Goal: Task Accomplishment & Management: Manage account settings

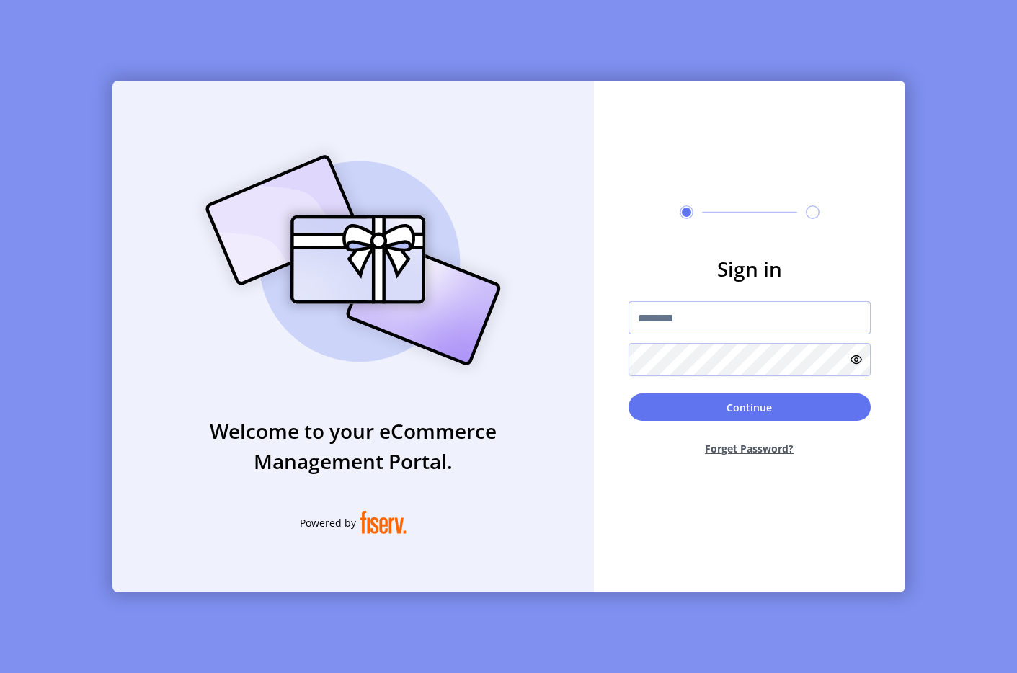
click at [820, 315] on input "text" at bounding box center [750, 317] width 242 height 33
type input "**********"
click at [701, 397] on button "Continue" at bounding box center [750, 407] width 242 height 27
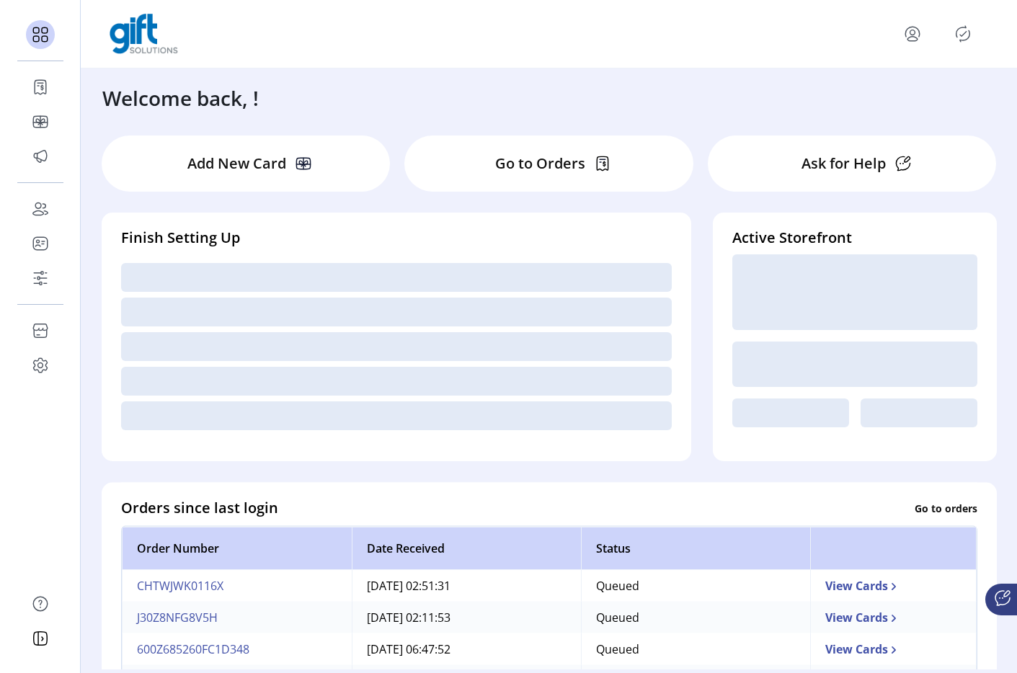
click at [960, 25] on icon "Publisher Panel" at bounding box center [962, 33] width 23 height 23
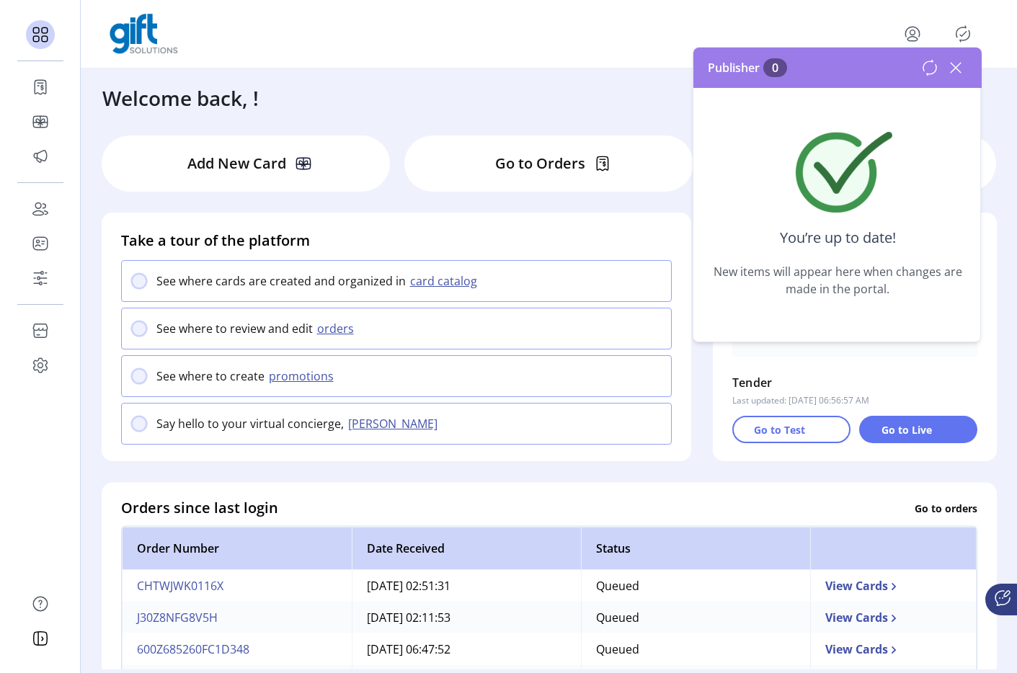
click at [954, 59] on icon at bounding box center [955, 67] width 23 height 23
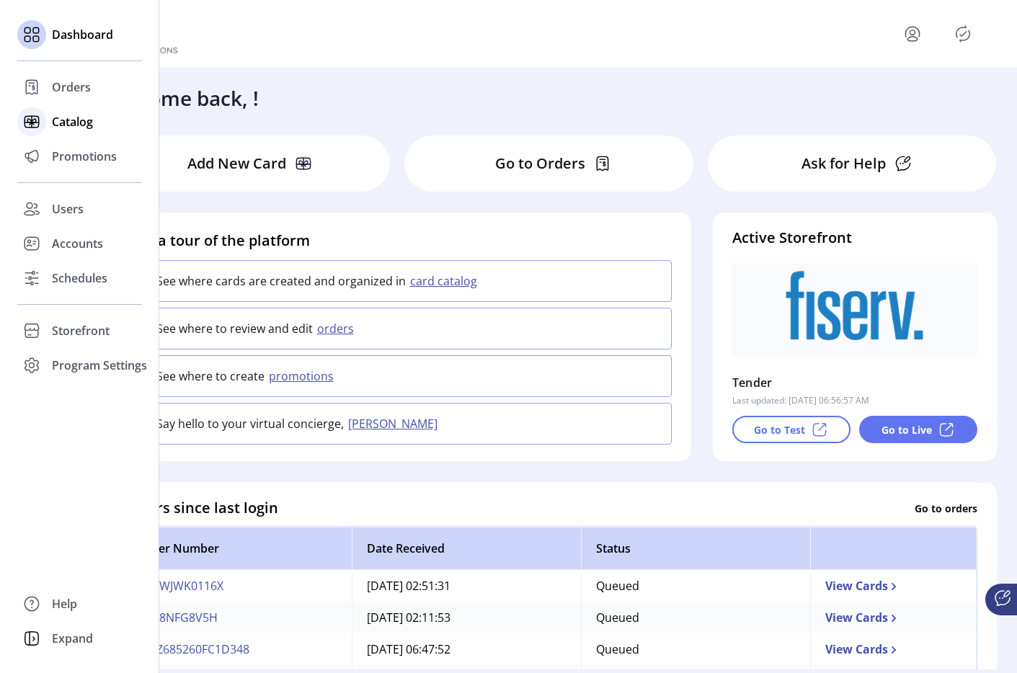
click at [79, 113] on span "Catalog" at bounding box center [72, 121] width 41 height 17
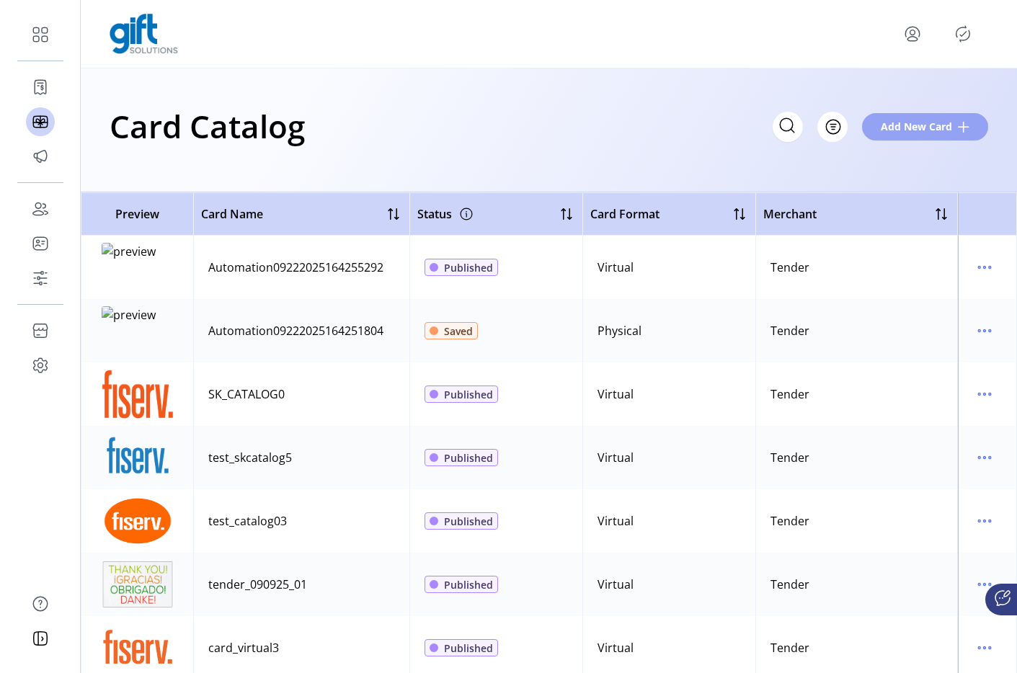
click at [941, 128] on span "Add New Card" at bounding box center [916, 126] width 71 height 15
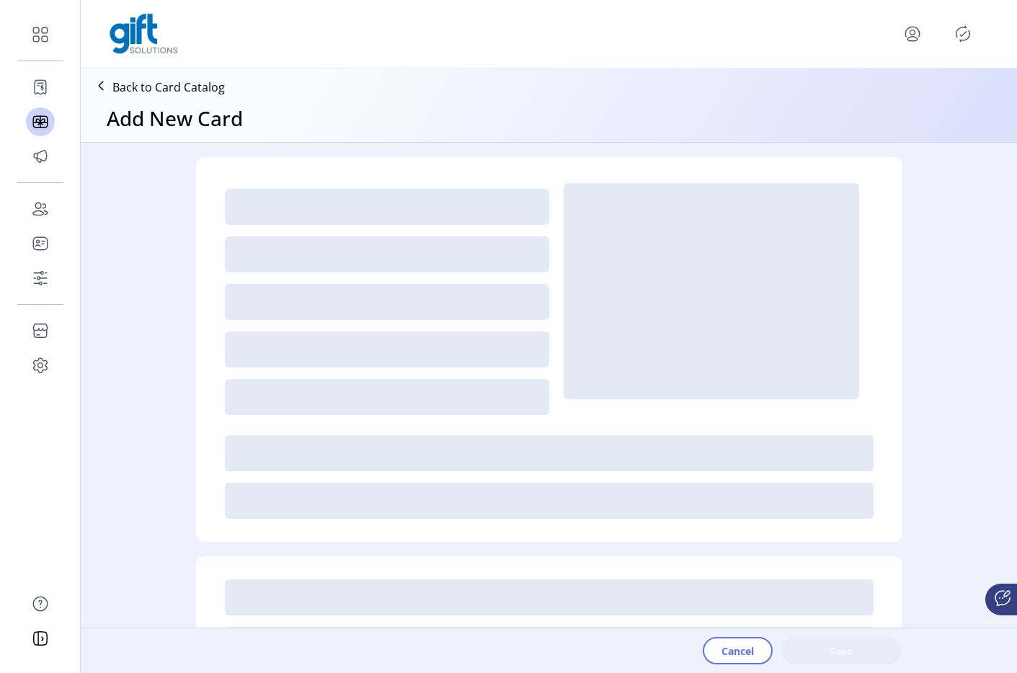
click at [660, 371] on div at bounding box center [712, 291] width 296 height 216
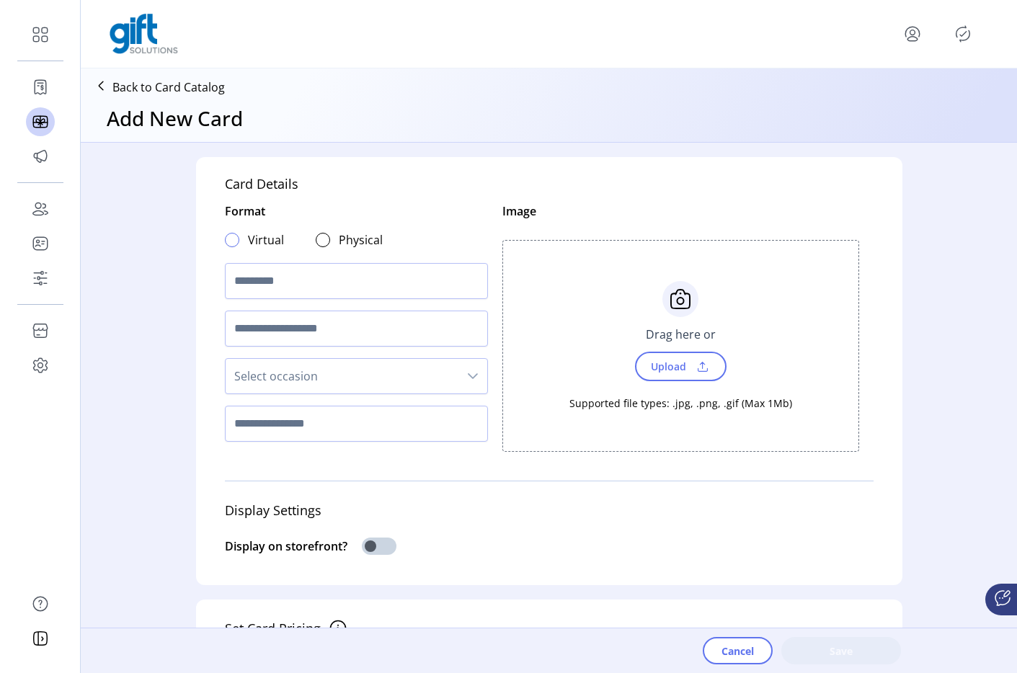
click at [230, 243] on div at bounding box center [232, 240] width 14 height 14
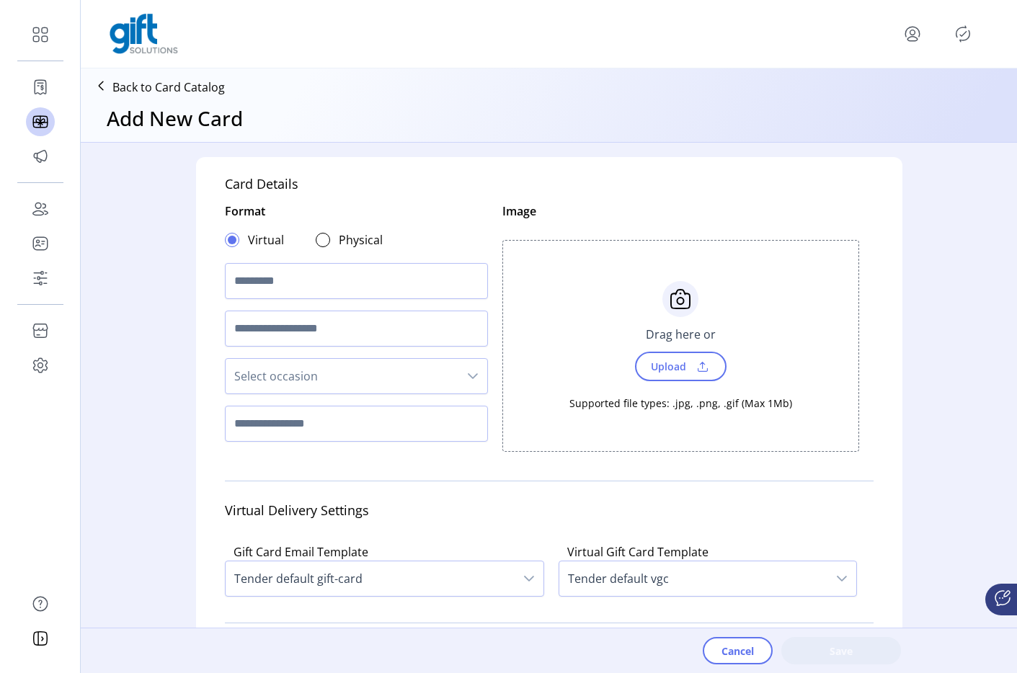
scroll to position [9, 5]
click at [240, 269] on input "text" at bounding box center [356, 281] width 263 height 36
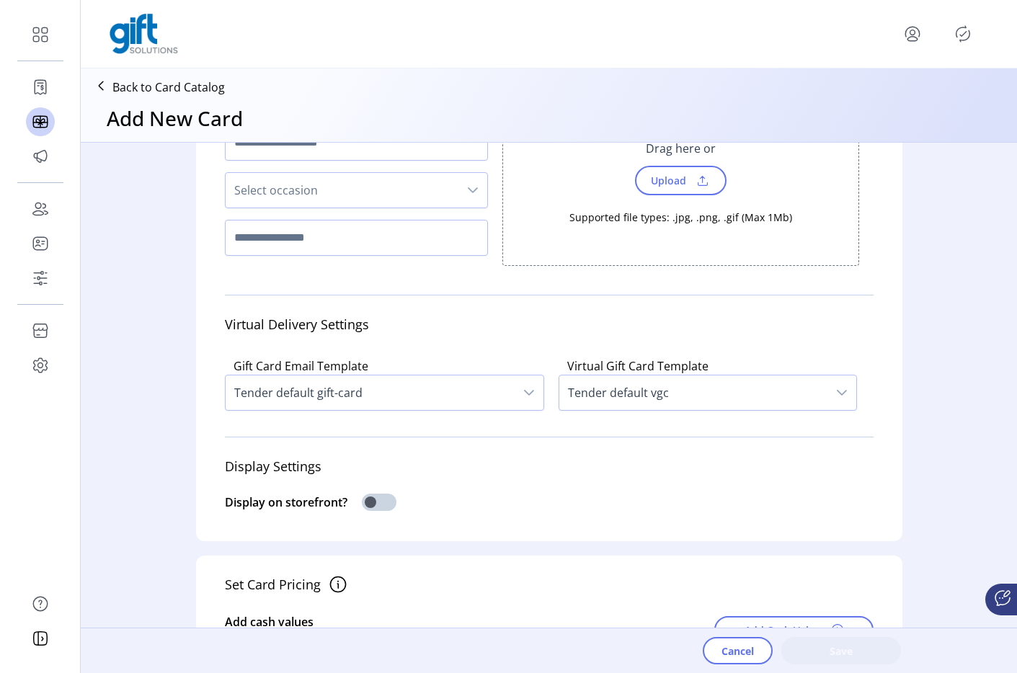
scroll to position [219, 0]
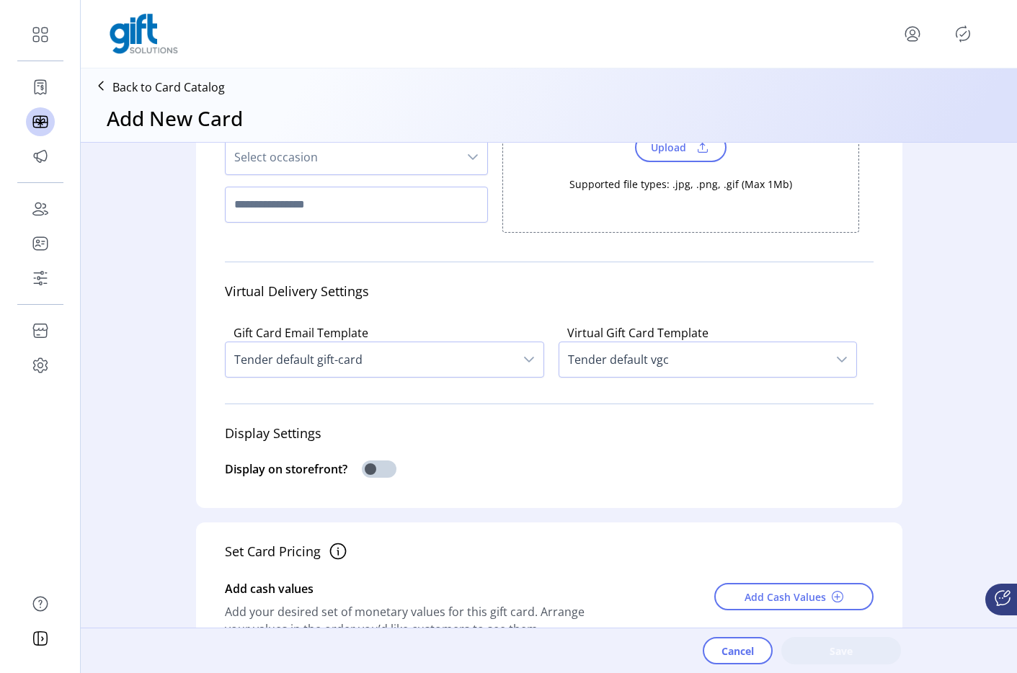
type input "**********"
click at [303, 348] on span "Tender default gift-card" at bounding box center [370, 359] width 289 height 35
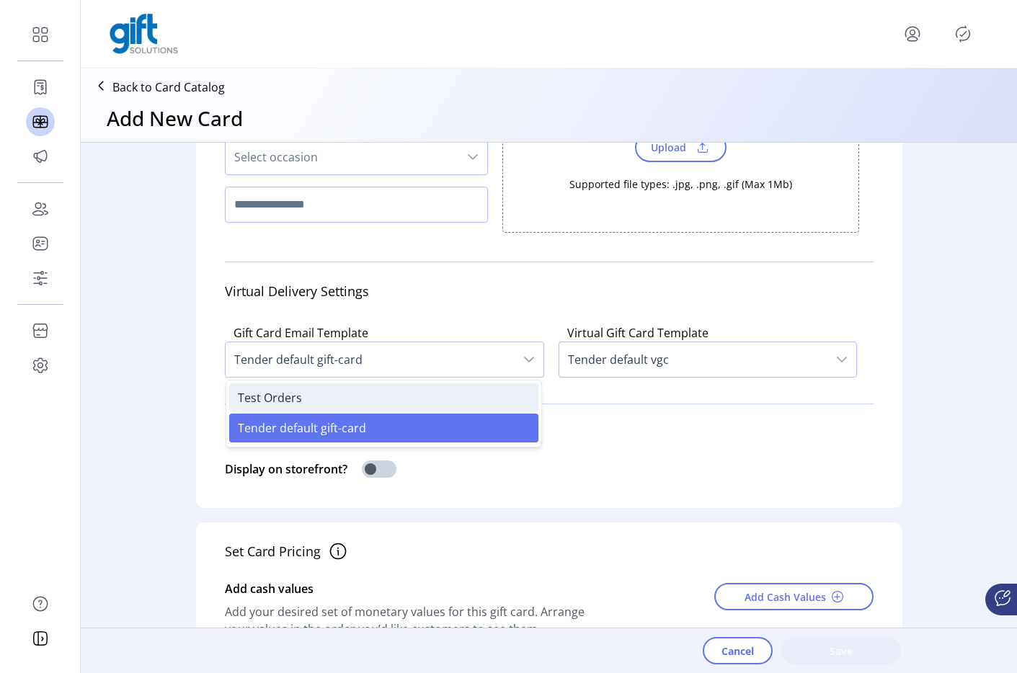
click at [301, 395] on li "Test Orders" at bounding box center [383, 397] width 309 height 29
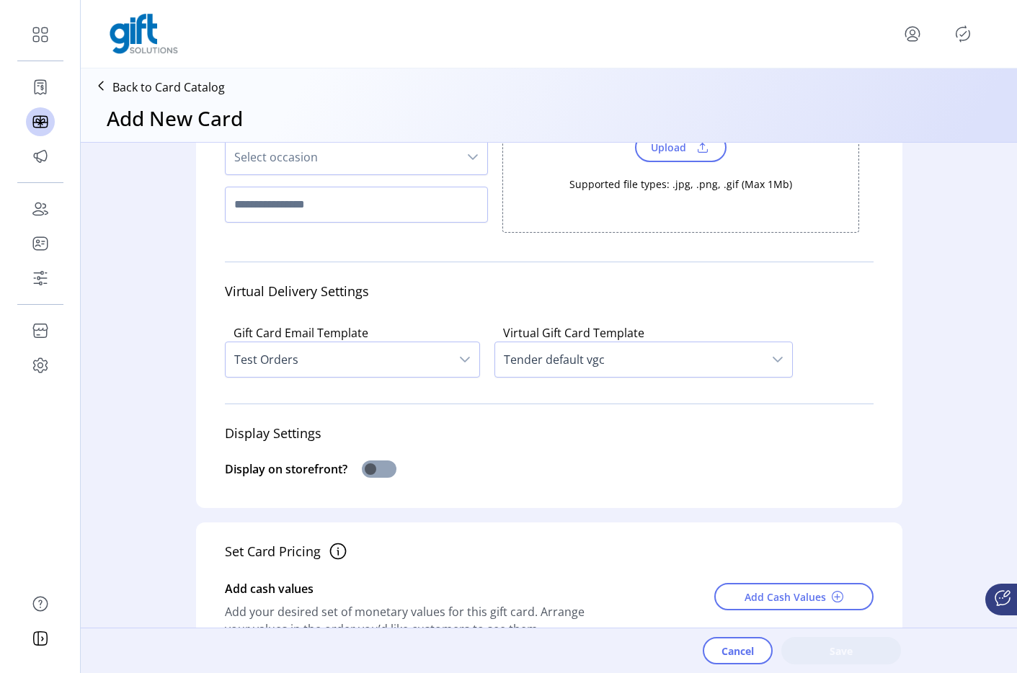
click at [378, 474] on span at bounding box center [379, 469] width 35 height 17
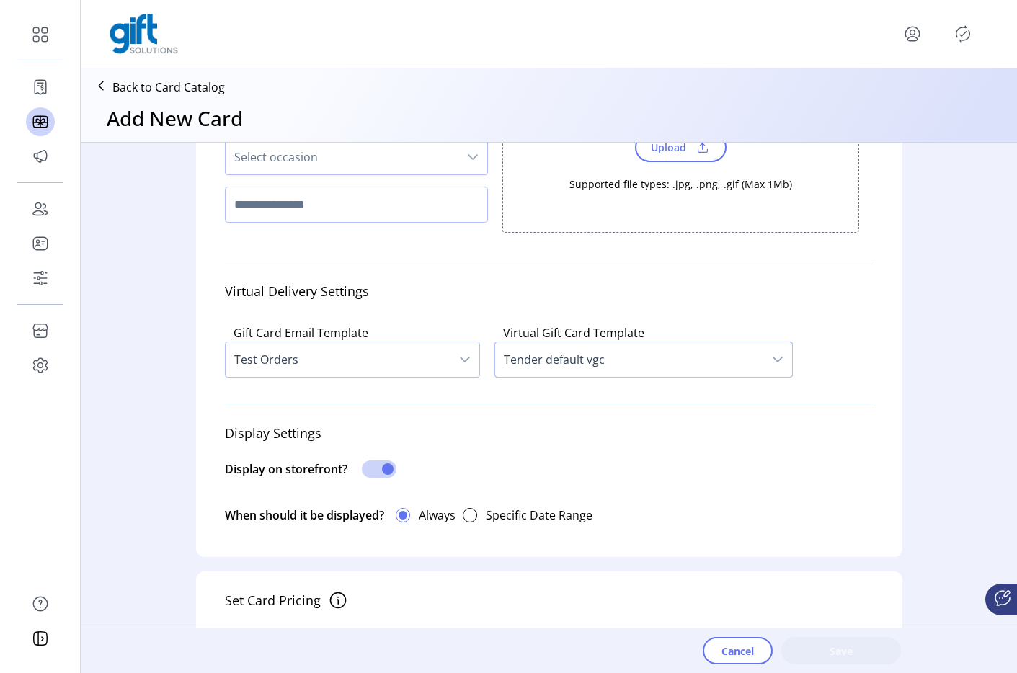
click at [530, 360] on span "Tender default vgc" at bounding box center [629, 359] width 268 height 35
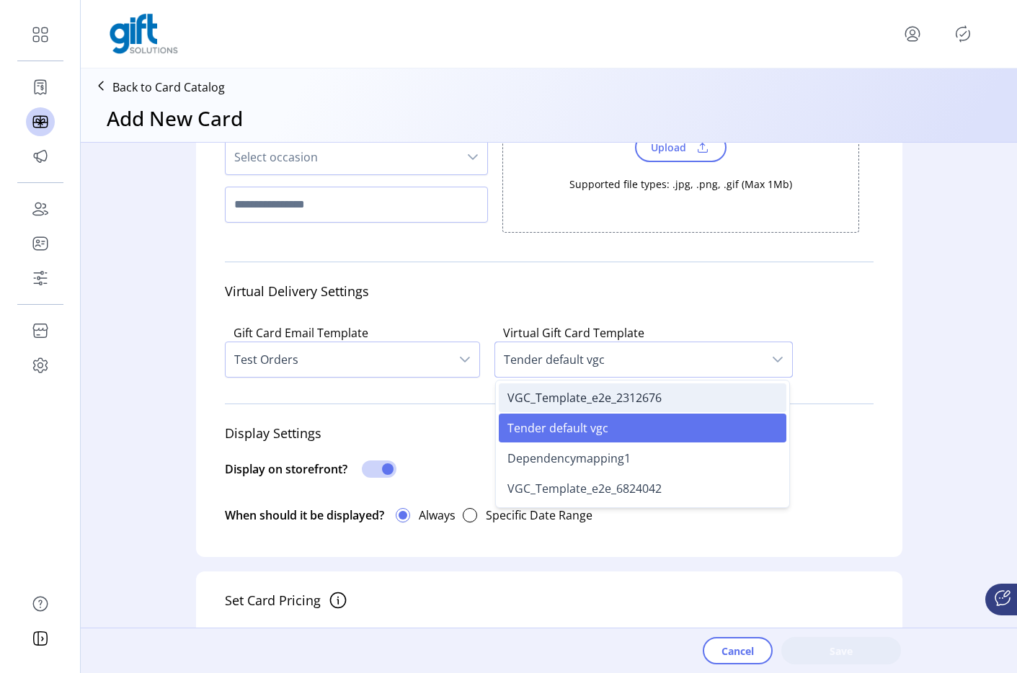
click at [523, 409] on li "VGC_Template_e2e_2312676" at bounding box center [643, 397] width 288 height 29
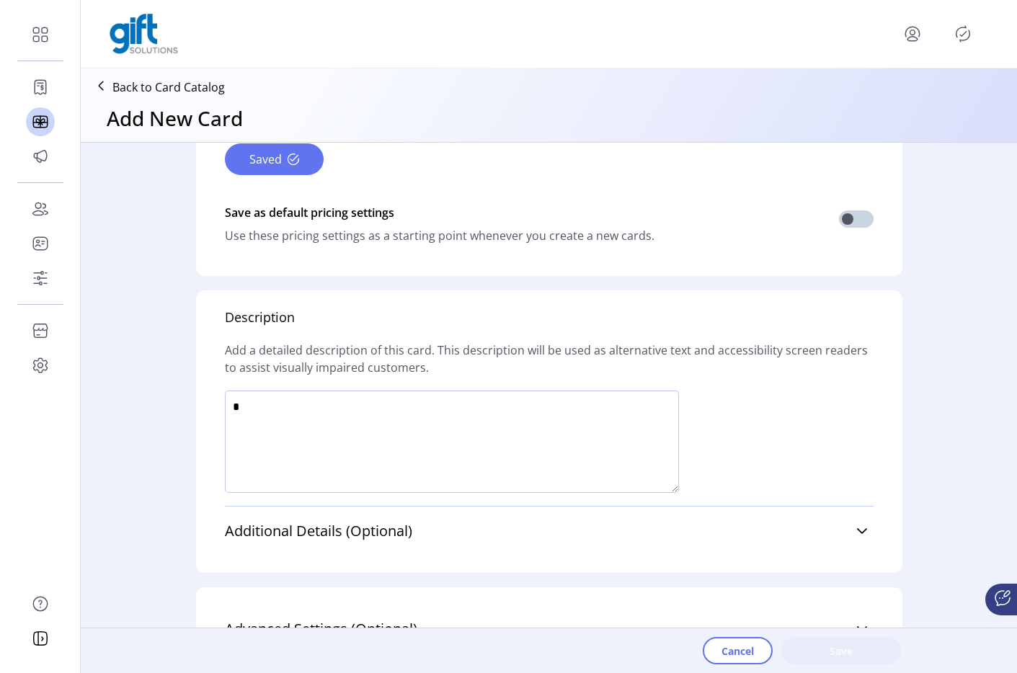
scroll to position [995, 0]
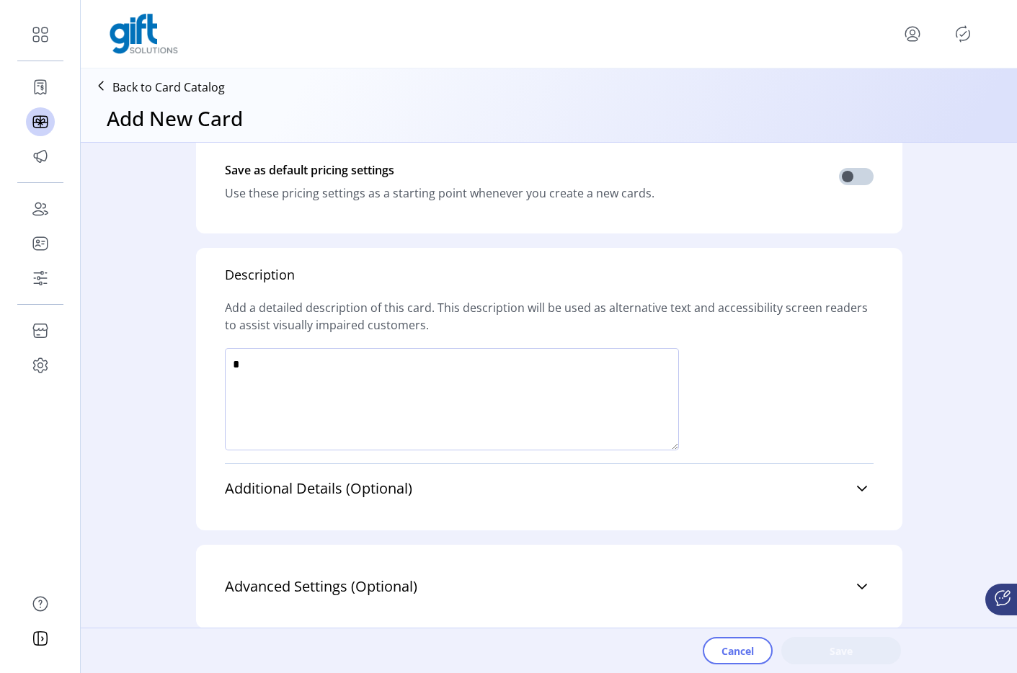
click at [350, 404] on textarea at bounding box center [452, 399] width 454 height 102
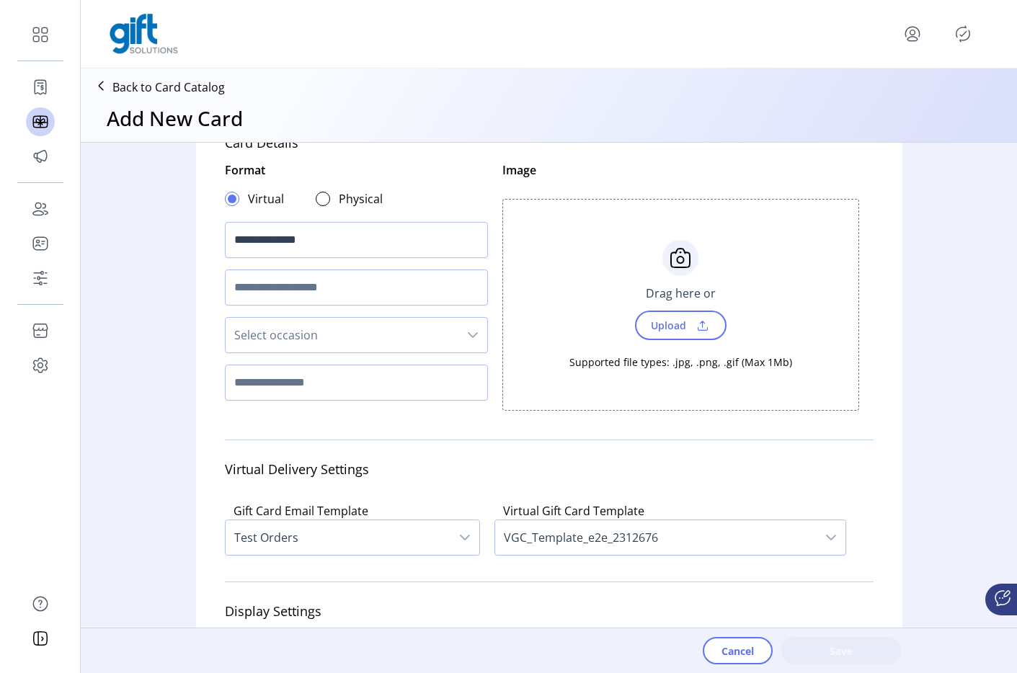
scroll to position [0, 0]
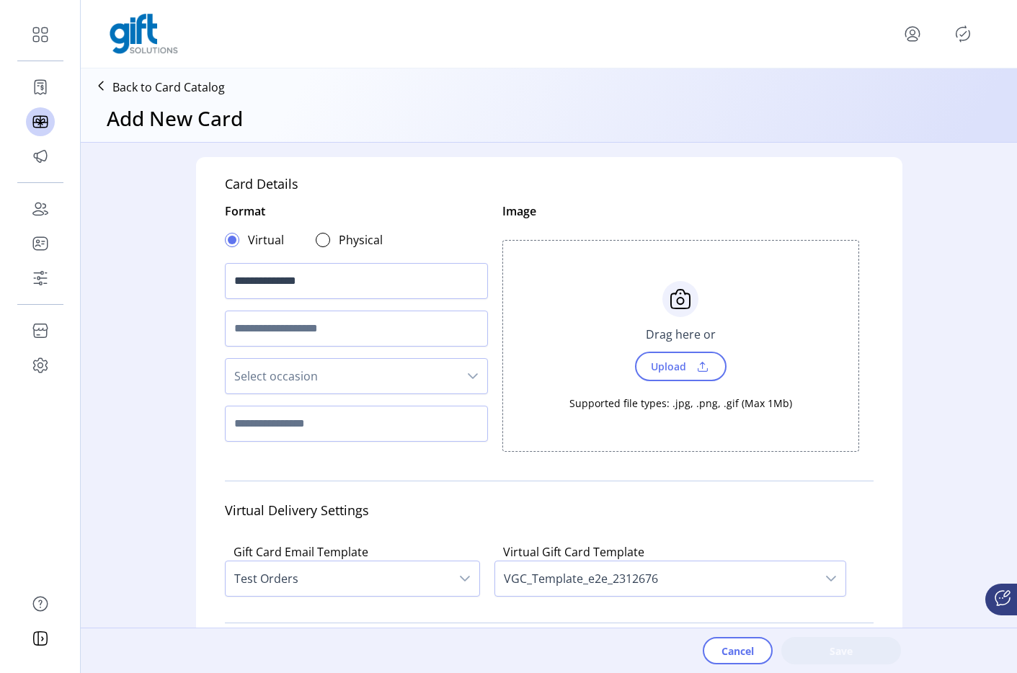
type textarea "**"
click at [680, 368] on span "Upload" at bounding box center [667, 366] width 50 height 21
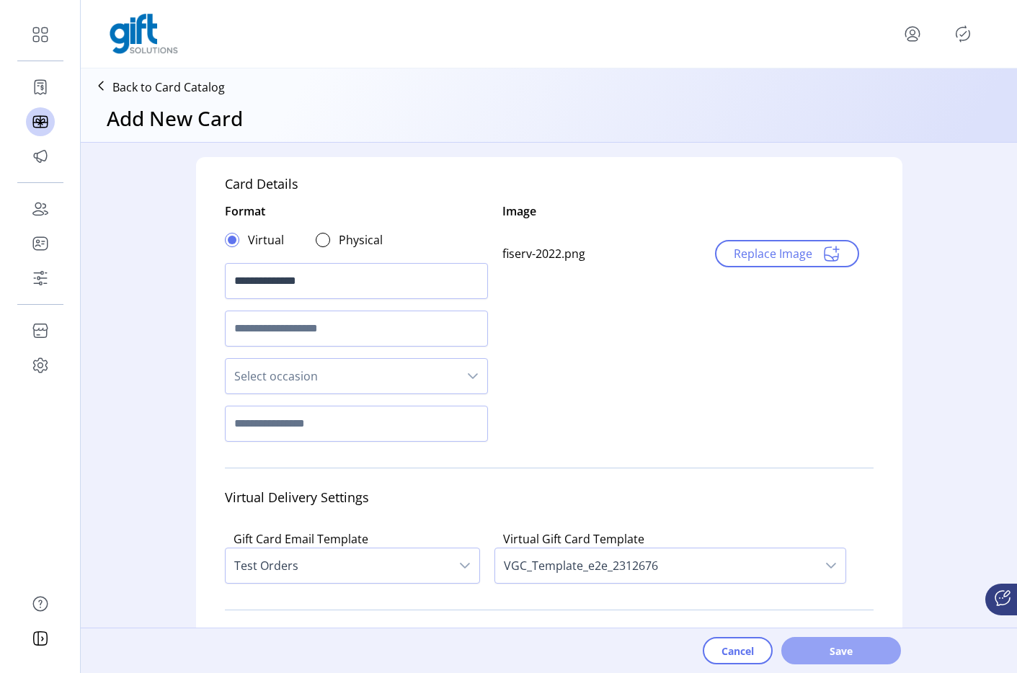
click at [820, 647] on span "Save" at bounding box center [841, 651] width 82 height 15
click at [957, 27] on icon "Publisher Panel" at bounding box center [962, 33] width 23 height 23
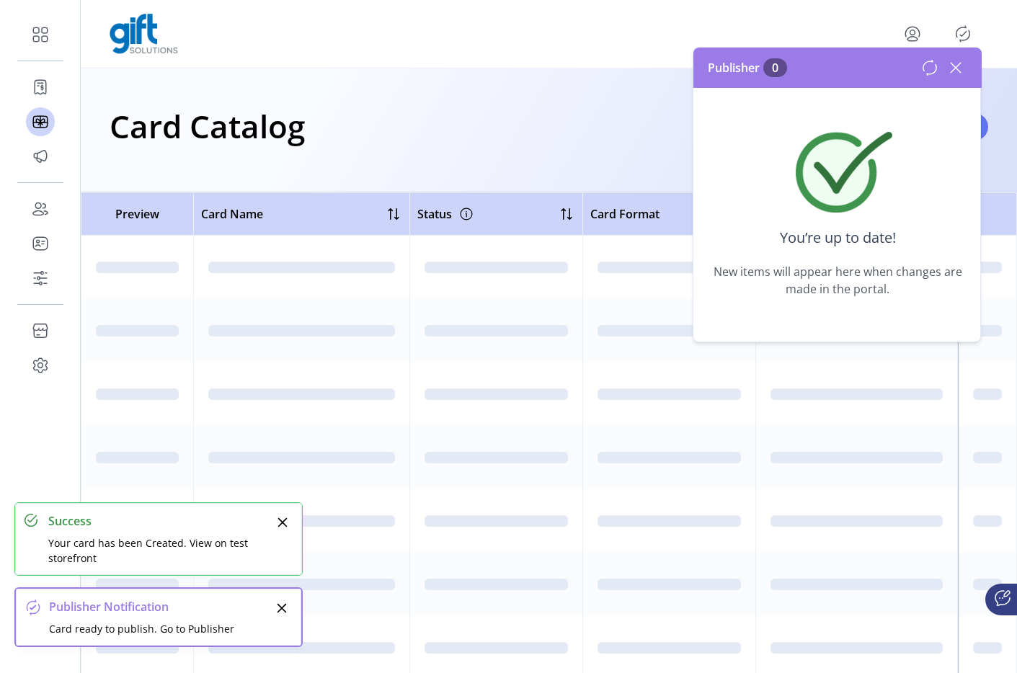
click at [929, 66] on icon at bounding box center [929, 67] width 17 height 17
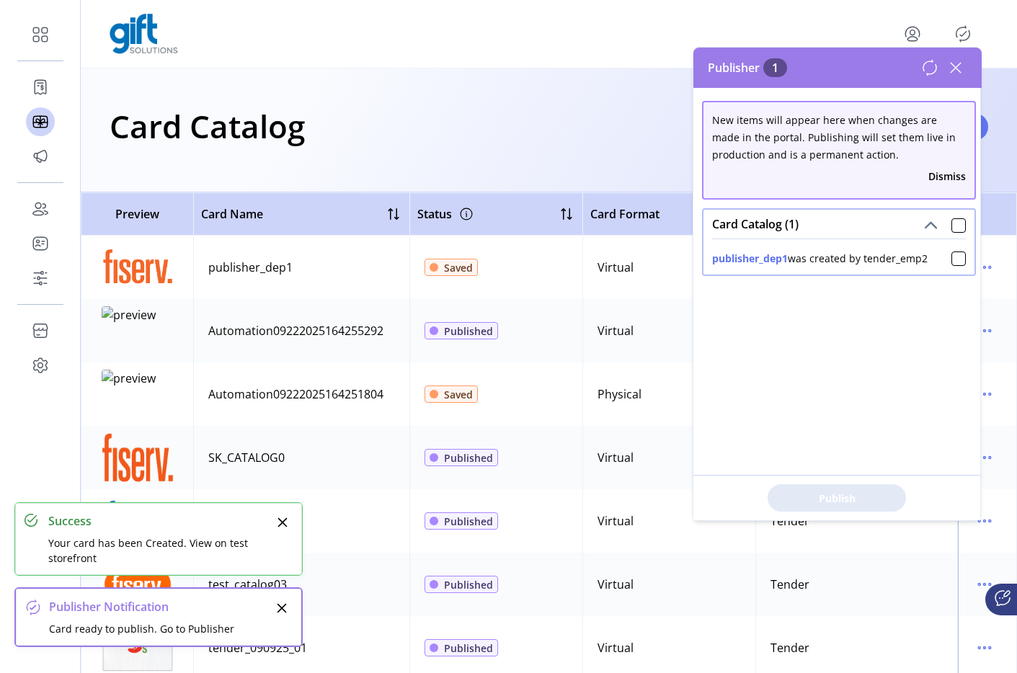
click at [952, 74] on icon at bounding box center [955, 67] width 23 height 23
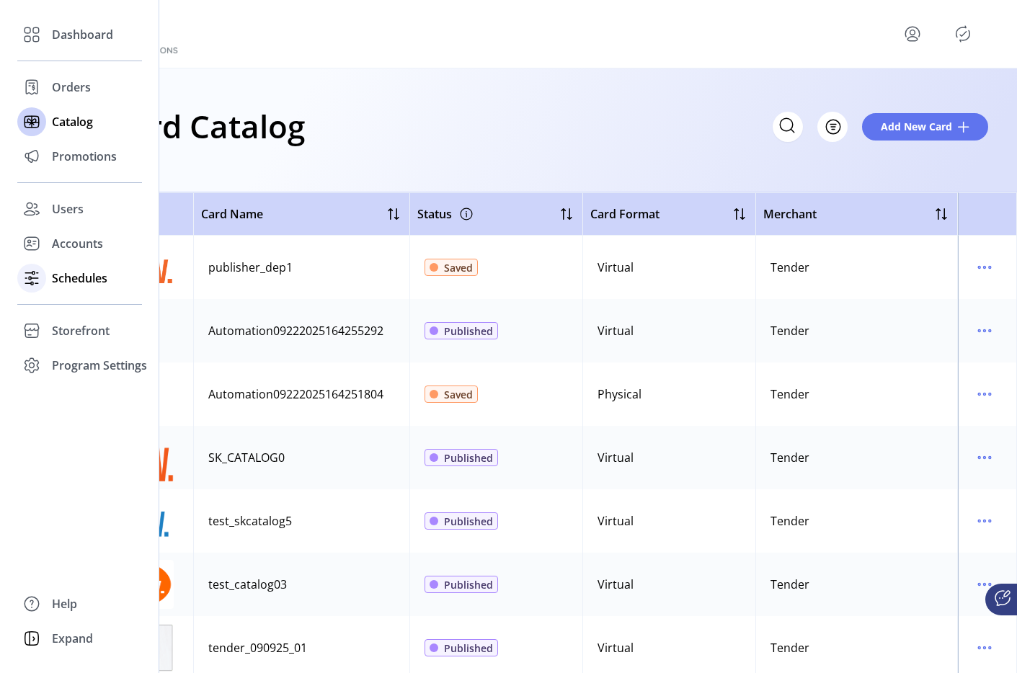
click at [81, 270] on span "Schedules" at bounding box center [80, 278] width 56 height 17
click at [84, 280] on span "Schedules" at bounding box center [80, 278] width 56 height 17
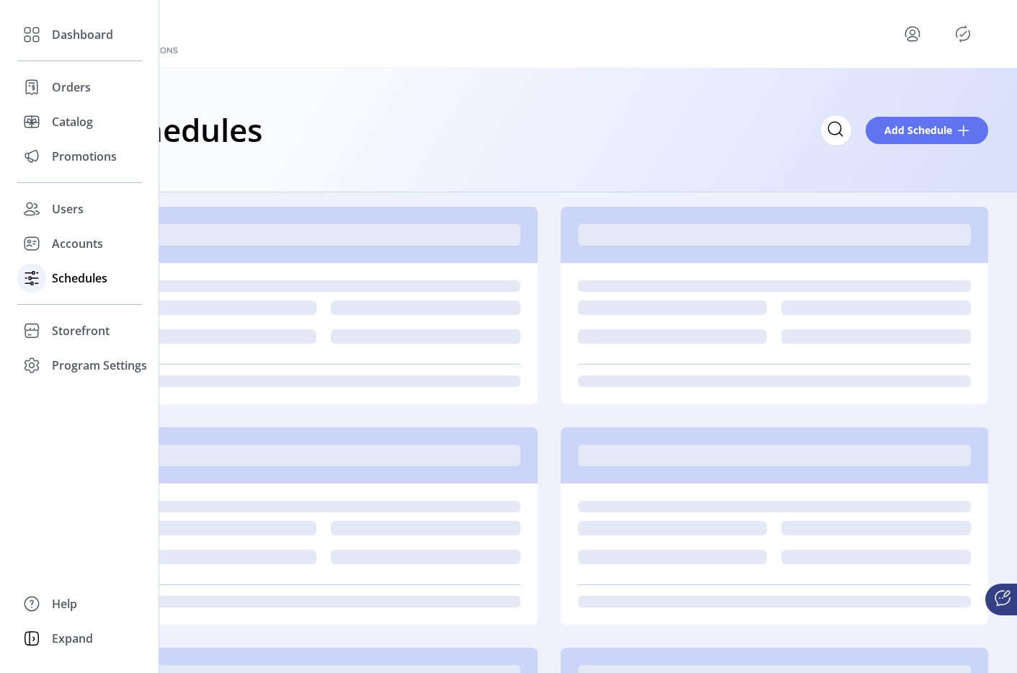
click at [74, 288] on div "Schedules" at bounding box center [79, 278] width 125 height 35
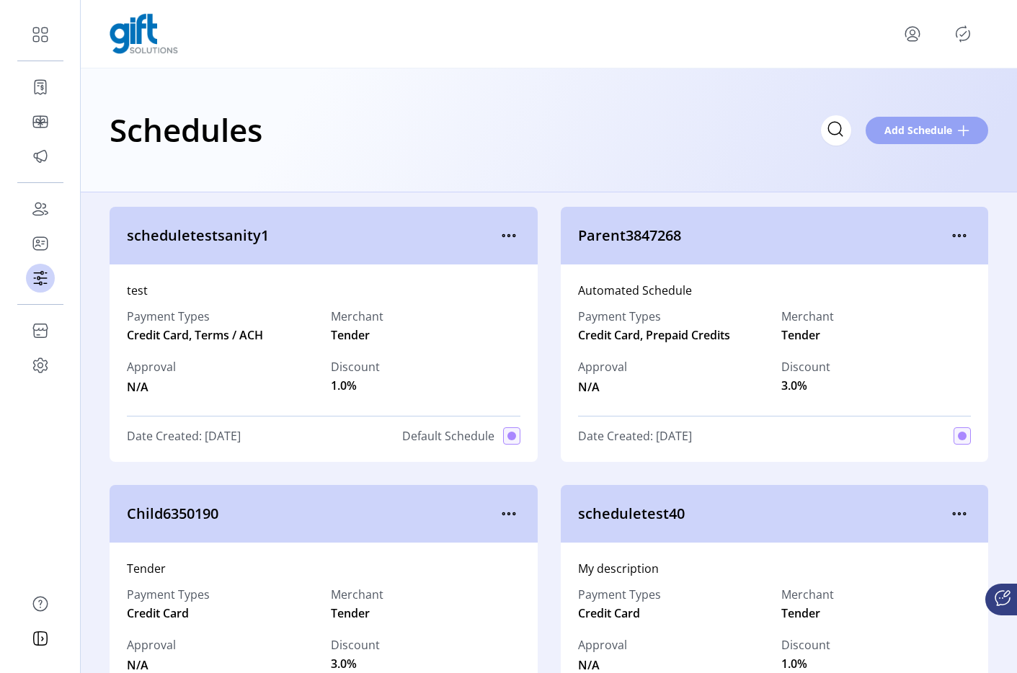
click at [911, 129] on span "Add Schedule" at bounding box center [918, 130] width 68 height 15
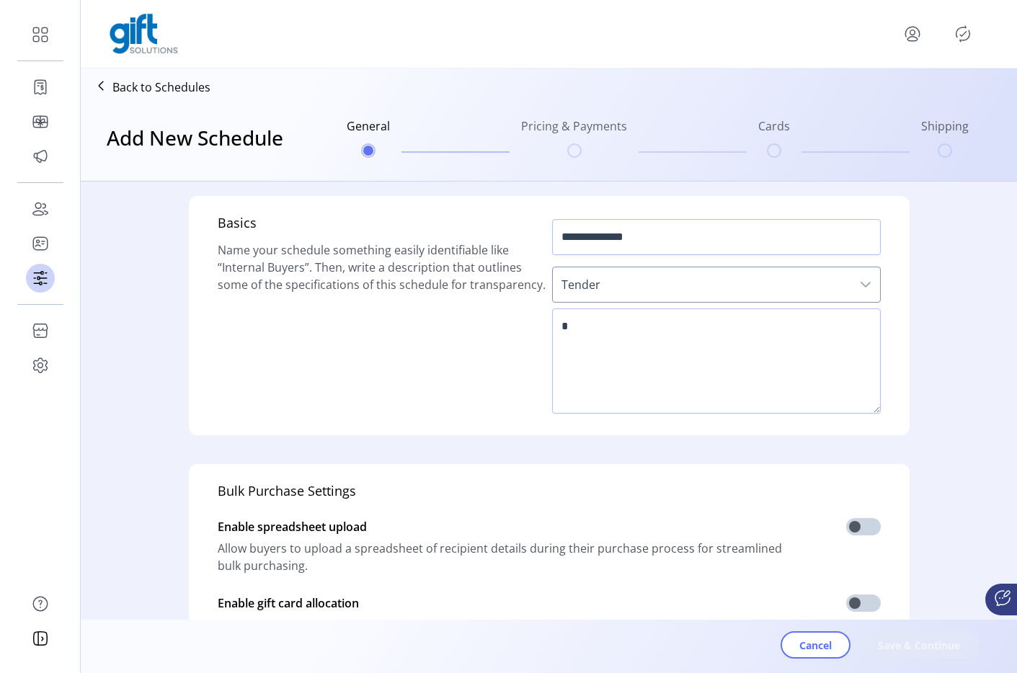
type input "**********"
click at [595, 319] on textarea at bounding box center [716, 361] width 329 height 105
type textarea "****"
click at [910, 638] on span "Save & Continue" at bounding box center [919, 645] width 82 height 15
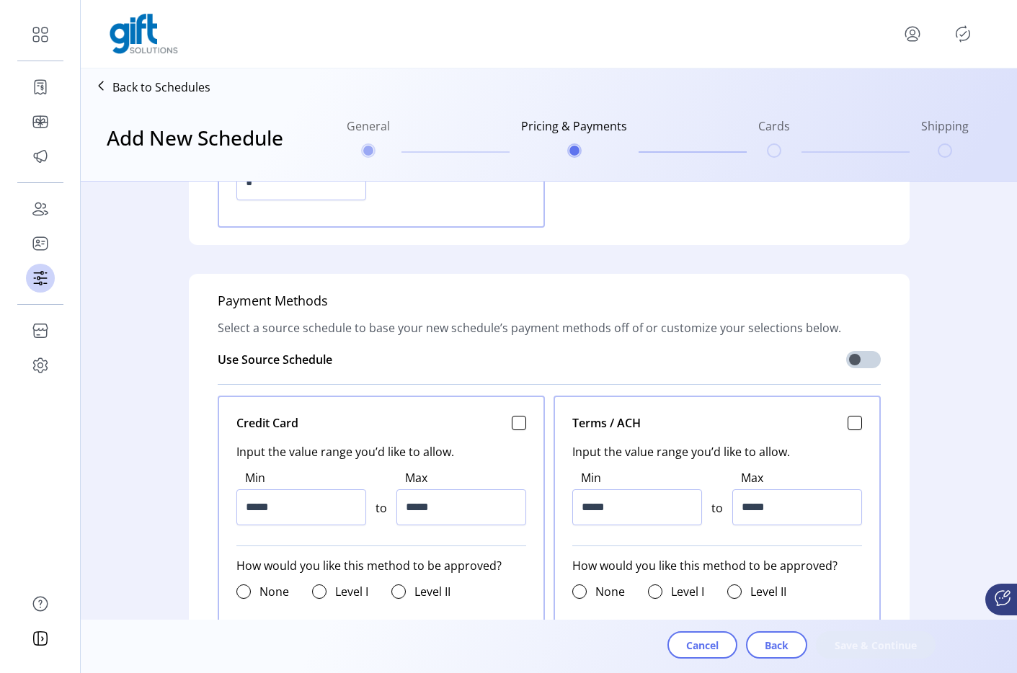
scroll to position [417, 0]
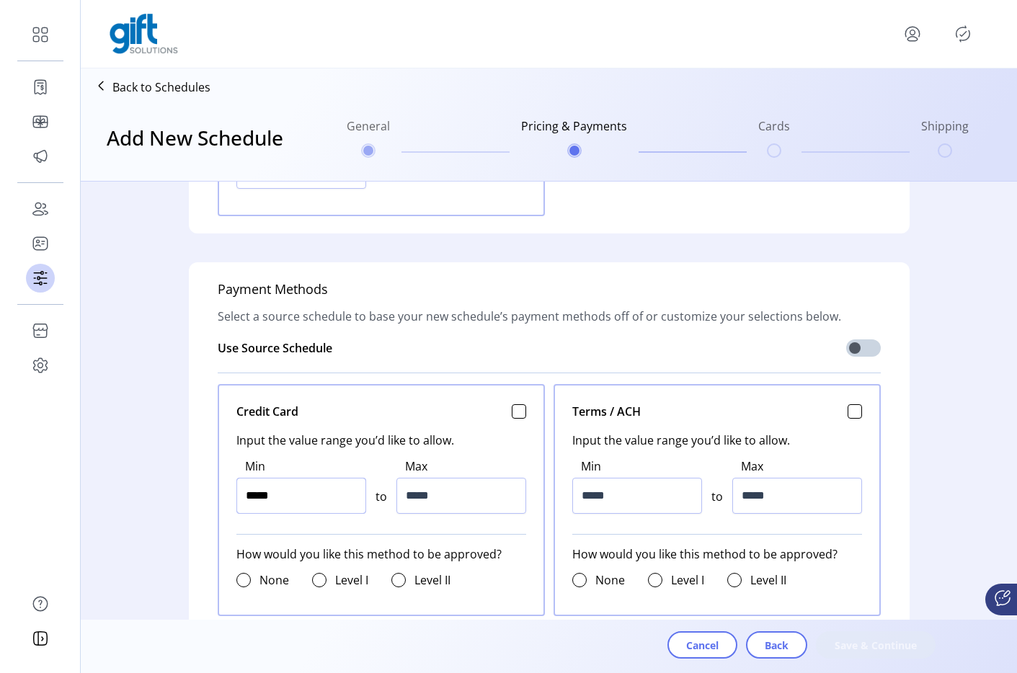
click at [308, 493] on input "*****" at bounding box center [301, 496] width 130 height 36
type input "*****"
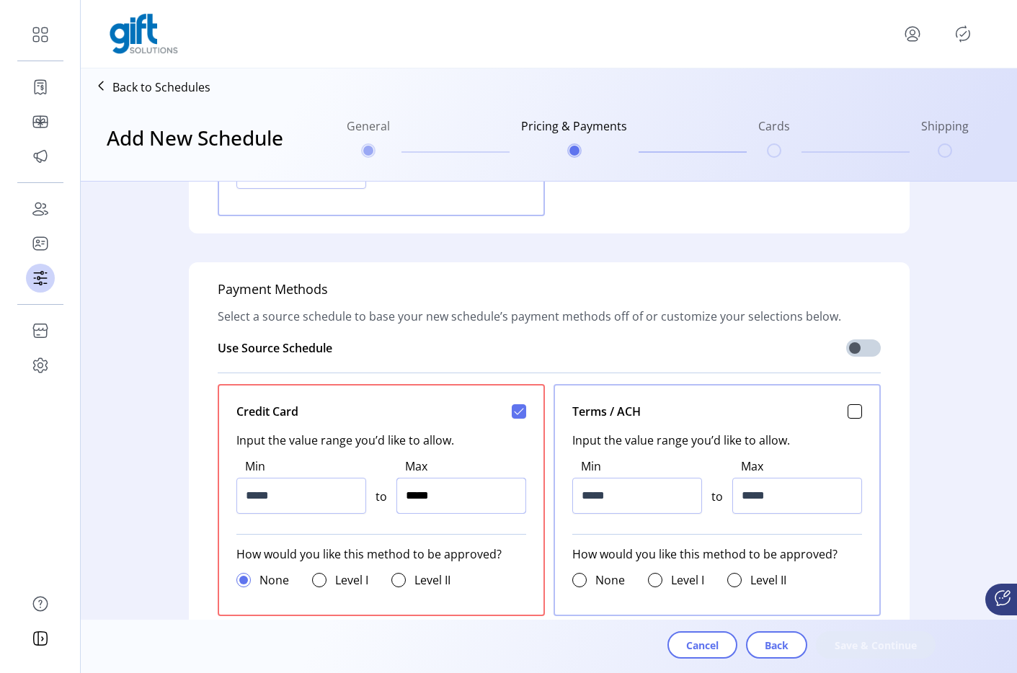
click at [443, 506] on input "*****" at bounding box center [461, 496] width 130 height 36
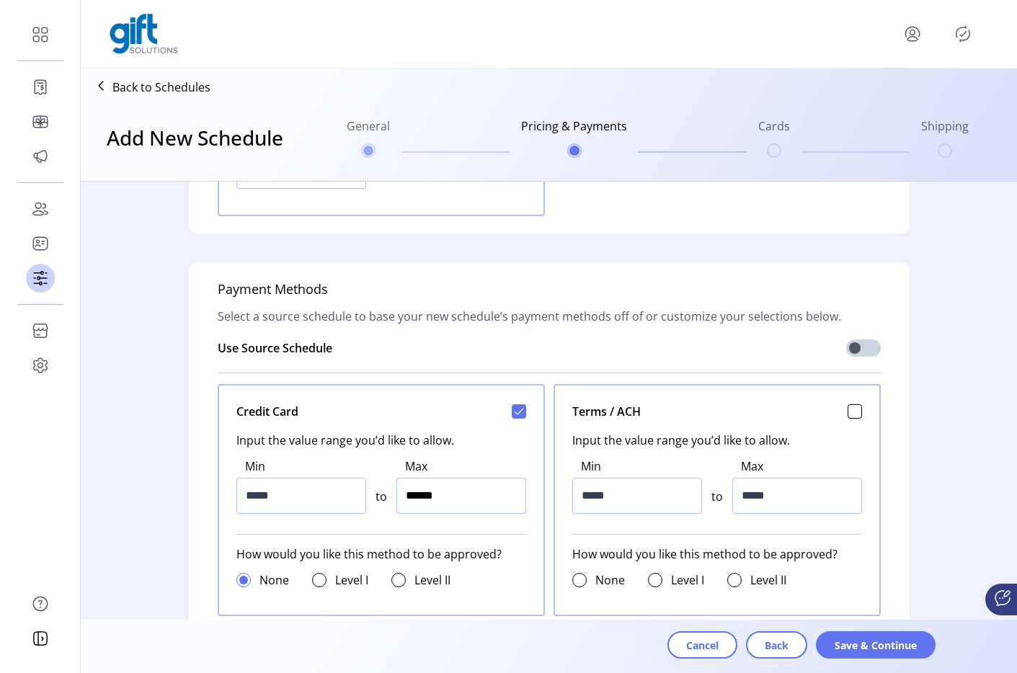
type input "*******"
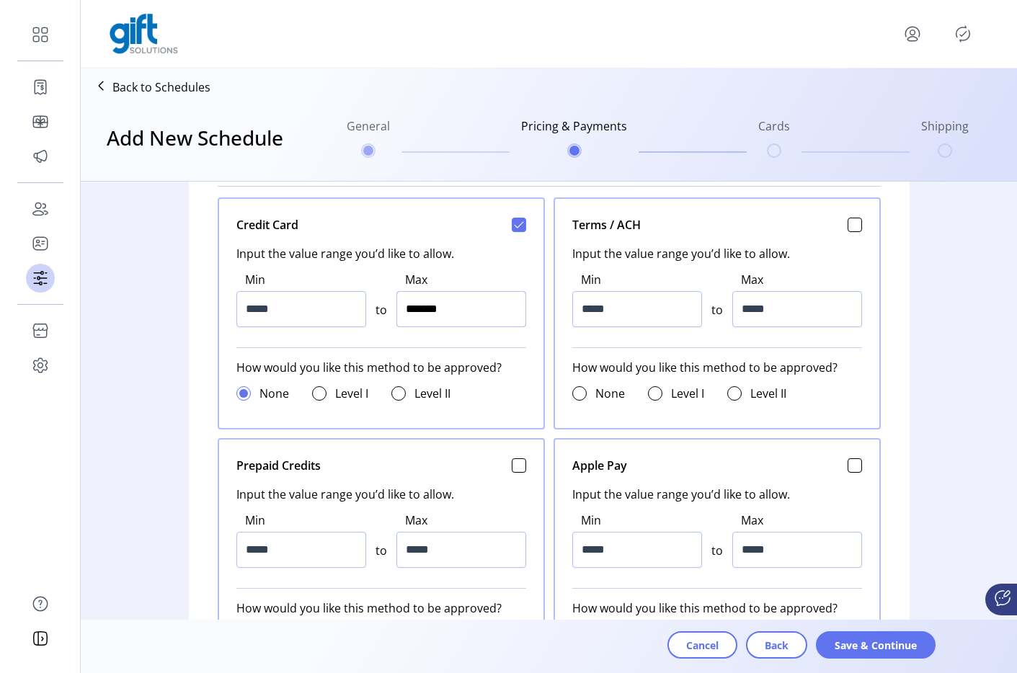
scroll to position [612, 0]
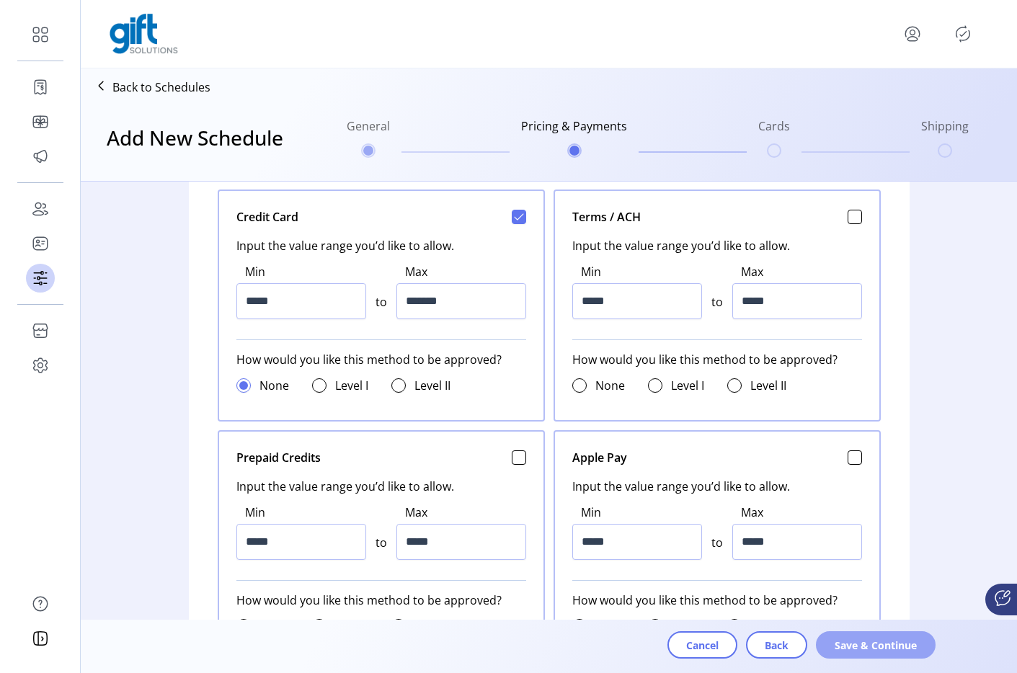
click at [833, 639] on button "Save & Continue" at bounding box center [876, 644] width 120 height 27
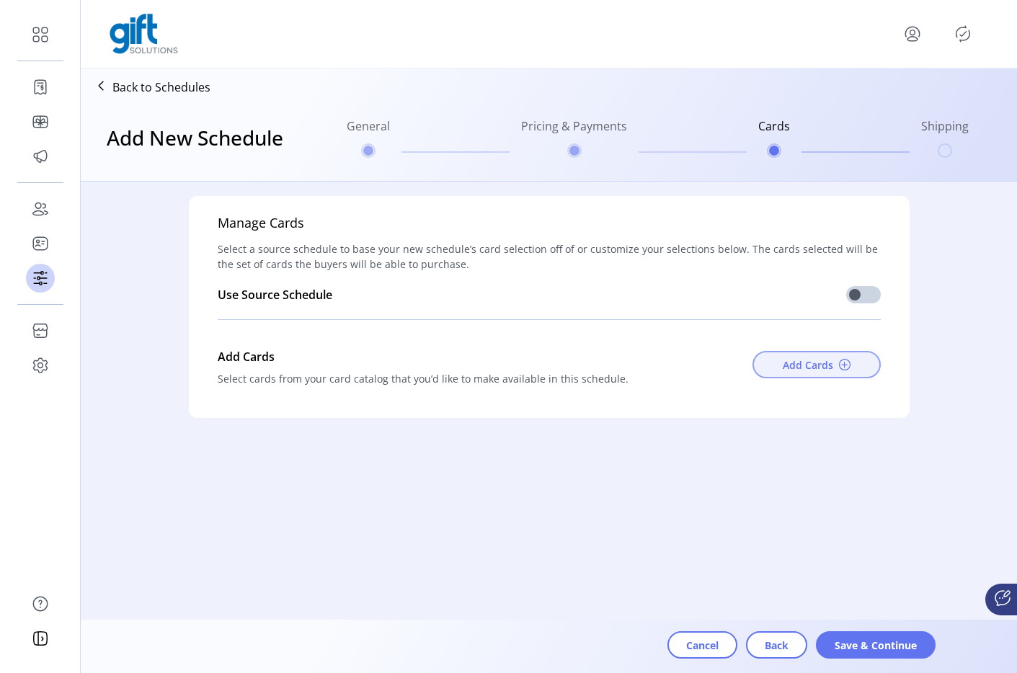
click at [824, 367] on span "Add Cards" at bounding box center [808, 365] width 50 height 15
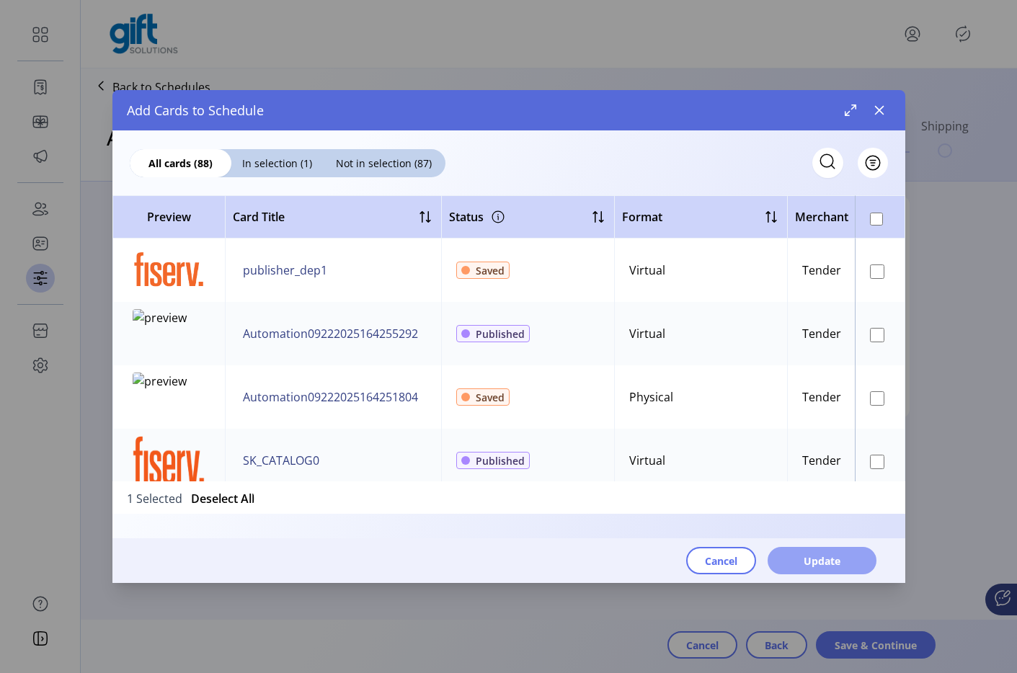
click at [823, 564] on span "Update" at bounding box center [822, 561] width 37 height 15
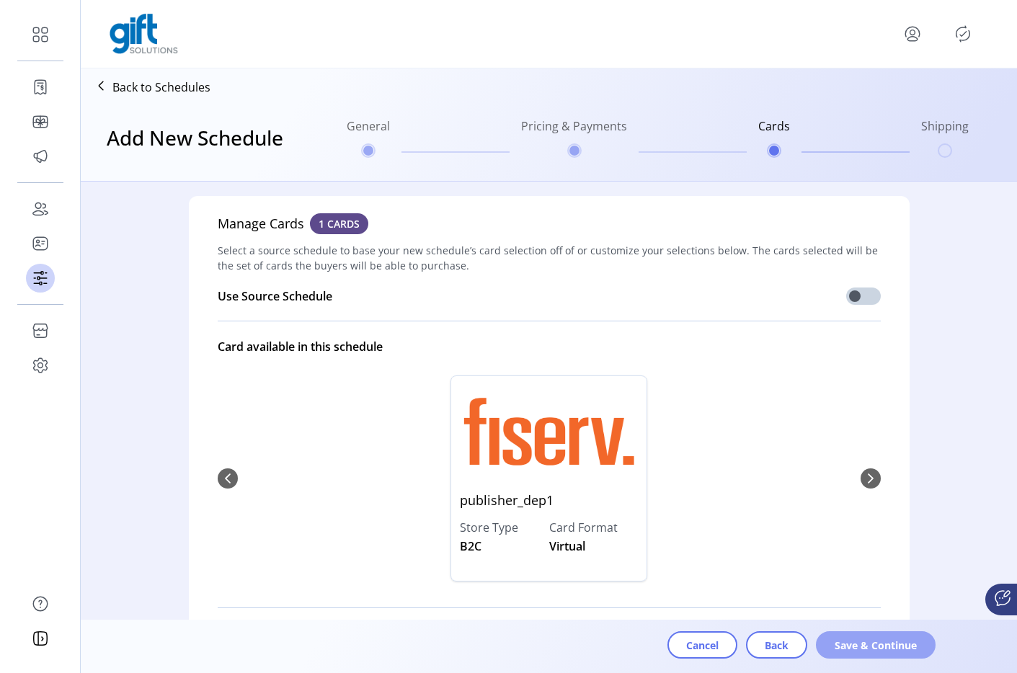
click at [867, 636] on button "Save & Continue" at bounding box center [876, 644] width 120 height 27
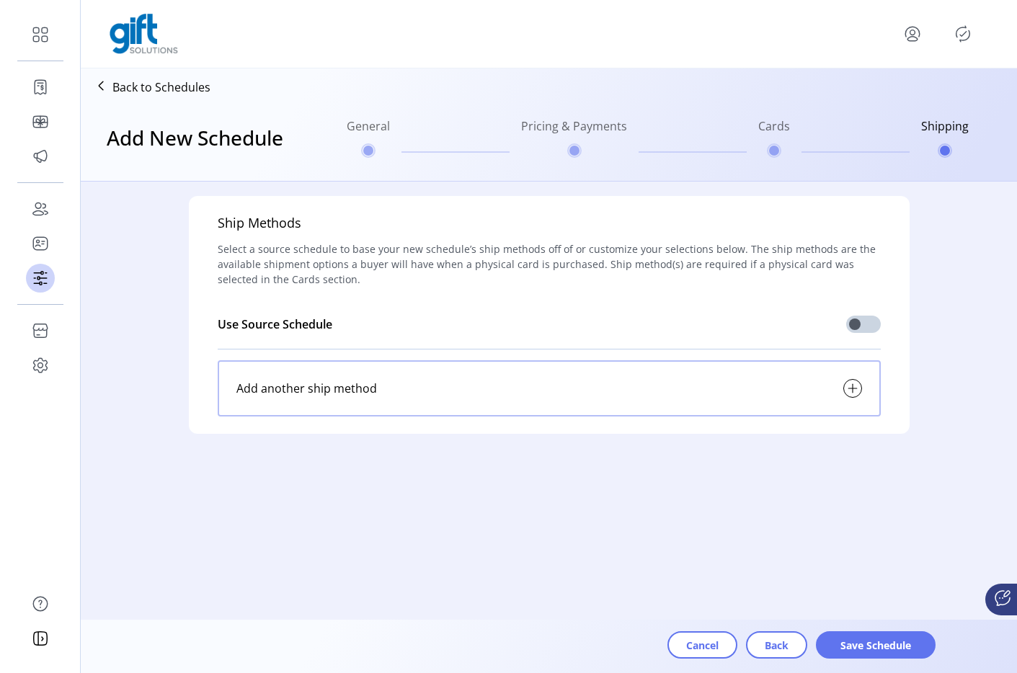
click at [595, 399] on div "Add another ship method" at bounding box center [549, 388] width 663 height 56
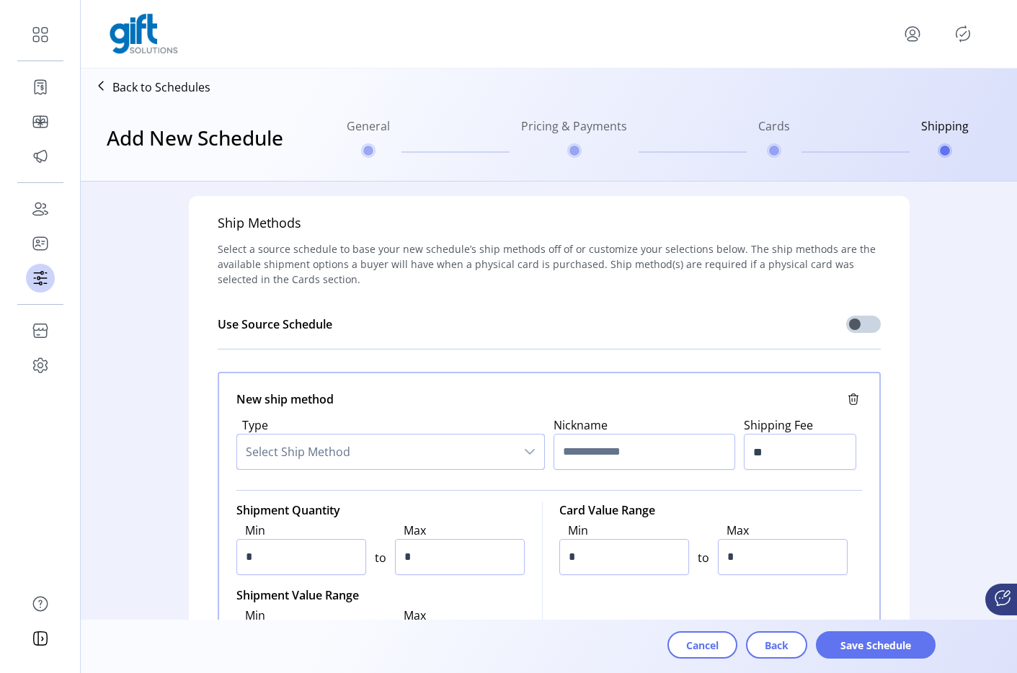
click at [394, 440] on span "Select Ship Method" at bounding box center [376, 452] width 278 height 35
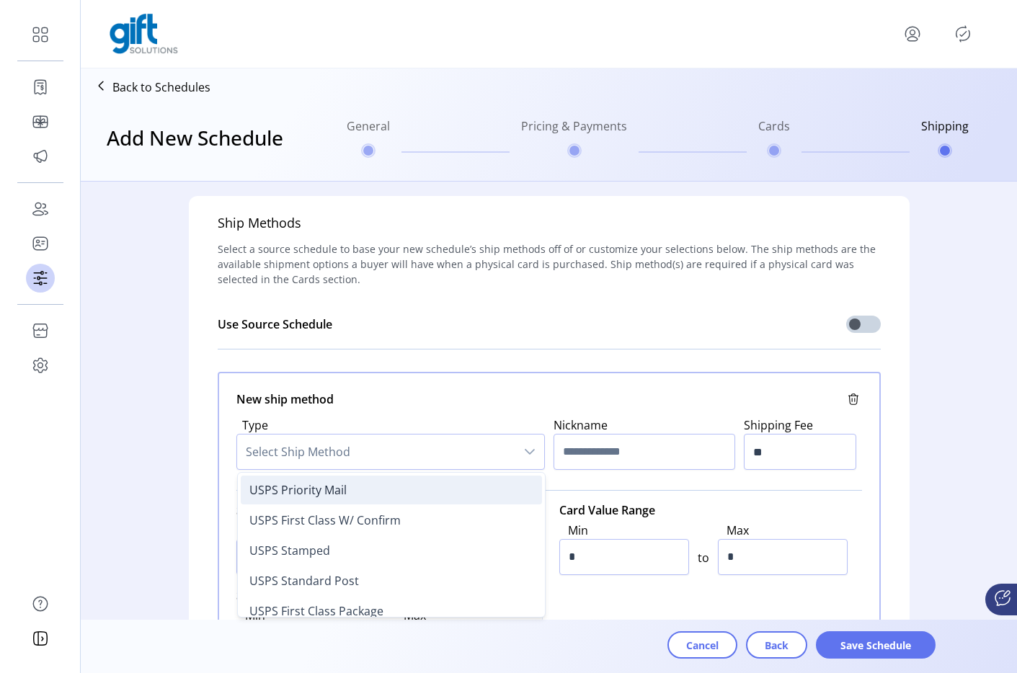
click at [389, 481] on li "USPS Priority Mail" at bounding box center [391, 490] width 301 height 29
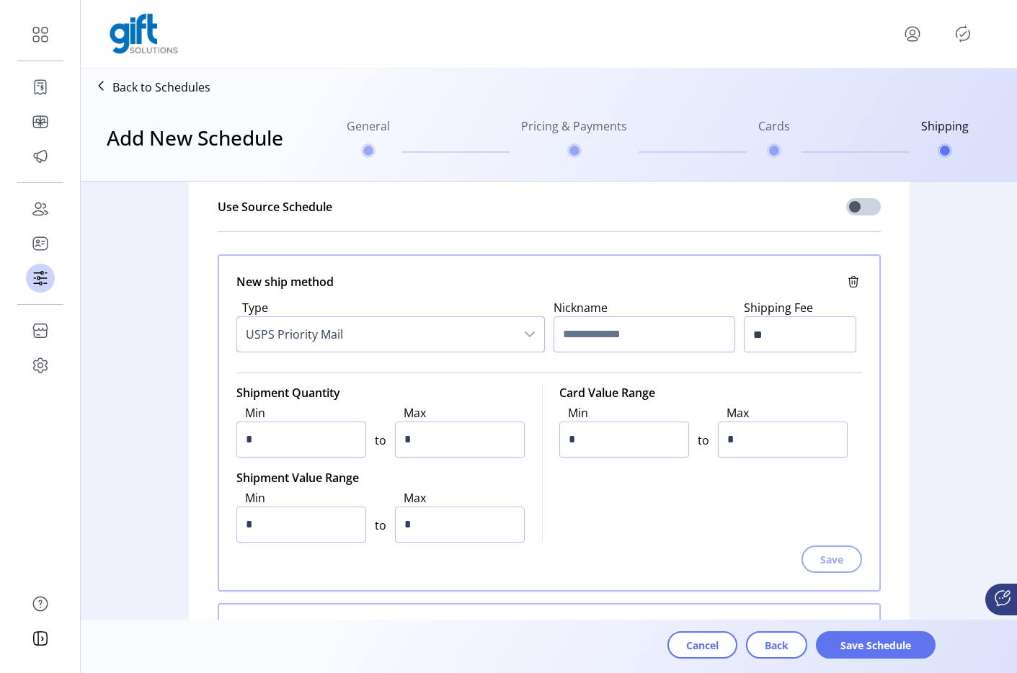
scroll to position [134, 0]
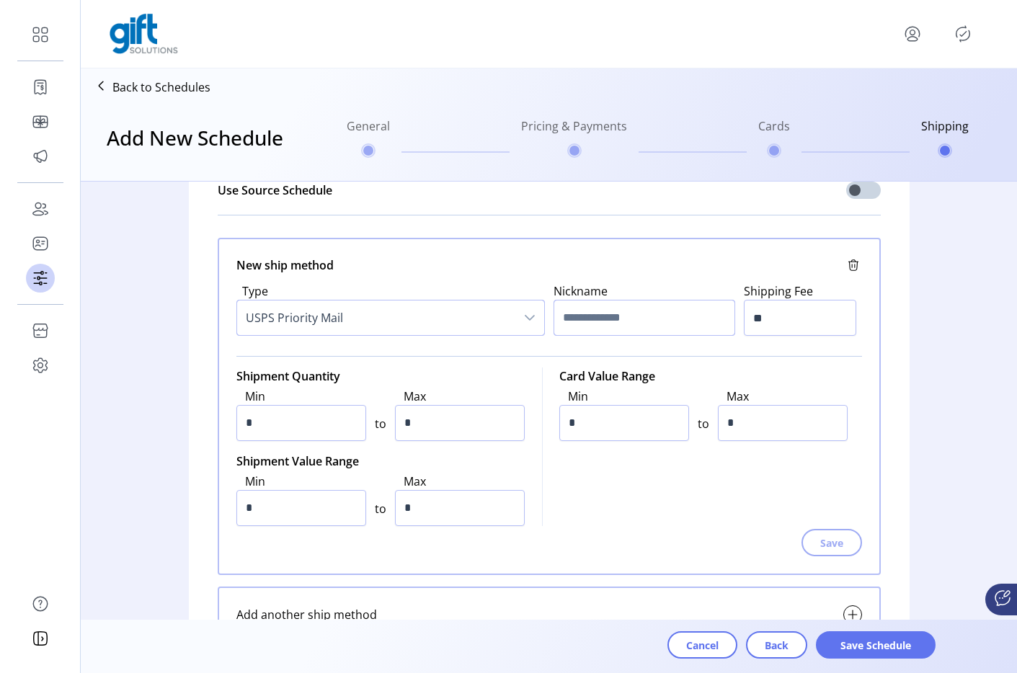
click at [577, 316] on input "text" at bounding box center [645, 318] width 182 height 36
type input "****"
click at [765, 329] on input "**" at bounding box center [800, 318] width 112 height 36
type input "**"
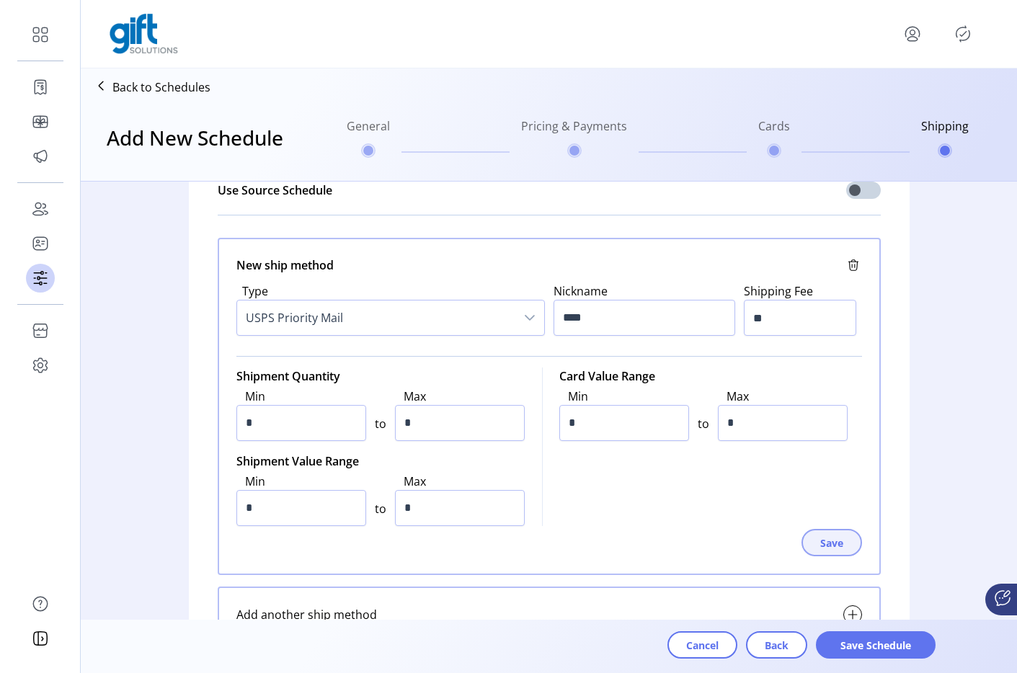
click at [827, 546] on span "Save" at bounding box center [831, 543] width 23 height 15
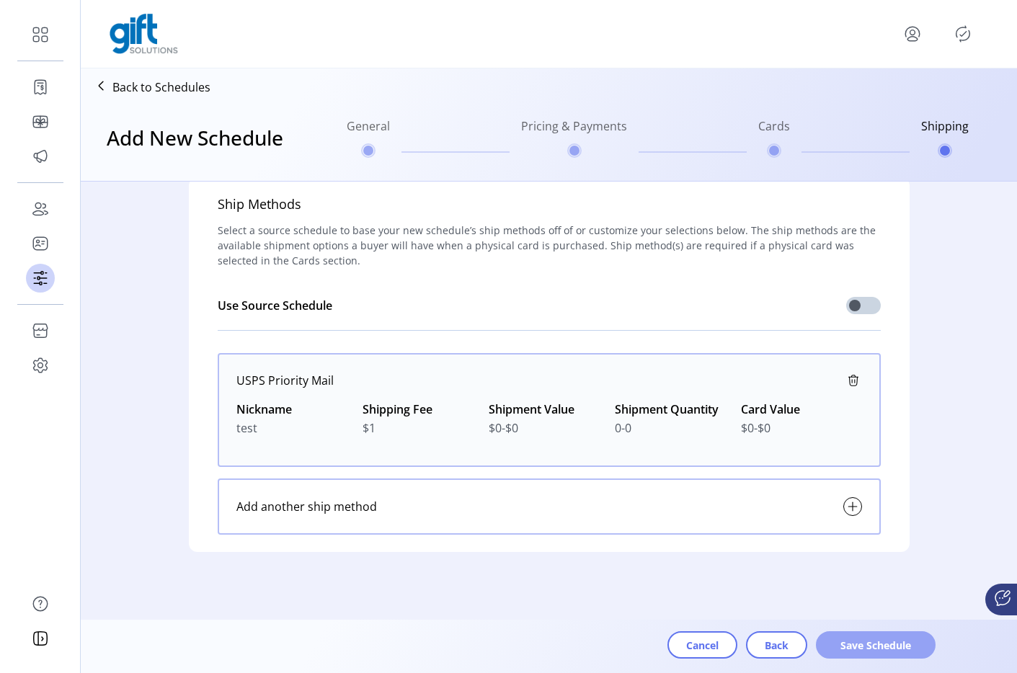
click at [857, 642] on span "Save Schedule" at bounding box center [876, 645] width 82 height 15
click at [962, 37] on icon "Publisher Panel" at bounding box center [962, 33] width 23 height 23
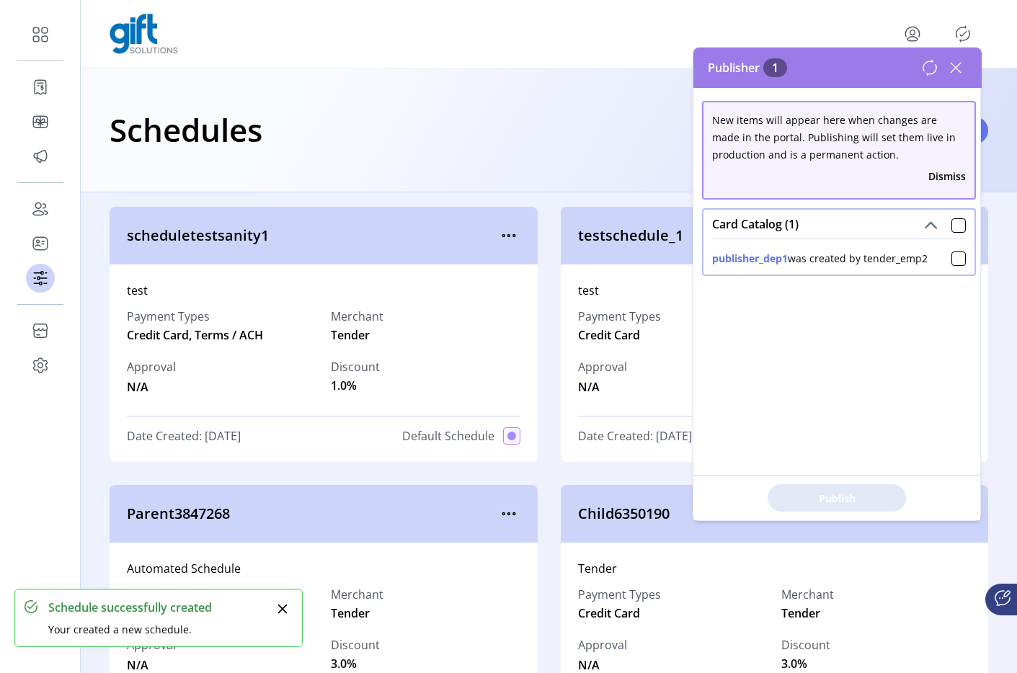
click at [930, 166] on div "Dismiss" at bounding box center [839, 176] width 254 height 27
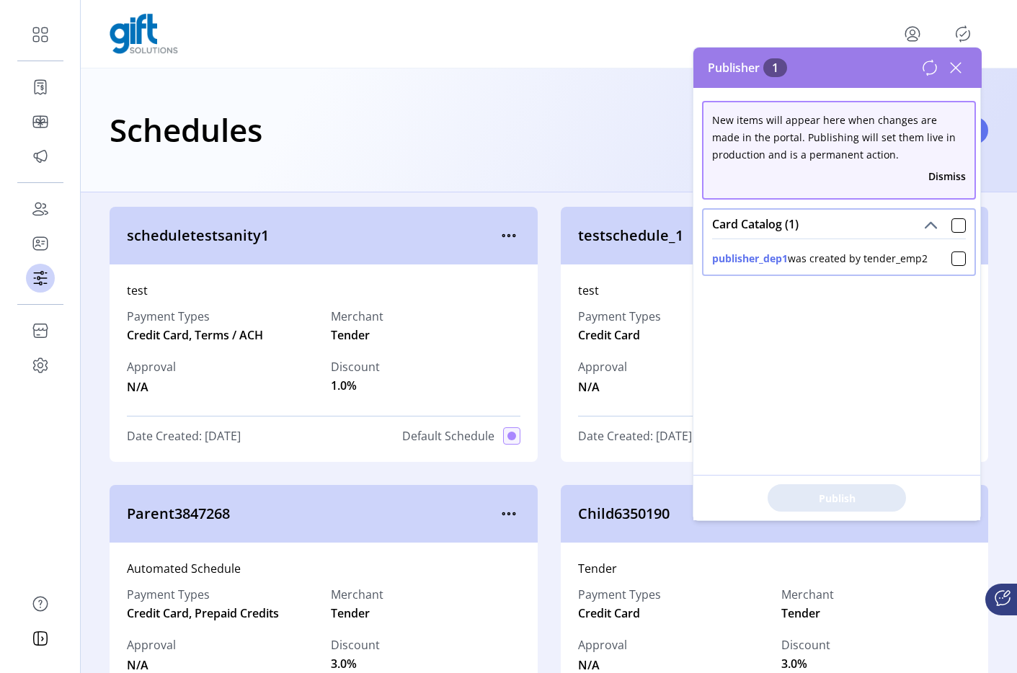
click at [930, 171] on button "Dismiss" at bounding box center [946, 176] width 37 height 15
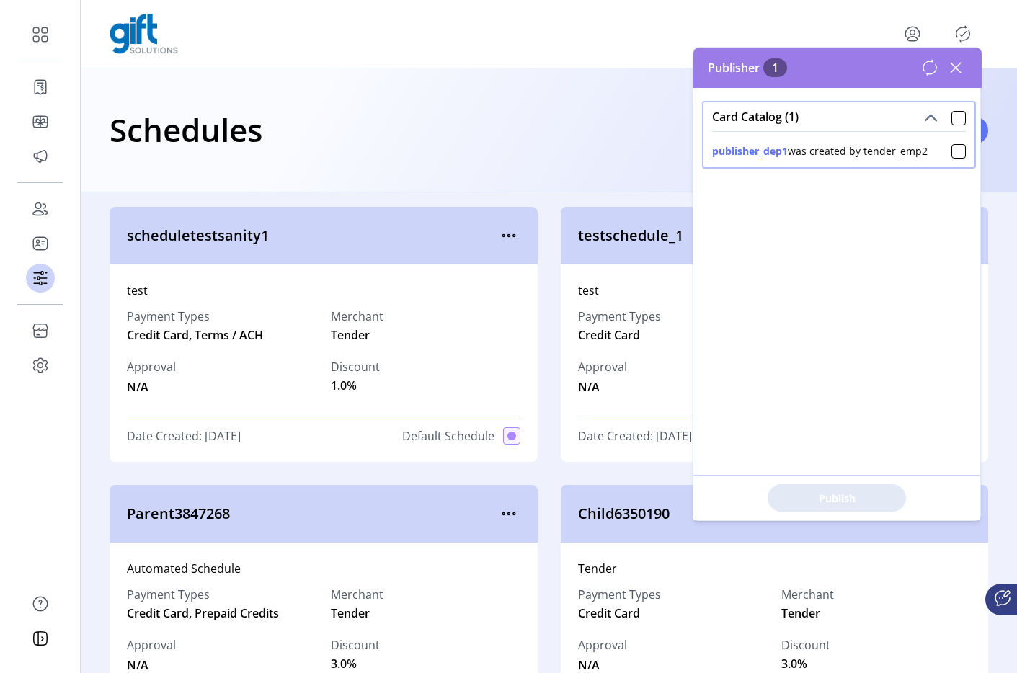
click at [926, 66] on icon at bounding box center [929, 67] width 17 height 17
click at [951, 226] on div at bounding box center [958, 228] width 14 height 14
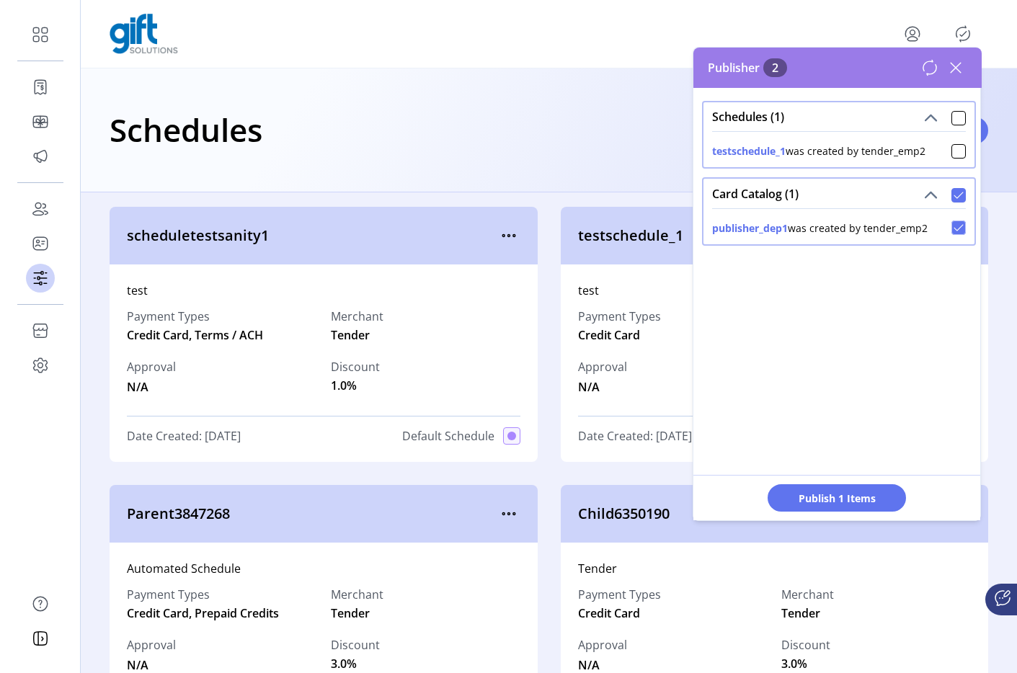
click at [954, 225] on icon at bounding box center [959, 228] width 10 height 10
click at [954, 149] on div at bounding box center [958, 151] width 14 height 14
click at [954, 151] on icon at bounding box center [959, 151] width 10 height 10
click at [954, 151] on div at bounding box center [958, 151] width 14 height 14
click at [954, 151] on icon at bounding box center [959, 151] width 10 height 10
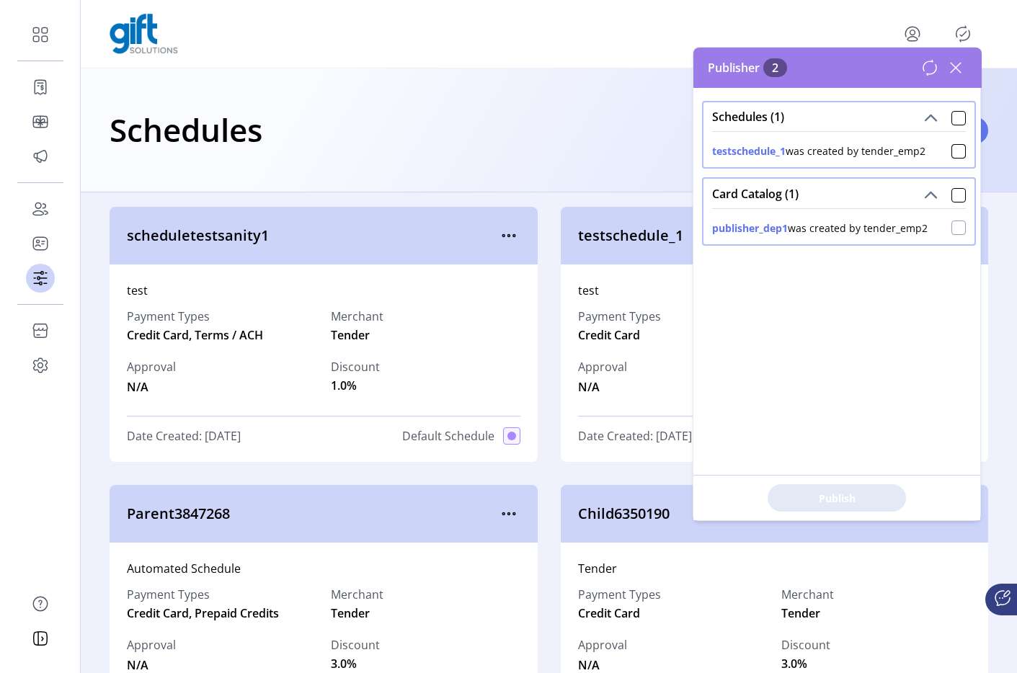
click at [953, 76] on icon at bounding box center [955, 67] width 23 height 23
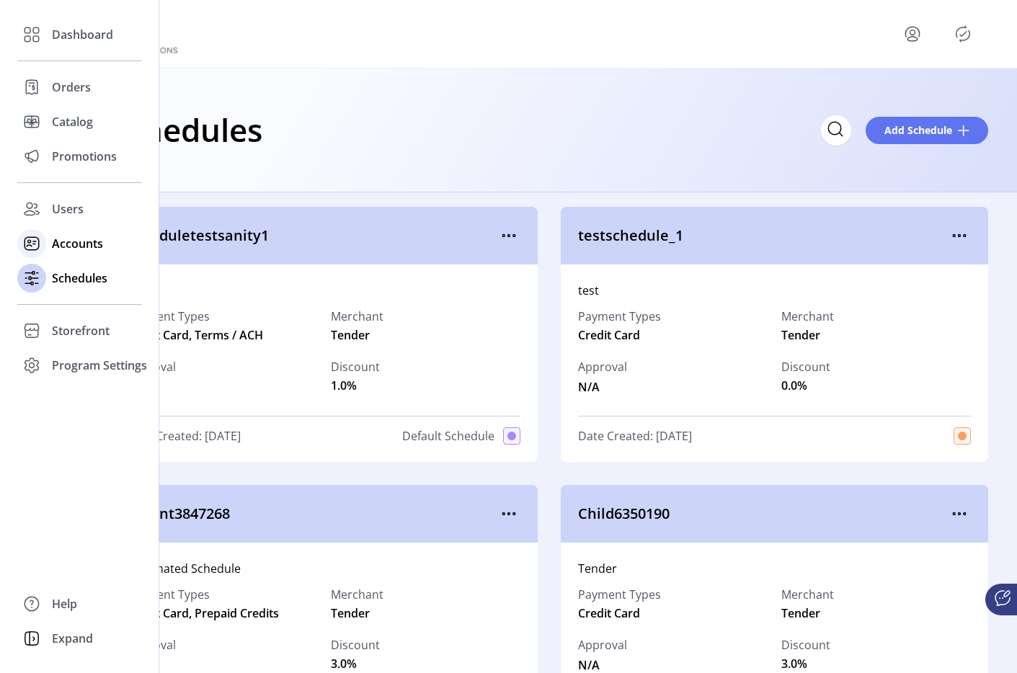
click at [45, 244] on div at bounding box center [31, 243] width 29 height 29
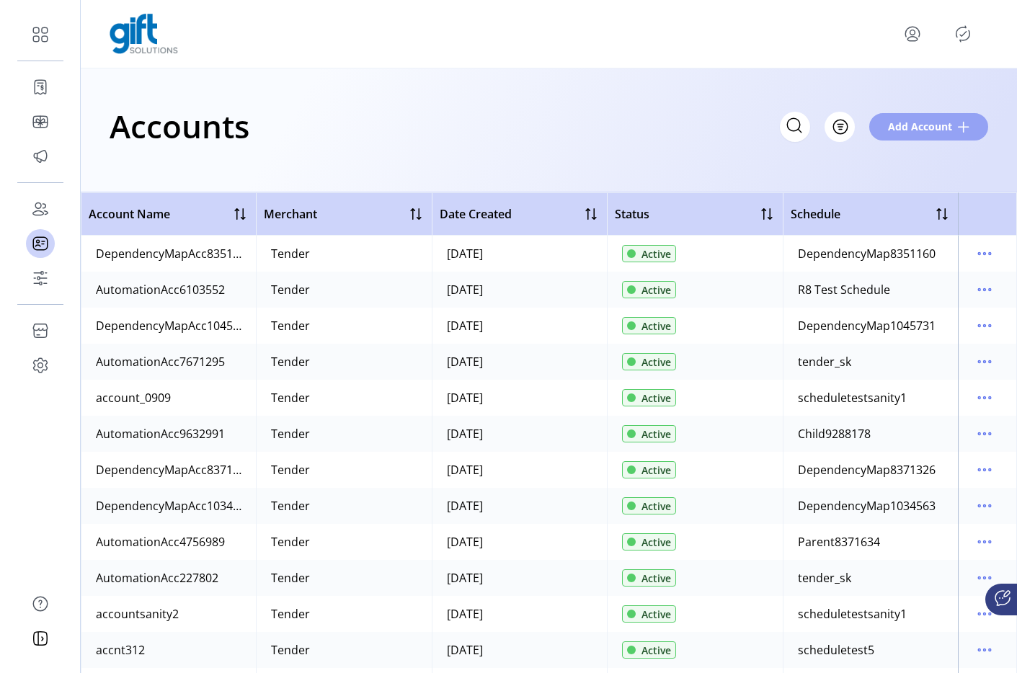
click at [933, 133] on span "Add Account" at bounding box center [920, 126] width 64 height 15
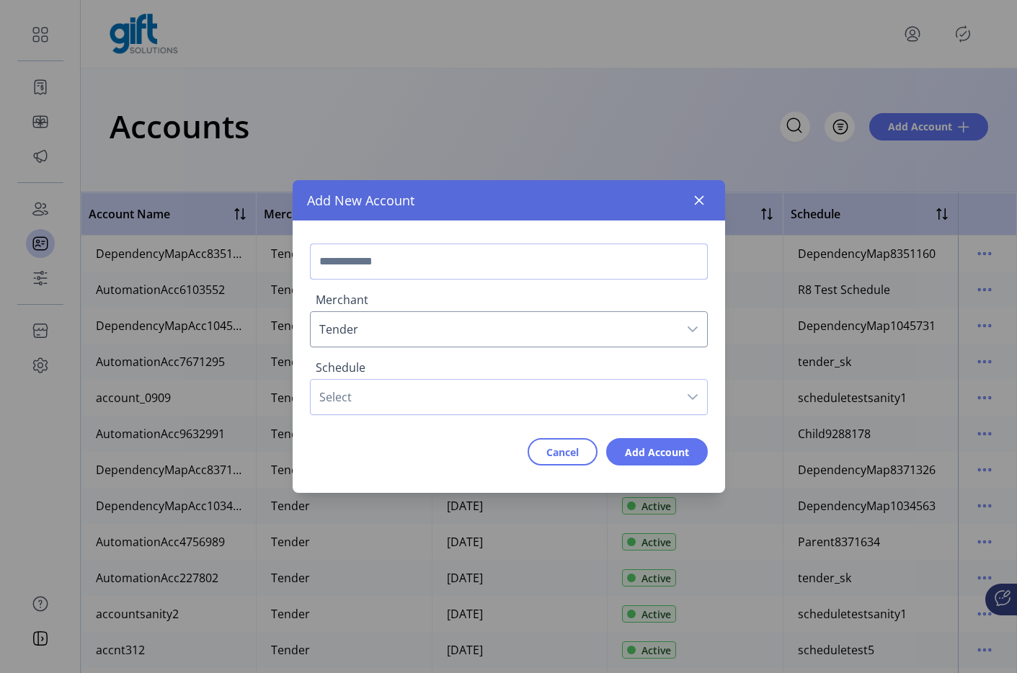
click at [574, 256] on input "text" at bounding box center [509, 262] width 398 height 36
type input "**********"
click at [484, 391] on span "Select" at bounding box center [495, 397] width 368 height 35
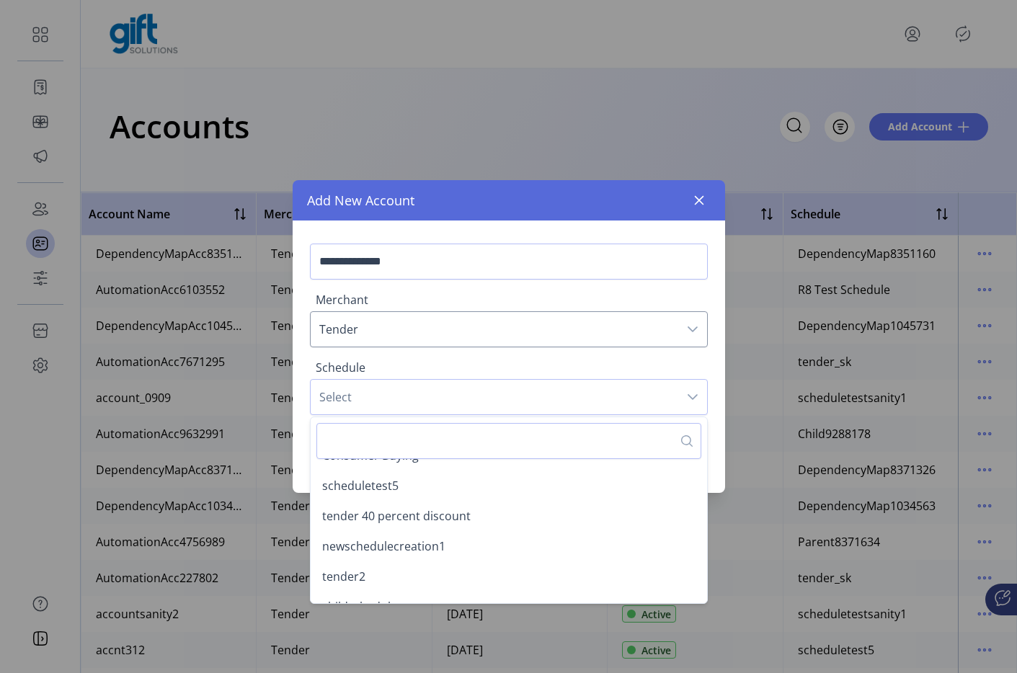
scroll to position [1073, 0]
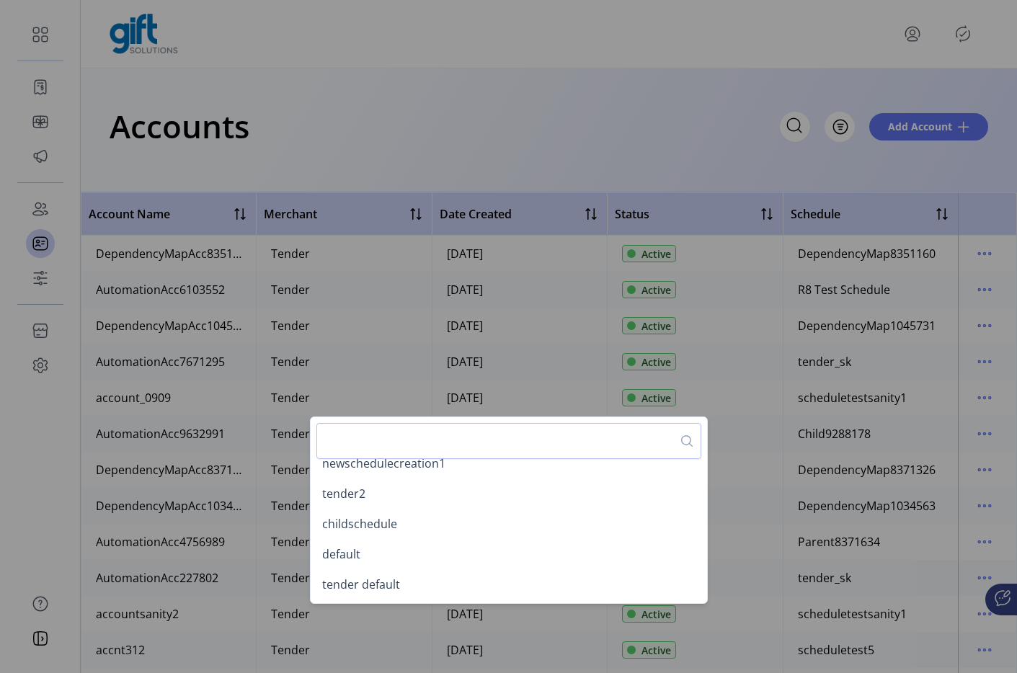
click at [962, 27] on div "**********" at bounding box center [508, 336] width 1017 height 673
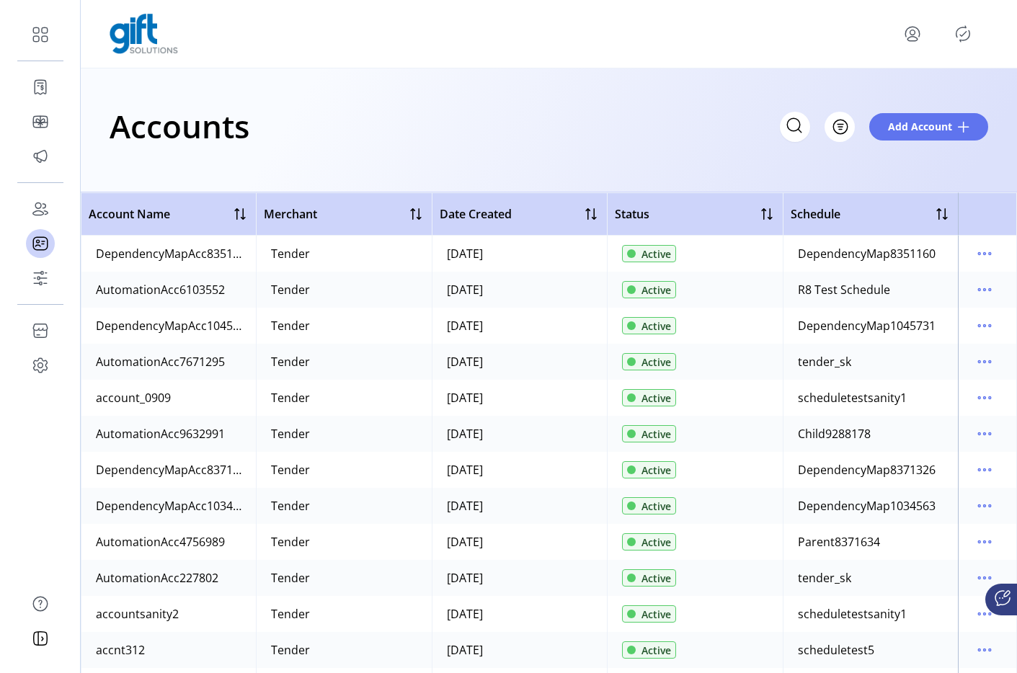
click at [959, 27] on icon "Publisher Panel" at bounding box center [962, 33] width 23 height 23
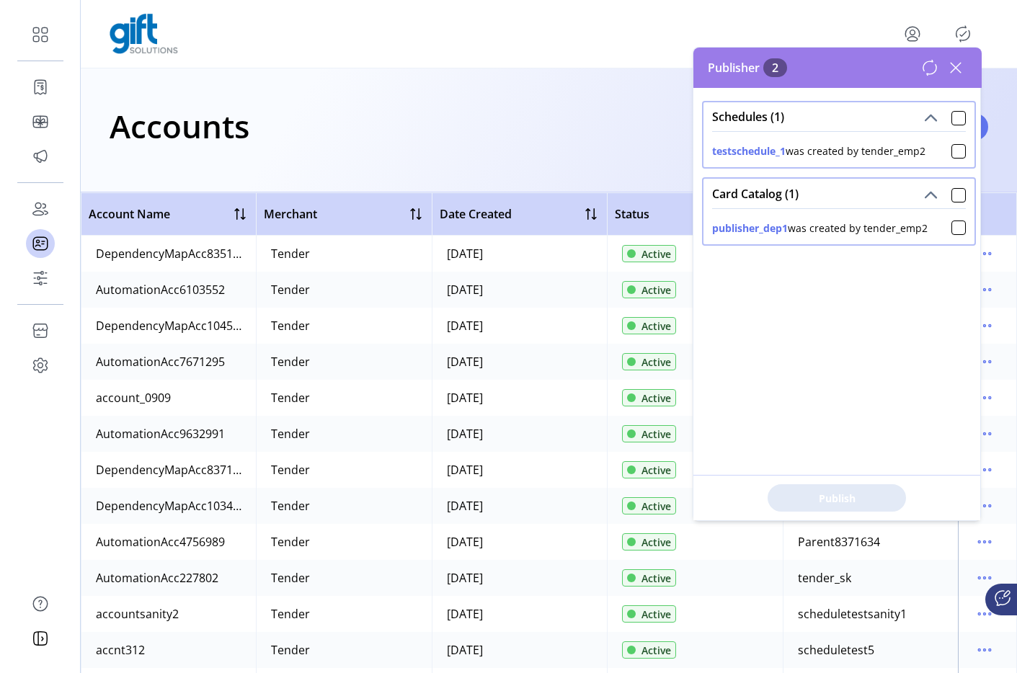
click at [955, 63] on icon at bounding box center [955, 67] width 23 height 23
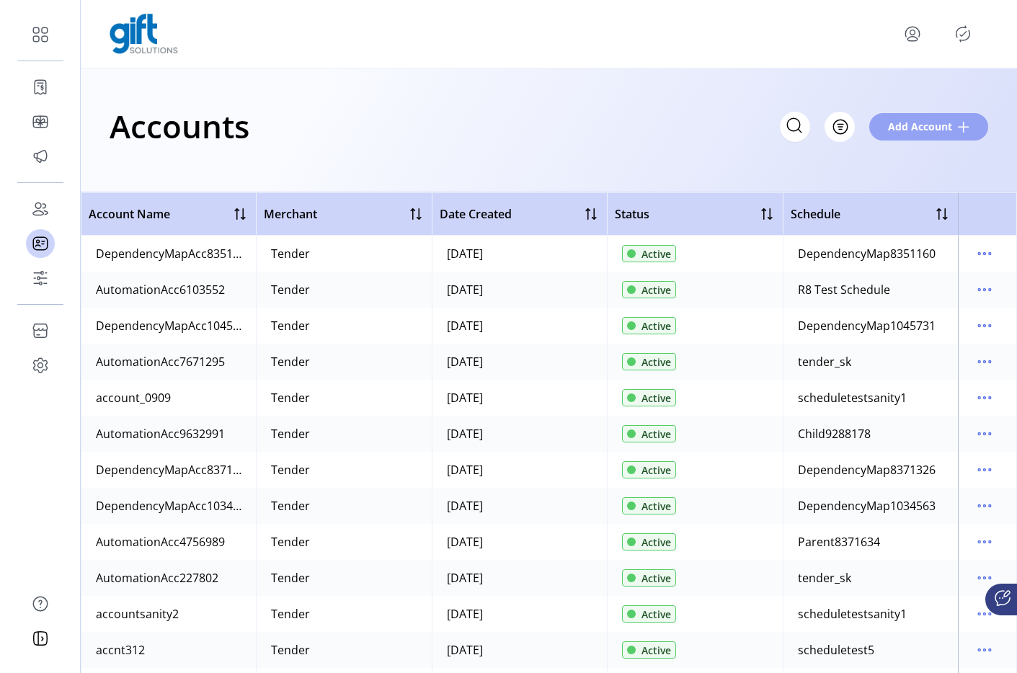
click at [918, 117] on button "Add Account" at bounding box center [928, 126] width 119 height 27
click at [897, 115] on button "Add Account" at bounding box center [928, 126] width 119 height 27
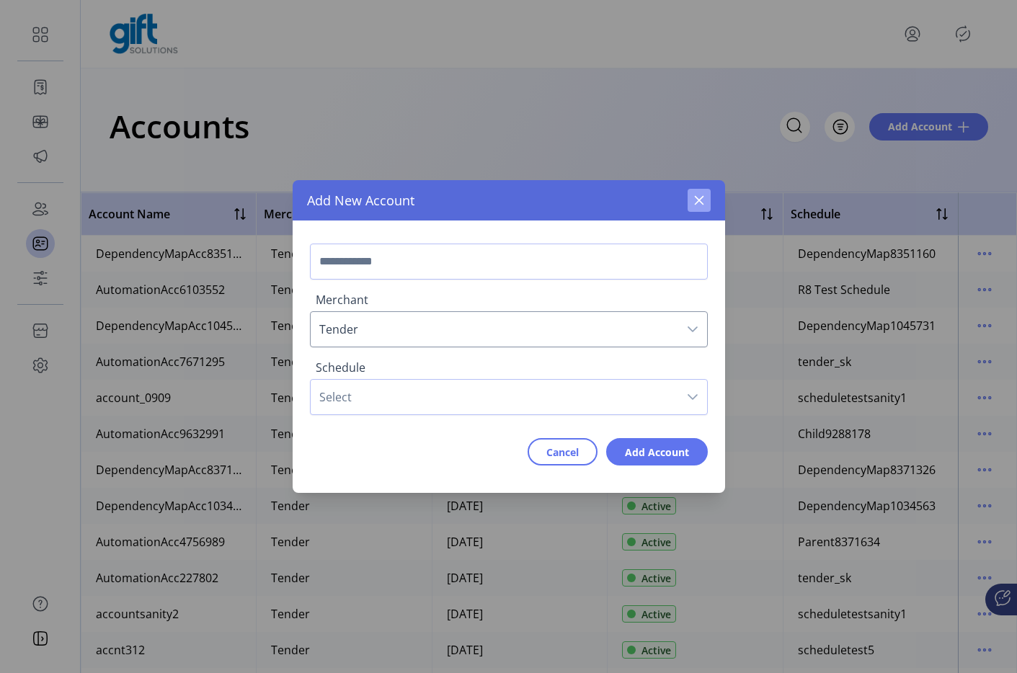
click at [707, 204] on button "button" at bounding box center [699, 200] width 23 height 23
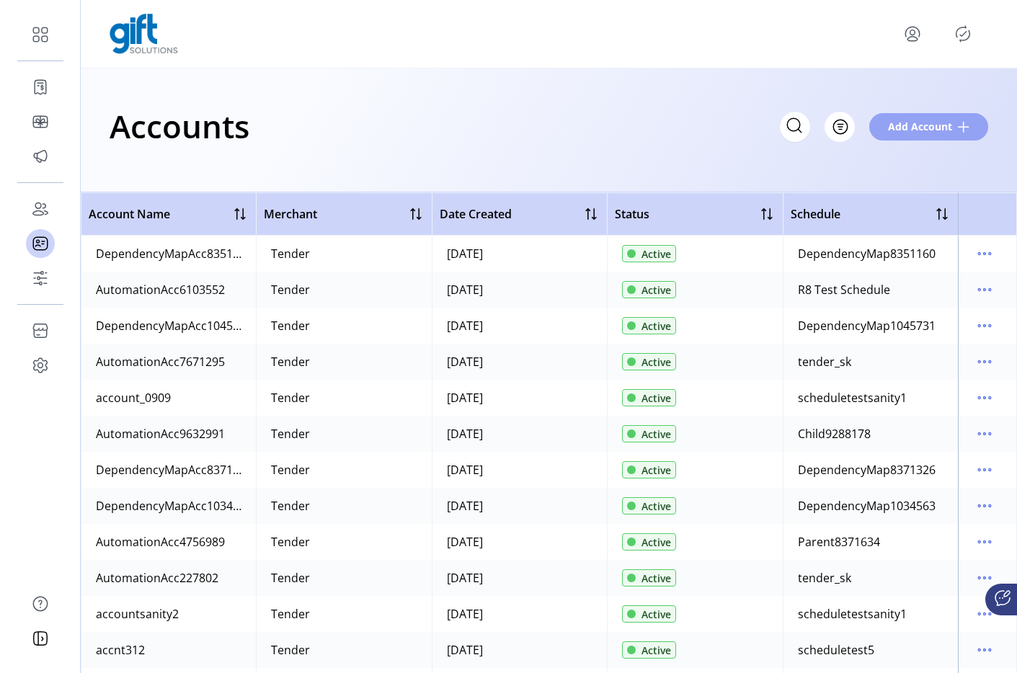
click at [915, 123] on span "Add Account" at bounding box center [920, 126] width 64 height 15
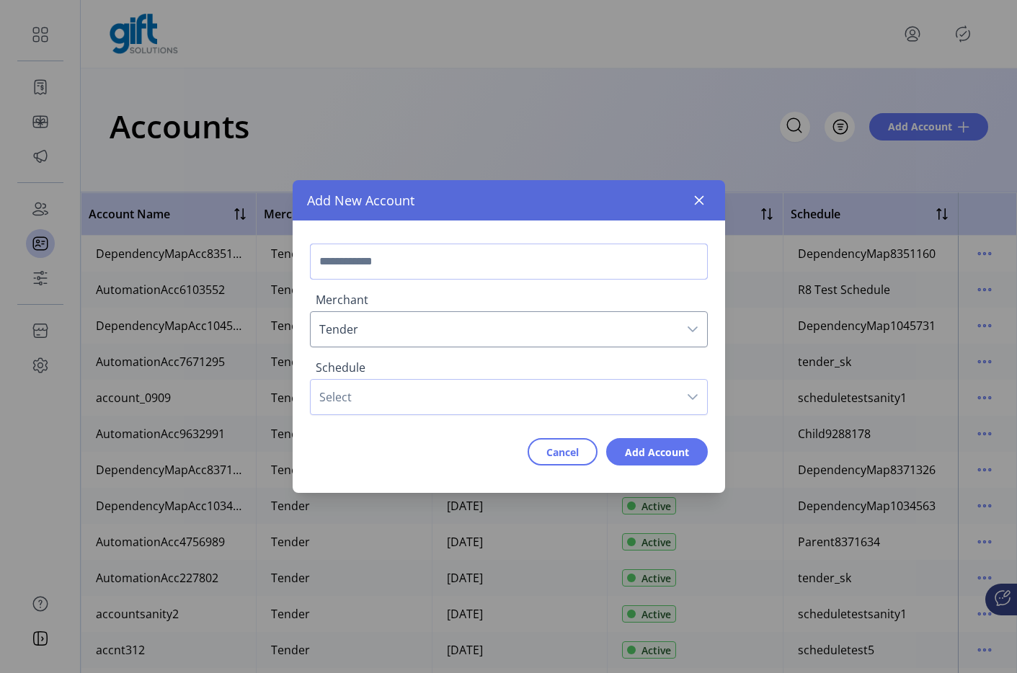
click at [370, 271] on input "text" at bounding box center [509, 262] width 398 height 36
type input "**********"
click at [373, 399] on span "Select" at bounding box center [495, 397] width 368 height 35
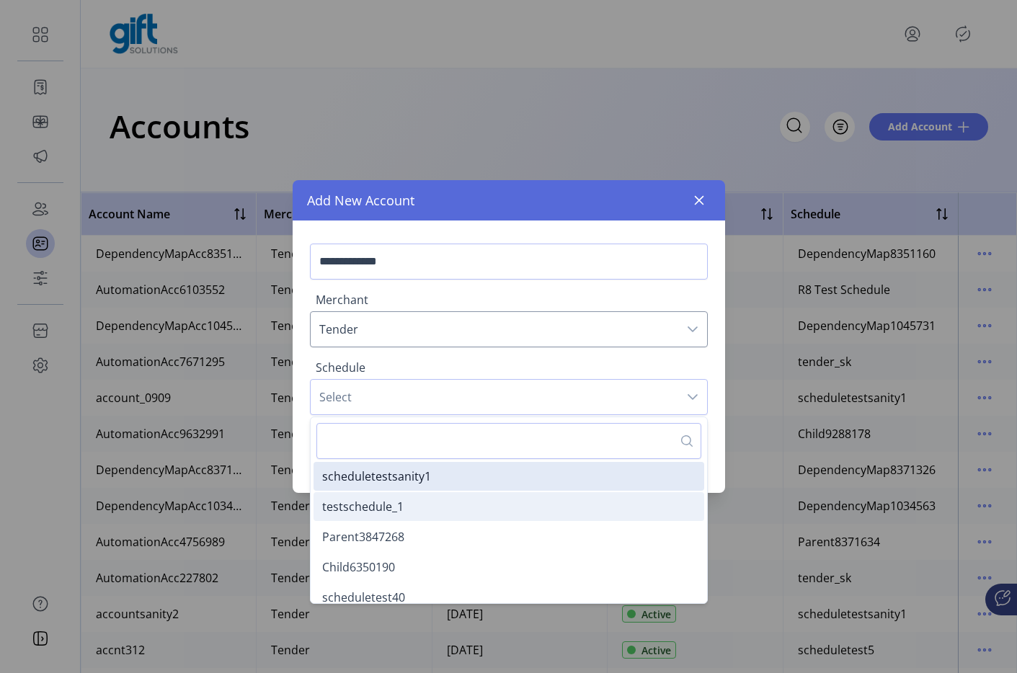
click at [396, 514] on span "testschedule_1" at bounding box center [362, 507] width 81 height 16
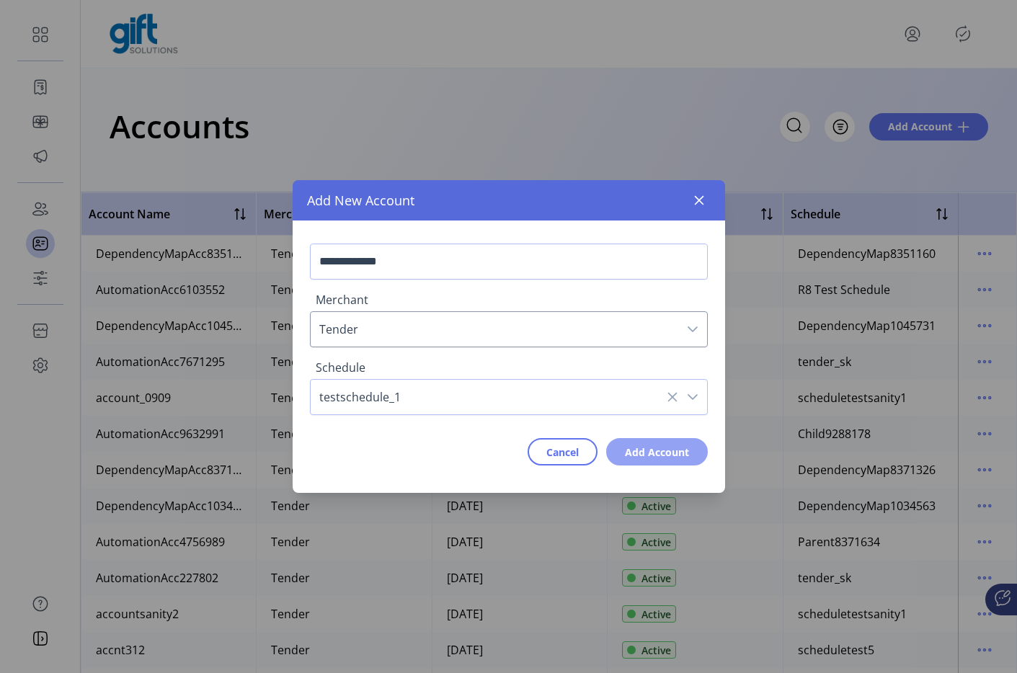
click at [685, 456] on span "Add Account" at bounding box center [657, 452] width 64 height 15
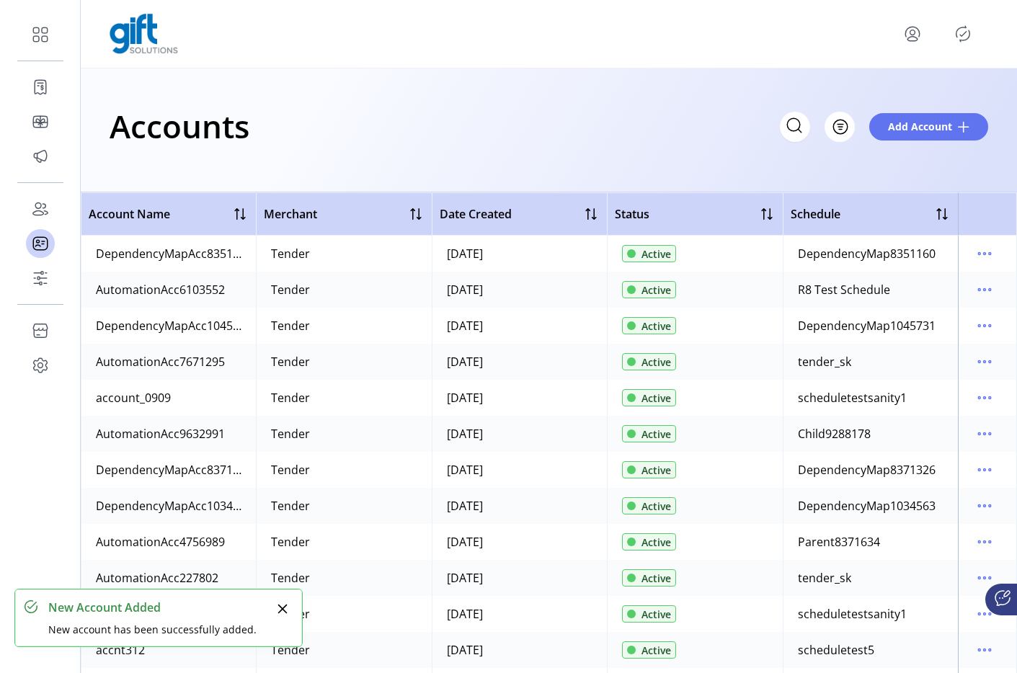
click at [955, 32] on icon "Publisher Panel" at bounding box center [962, 33] width 23 height 23
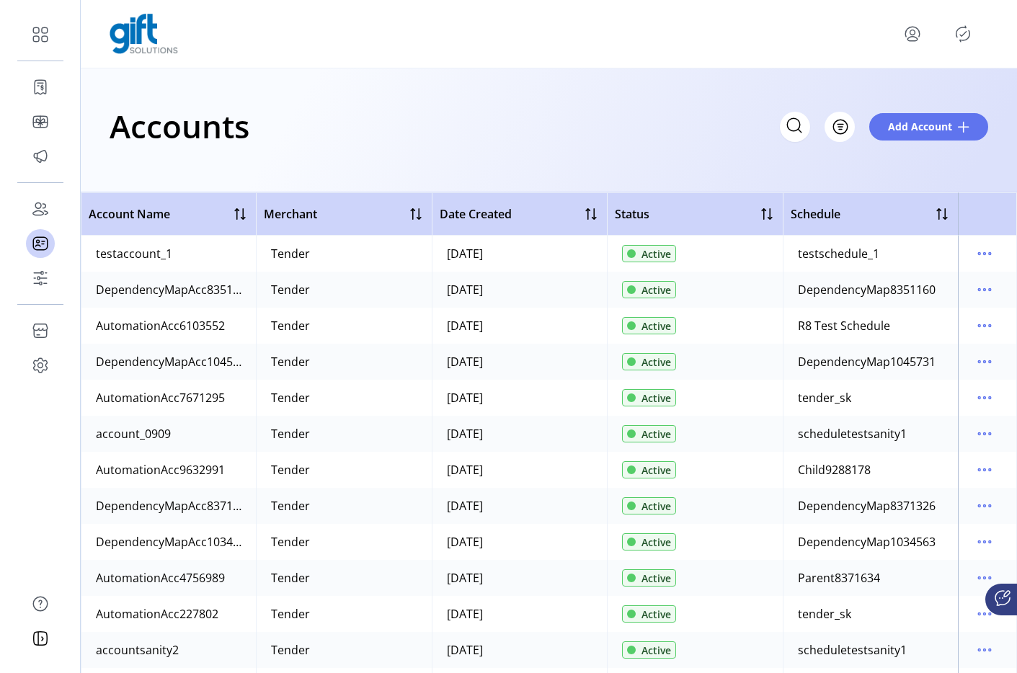
click at [959, 41] on icon "Publisher Panel" at bounding box center [962, 33] width 23 height 23
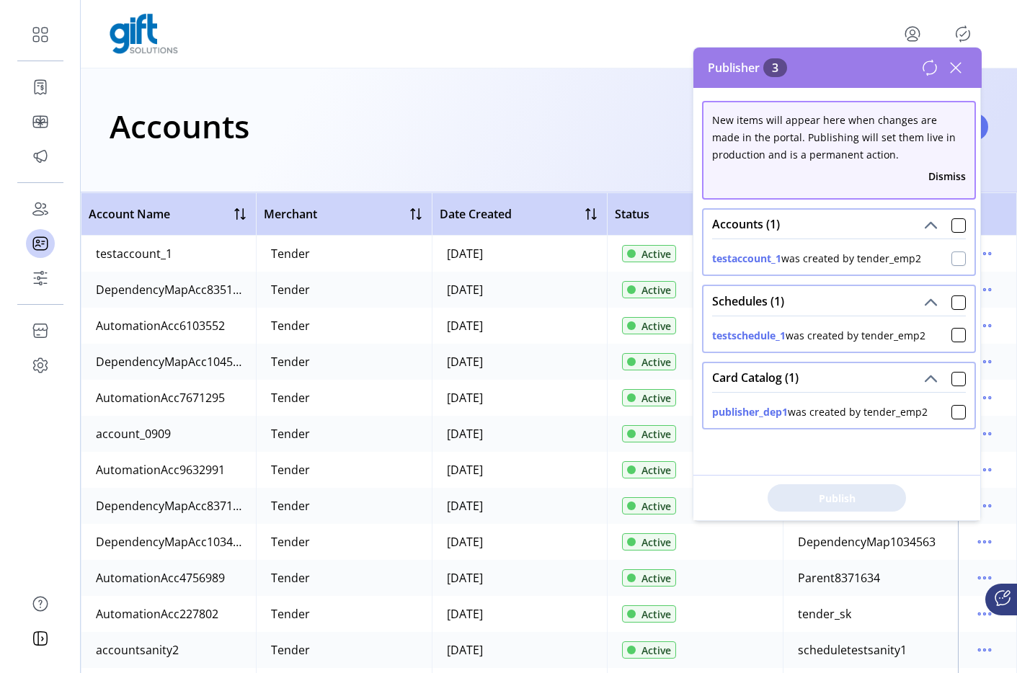
click at [954, 262] on div at bounding box center [958, 259] width 14 height 14
click at [954, 262] on icon at bounding box center [959, 259] width 10 height 10
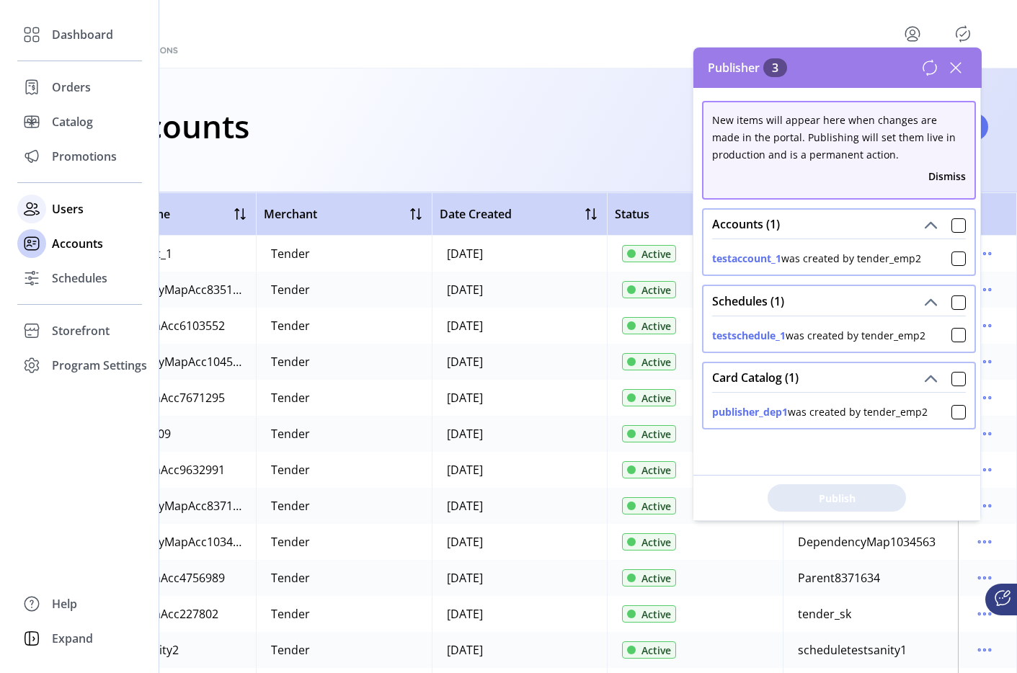
click at [27, 215] on icon at bounding box center [30, 209] width 11 height 12
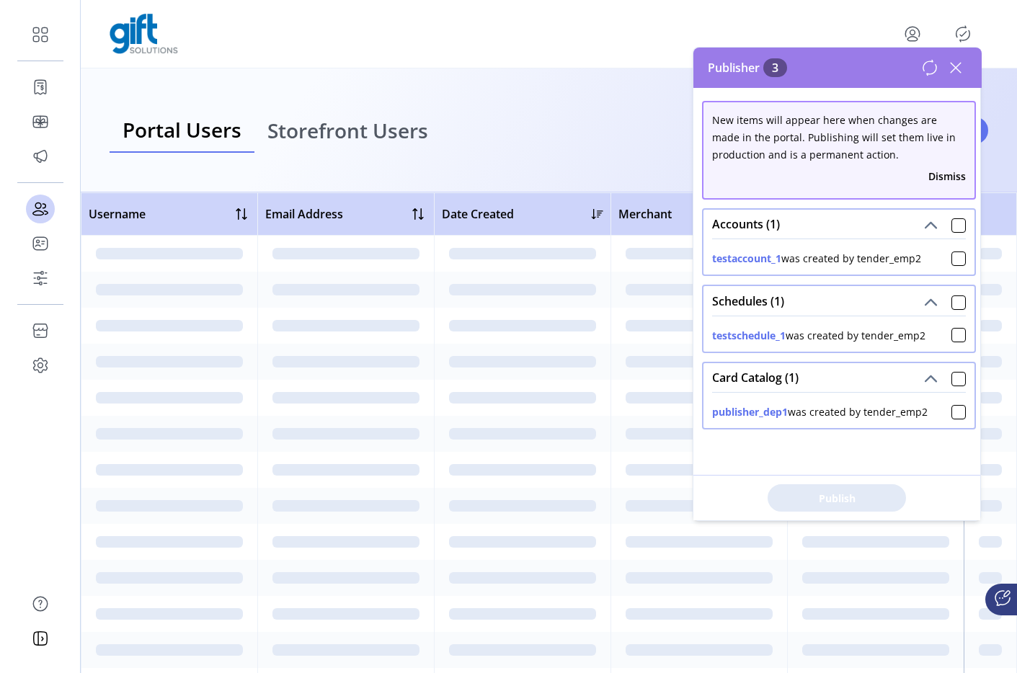
click at [360, 141] on span "Storefront Users" at bounding box center [347, 130] width 161 height 20
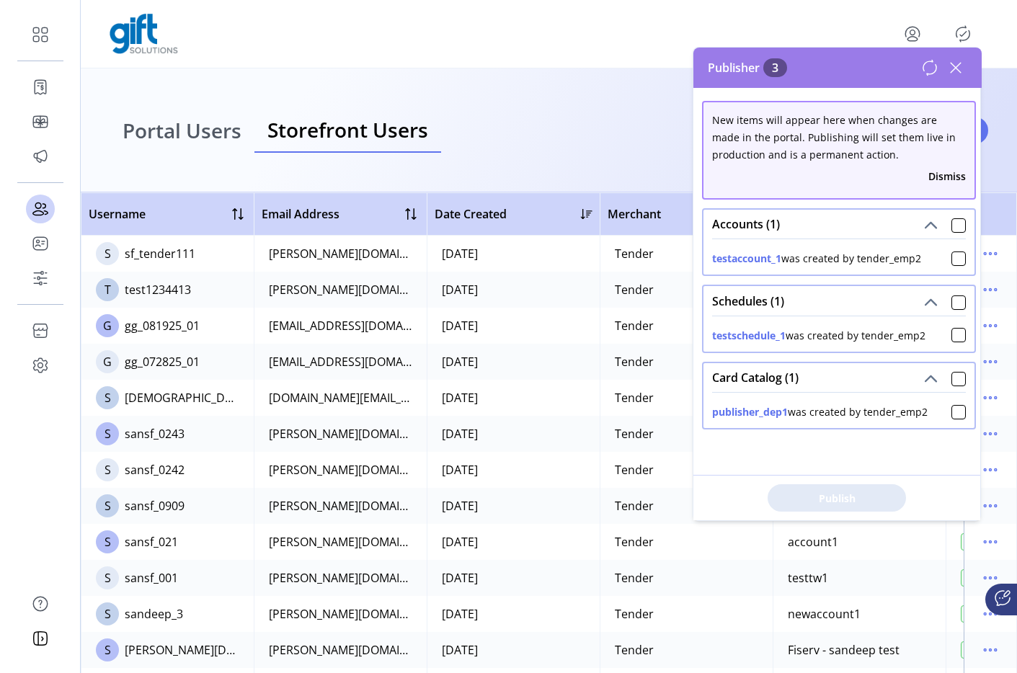
click at [926, 71] on icon at bounding box center [929, 67] width 17 height 17
click at [954, 68] on icon at bounding box center [955, 67] width 23 height 23
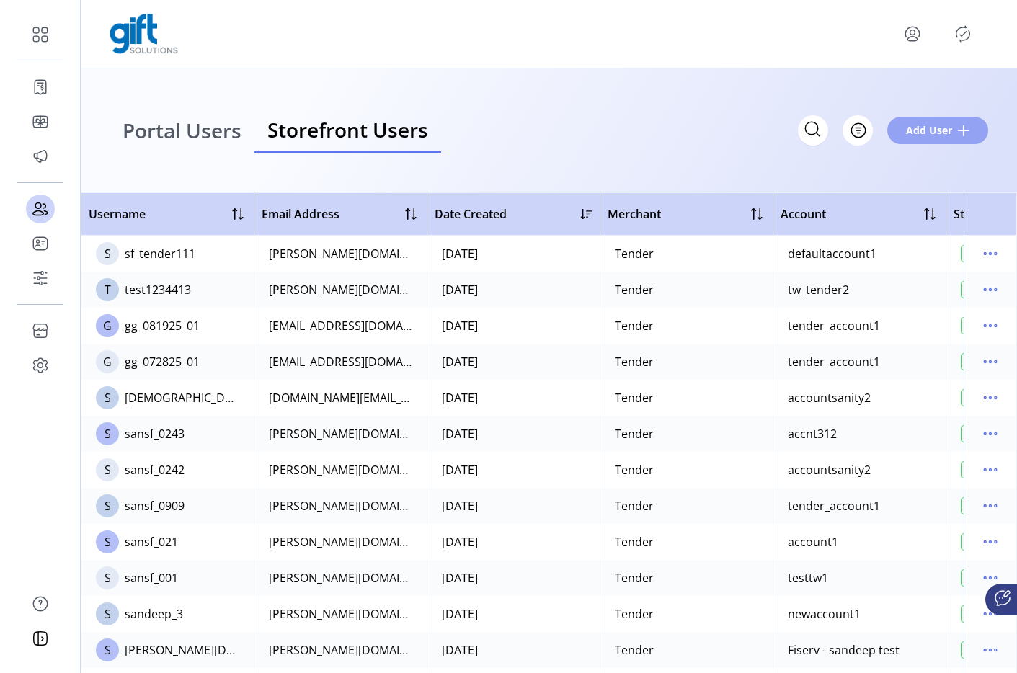
click at [903, 133] on button "Add User" at bounding box center [937, 130] width 101 height 27
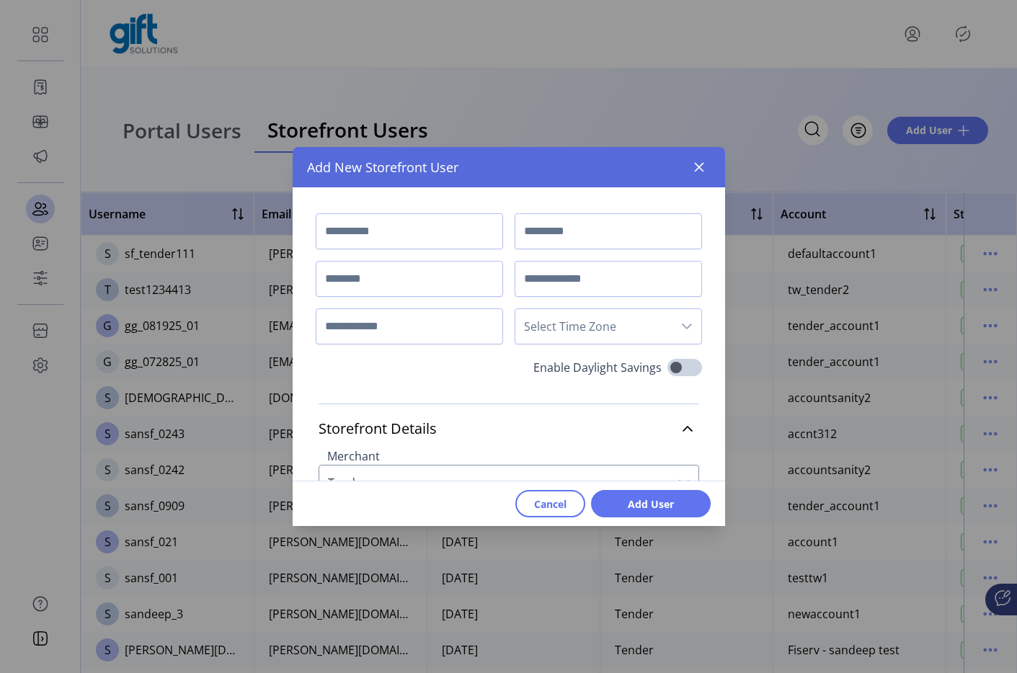
click at [435, 241] on input "text" at bounding box center [409, 231] width 187 height 36
type input "*******"
type input "****"
type input "**********"
click at [457, 330] on input "**********" at bounding box center [409, 327] width 187 height 36
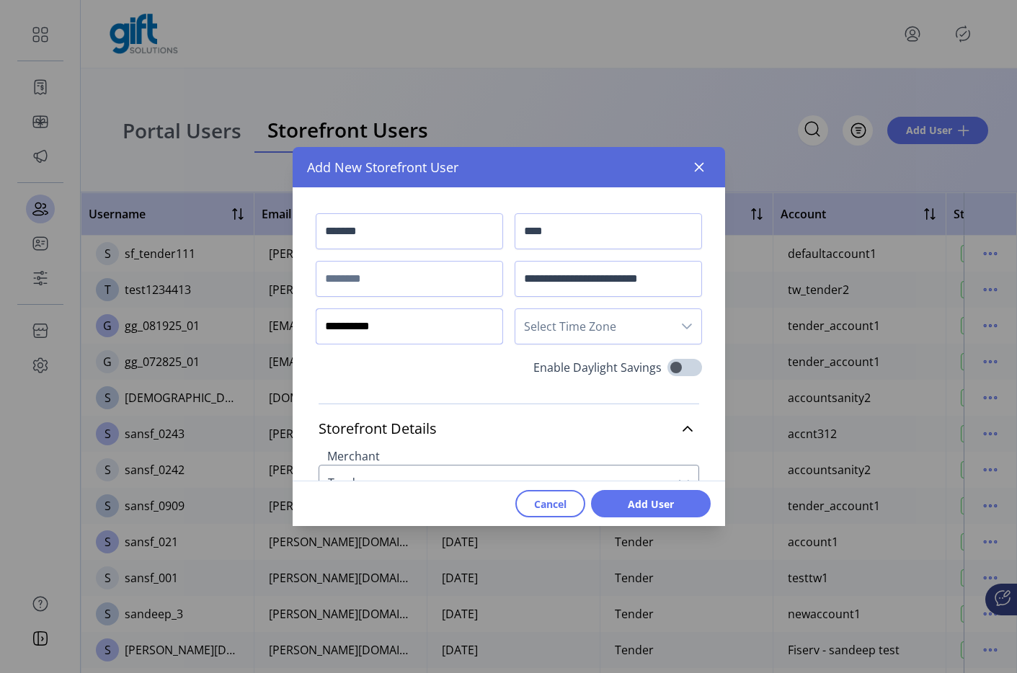
click at [457, 330] on input "**********" at bounding box center [409, 327] width 187 height 36
click at [347, 324] on input "********" at bounding box center [409, 327] width 187 height 36
click at [352, 324] on input "********" at bounding box center [409, 327] width 187 height 36
click at [358, 324] on input "********" at bounding box center [409, 327] width 187 height 36
click at [375, 325] on input "********" at bounding box center [409, 327] width 187 height 36
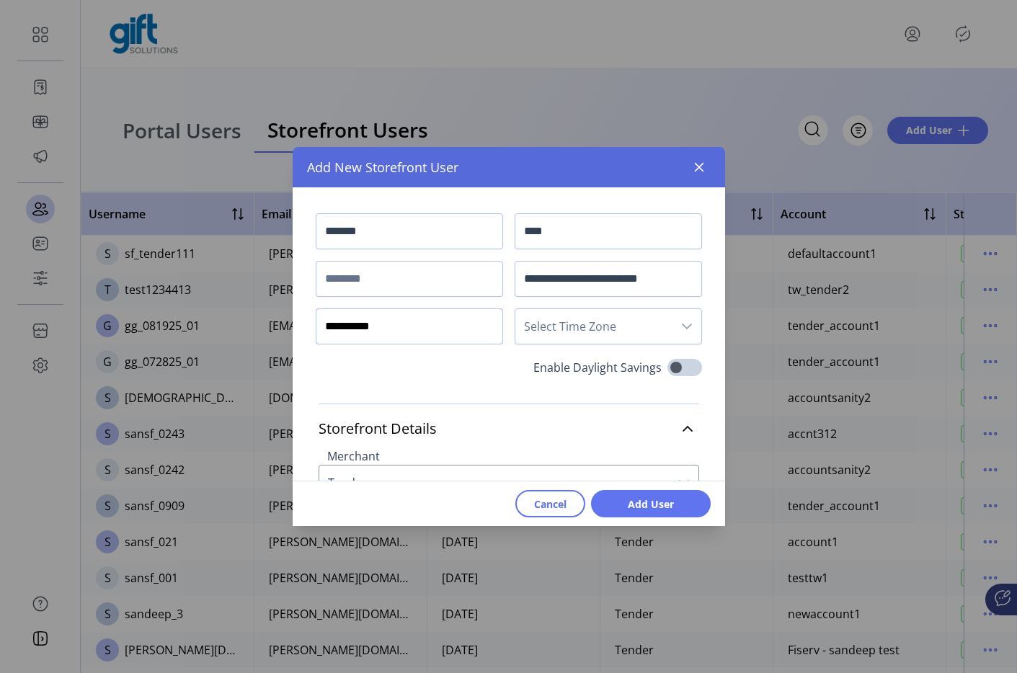
type input "**********"
click at [543, 324] on span "Select Time Zone" at bounding box center [593, 326] width 157 height 35
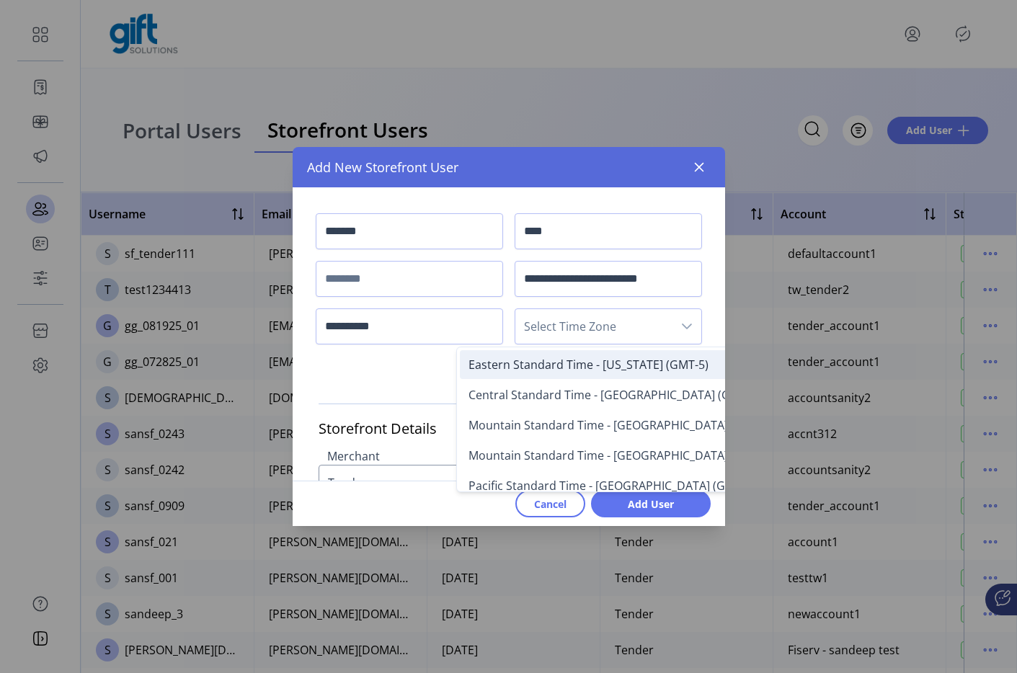
click at [530, 361] on span "Eastern Standard Time - New York (GMT-5)" at bounding box center [589, 365] width 240 height 16
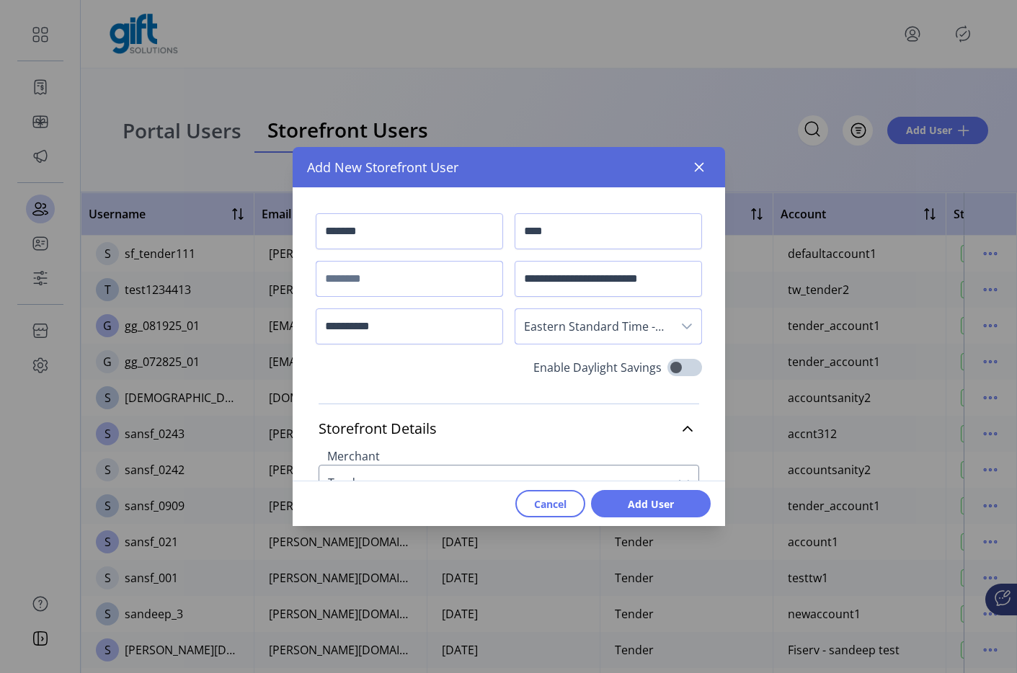
click at [400, 283] on input "text" at bounding box center [409, 279] width 187 height 36
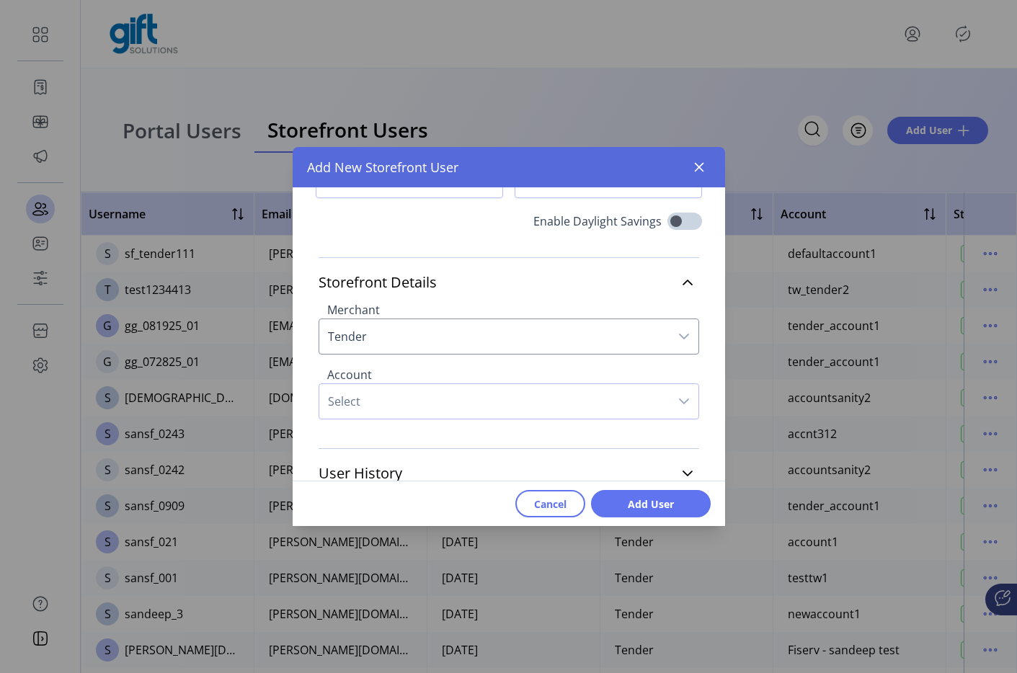
scroll to position [147, 0]
type input "********"
click at [499, 409] on span "Select" at bounding box center [494, 400] width 350 height 35
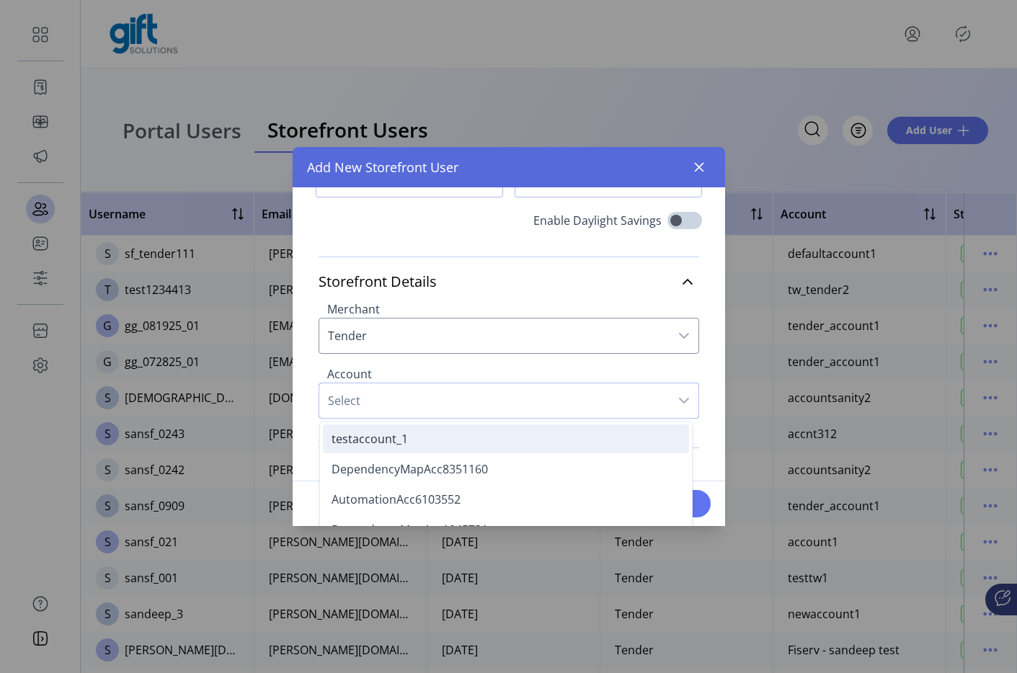
click at [471, 448] on li "testaccount_1" at bounding box center [506, 439] width 366 height 29
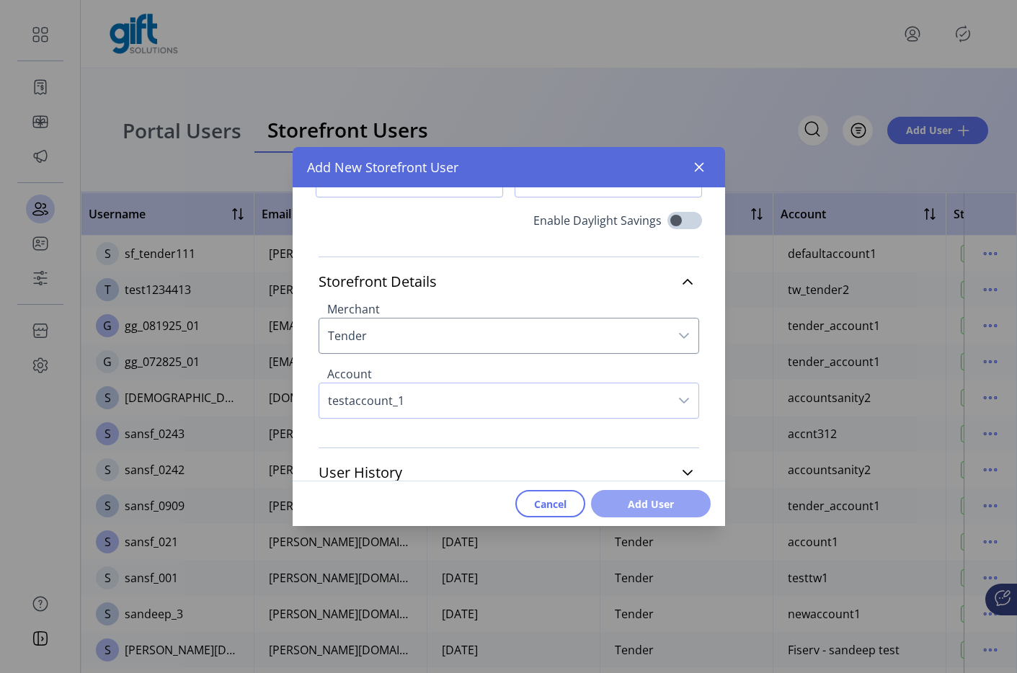
click at [673, 505] on span "Add User" at bounding box center [651, 504] width 82 height 15
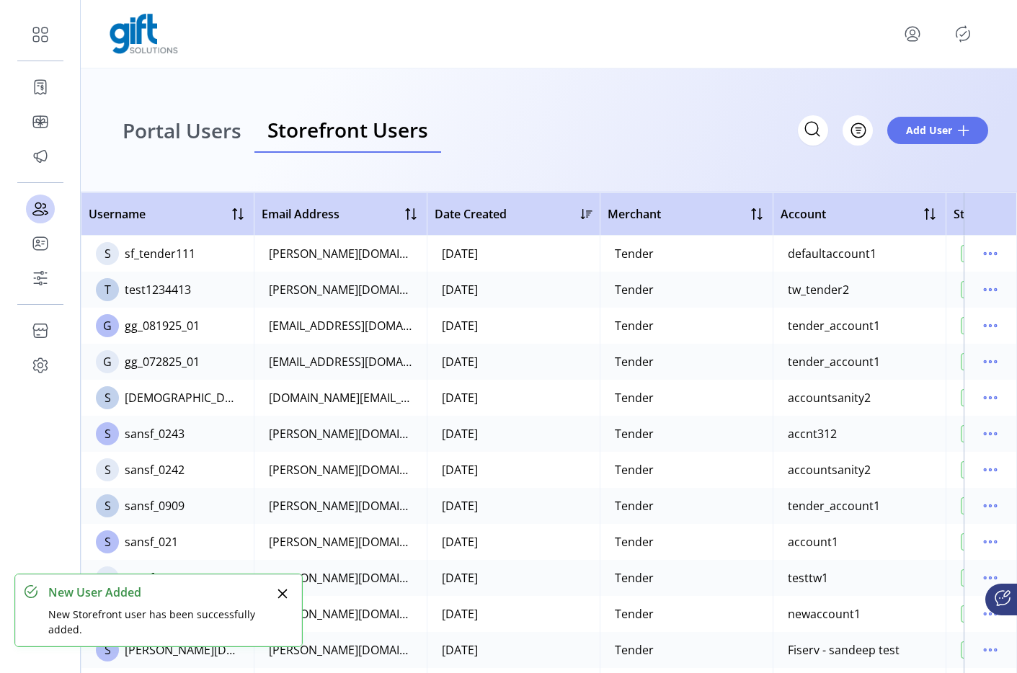
click at [961, 27] on icon "Publisher Panel" at bounding box center [964, 34] width 14 height 16
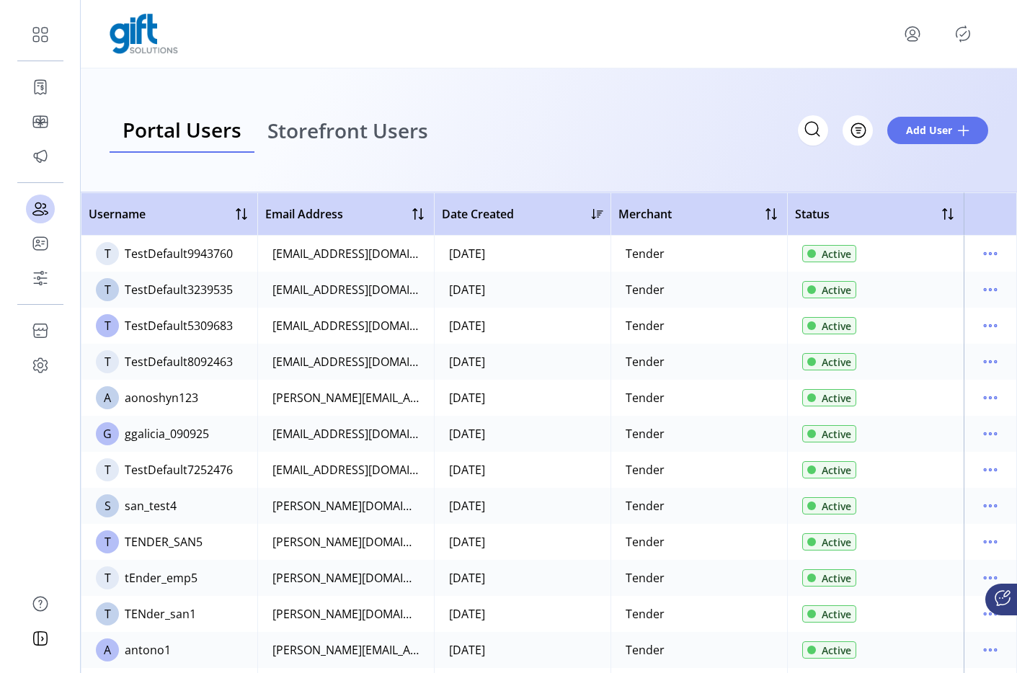
click at [970, 37] on icon "Publisher Panel" at bounding box center [962, 33] width 23 height 23
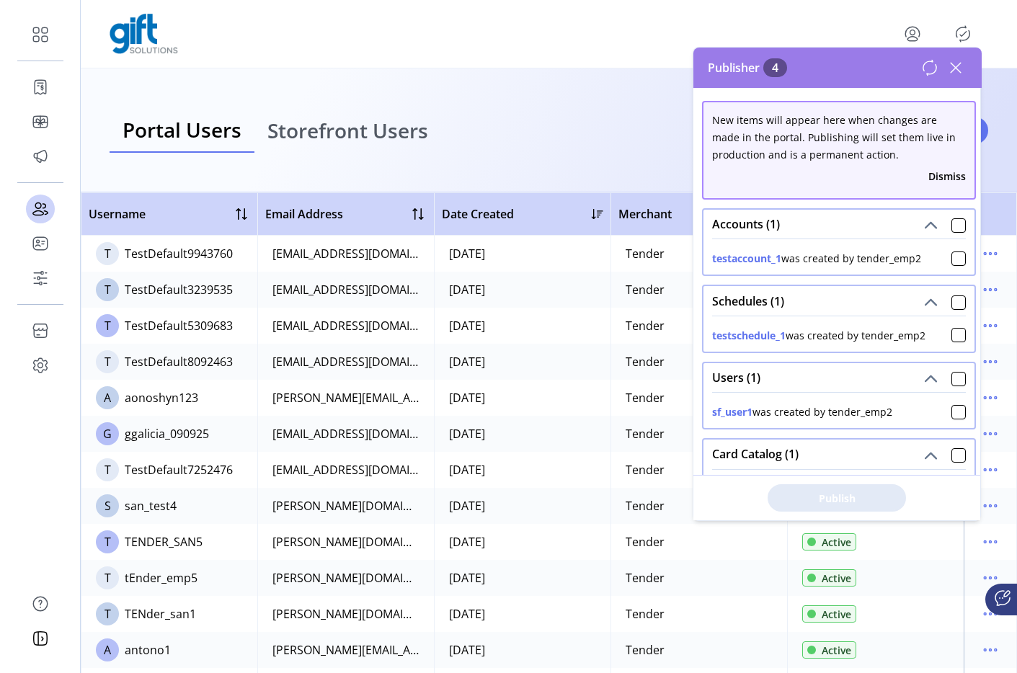
scroll to position [71, 0]
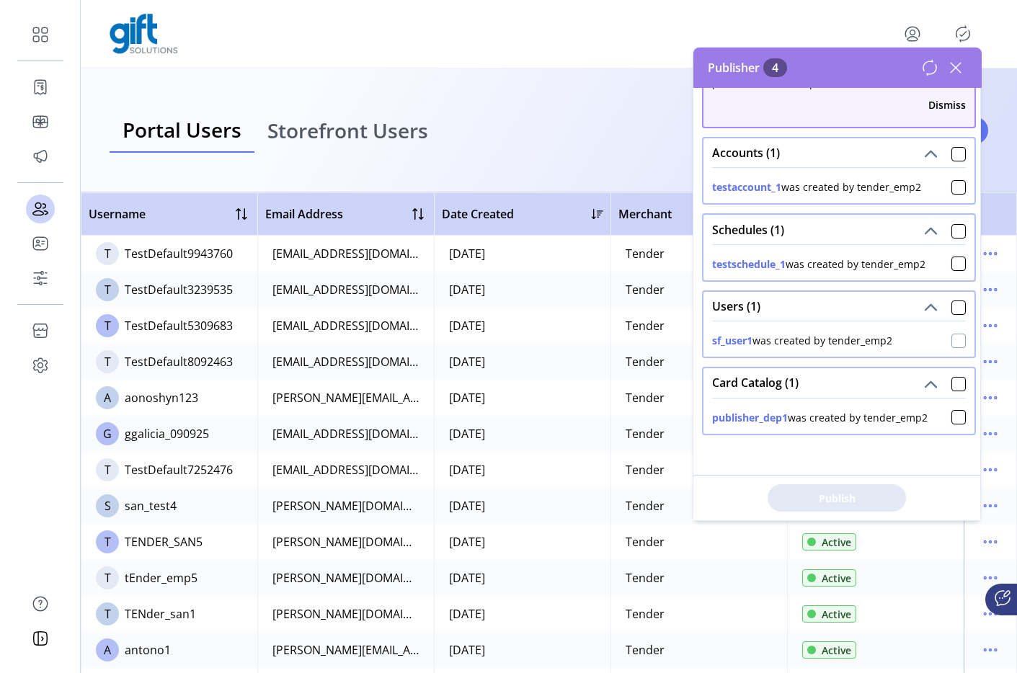
click at [951, 335] on div at bounding box center [958, 341] width 14 height 14
click at [939, 117] on div "Dismiss" at bounding box center [839, 105] width 254 height 27
click at [939, 112] on button "Dismiss" at bounding box center [946, 104] width 37 height 15
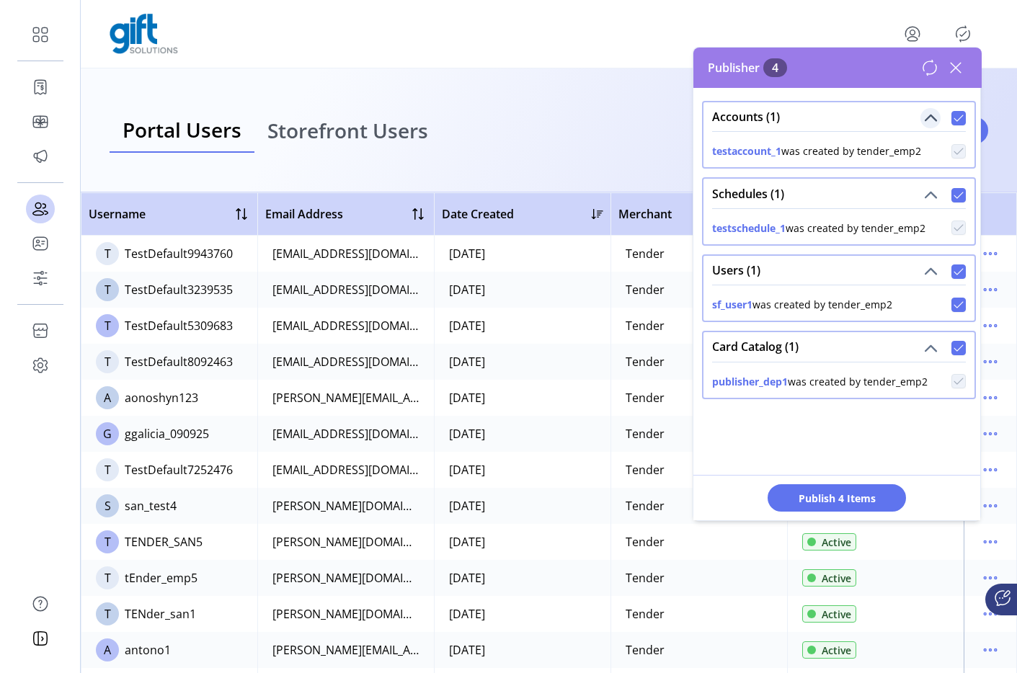
click at [929, 120] on span "Accounts (1)" at bounding box center [931, 118] width 14 height 14
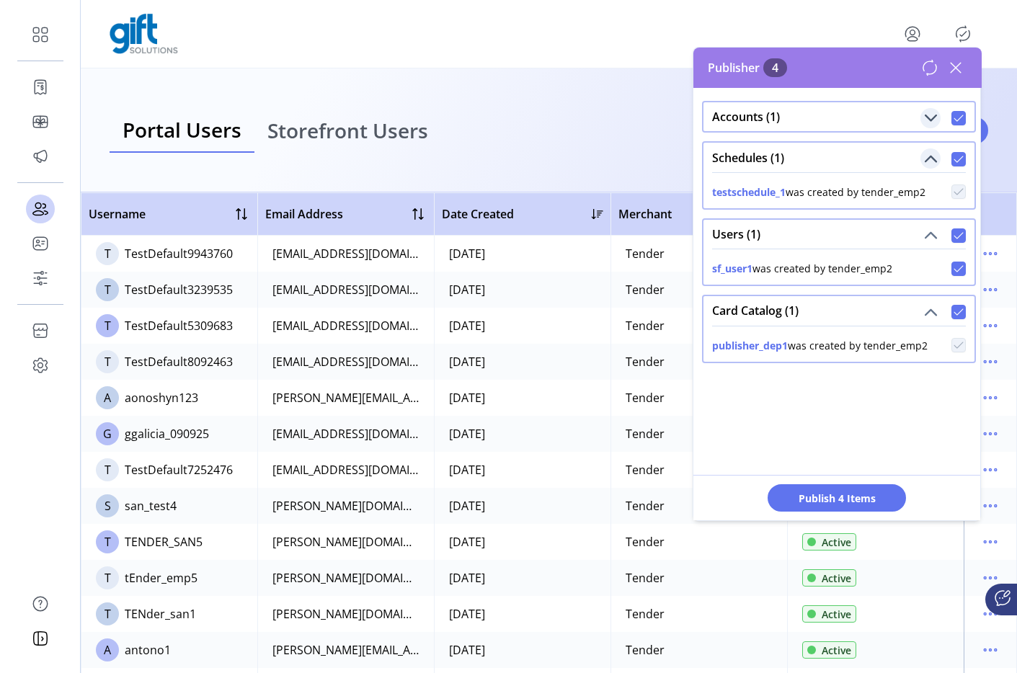
click at [926, 151] on button "Schedules (1)" at bounding box center [930, 158] width 20 height 20
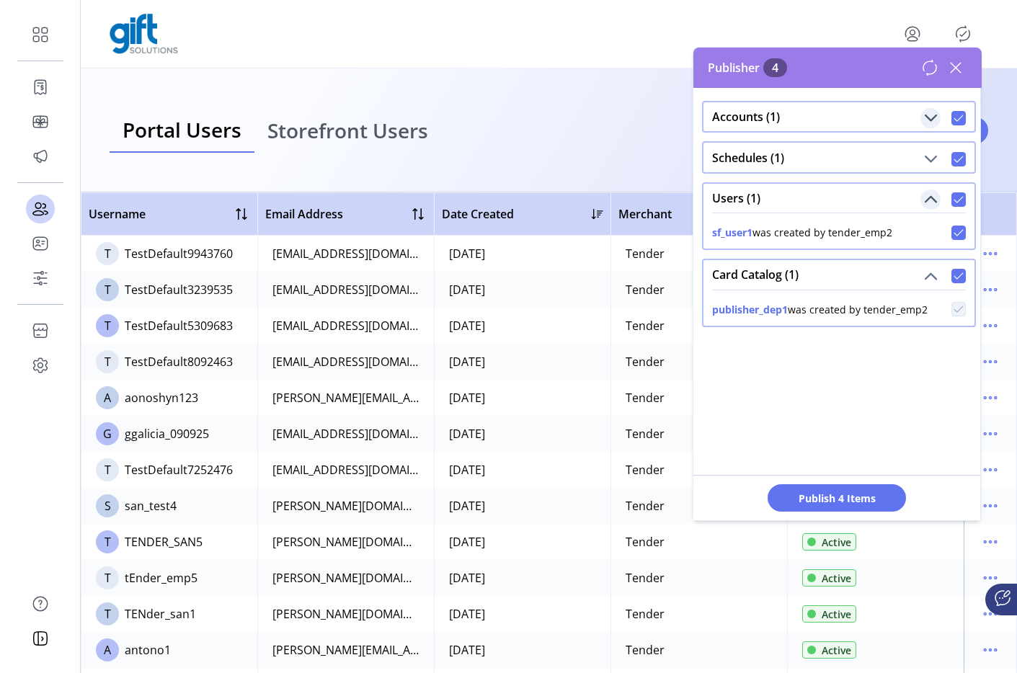
click at [925, 194] on span "Users (1)" at bounding box center [931, 199] width 14 height 14
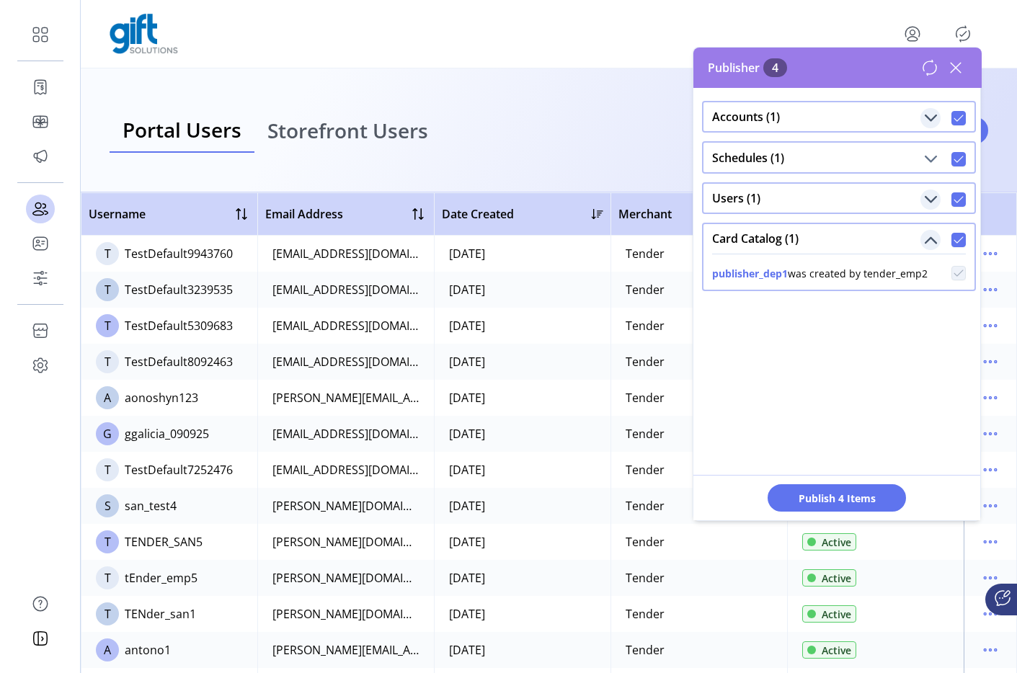
click at [926, 242] on span "Card Catalog (1)" at bounding box center [931, 241] width 14 height 14
click at [958, 199] on div at bounding box center [958, 199] width 14 height 14
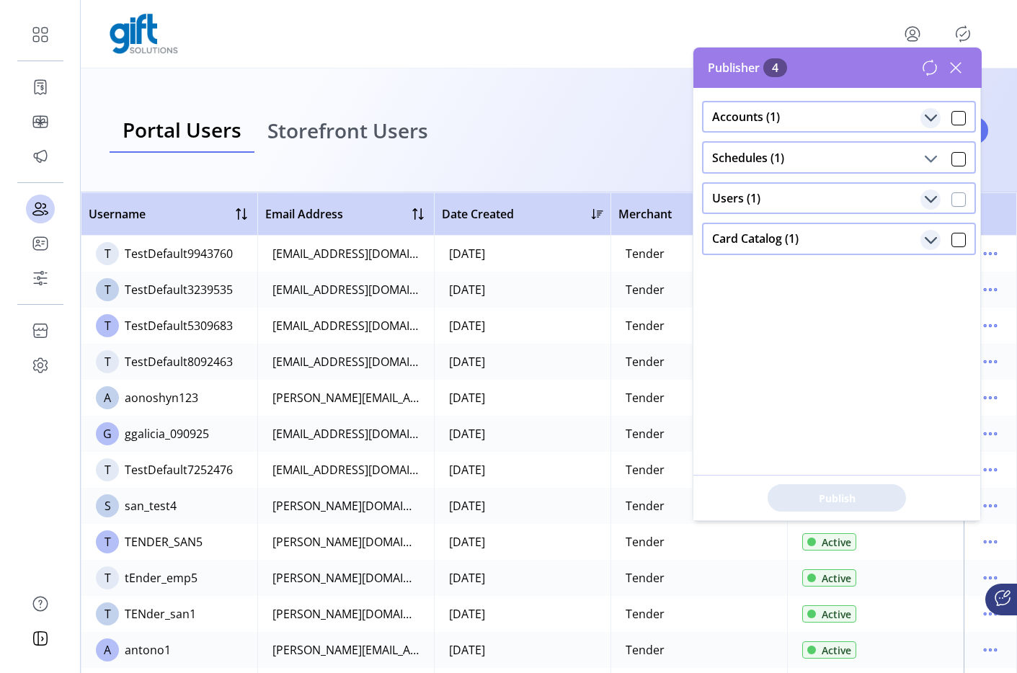
click at [955, 200] on div at bounding box center [958, 199] width 14 height 14
click at [959, 116] on div "Accounts (1)" at bounding box center [839, 116] width 271 height 29
click at [954, 120] on icon at bounding box center [959, 118] width 10 height 10
click at [924, 122] on span "Accounts (1)" at bounding box center [931, 118] width 14 height 14
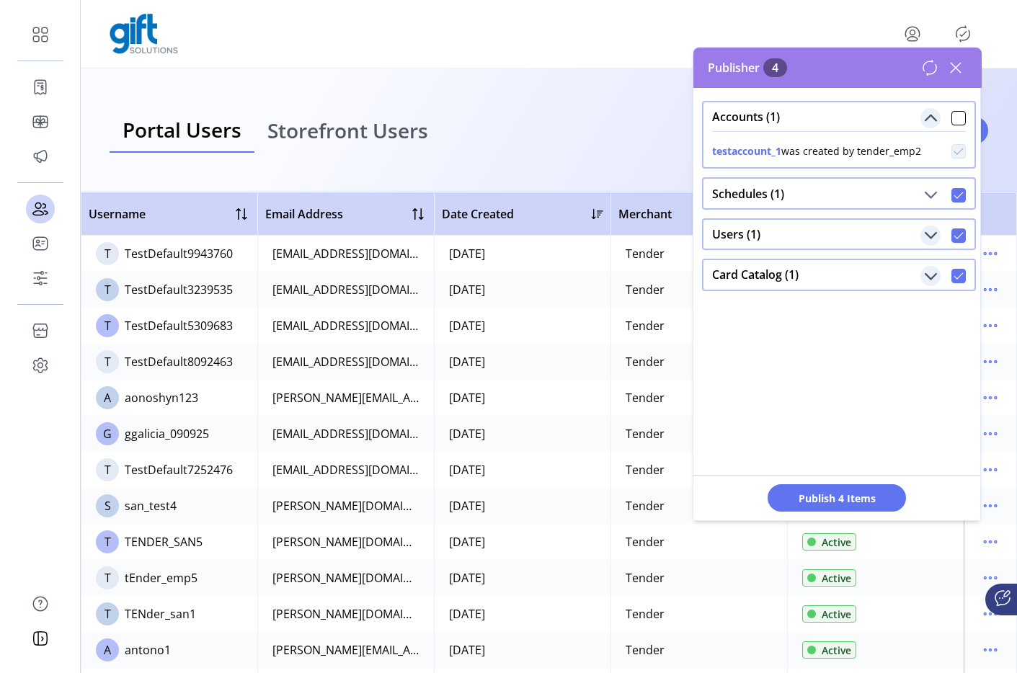
click at [926, 248] on div "Users (1)" at bounding box center [839, 234] width 271 height 29
click at [926, 234] on span "Users (1)" at bounding box center [931, 235] width 14 height 14
click at [927, 328] on p-panel "Card Catalog (1) publisher_dep1 was created by tender_emp2" at bounding box center [839, 310] width 274 height 40
click at [927, 323] on div "Card Catalog (1)" at bounding box center [839, 310] width 271 height 29
click at [924, 308] on span "Card Catalog (1)" at bounding box center [931, 313] width 14 height 14
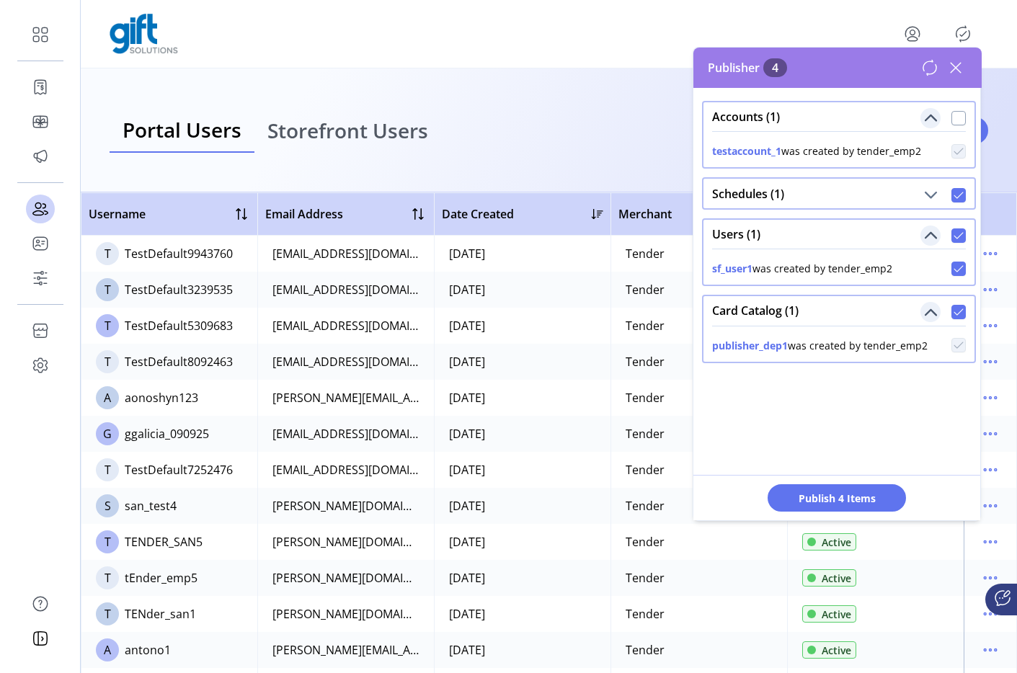
click at [954, 117] on div at bounding box center [958, 118] width 14 height 14
click at [954, 117] on icon at bounding box center [959, 118] width 10 height 10
click at [954, 138] on div "testaccount_1 was created by tender_emp2" at bounding box center [839, 148] width 254 height 21
click at [956, 123] on div at bounding box center [958, 118] width 14 height 14
click at [964, 74] on icon at bounding box center [955, 67] width 23 height 23
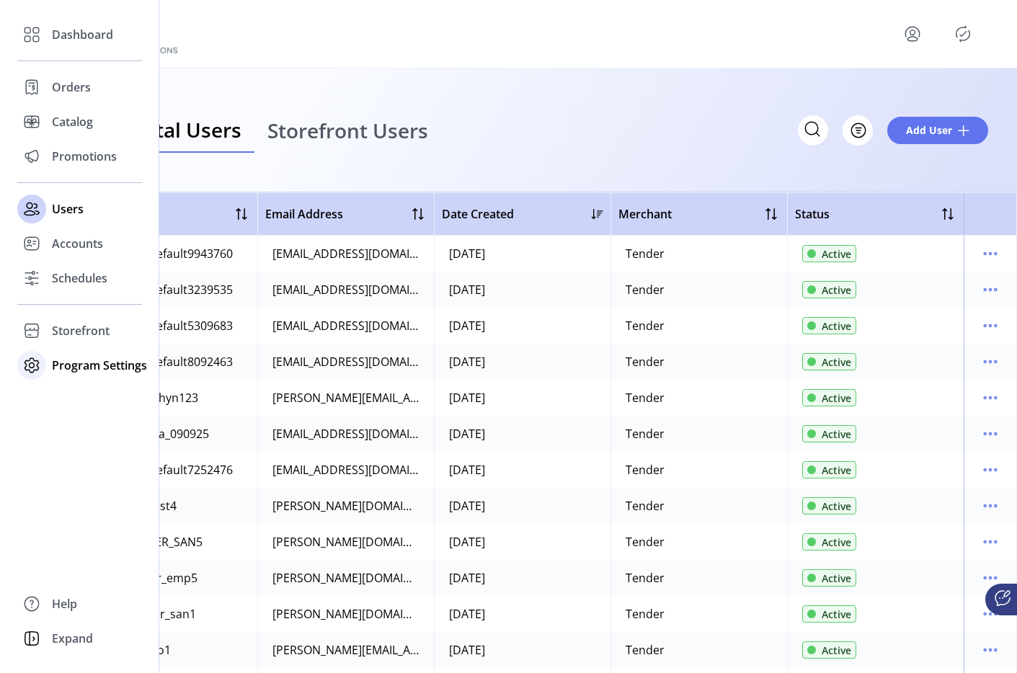
click at [63, 374] on div "Program Settings" at bounding box center [79, 365] width 125 height 35
click at [81, 394] on span "Templates" at bounding box center [80, 394] width 57 height 17
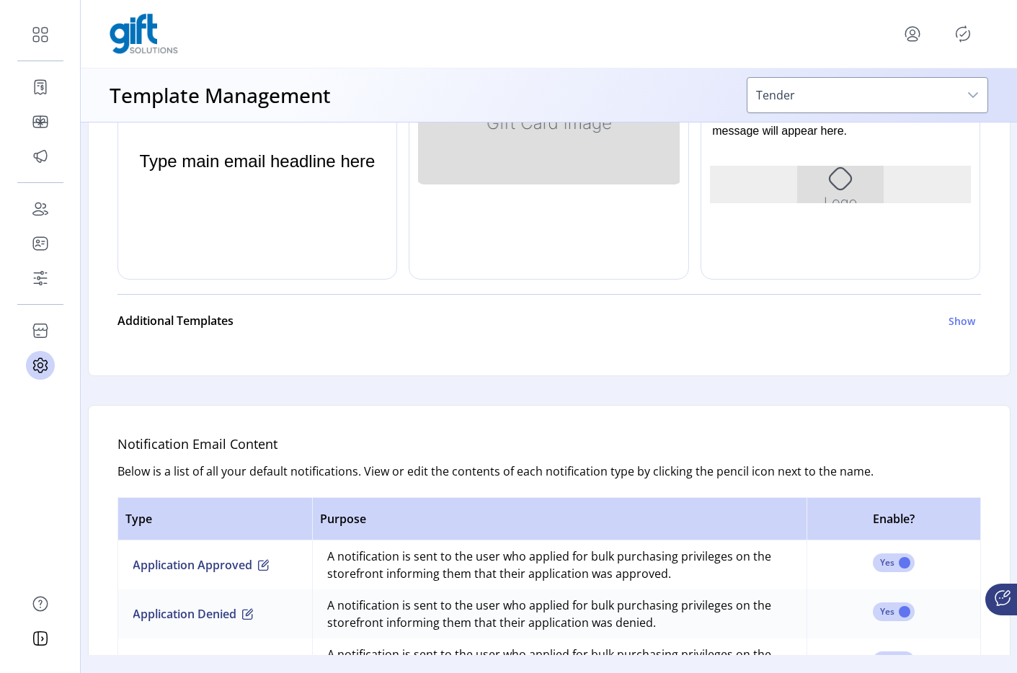
scroll to position [604, 1]
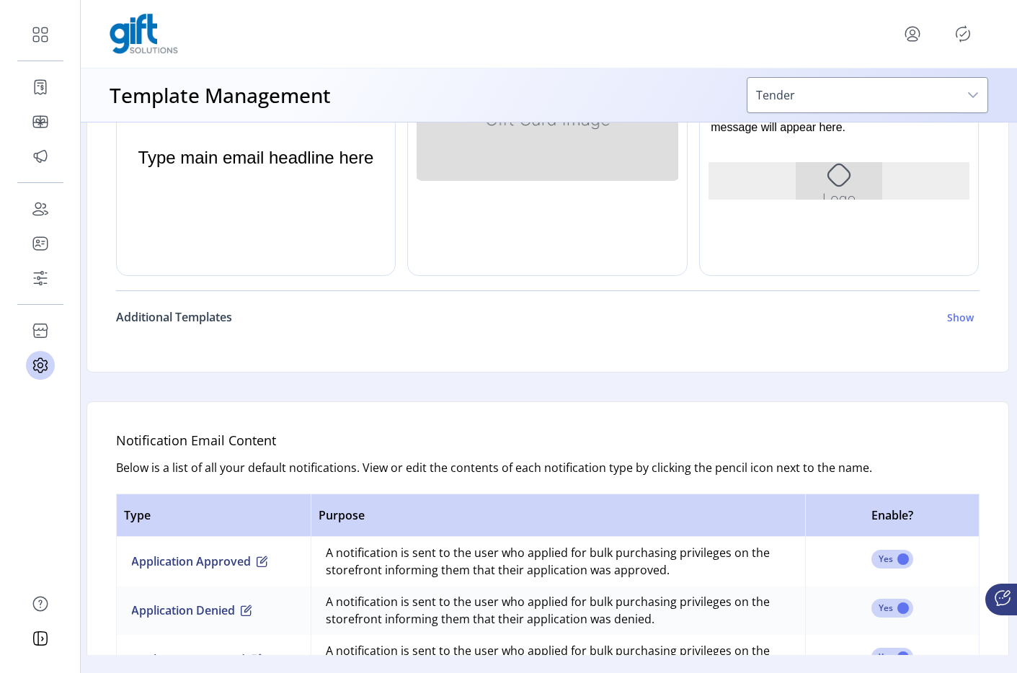
click at [202, 303] on link "Additional Templates Show" at bounding box center [548, 317] width 864 height 35
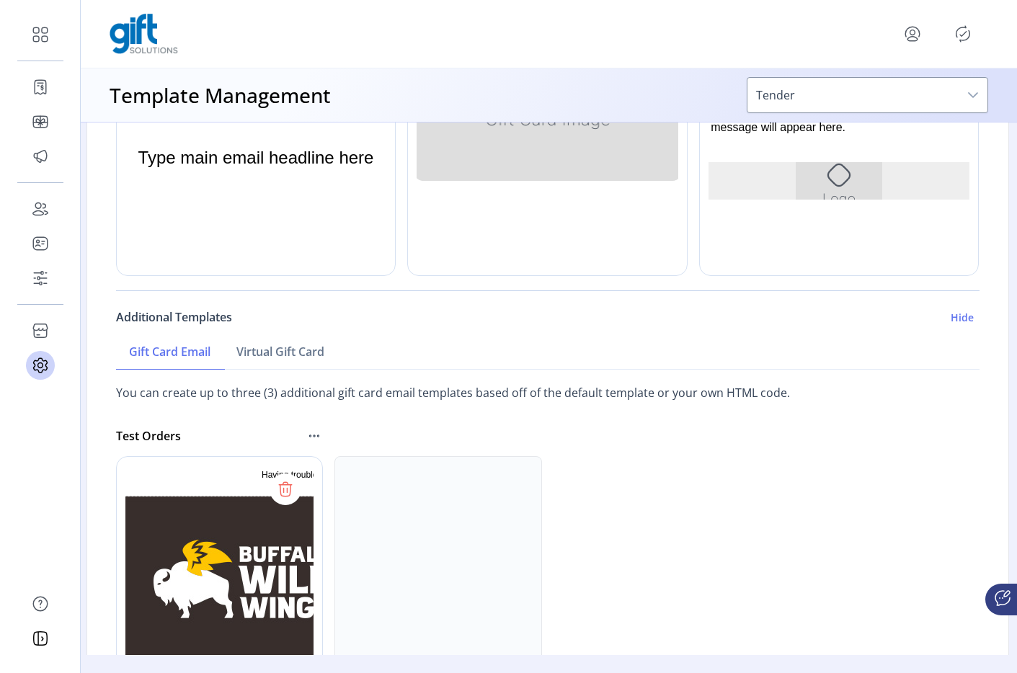
click at [202, 324] on h6 "Additional Templates" at bounding box center [174, 317] width 116 height 17
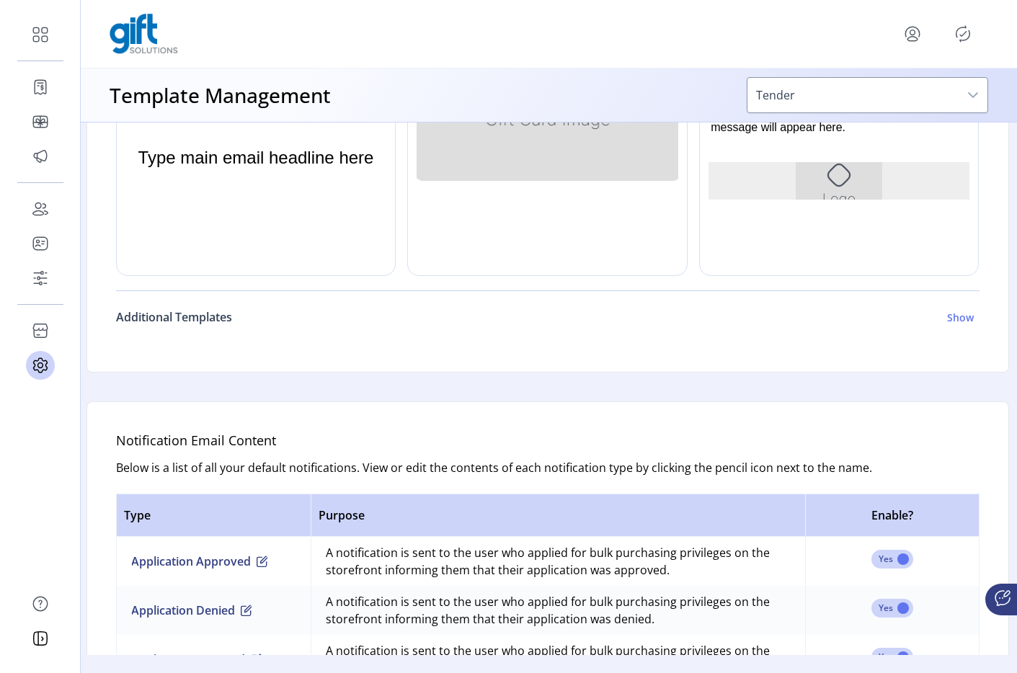
click at [202, 324] on h6 "Additional Templates" at bounding box center [174, 317] width 116 height 17
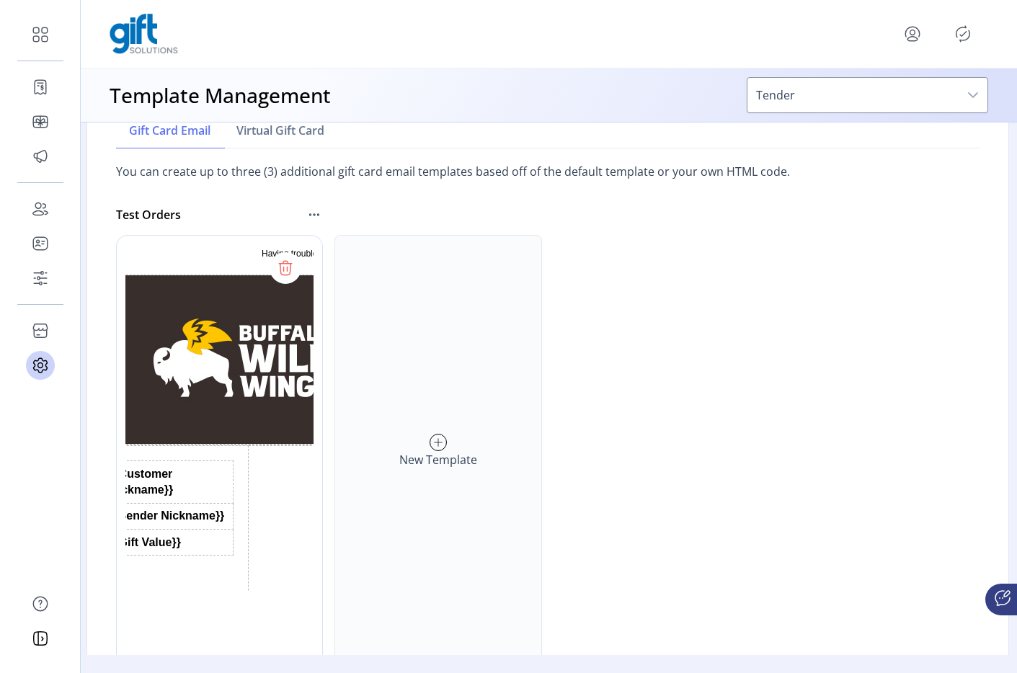
scroll to position [817, 1]
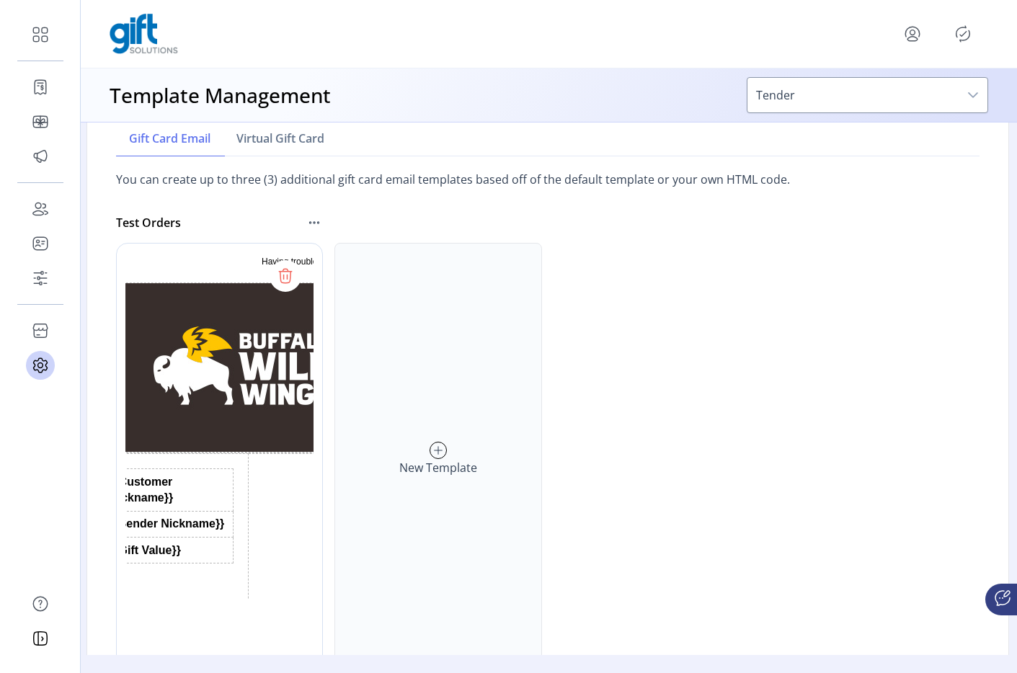
click at [436, 445] on icon at bounding box center [438, 450] width 16 height 23
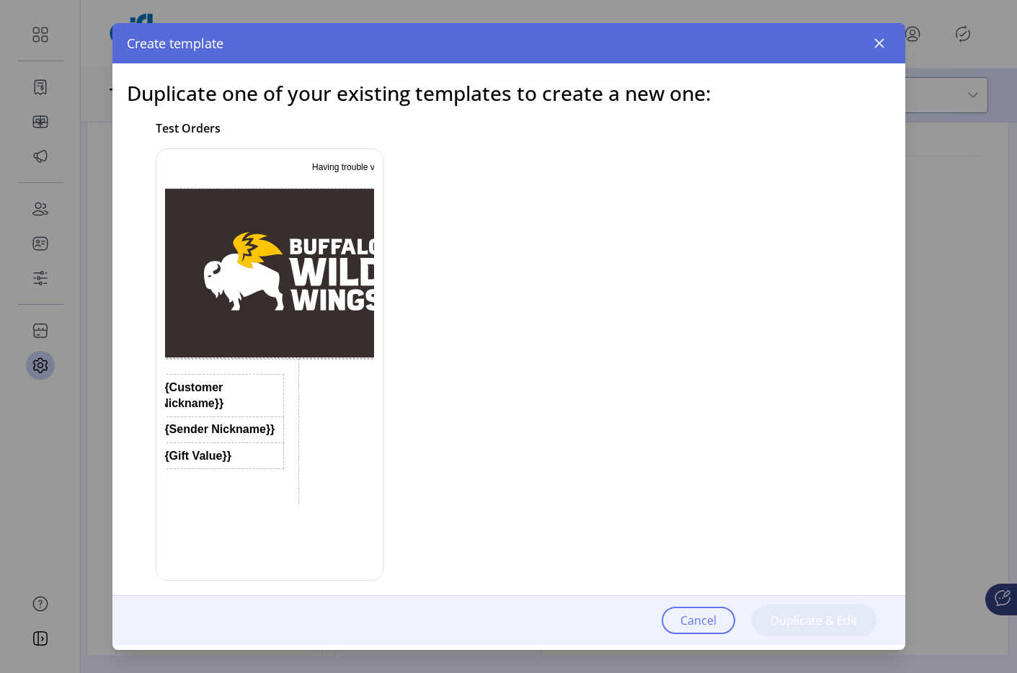
scroll to position [0, 0]
click at [326, 296] on div at bounding box center [316, 364] width 321 height 432
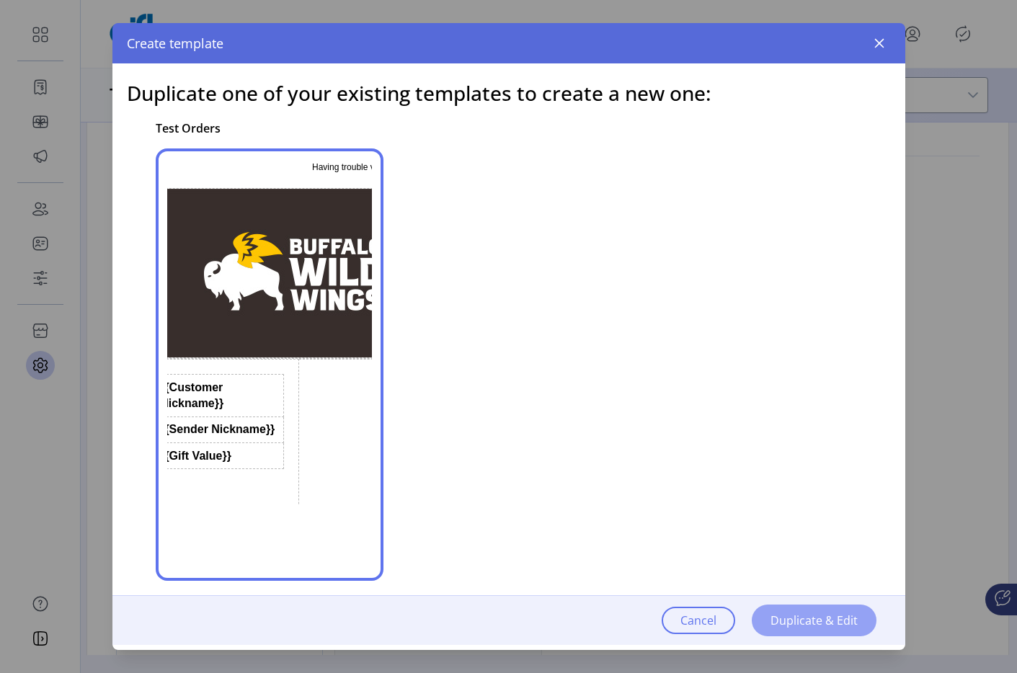
click at [775, 623] on span "Duplicate & Edit" at bounding box center [814, 620] width 87 height 17
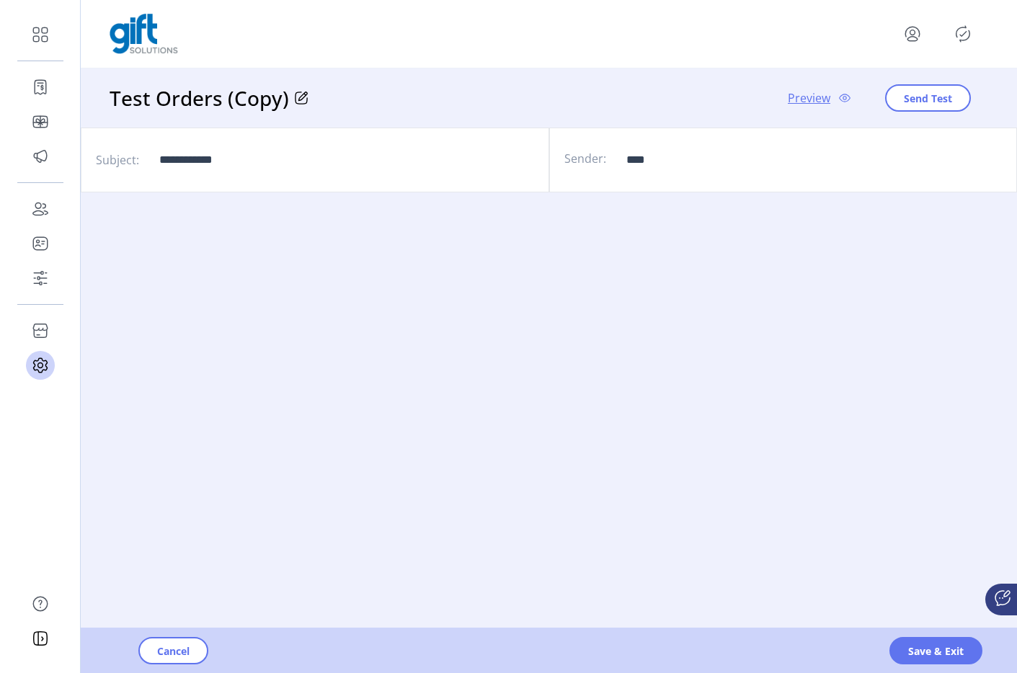
click at [270, 108] on h3 "Test Orders (Copy)" at bounding box center [202, 98] width 185 height 30
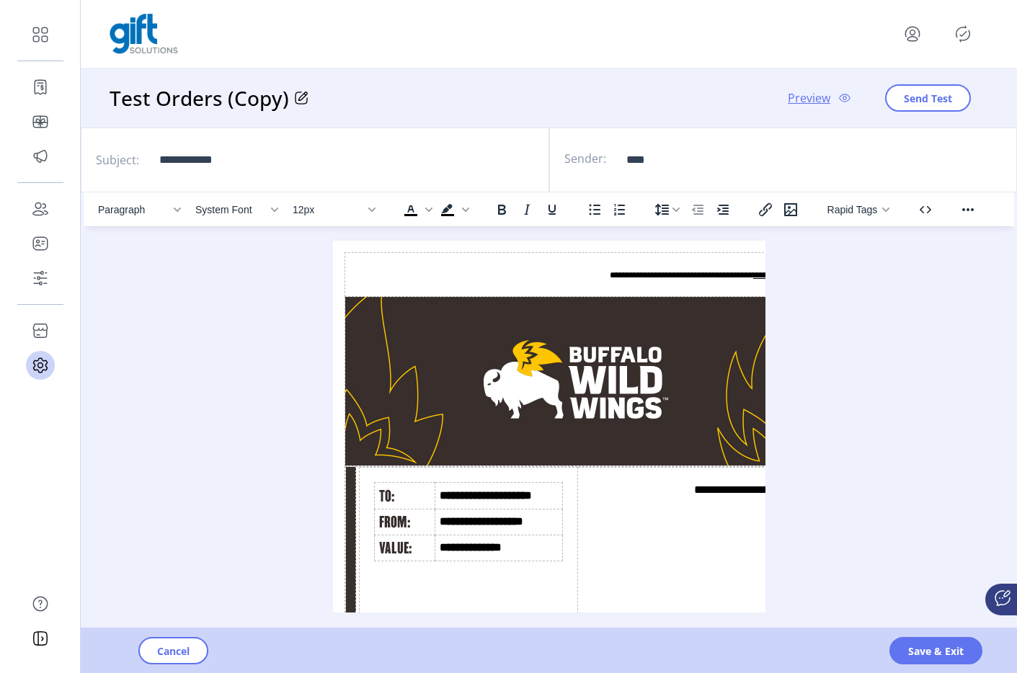
click at [295, 100] on icon at bounding box center [301, 98] width 13 height 13
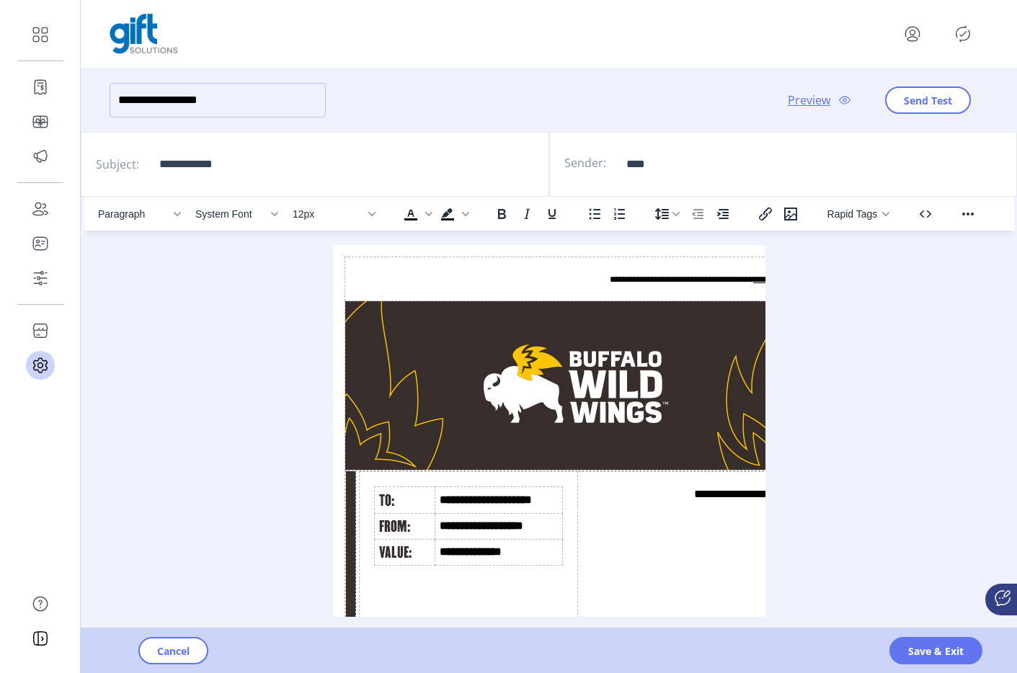
click at [228, 107] on input "**********" at bounding box center [218, 100] width 216 height 35
type input "**********"
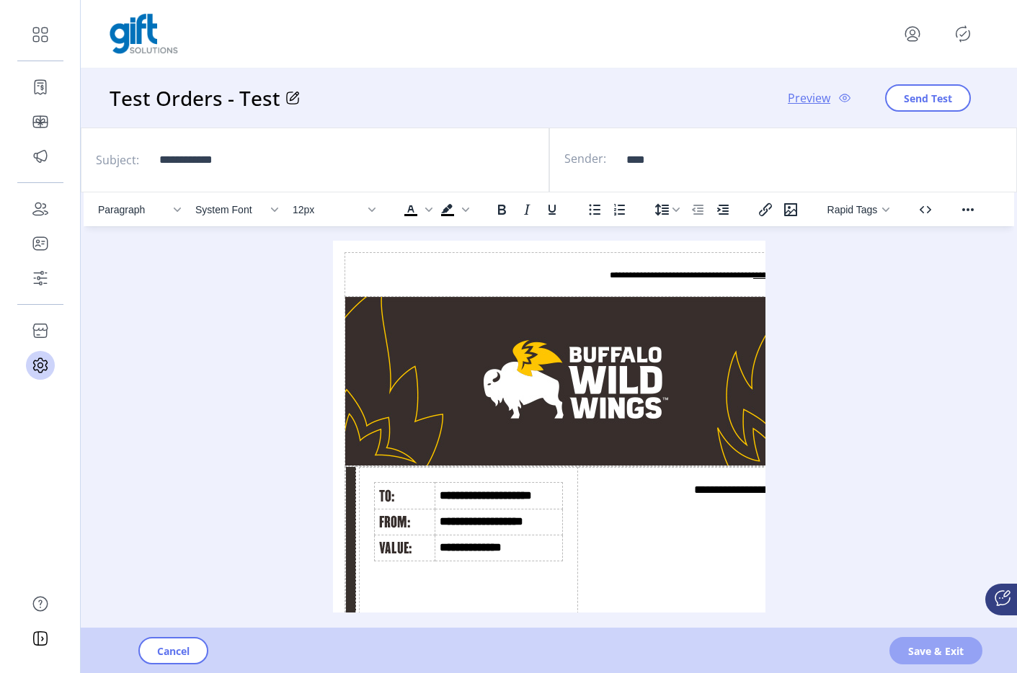
click at [944, 646] on span "Save & Exit" at bounding box center [936, 651] width 56 height 15
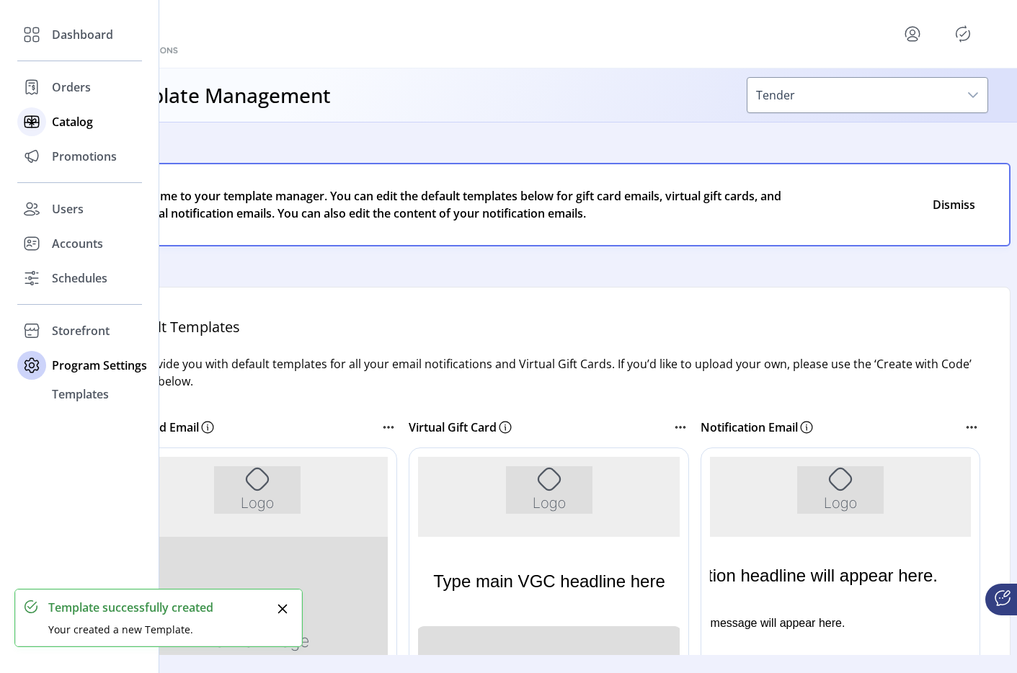
click at [29, 123] on icon at bounding box center [32, 123] width 14 height 0
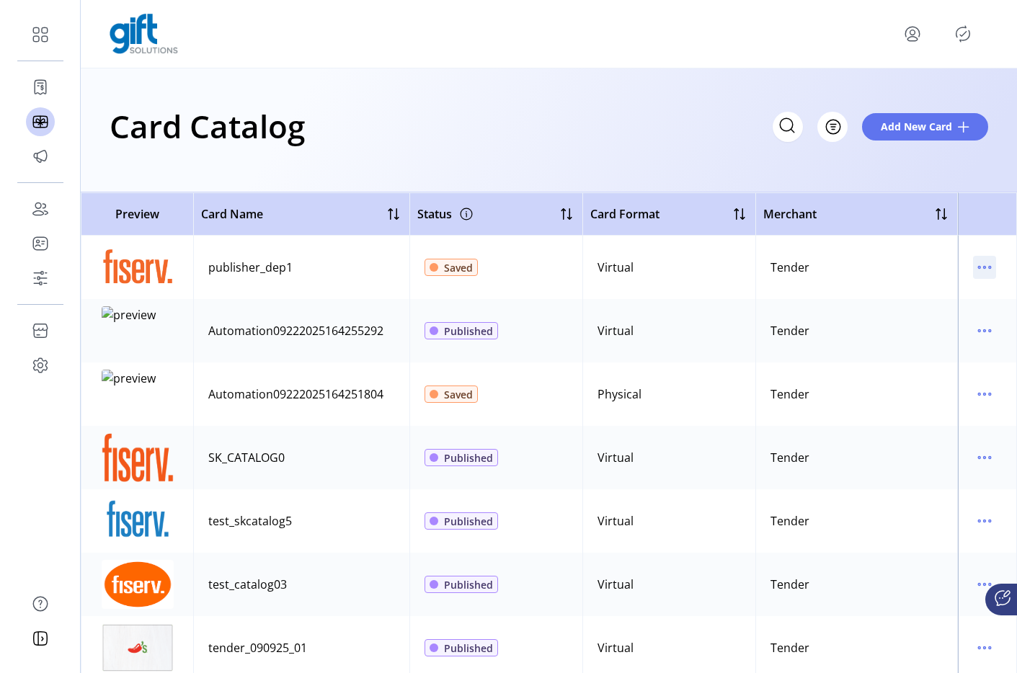
click at [973, 265] on icon "menu" at bounding box center [984, 267] width 23 height 23
click at [939, 314] on span "Edit Details" at bounding box center [917, 319] width 120 height 12
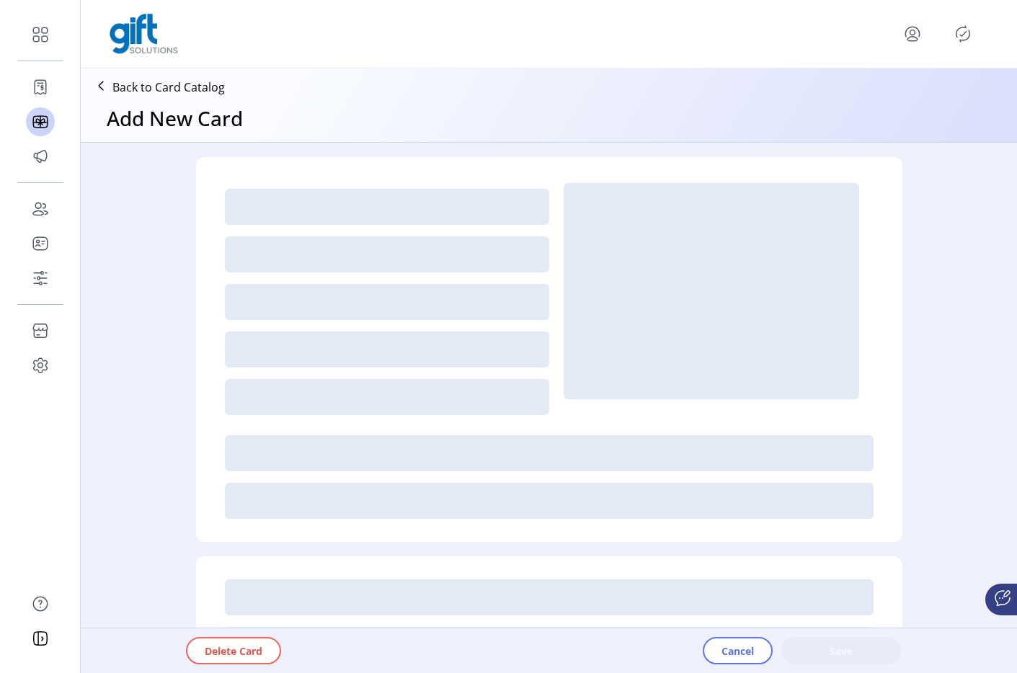
type textarea "**"
type input "*"
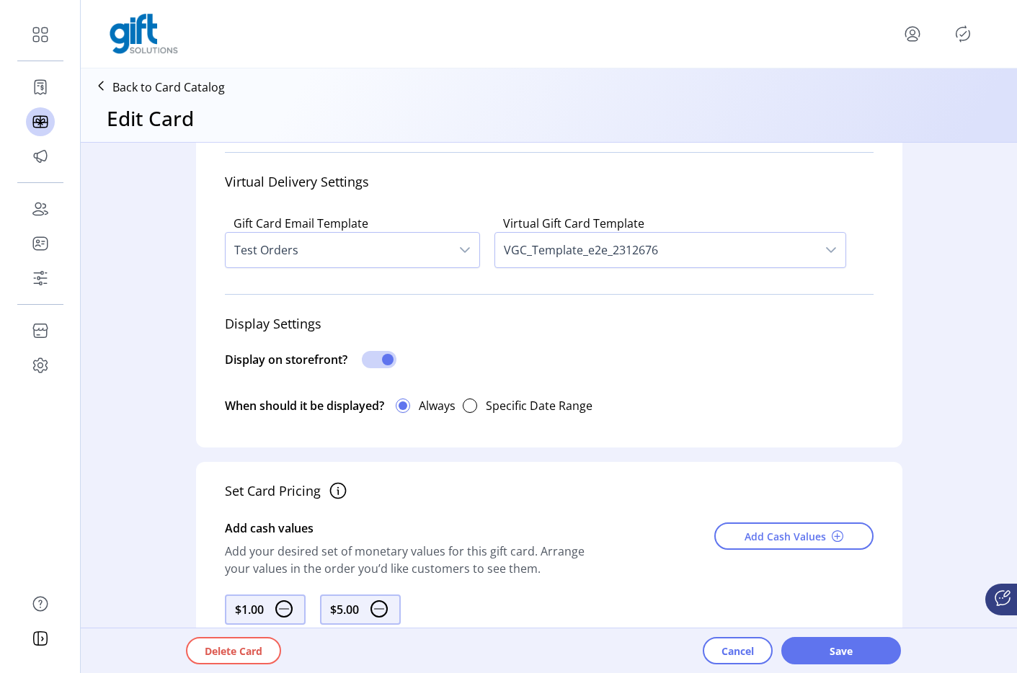
scroll to position [388, 0]
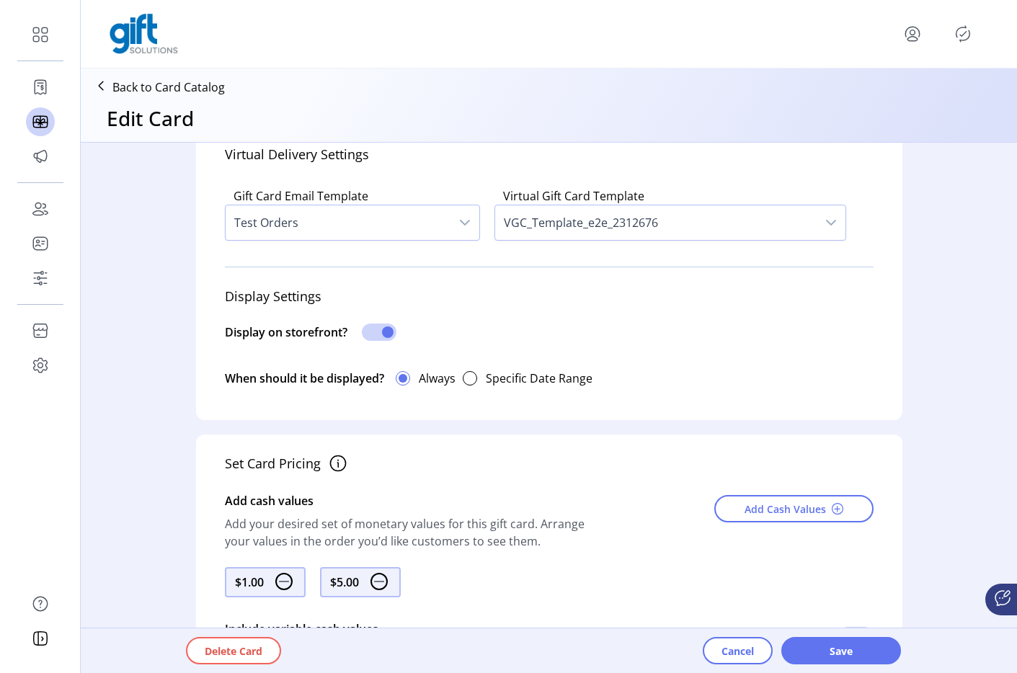
click at [408, 240] on div "Test Orders" at bounding box center [352, 223] width 255 height 36
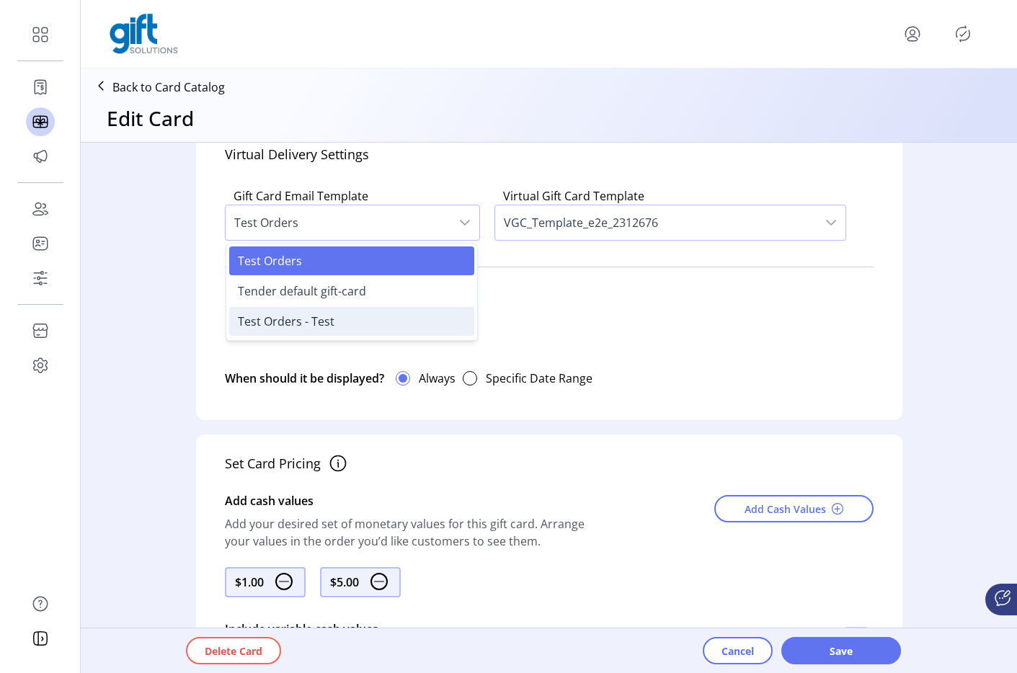
click at [393, 314] on li "Test Orders - Test" at bounding box center [351, 321] width 245 height 29
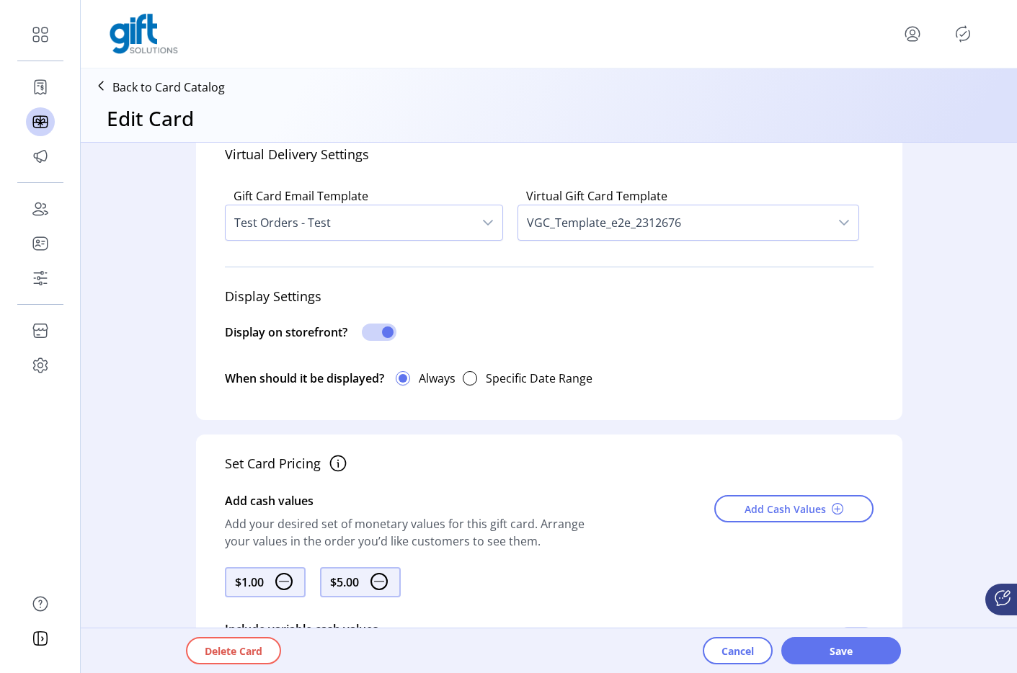
click at [811, 666] on div "Delete Card Cancel Save" at bounding box center [589, 651] width 923 height 45
click at [822, 648] on span "Save" at bounding box center [841, 651] width 82 height 15
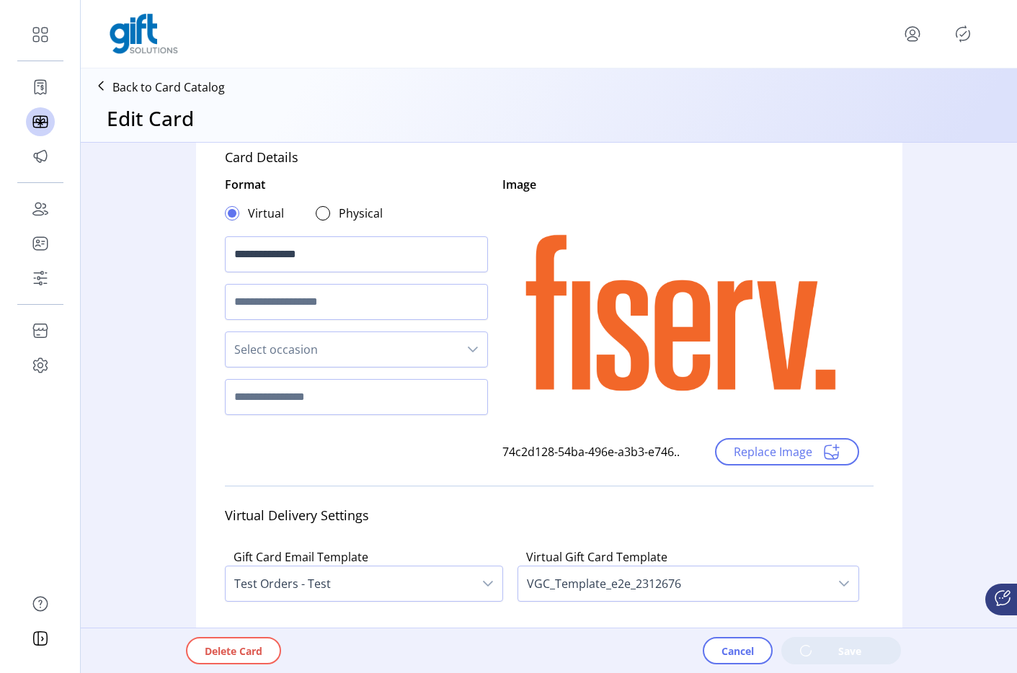
scroll to position [0, 0]
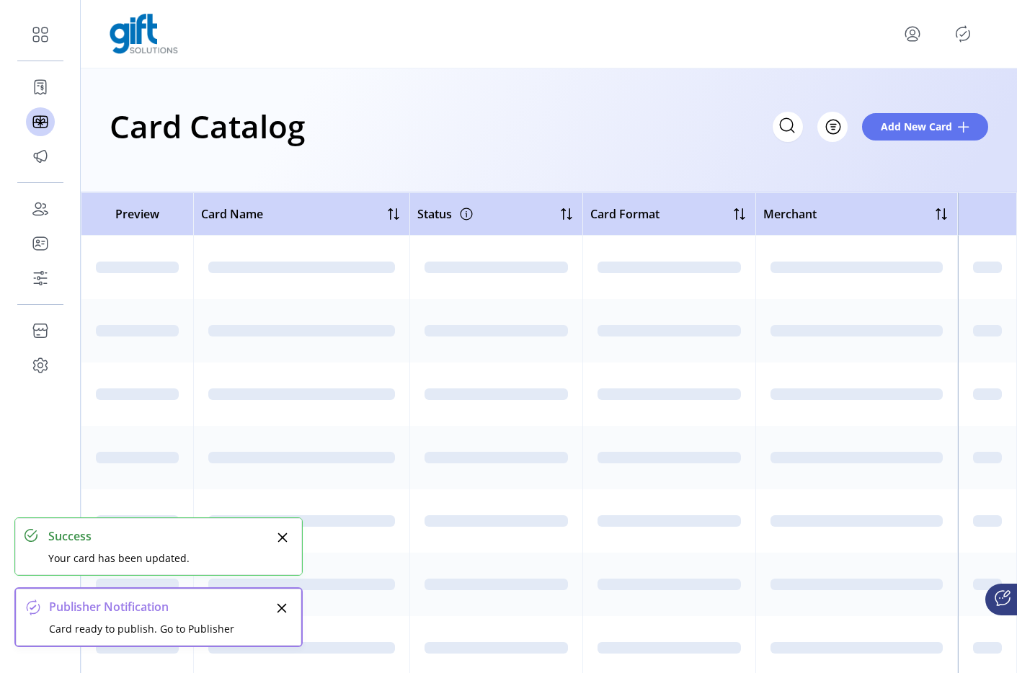
click at [961, 25] on icon "Publisher Panel" at bounding box center [962, 33] width 23 height 23
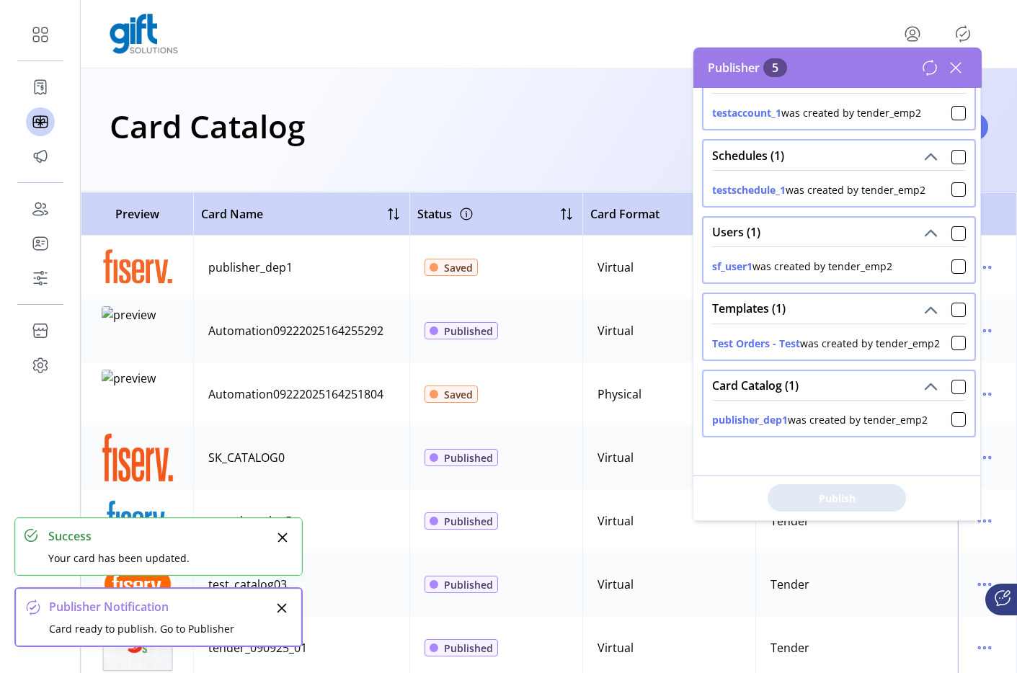
scroll to position [40, 0]
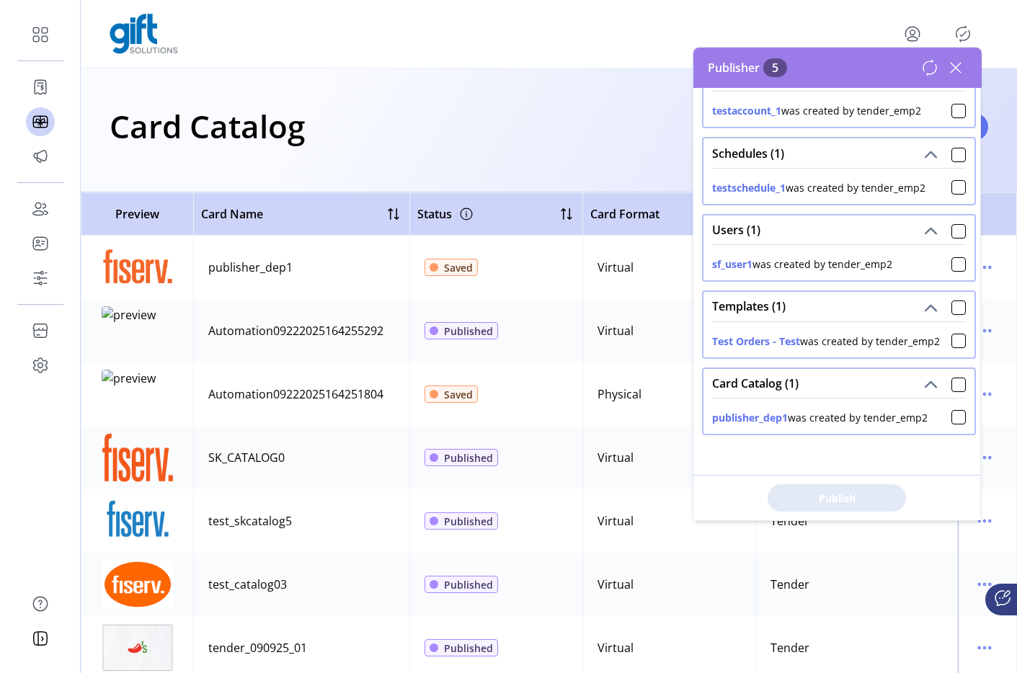
click at [946, 426] on div "publisher_dep1 was created by tender_emp2" at bounding box center [839, 416] width 271 height 36
click at [954, 420] on div at bounding box center [958, 417] width 14 height 14
click at [951, 304] on div at bounding box center [958, 308] width 14 height 14
click at [973, 381] on div "Accounts (1) testaccount_1 was created by tender_emp2 Schedules (1) testschedul…" at bounding box center [837, 304] width 288 height 432
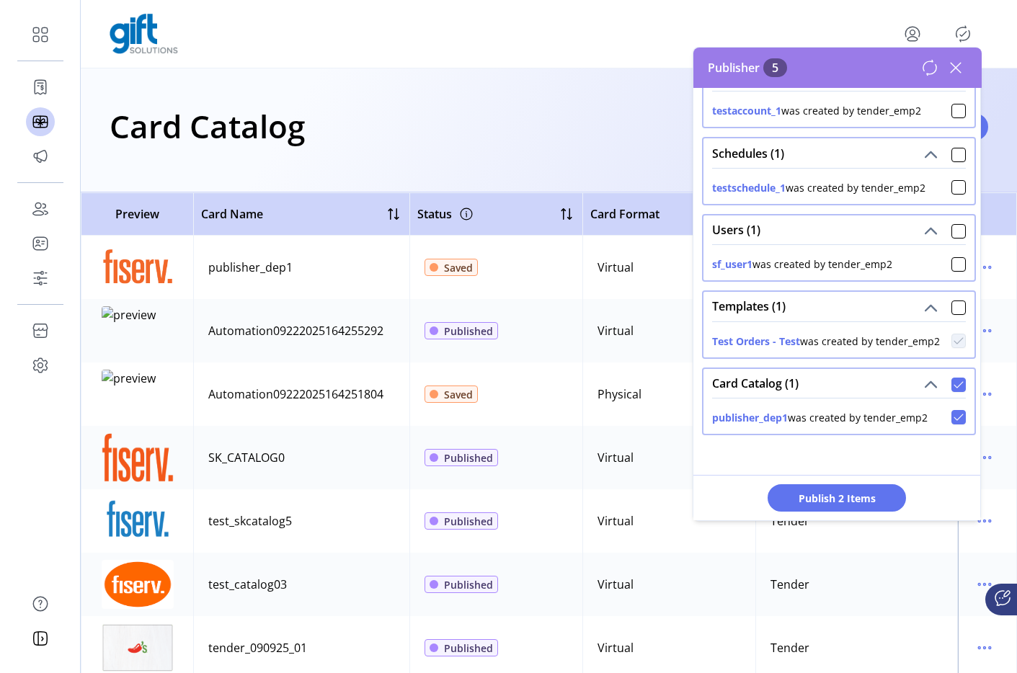
click at [954, 380] on icon at bounding box center [959, 385] width 10 height 10
click at [952, 389] on div at bounding box center [958, 385] width 14 height 14
click at [954, 389] on icon at bounding box center [959, 385] width 10 height 10
click at [952, 389] on div at bounding box center [958, 385] width 14 height 14
click at [954, 389] on icon at bounding box center [959, 385] width 10 height 10
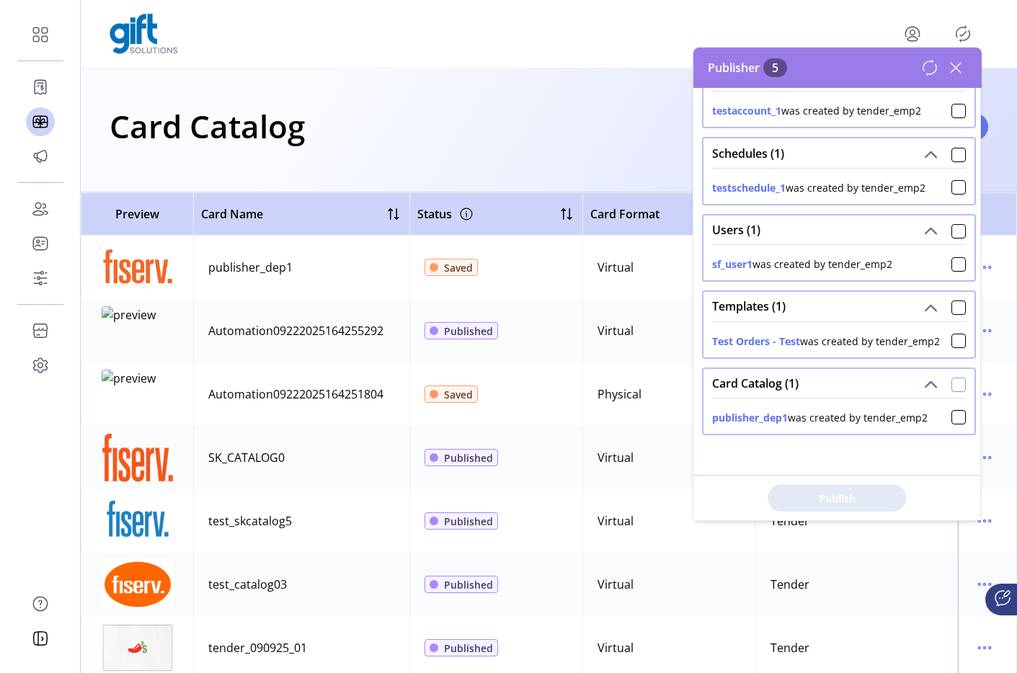
click at [953, 389] on div at bounding box center [958, 385] width 14 height 14
click at [954, 389] on icon at bounding box center [959, 385] width 10 height 10
click at [953, 389] on div at bounding box center [958, 385] width 14 height 14
click at [954, 389] on icon at bounding box center [959, 385] width 10 height 10
click at [954, 390] on div at bounding box center [958, 385] width 14 height 14
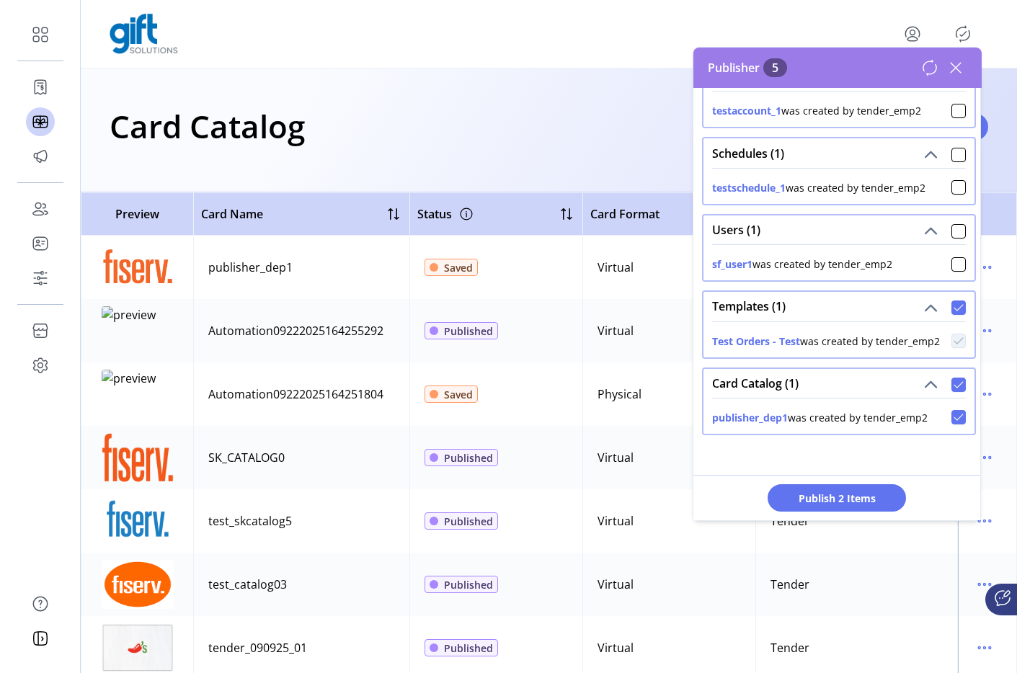
click at [951, 314] on div at bounding box center [958, 308] width 14 height 14
click at [954, 388] on icon at bounding box center [958, 384] width 9 height 6
click at [953, 422] on div at bounding box center [958, 417] width 14 height 14
click at [954, 303] on icon at bounding box center [959, 308] width 10 height 10
click at [955, 386] on icon at bounding box center [959, 385] width 10 height 10
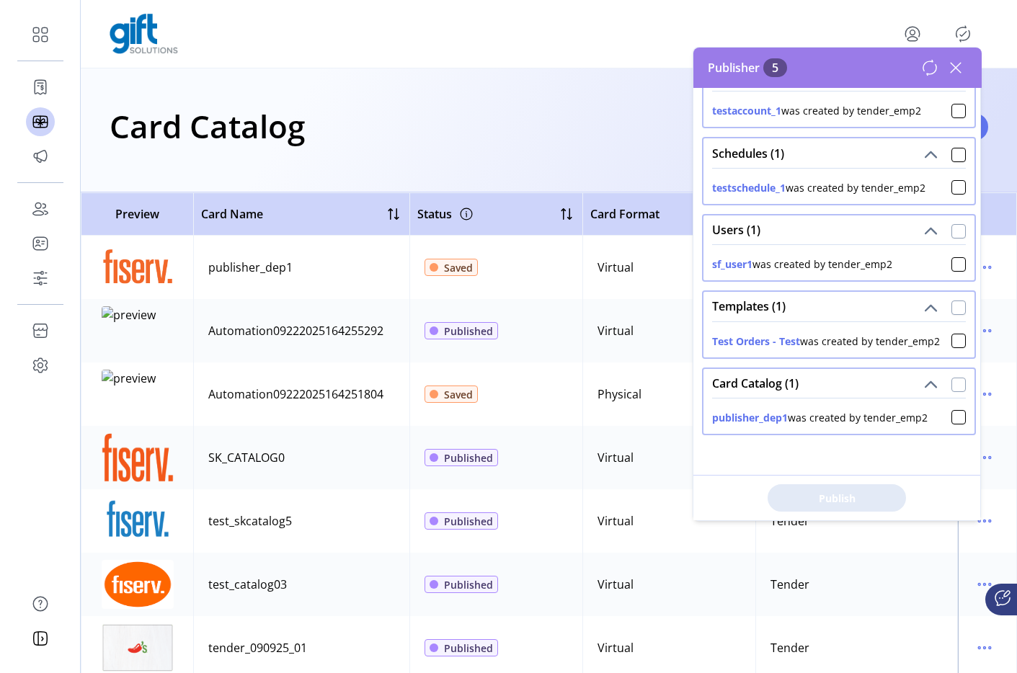
click at [953, 235] on div at bounding box center [958, 231] width 14 height 14
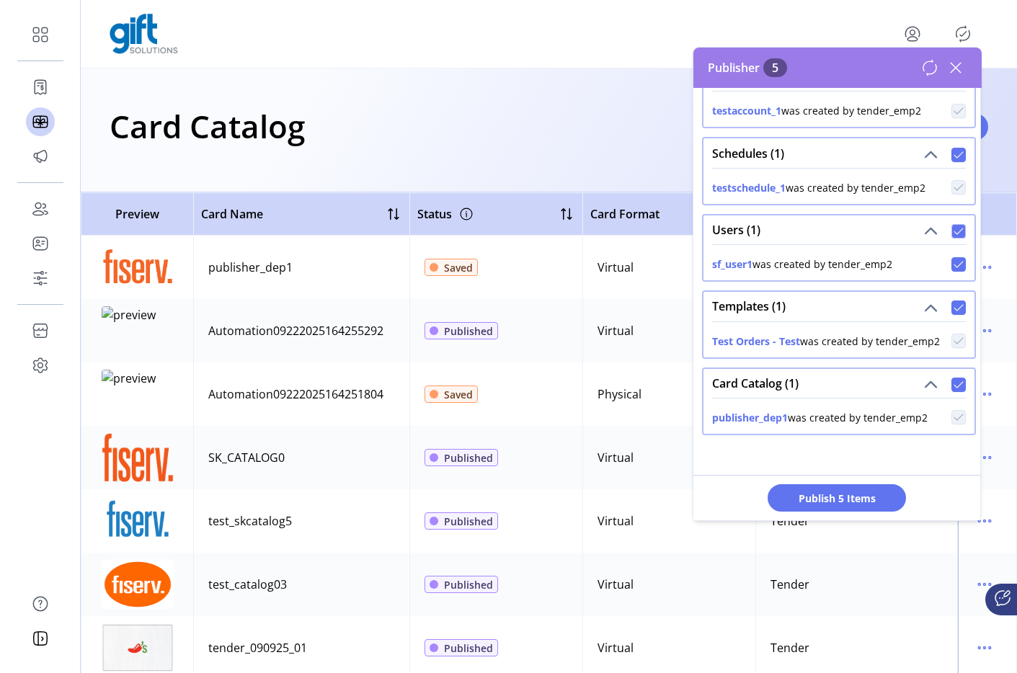
scroll to position [0, 0]
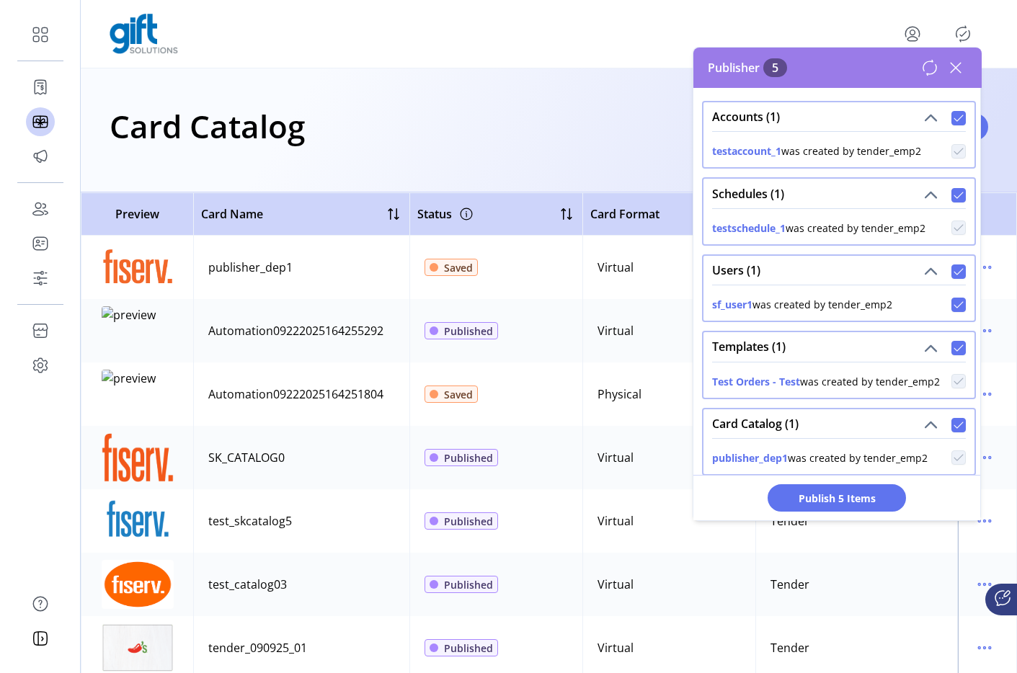
click at [956, 307] on icon at bounding box center [959, 305] width 10 height 10
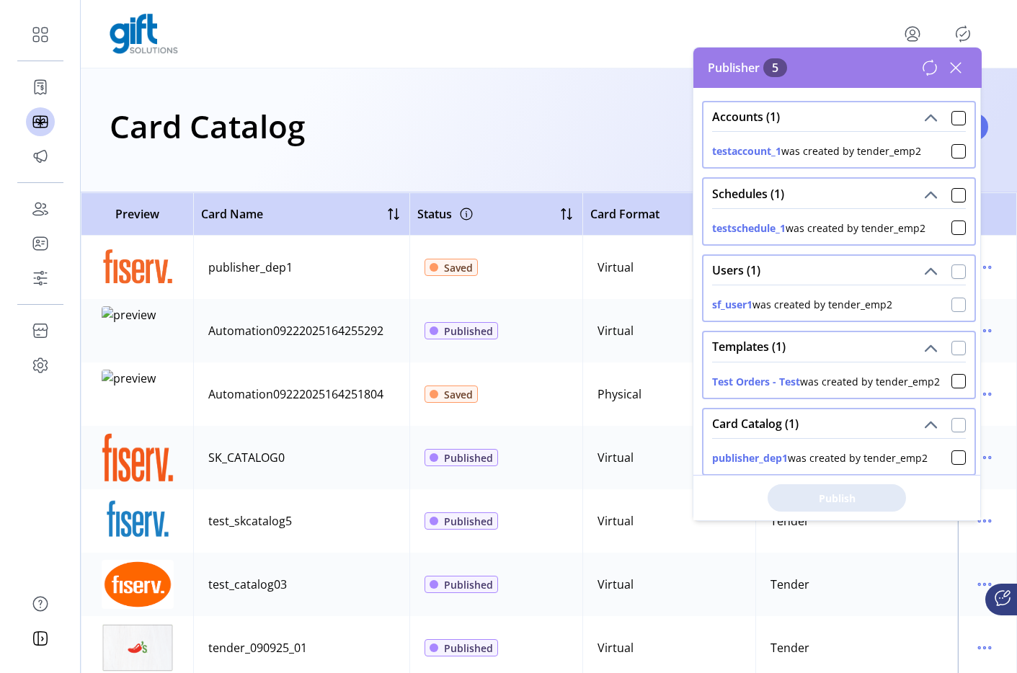
click at [951, 278] on div at bounding box center [958, 272] width 14 height 14
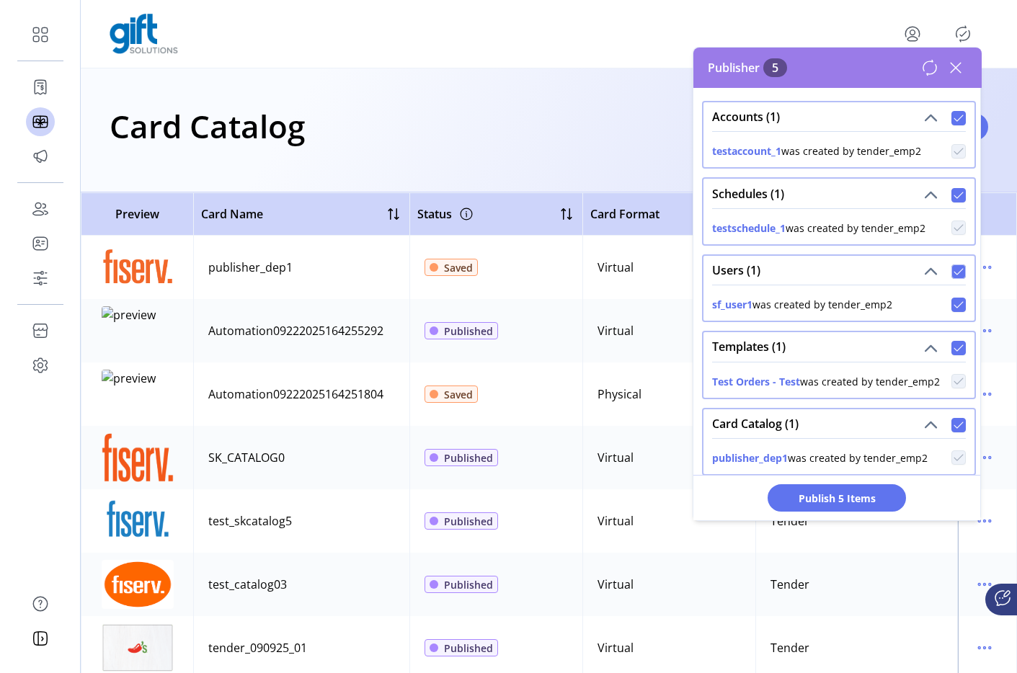
click at [954, 192] on icon at bounding box center [959, 195] width 10 height 10
click at [952, 342] on div at bounding box center [958, 348] width 14 height 14
click at [954, 412] on div "Card Catalog (1)" at bounding box center [839, 423] width 271 height 29
click at [954, 418] on div at bounding box center [958, 425] width 14 height 14
click at [954, 121] on icon at bounding box center [959, 118] width 10 height 10
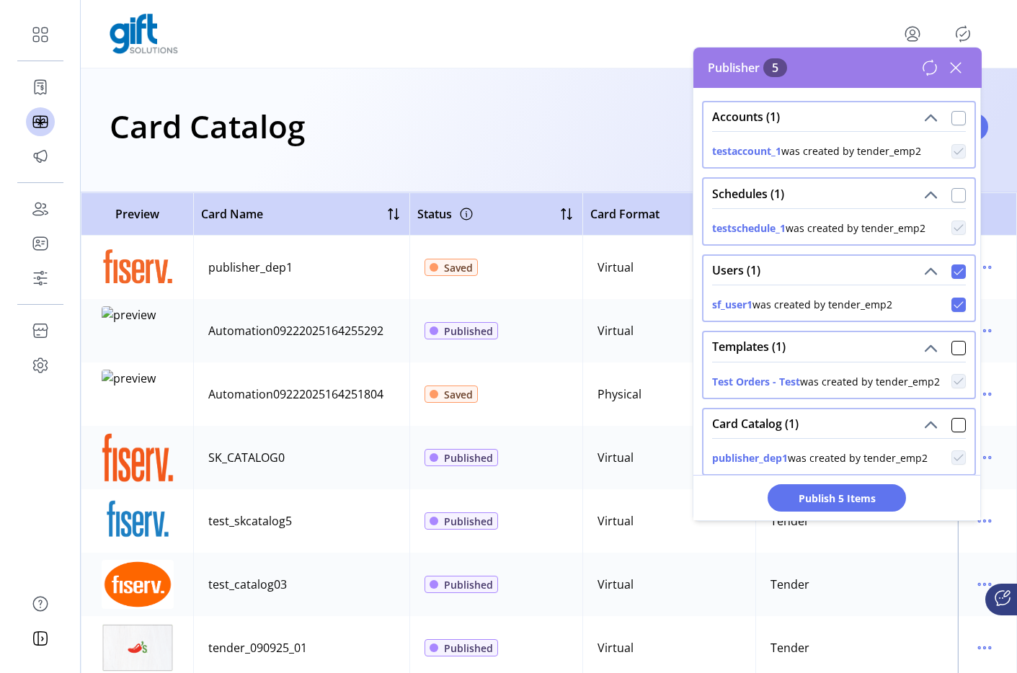
click at [951, 200] on div at bounding box center [958, 195] width 14 height 14
click at [954, 115] on div at bounding box center [958, 118] width 14 height 14
click at [952, 345] on div at bounding box center [958, 348] width 14 height 14
click at [953, 425] on div at bounding box center [958, 425] width 14 height 14
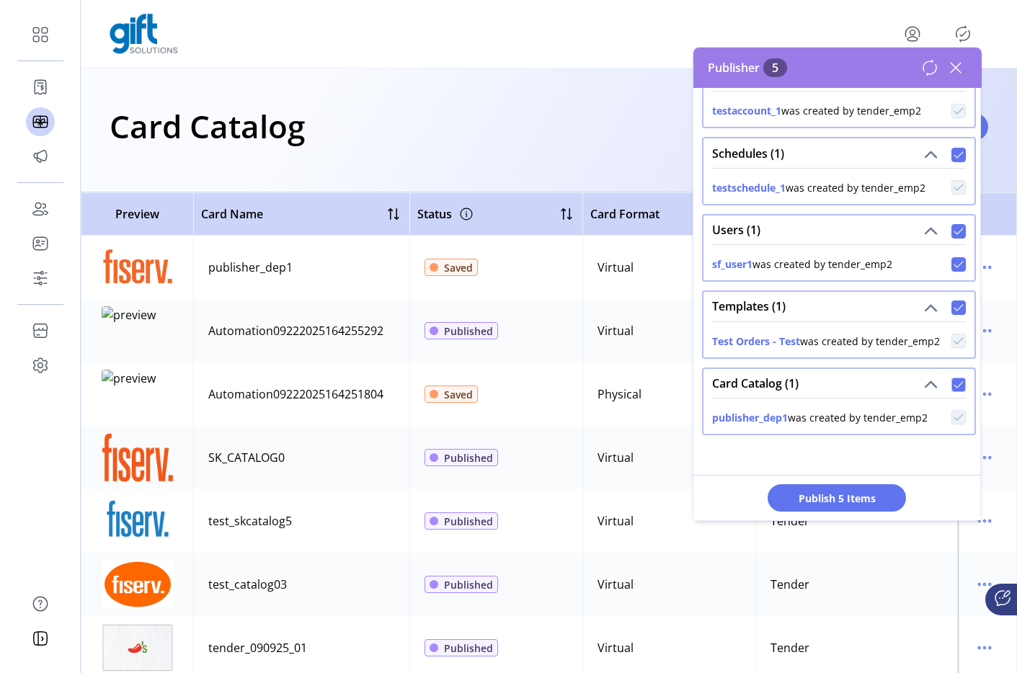
scroll to position [0, 0]
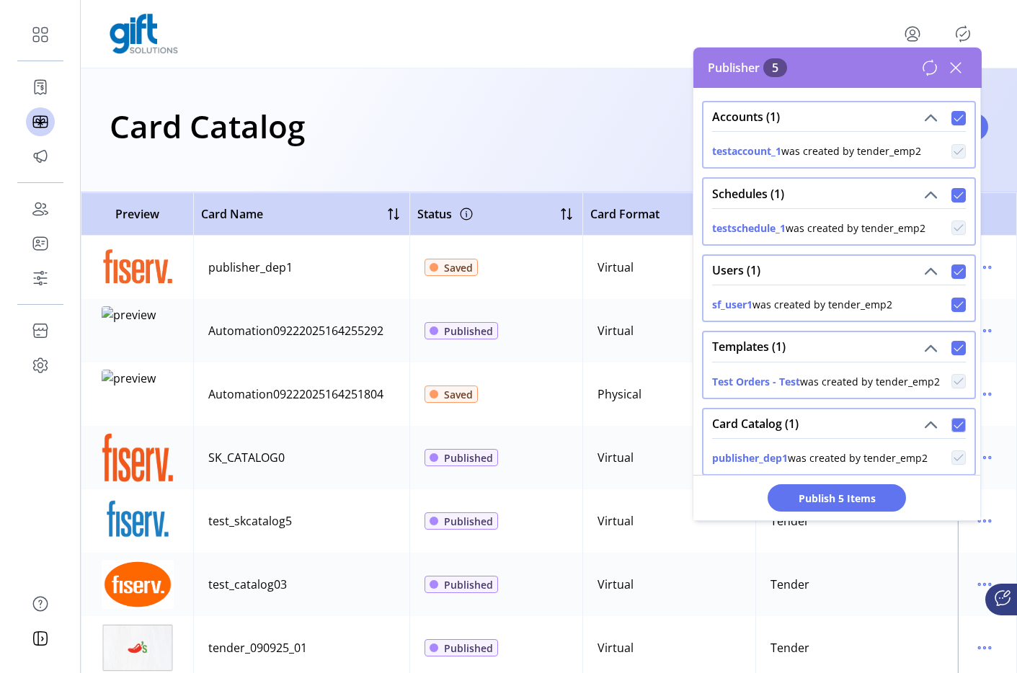
click at [921, 68] on icon at bounding box center [929, 67] width 17 height 17
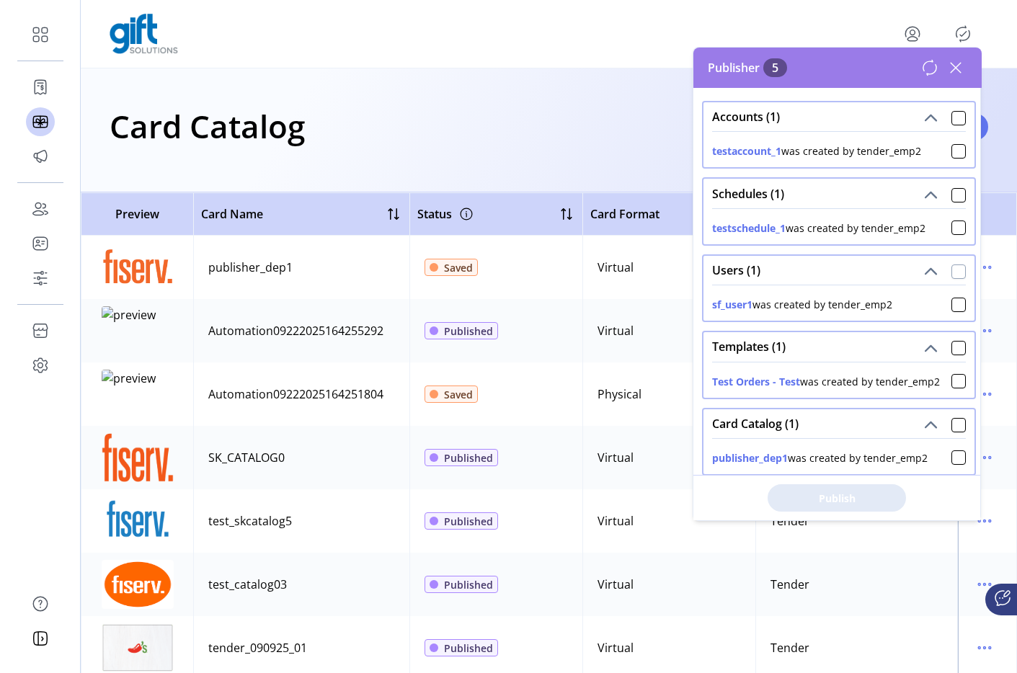
click at [954, 271] on div at bounding box center [958, 272] width 14 height 14
click at [866, 496] on span "Publish 5 Items" at bounding box center [836, 498] width 101 height 15
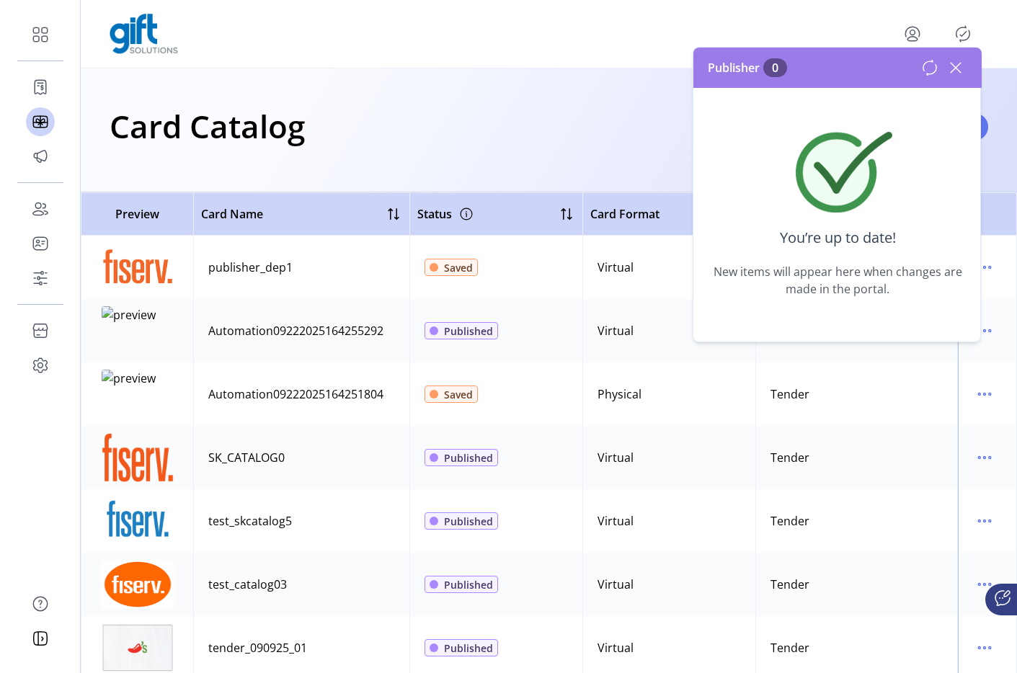
click at [921, 73] on icon at bounding box center [929, 67] width 17 height 17
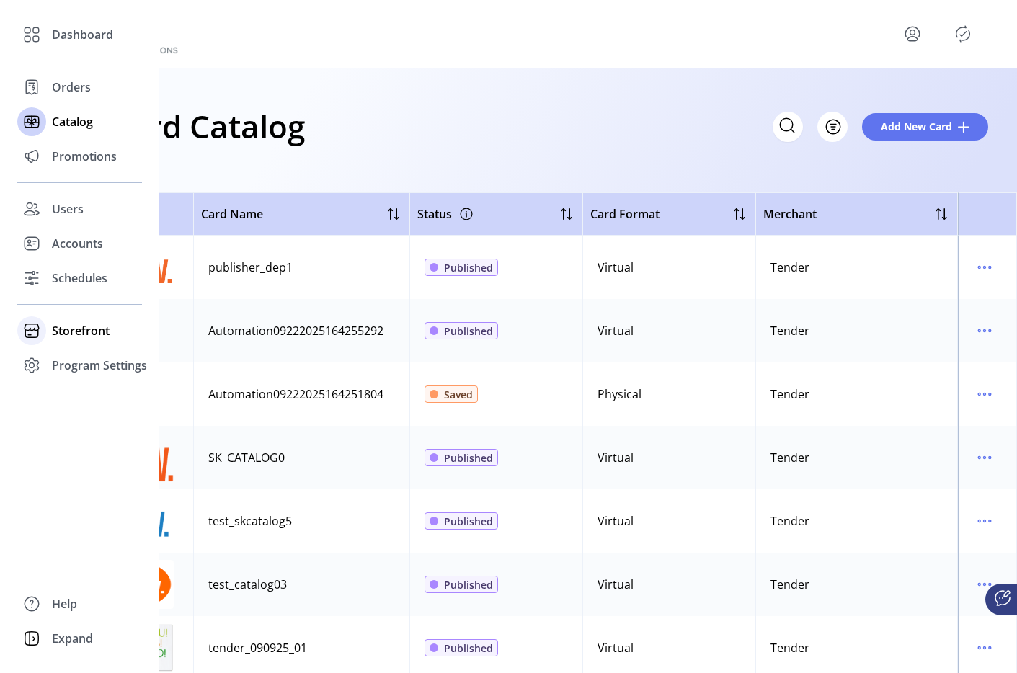
click at [68, 347] on div "Storefront" at bounding box center [79, 331] width 125 height 35
click at [49, 402] on div "Program Settings" at bounding box center [79, 411] width 125 height 35
click at [73, 391] on span "Templates" at bounding box center [80, 394] width 57 height 17
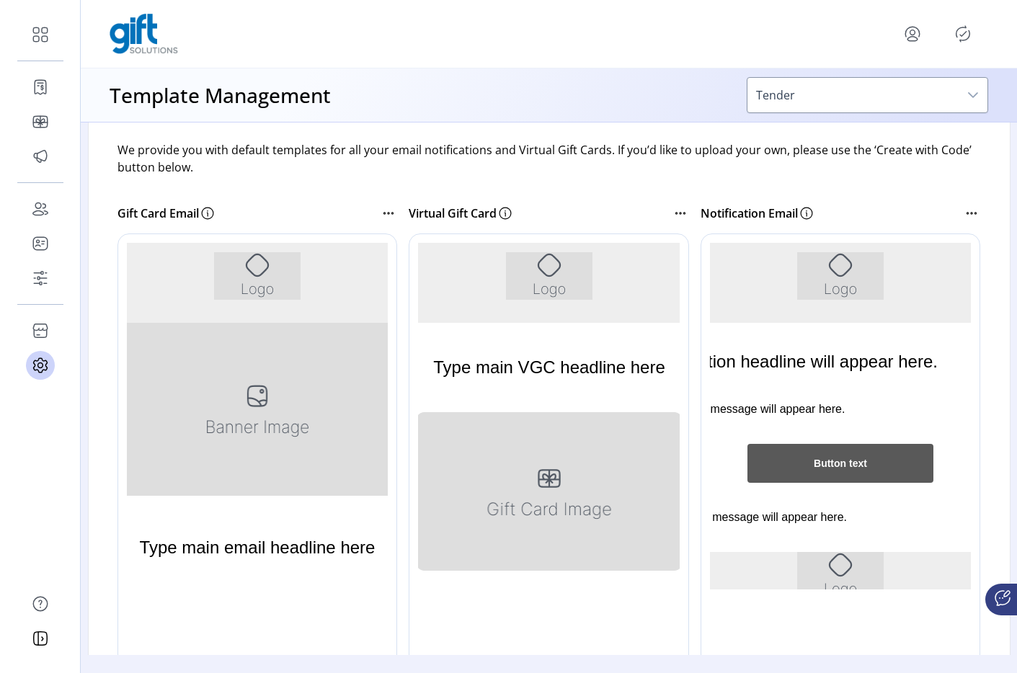
scroll to position [209, 0]
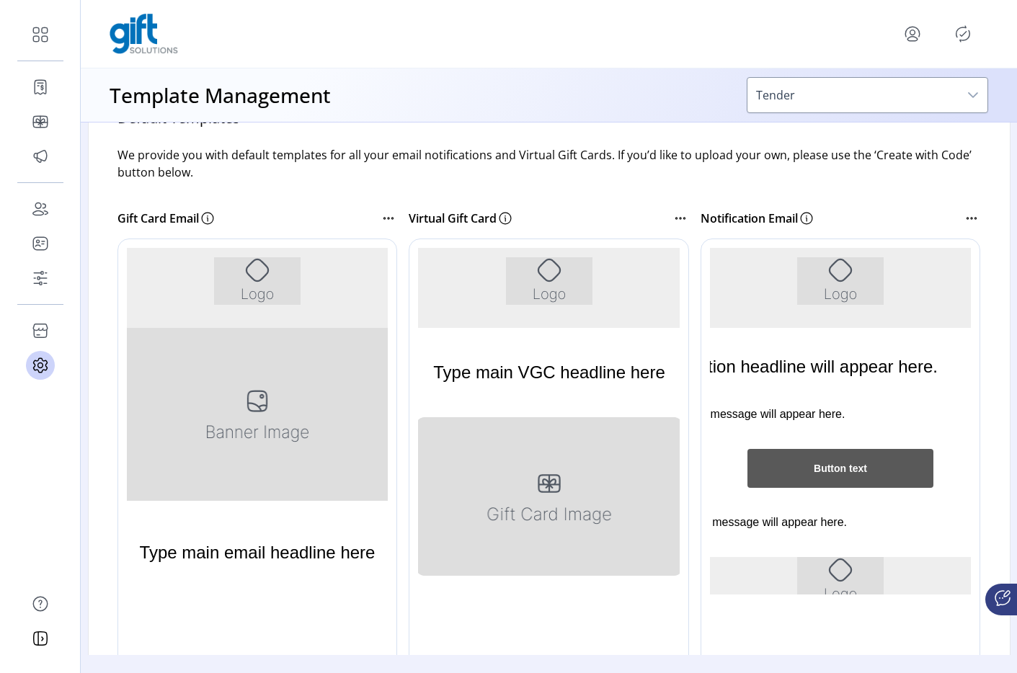
click at [969, 220] on icon at bounding box center [971, 218] width 17 height 17
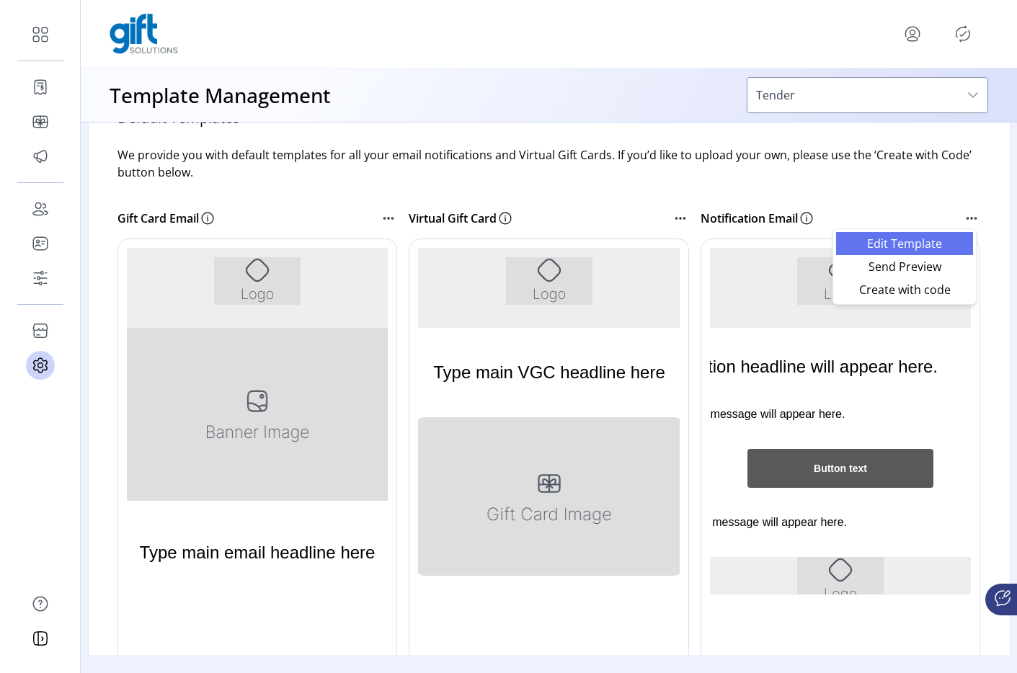
click at [906, 245] on span "Edit Template" at bounding box center [905, 244] width 120 height 12
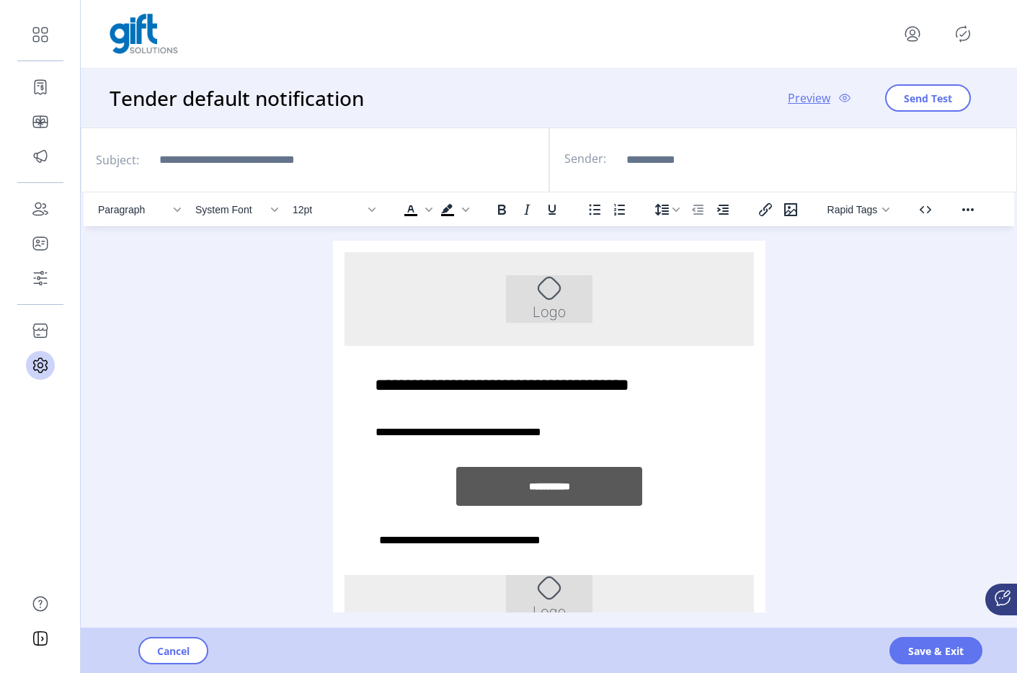
scroll to position [4, 0]
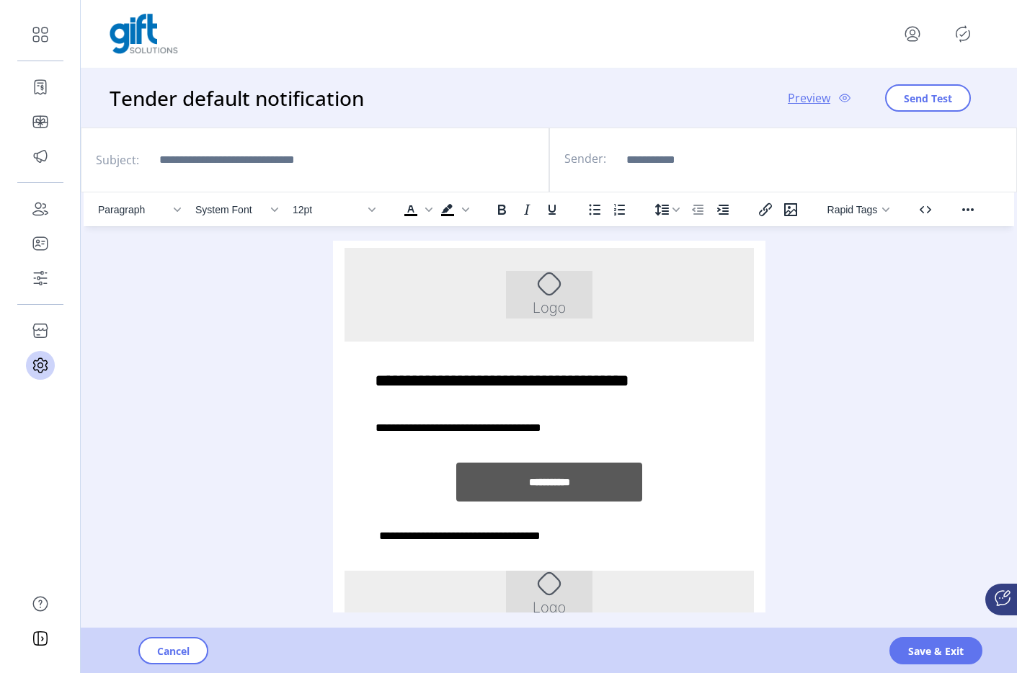
click at [536, 285] on img "Rich Text Area. Press ALT-0 for help." at bounding box center [548, 295] width 86 height 48
click at [795, 213] on icon "Insert/edit image" at bounding box center [790, 209] width 17 height 17
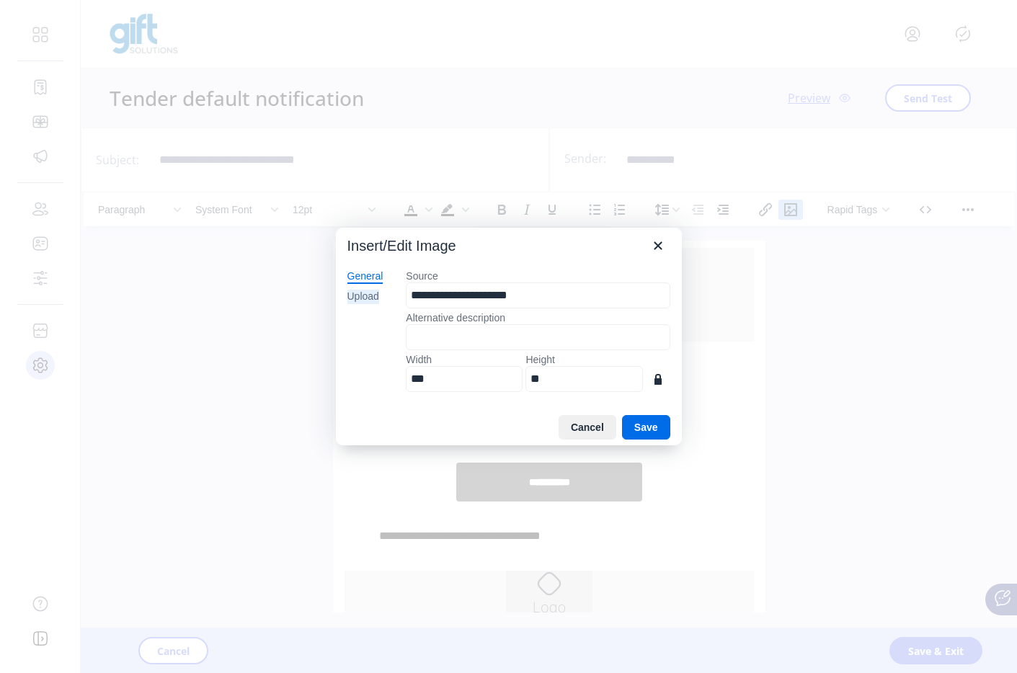
click at [357, 303] on div "Upload" at bounding box center [363, 297] width 32 height 14
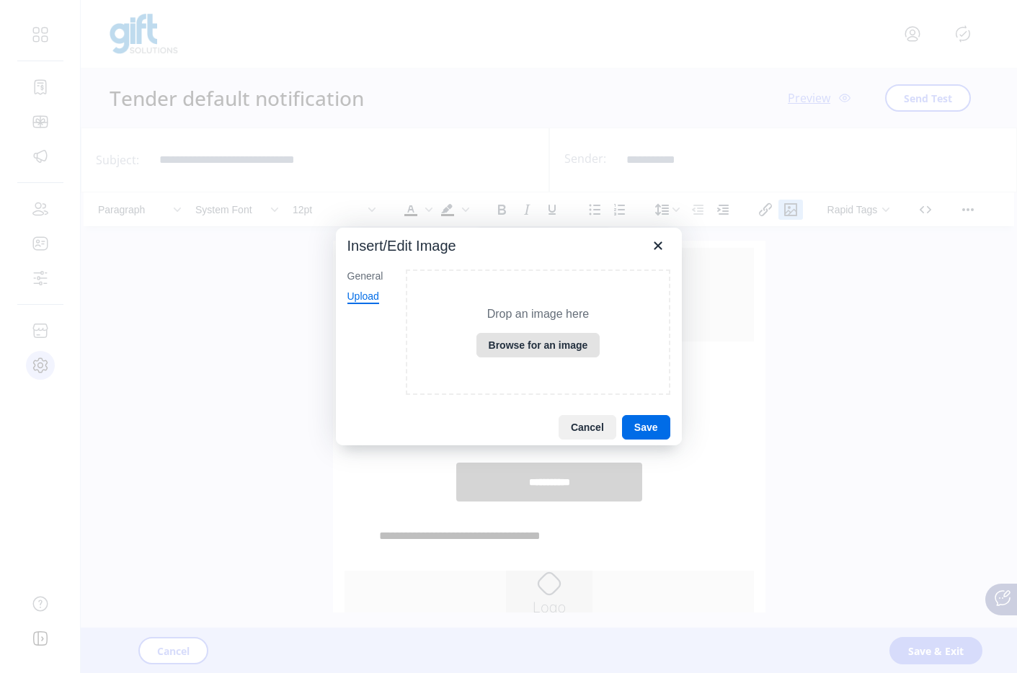
click at [492, 337] on button "Browse for an image" at bounding box center [538, 345] width 124 height 25
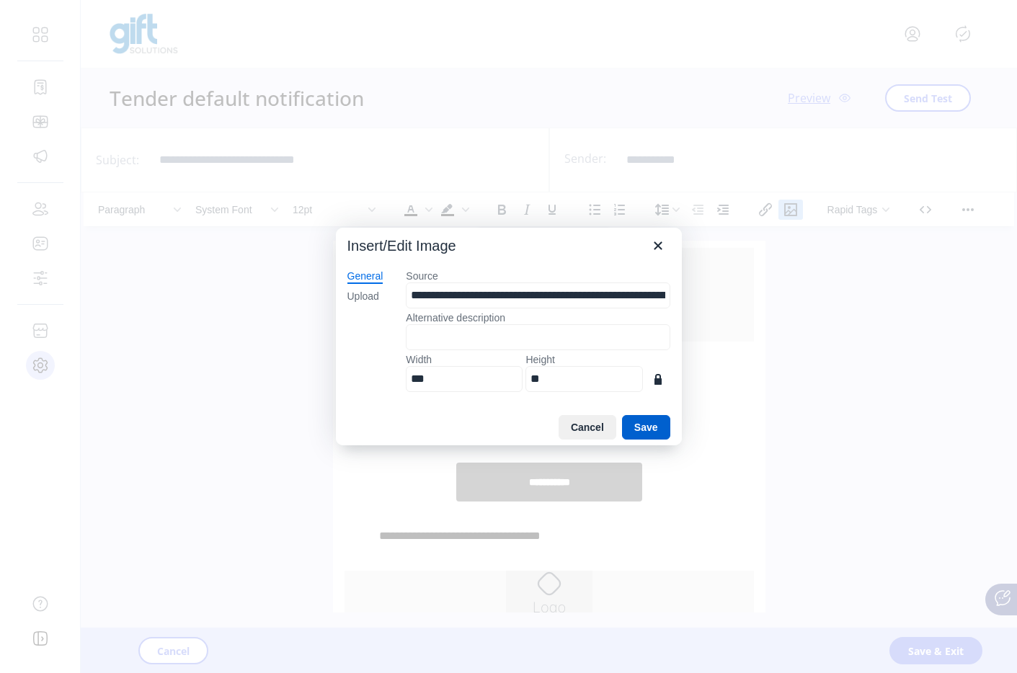
type input "****"
type input "***"
click at [640, 426] on button "Save" at bounding box center [646, 427] width 48 height 25
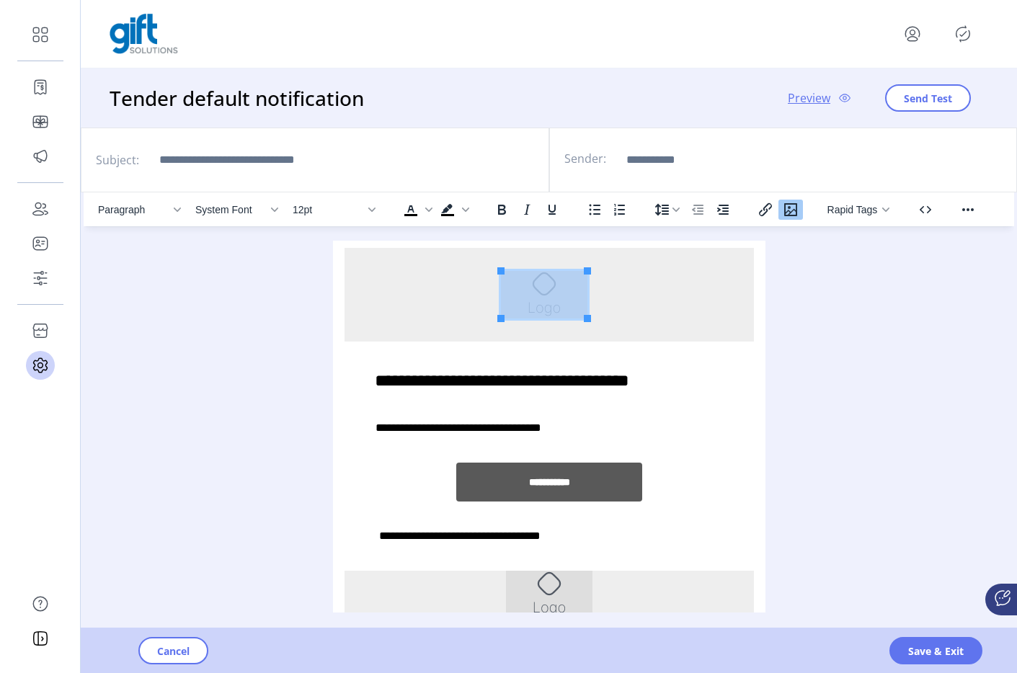
scroll to position [0, 0]
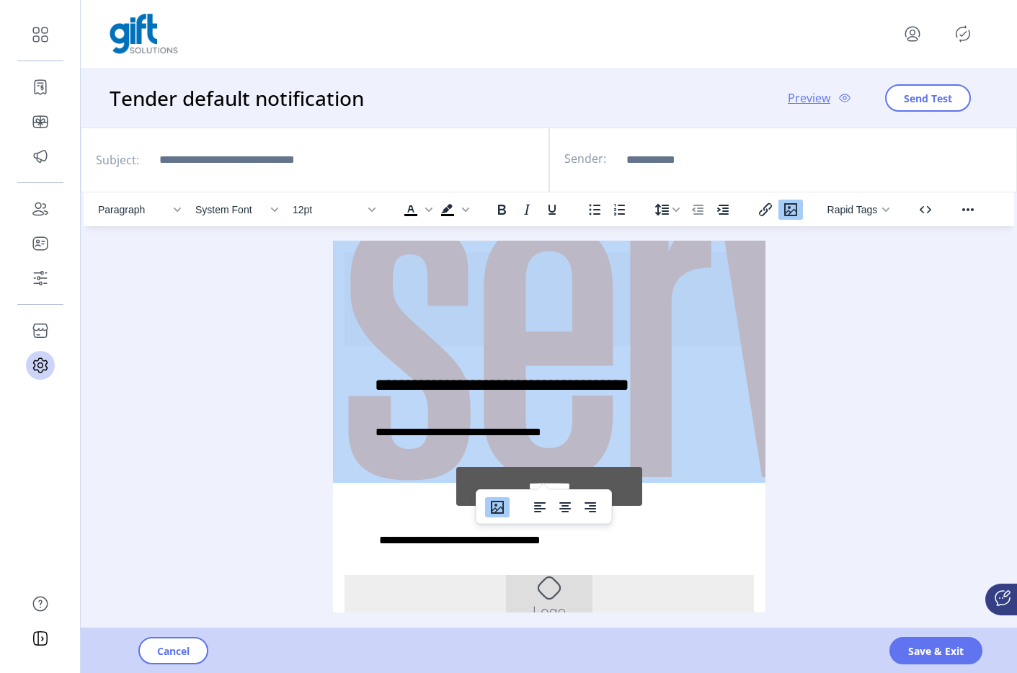
click at [504, 329] on img "Rich Text Area. Press ALT-0 for help." at bounding box center [543, 299] width 721 height 363
click at [784, 213] on icon "Insert/edit image" at bounding box center [790, 209] width 13 height 13
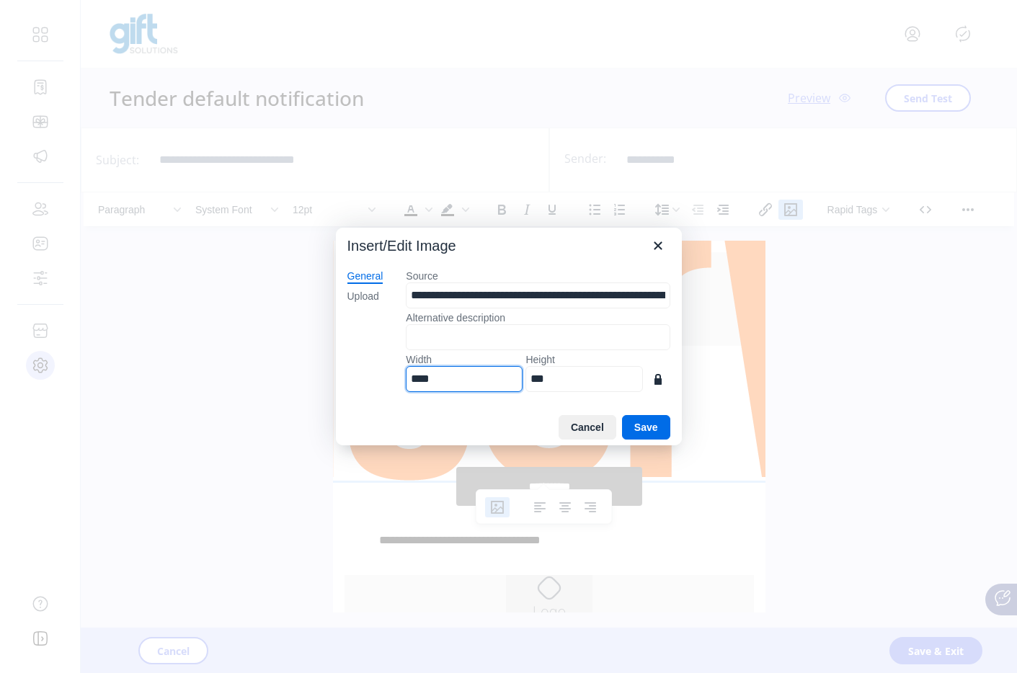
drag, startPoint x: 428, startPoint y: 380, endPoint x: 454, endPoint y: 380, distance: 25.9
click at [432, 380] on input "****" at bounding box center [464, 379] width 117 height 26
type input "***"
type input "**"
click at [657, 430] on button "Save" at bounding box center [646, 427] width 48 height 25
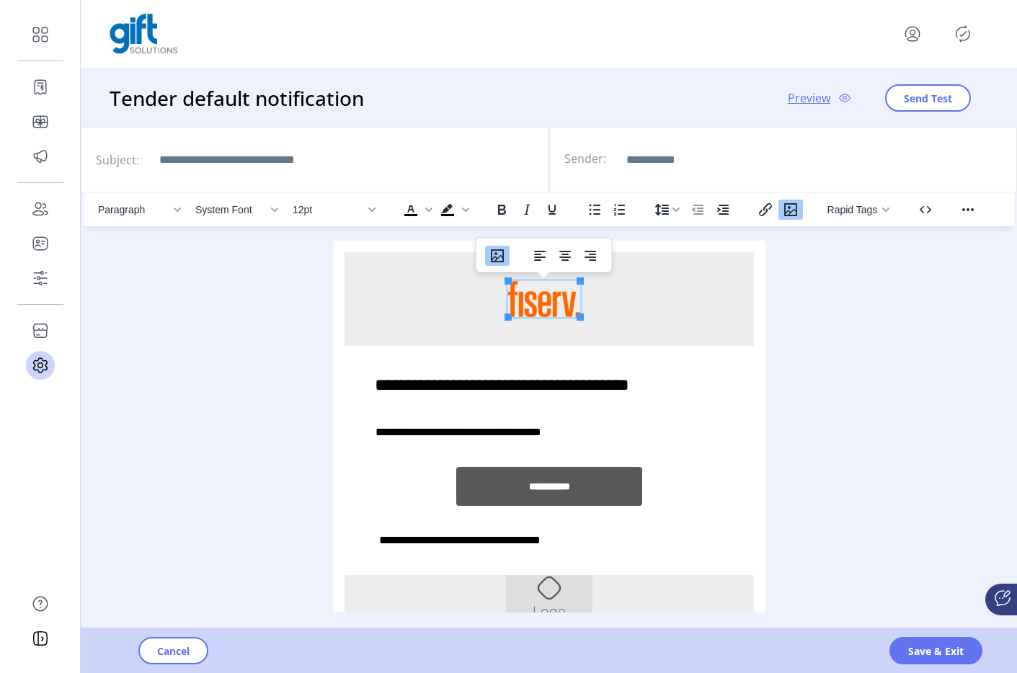
click at [678, 363] on div "**********" at bounding box center [548, 406] width 409 height 121
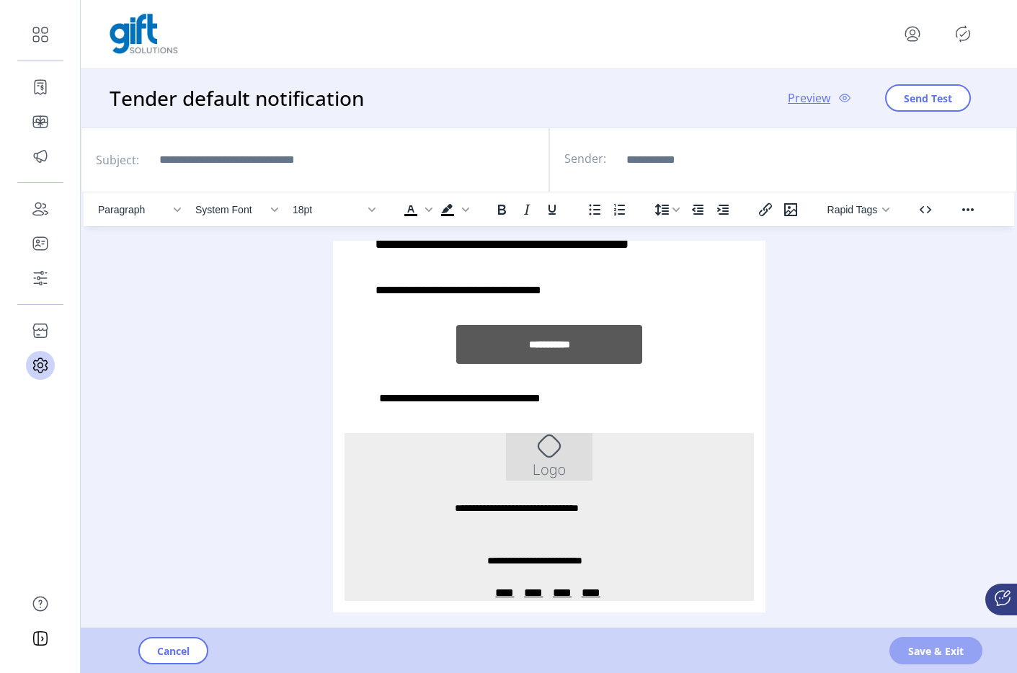
click at [922, 657] on span "Save & Exit" at bounding box center [936, 651] width 56 height 15
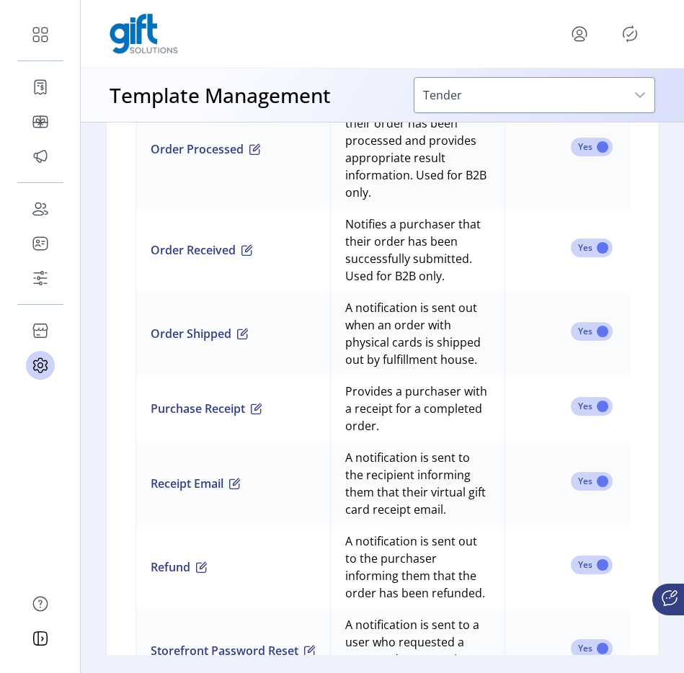
scroll to position [1763, 0]
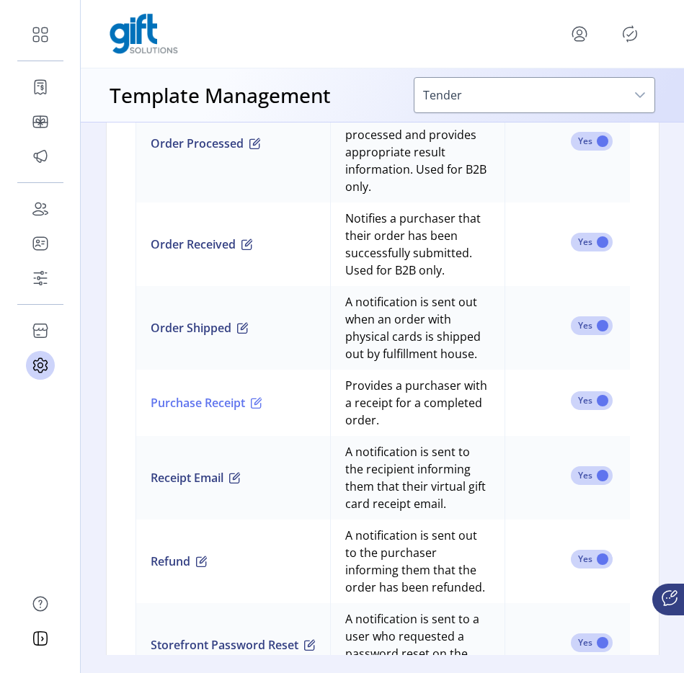
click at [257, 401] on span "button" at bounding box center [257, 403] width 12 height 12
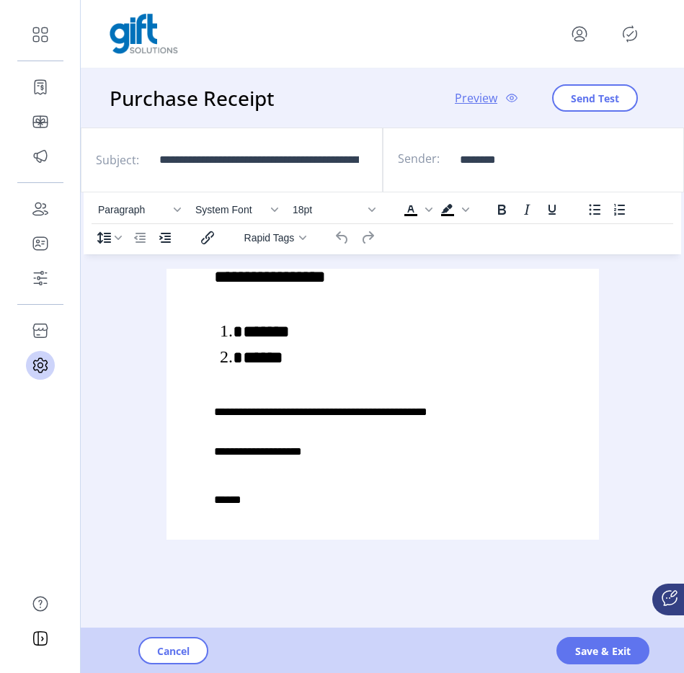
scroll to position [79, 0]
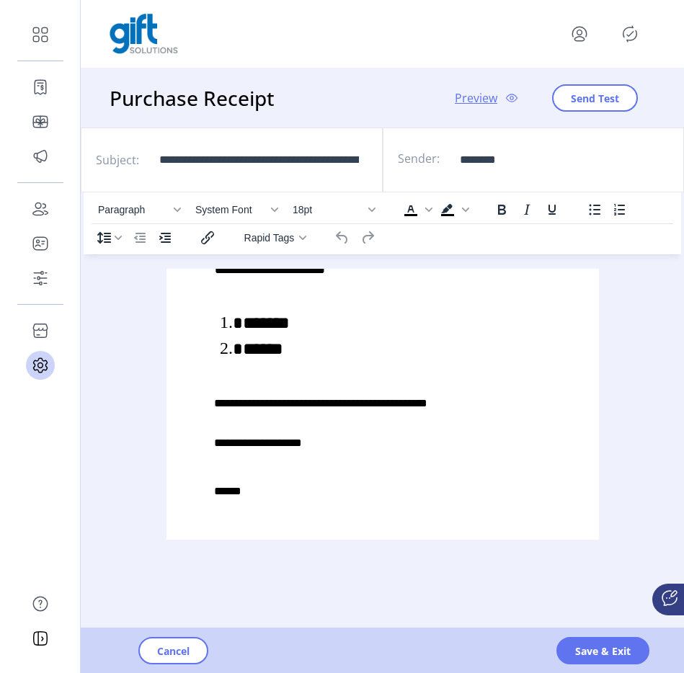
click at [289, 347] on li "******" at bounding box center [391, 349] width 298 height 26
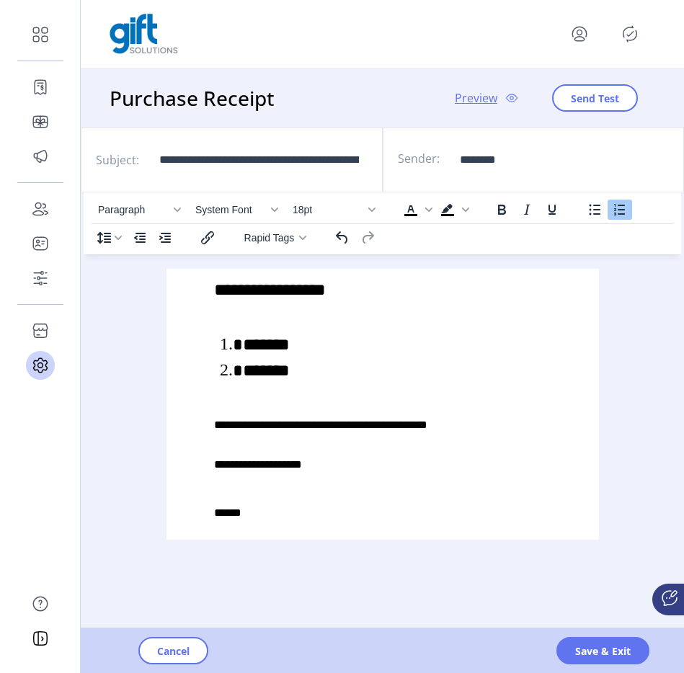
scroll to position [54, 0]
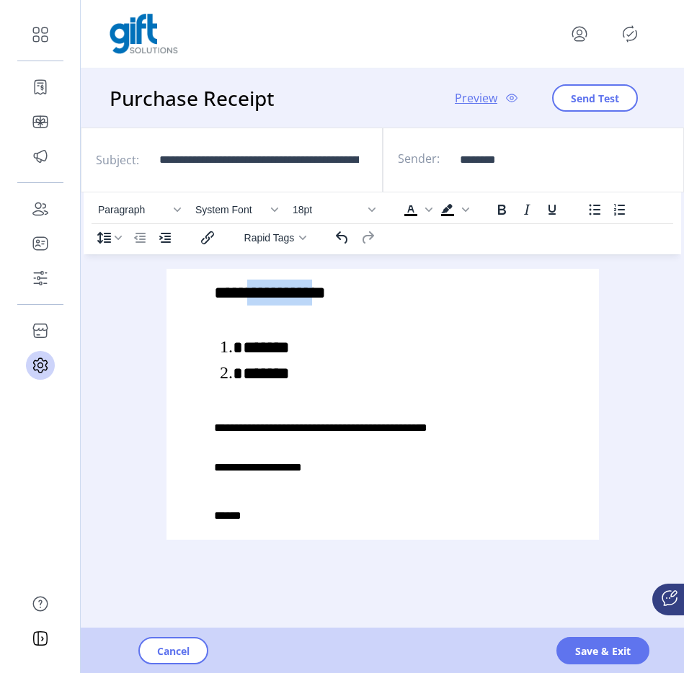
drag, startPoint x: 247, startPoint y: 295, endPoint x: 329, endPoint y: 300, distance: 82.3
click at [325, 300] on span "**********" at bounding box center [280, 292] width 92 height 17
click at [352, 296] on p "**********" at bounding box center [376, 293] width 327 height 26
drag, startPoint x: 352, startPoint y: 296, endPoint x: 233, endPoint y: 294, distance: 119.7
click at [233, 294] on p "**********" at bounding box center [376, 293] width 327 height 26
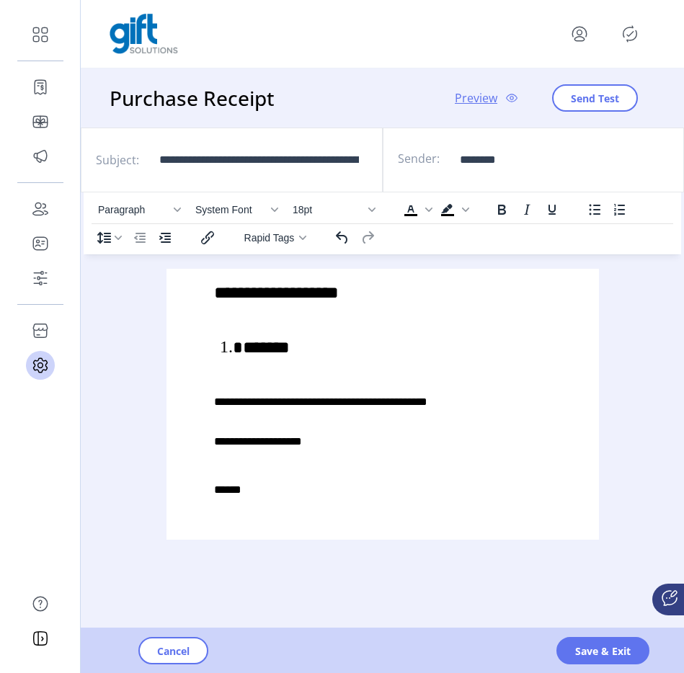
scroll to position [72, 0]
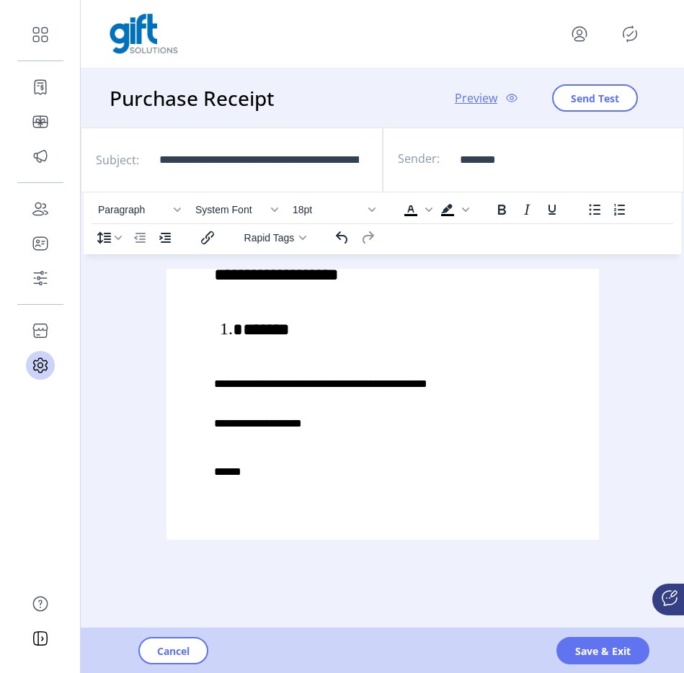
click at [624, 624] on div "Paragraph System Font 18pt To open the popup, press Shift+Enter To open the pop…" at bounding box center [383, 419] width 598 height 454
click at [613, 652] on span "Save & Exit" at bounding box center [603, 651] width 56 height 15
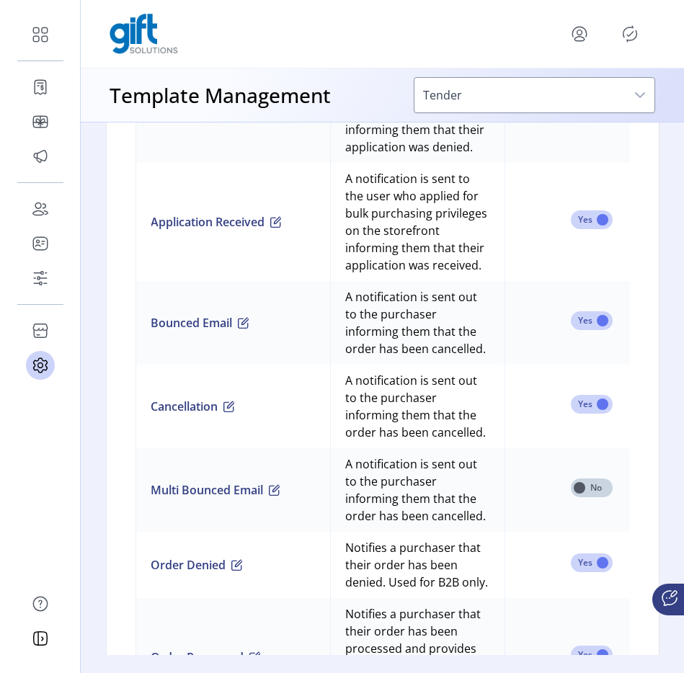
scroll to position [1255, 0]
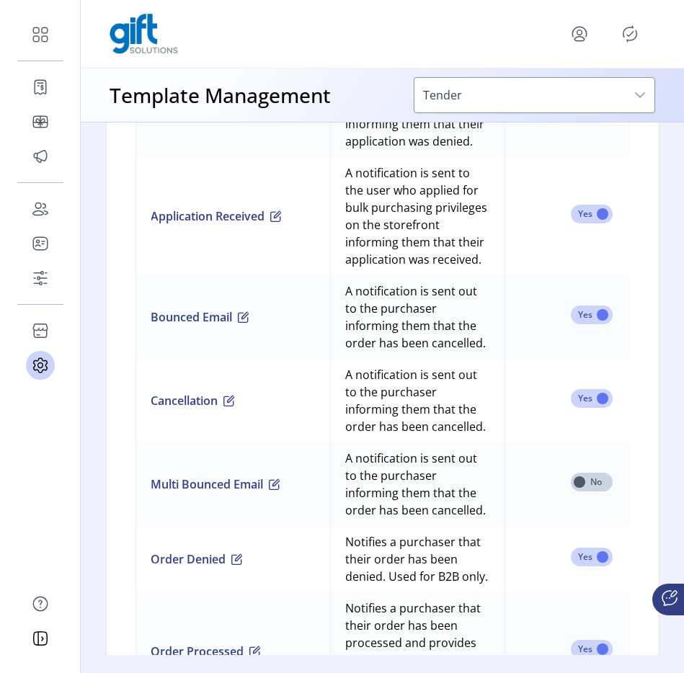
click at [624, 17] on div at bounding box center [383, 34] width 546 height 40
click at [624, 30] on icon "Publisher Panel" at bounding box center [631, 34] width 14 height 16
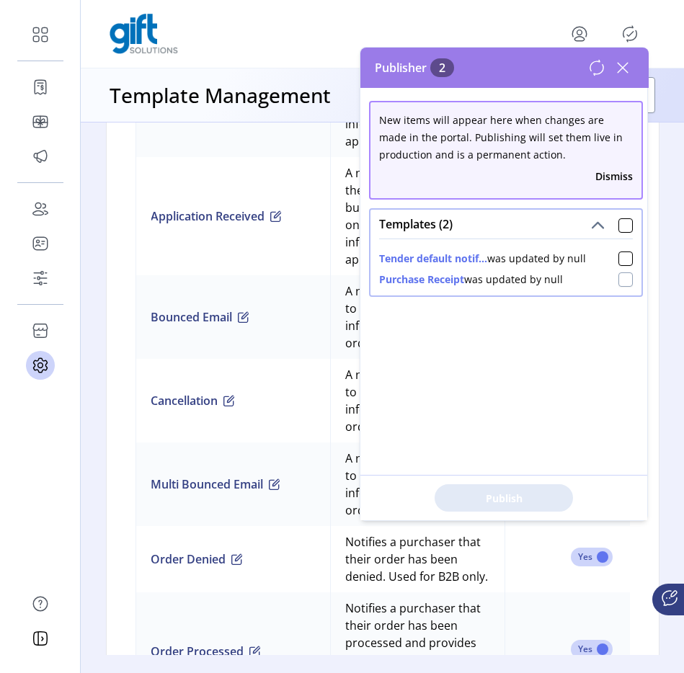
click at [618, 277] on div at bounding box center [625, 279] width 14 height 14
click at [618, 258] on div at bounding box center [625, 259] width 14 height 14
click at [462, 502] on span "Publish 2 Items" at bounding box center [503, 498] width 101 height 15
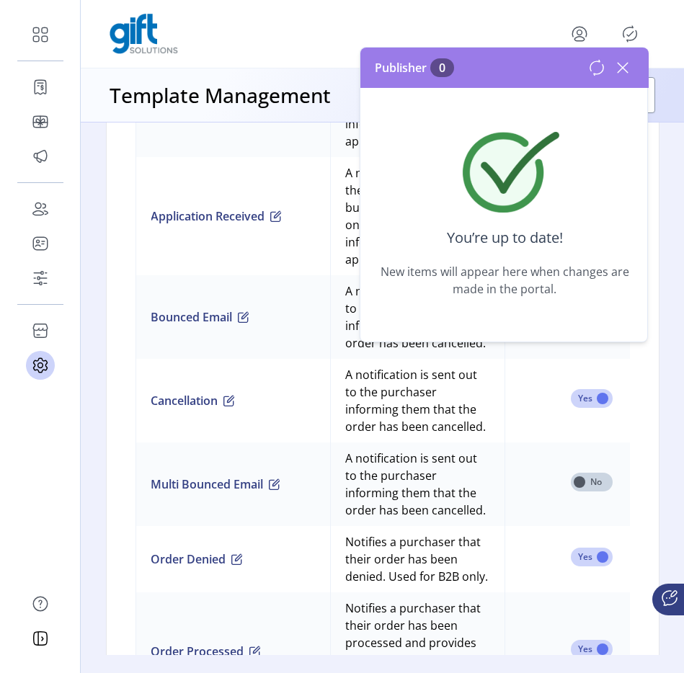
click at [618, 73] on icon at bounding box center [623, 68] width 10 height 10
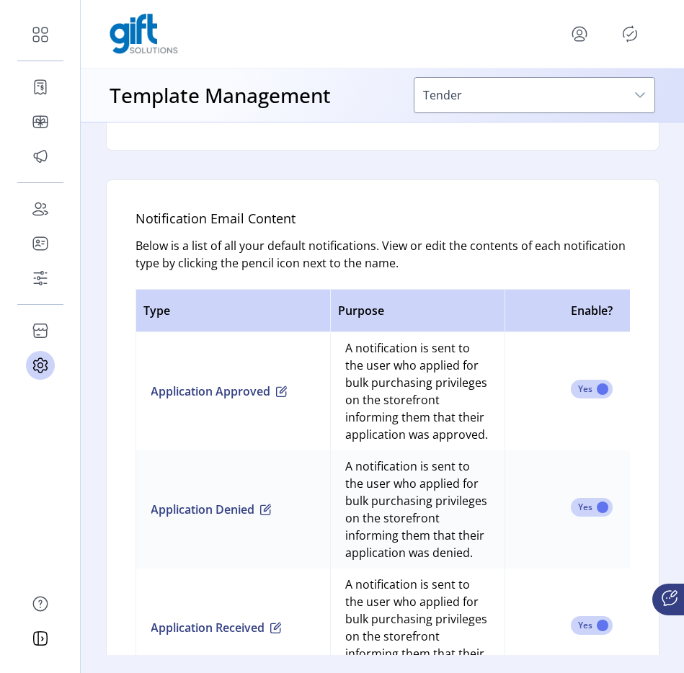
scroll to position [1847, 0]
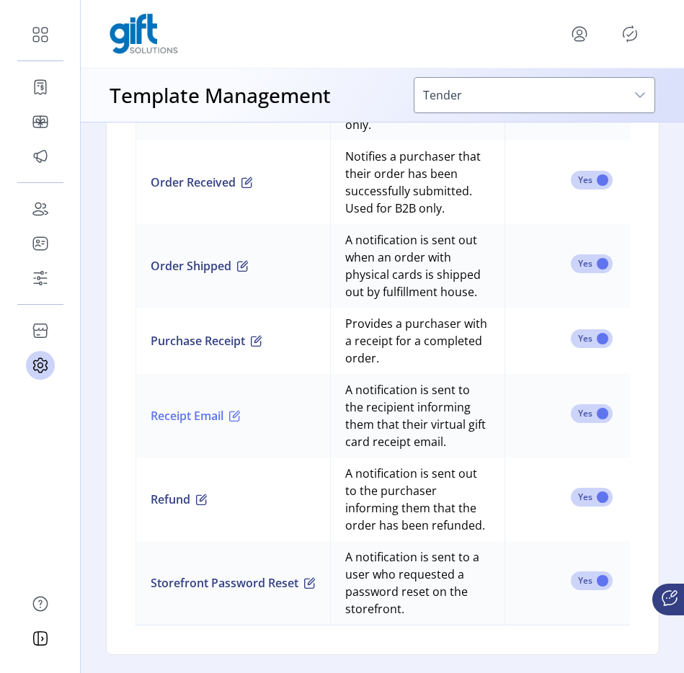
click at [231, 407] on button "Receipt Email" at bounding box center [196, 415] width 90 height 17
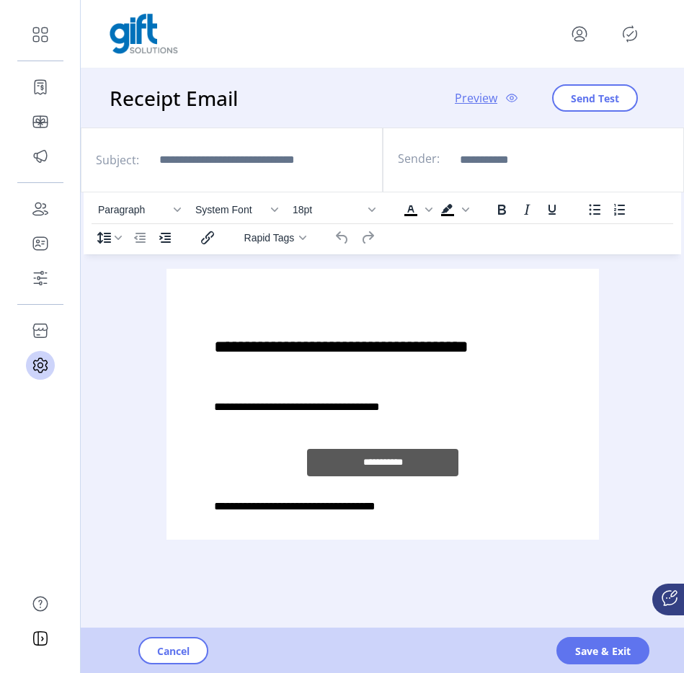
scroll to position [35, 0]
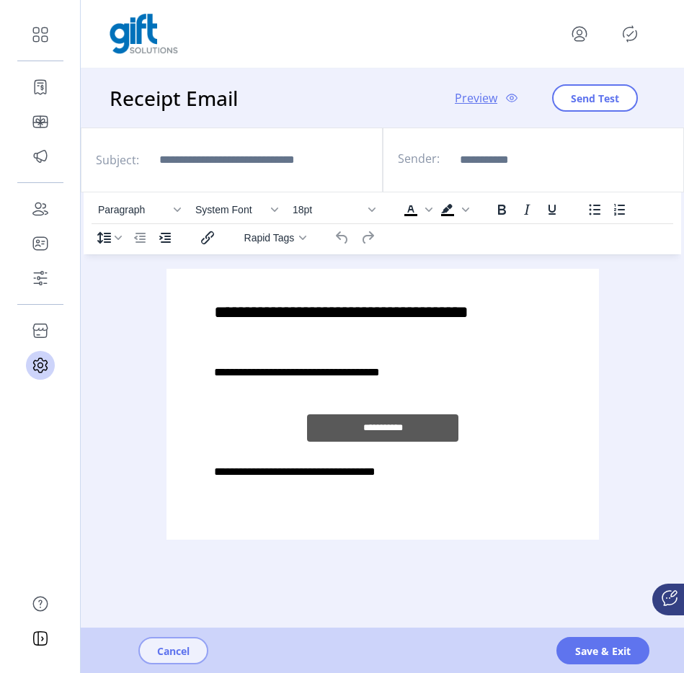
click at [182, 650] on span "Cancel" at bounding box center [173, 651] width 32 height 15
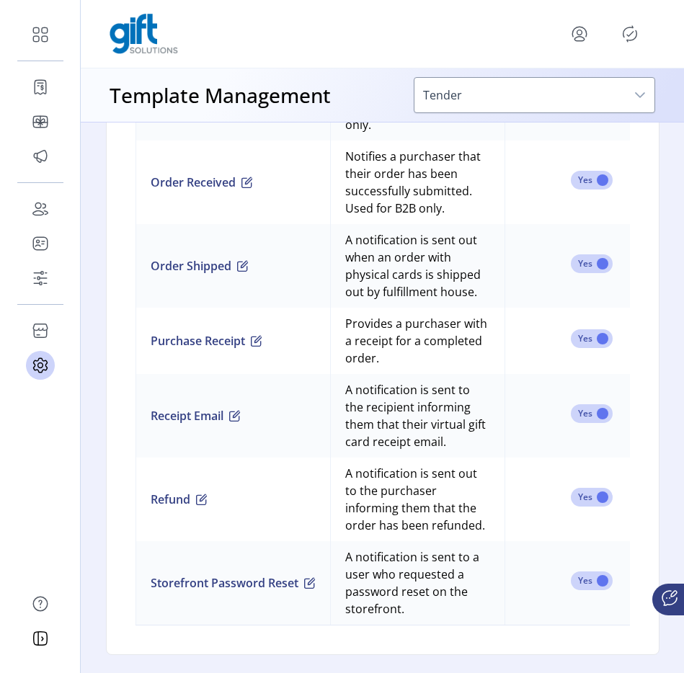
scroll to position [1842, 0]
click at [251, 335] on span "button" at bounding box center [257, 341] width 12 height 12
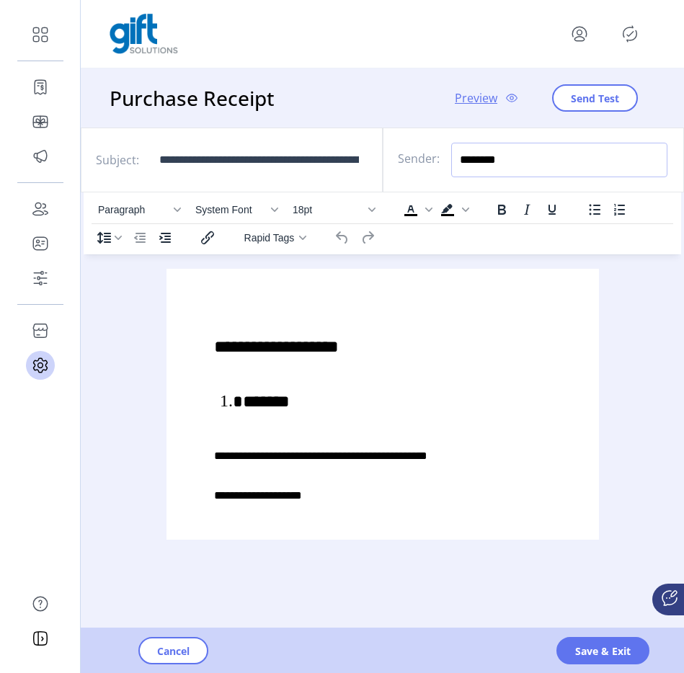
click at [509, 171] on input "********" at bounding box center [559, 160] width 216 height 35
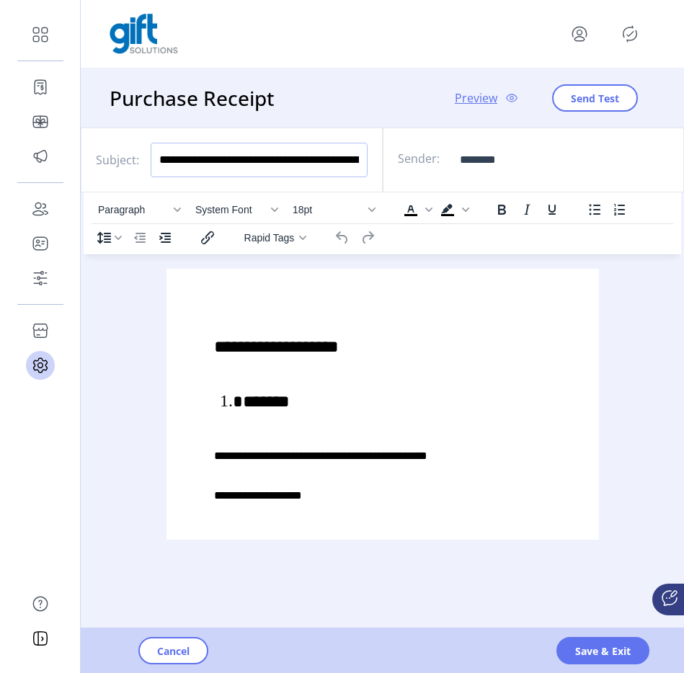
click at [342, 167] on input "**********" at bounding box center [259, 160] width 217 height 35
click at [576, 649] on span "Save & Exit" at bounding box center [603, 651] width 56 height 15
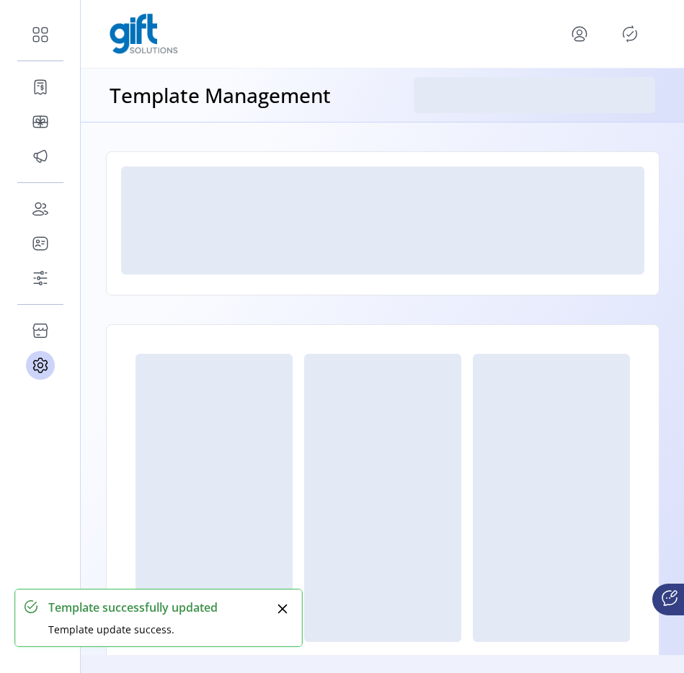
click at [634, 34] on icon "Publisher Panel" at bounding box center [629, 33] width 23 height 23
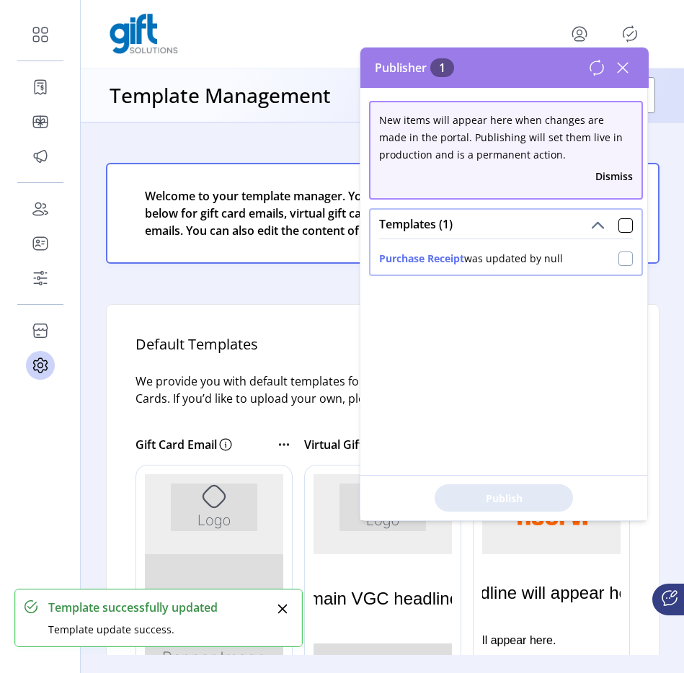
click at [618, 265] on div at bounding box center [625, 259] width 14 height 14
click at [497, 489] on button "Publish 1 Items" at bounding box center [504, 497] width 138 height 27
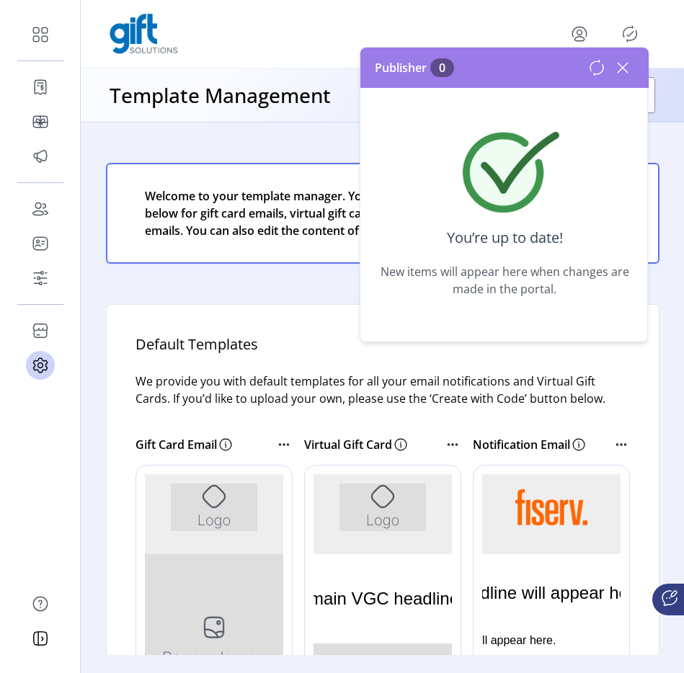
click at [624, 73] on icon at bounding box center [622, 67] width 23 height 23
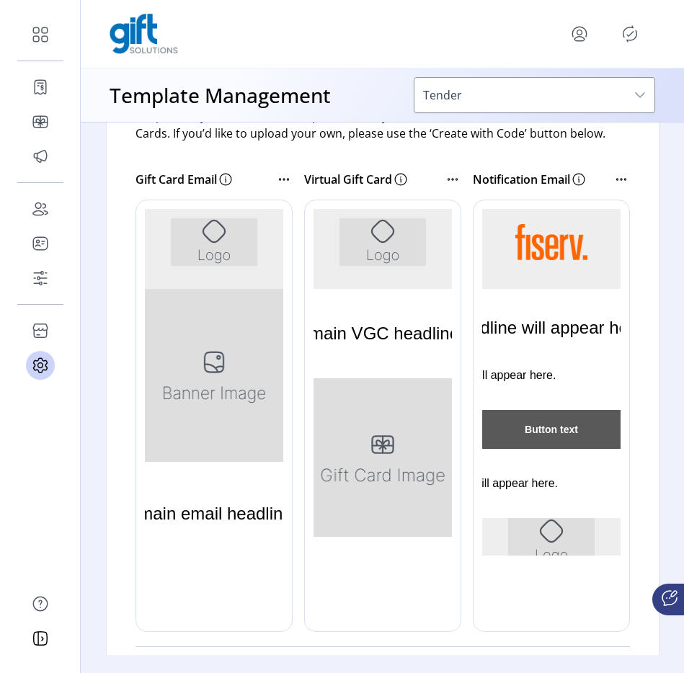
scroll to position [0, 0]
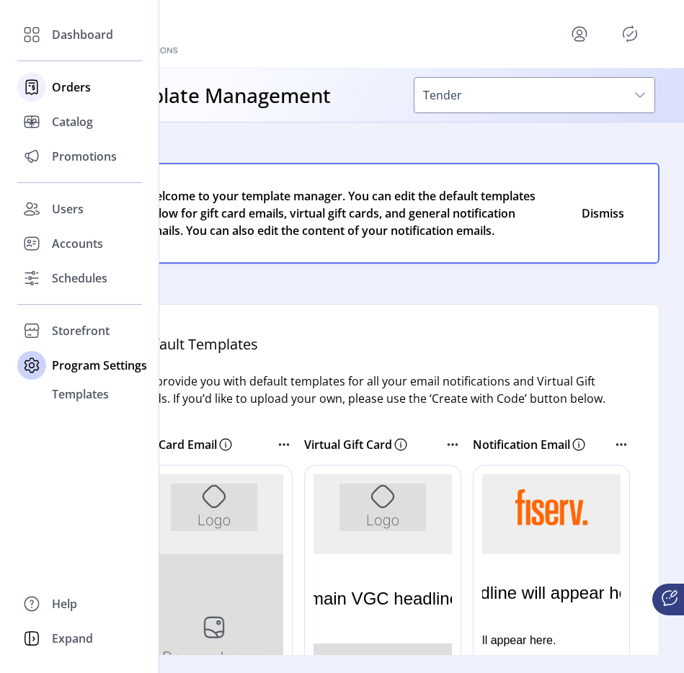
click at [23, 71] on div at bounding box center [31, 87] width 29 height 35
click at [30, 83] on icon at bounding box center [32, 83] width 6 height 0
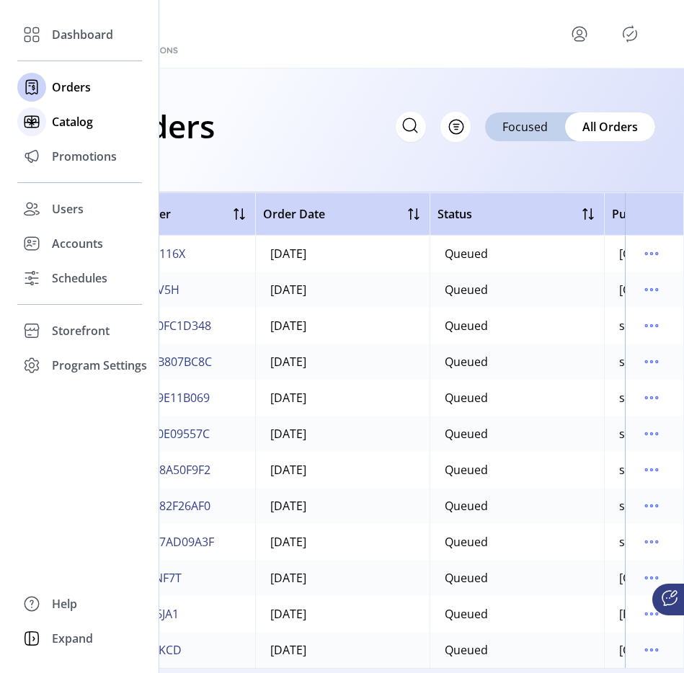
click at [68, 119] on span "Catalog" at bounding box center [72, 121] width 41 height 17
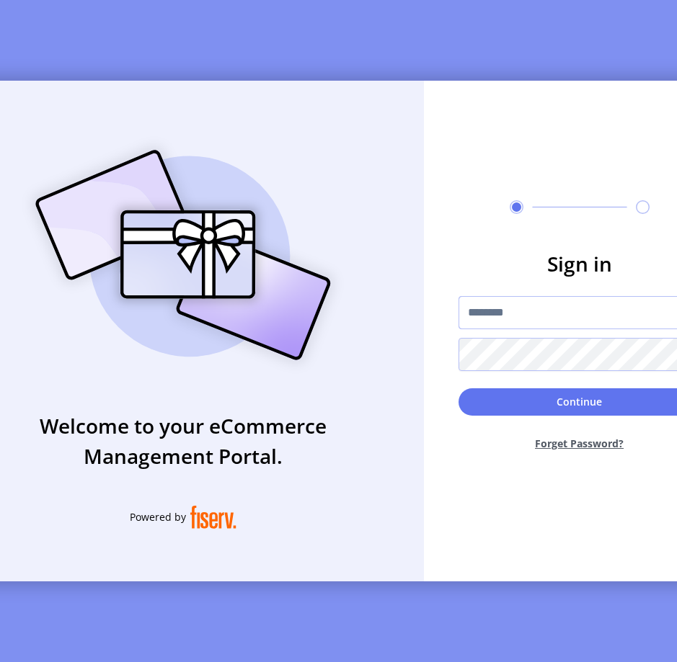
click at [502, 306] on input "text" at bounding box center [579, 312] width 242 height 33
type input "**********"
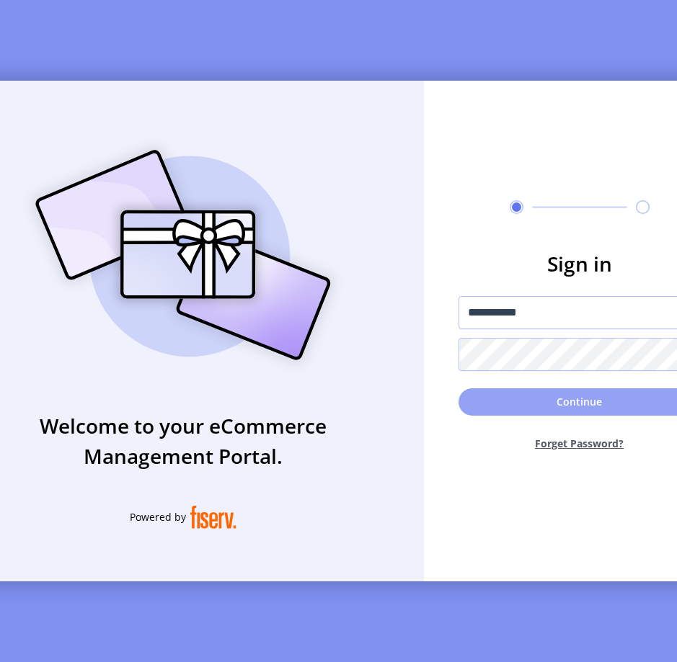
click at [564, 407] on button "Continue" at bounding box center [579, 402] width 242 height 27
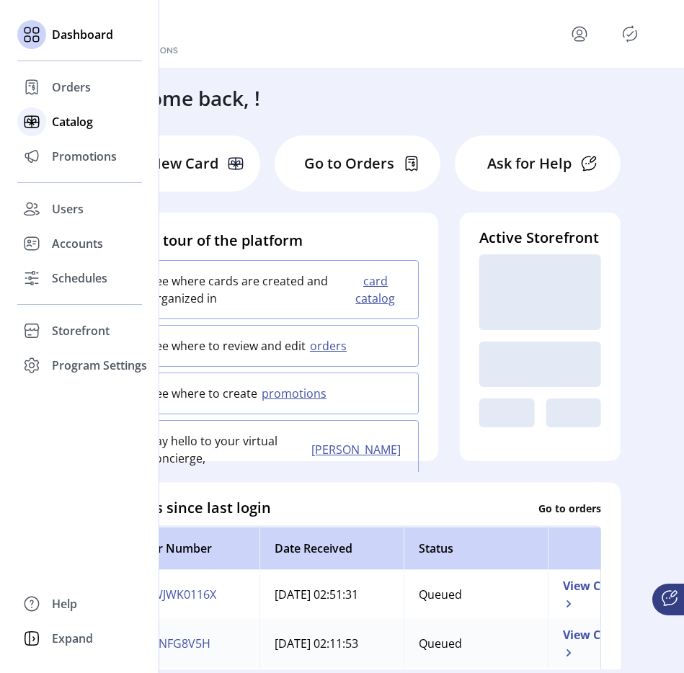
click at [30, 133] on icon at bounding box center [31, 121] width 23 height 23
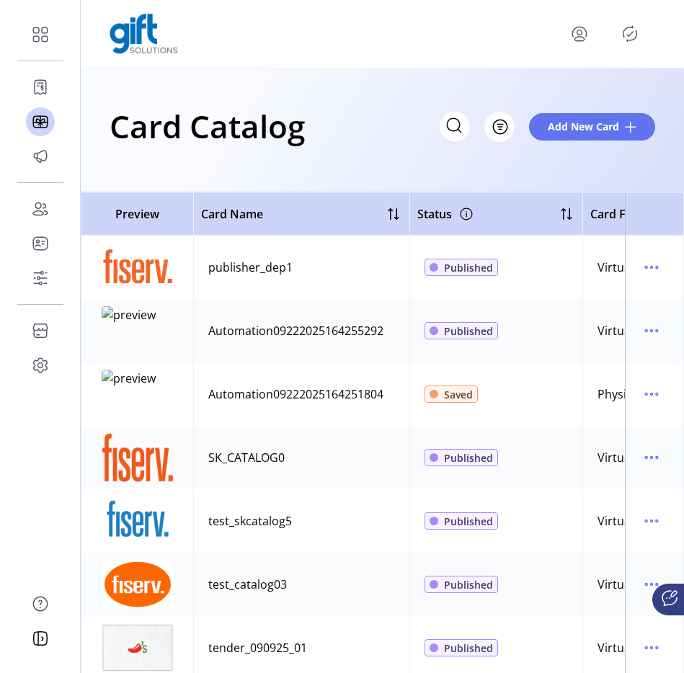
click at [631, 269] on td at bounding box center [654, 267] width 59 height 63
click at [650, 273] on icon "menu" at bounding box center [651, 267] width 23 height 23
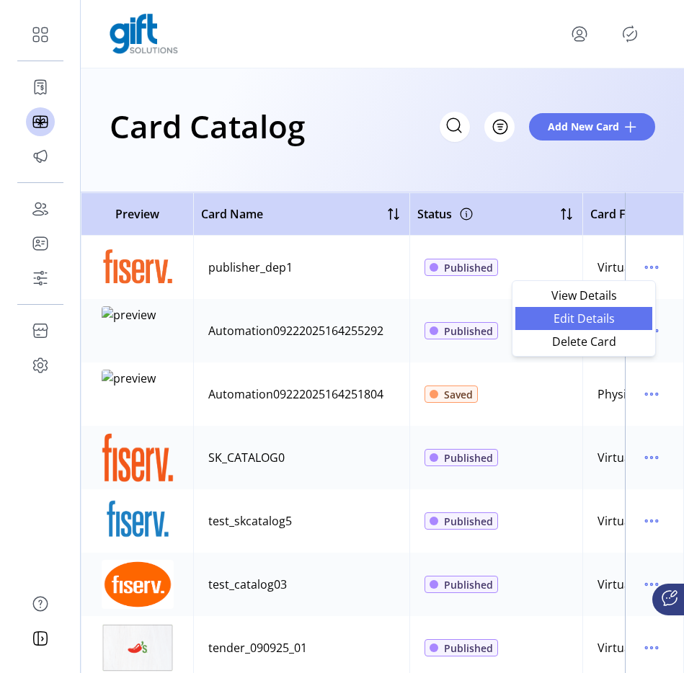
click at [596, 322] on span "Edit Details" at bounding box center [584, 319] width 120 height 12
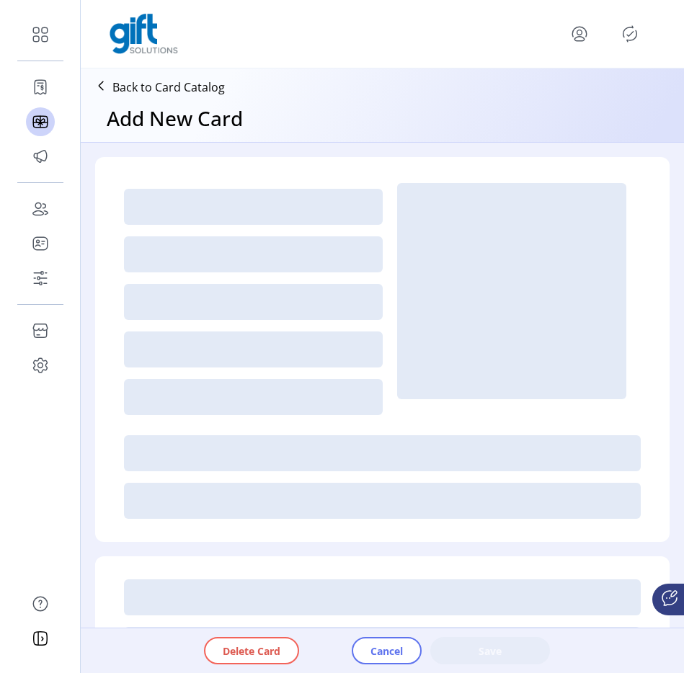
type textarea "**"
type input "*"
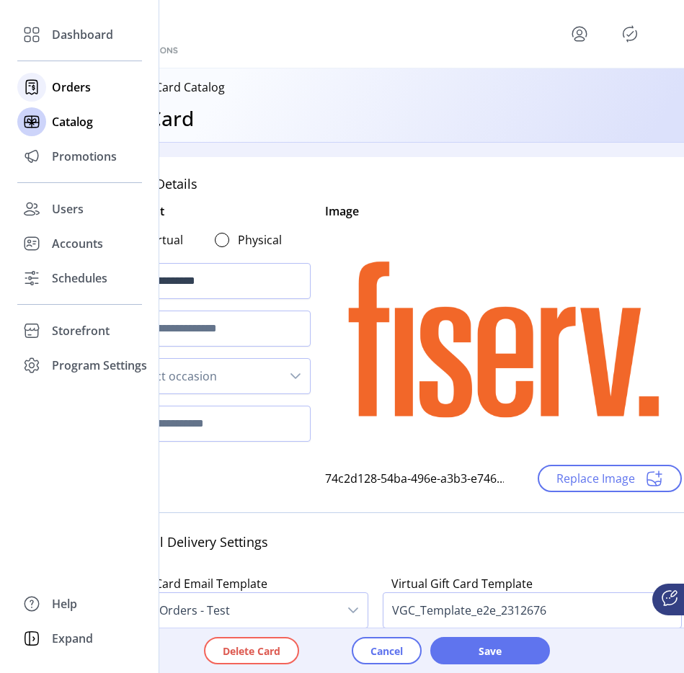
click at [69, 96] on div "Orders" at bounding box center [79, 87] width 125 height 35
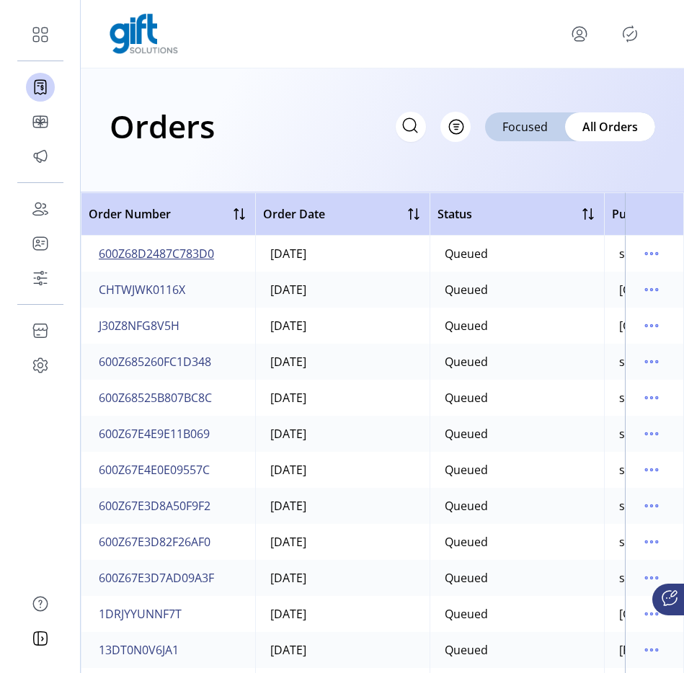
click at [183, 264] on button "600Z68D2487C783D0" at bounding box center [156, 253] width 121 height 23
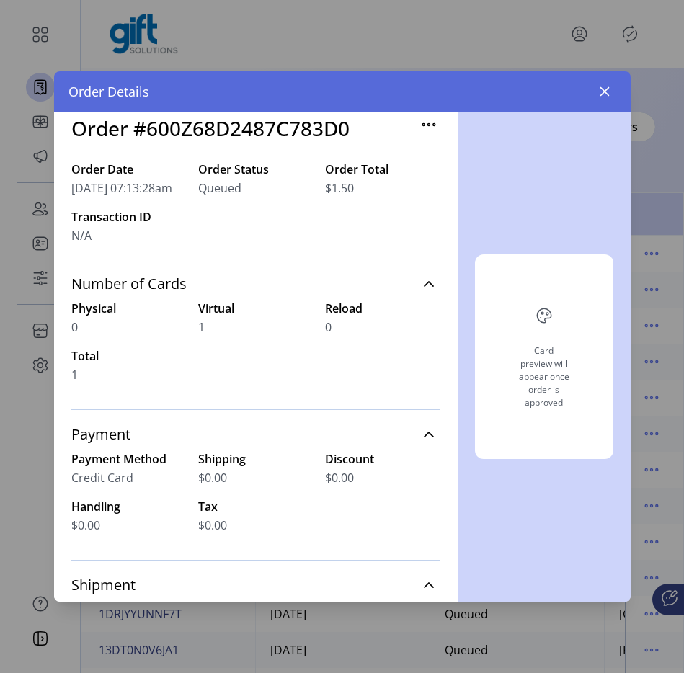
scroll to position [17, 0]
click at [603, 98] on button "button" at bounding box center [604, 91] width 23 height 23
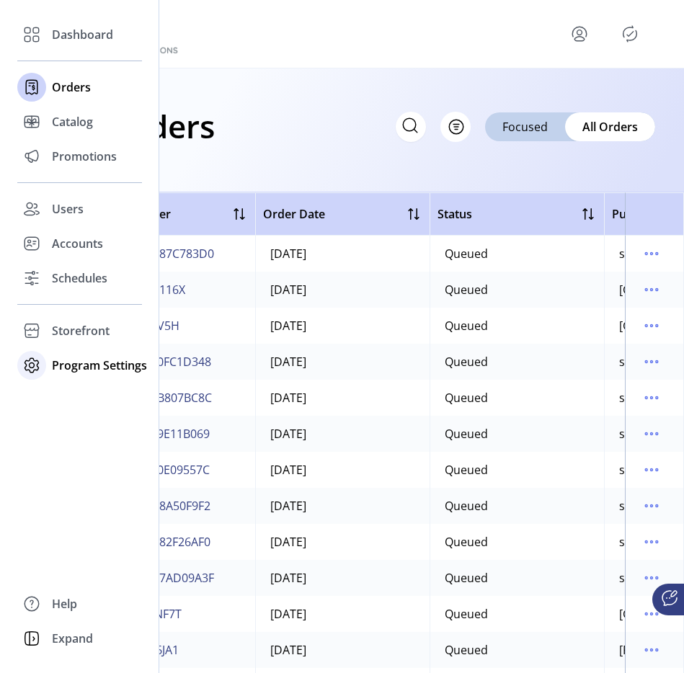
click at [55, 369] on span "Program Settings" at bounding box center [99, 365] width 95 height 17
click at [85, 401] on span "Templates" at bounding box center [80, 394] width 57 height 17
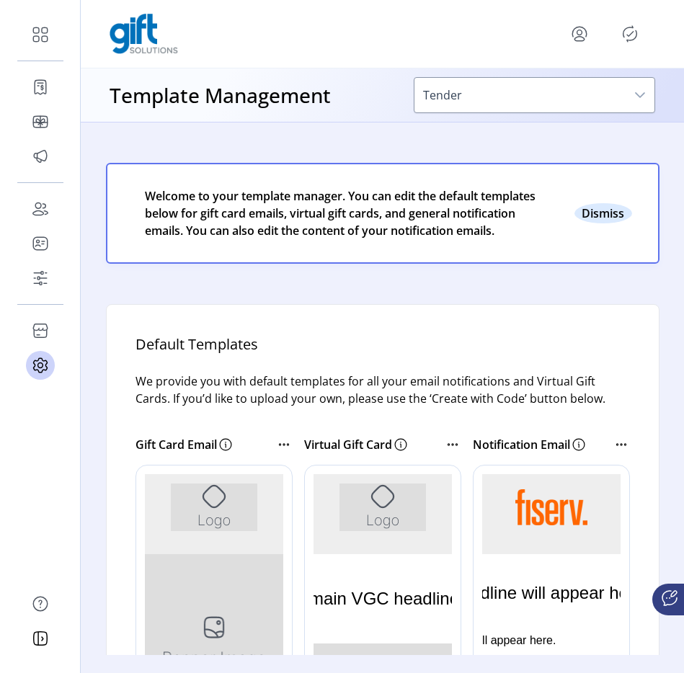
click at [601, 219] on button "Close" at bounding box center [603, 213] width 58 height 20
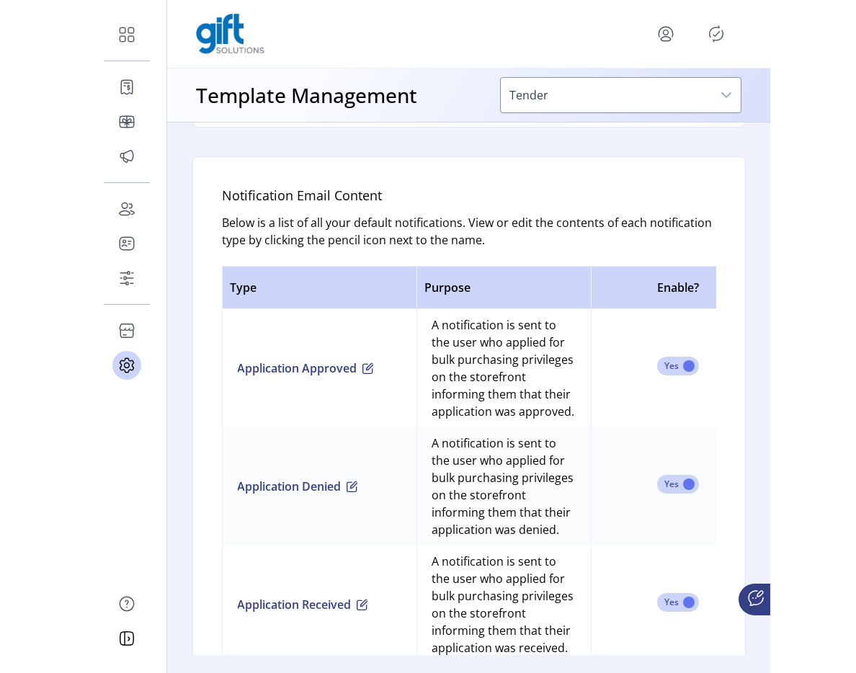
scroll to position [518, 0]
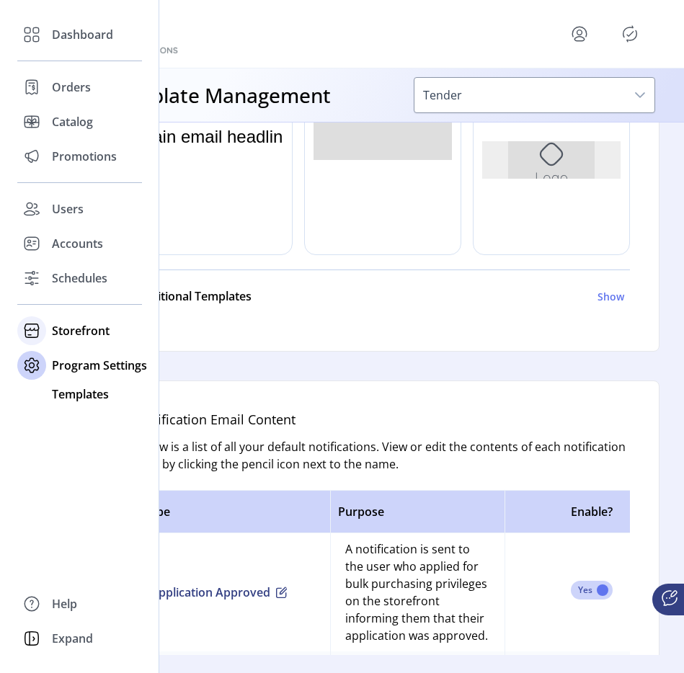
click at [39, 327] on icon at bounding box center [31, 330] width 23 height 23
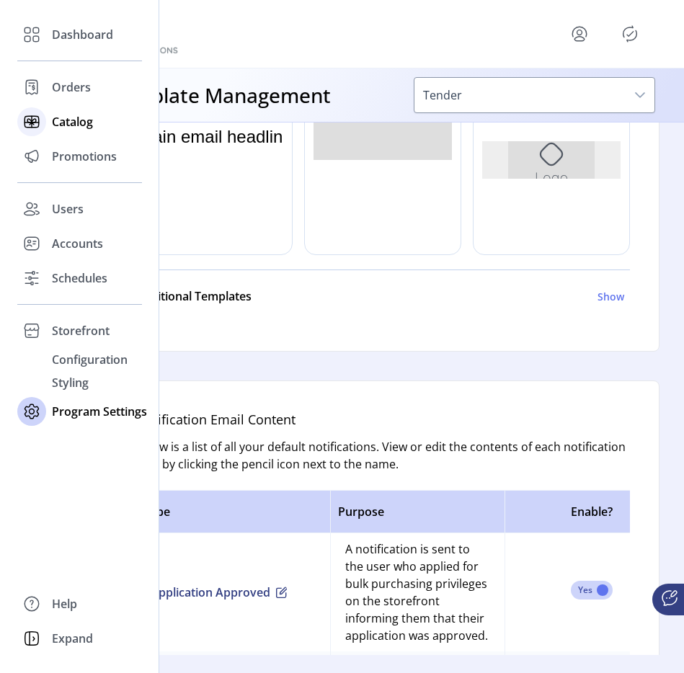
click at [59, 131] on div "Catalog" at bounding box center [79, 122] width 125 height 35
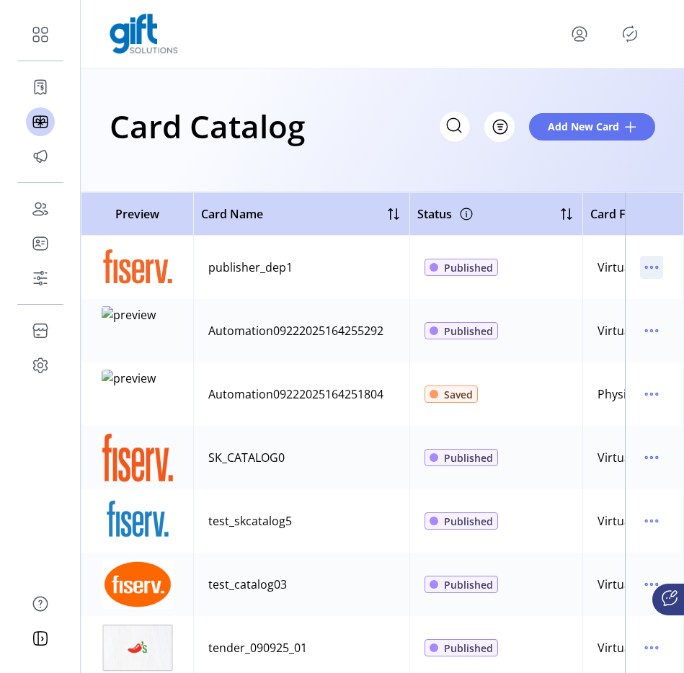
click at [640, 269] on icon "menu" at bounding box center [651, 267] width 23 height 23
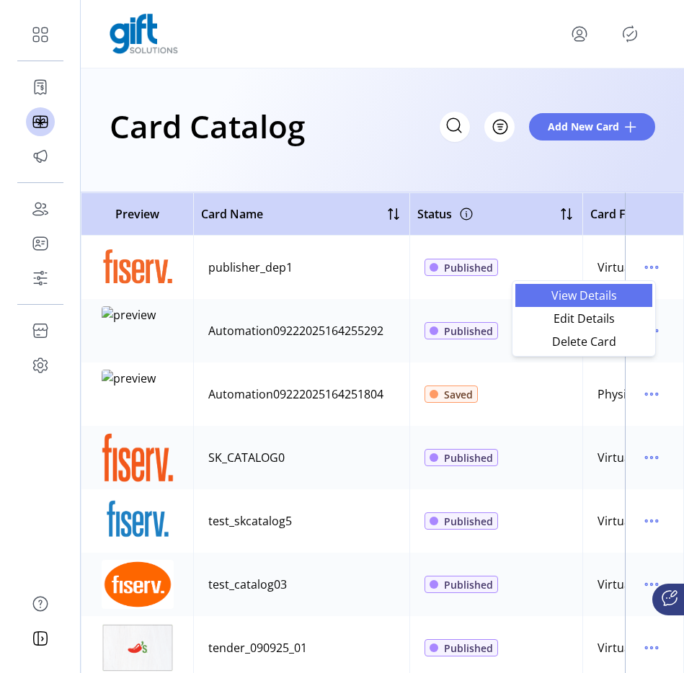
click at [605, 290] on span "View Details" at bounding box center [584, 296] width 120 height 12
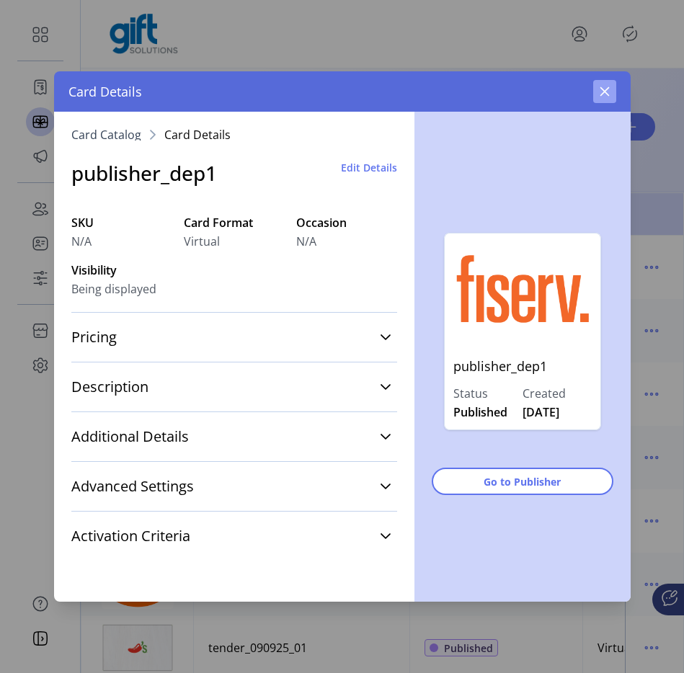
click at [603, 88] on icon "button" at bounding box center [605, 92] width 12 height 12
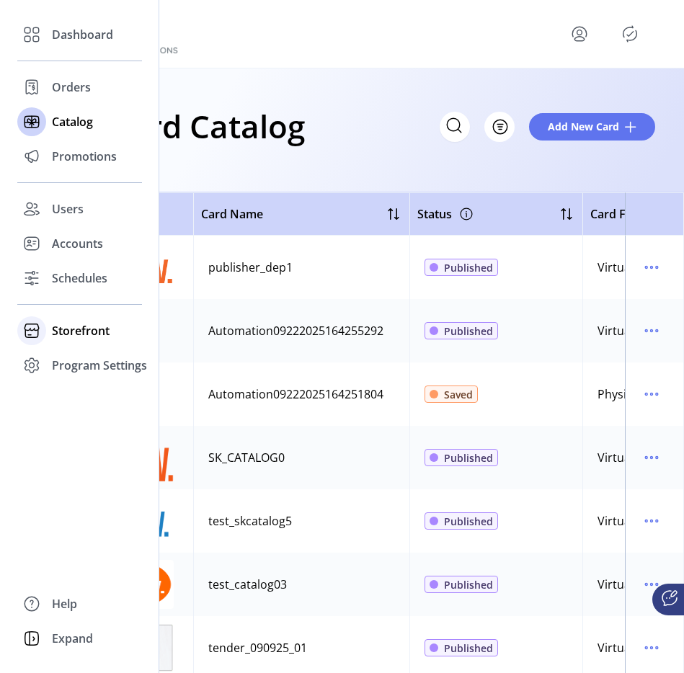
click at [81, 335] on span "Storefront" at bounding box center [81, 330] width 58 height 17
click at [79, 347] on div "Storefront" at bounding box center [79, 331] width 125 height 35
click at [78, 348] on div "Program Settings" at bounding box center [79, 365] width 125 height 35
click at [97, 328] on span "Storefront" at bounding box center [81, 330] width 58 height 17
click at [86, 357] on span "Configuration" at bounding box center [90, 359] width 76 height 17
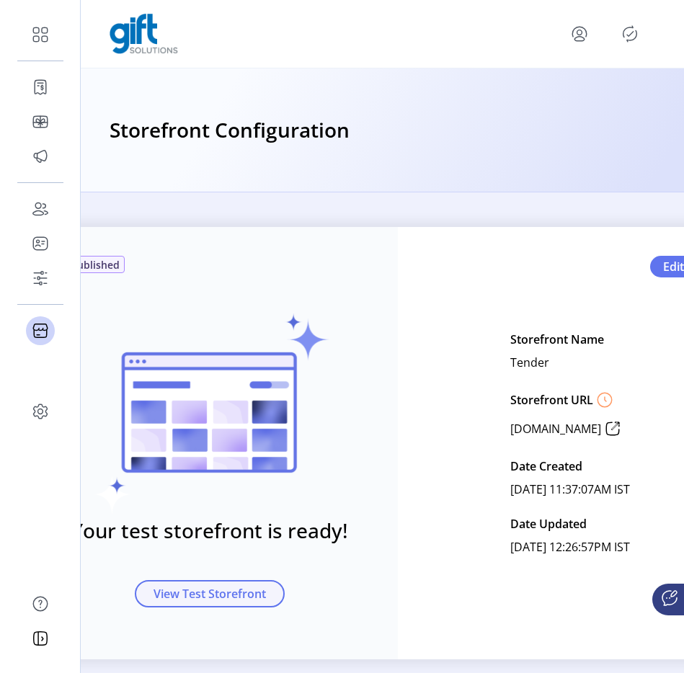
click at [159, 589] on span "View Test Storefront" at bounding box center [210, 593] width 112 height 17
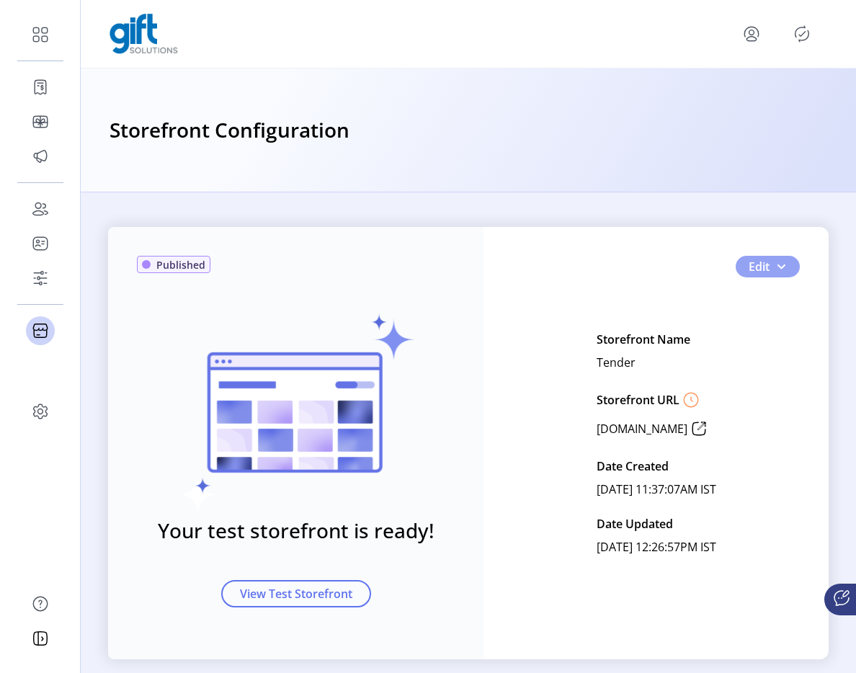
click at [776, 265] on span "button" at bounding box center [782, 267] width 12 height 12
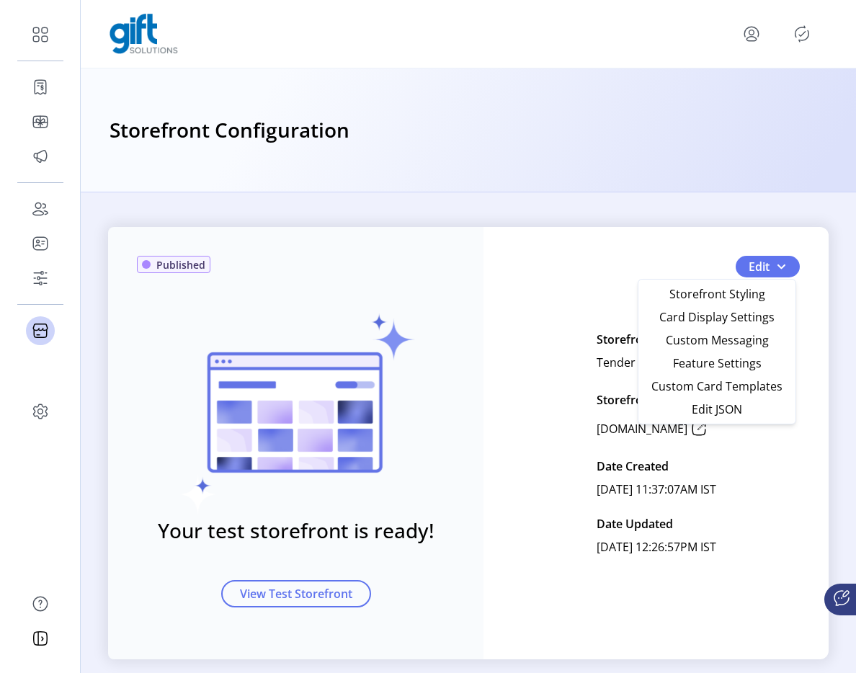
click at [580, 293] on div "Published Your test storefront is ready! View Test Storefront Edit Storefront N…" at bounding box center [468, 443] width 721 height 432
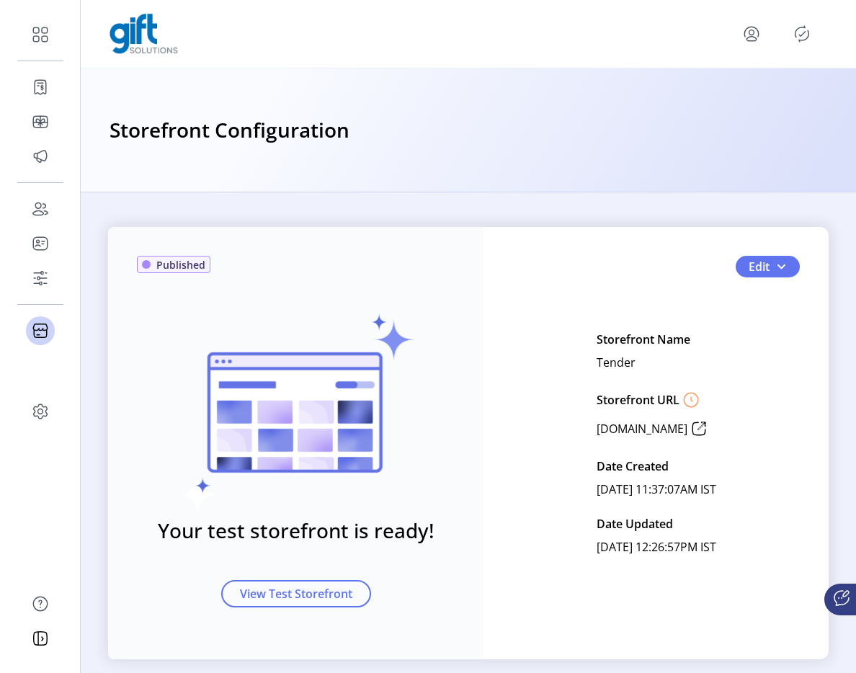
click at [706, 428] on icon at bounding box center [699, 428] width 23 height 23
click at [787, 259] on button "Edit" at bounding box center [768, 267] width 64 height 22
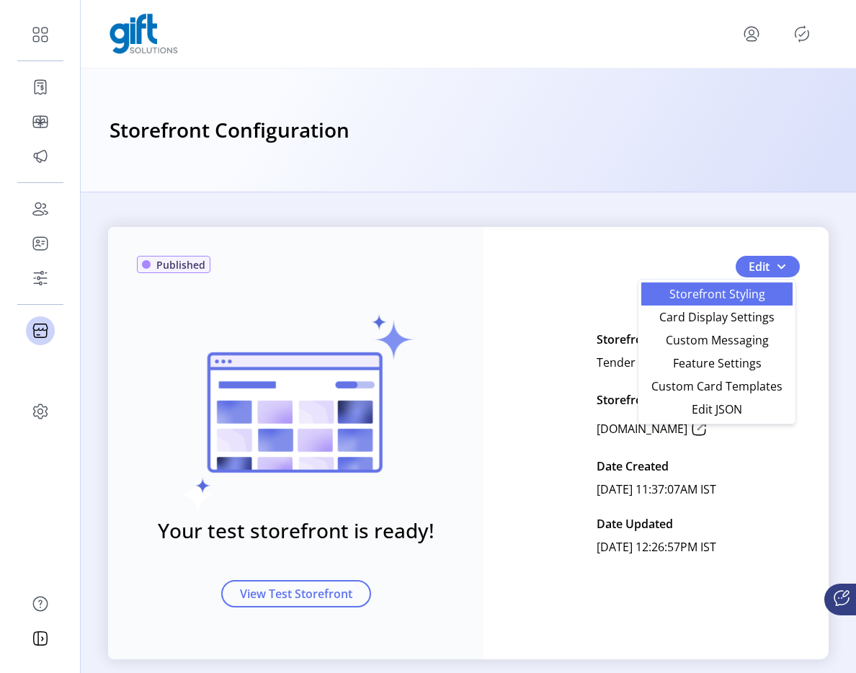
click at [716, 299] on span "Storefront Styling" at bounding box center [717, 294] width 134 height 12
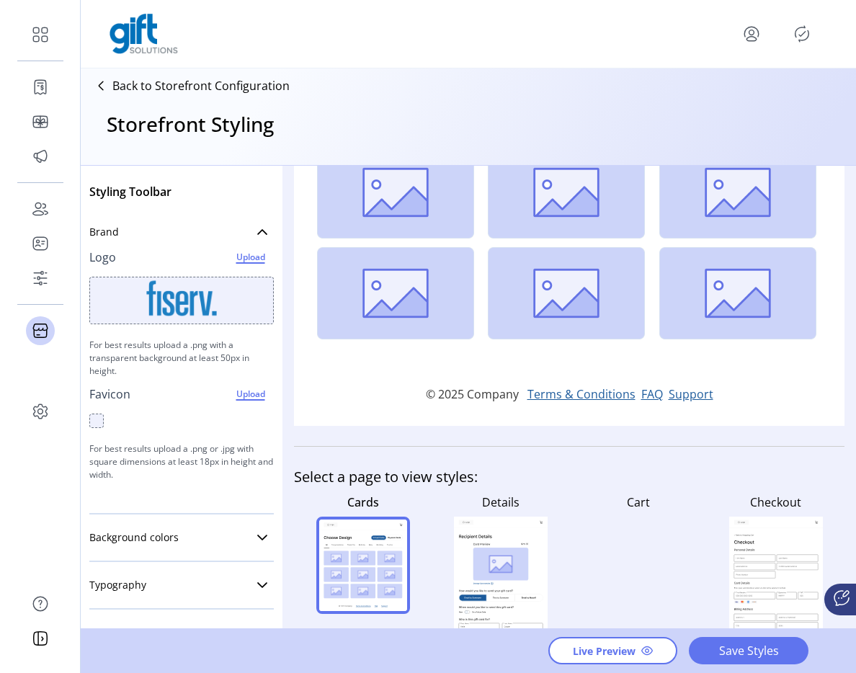
scroll to position [390, 0]
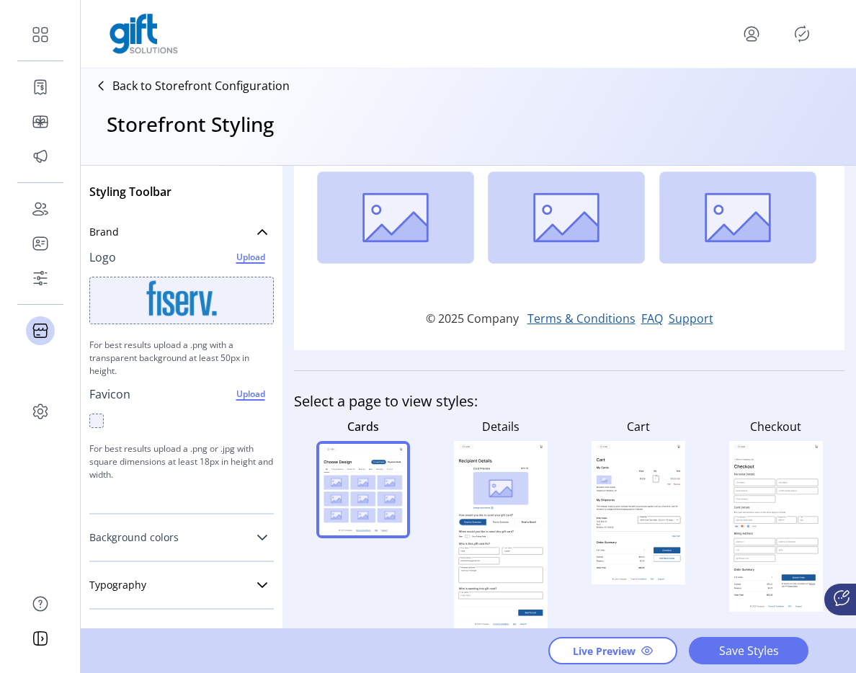
click at [222, 530] on link "Background colors" at bounding box center [181, 537] width 185 height 29
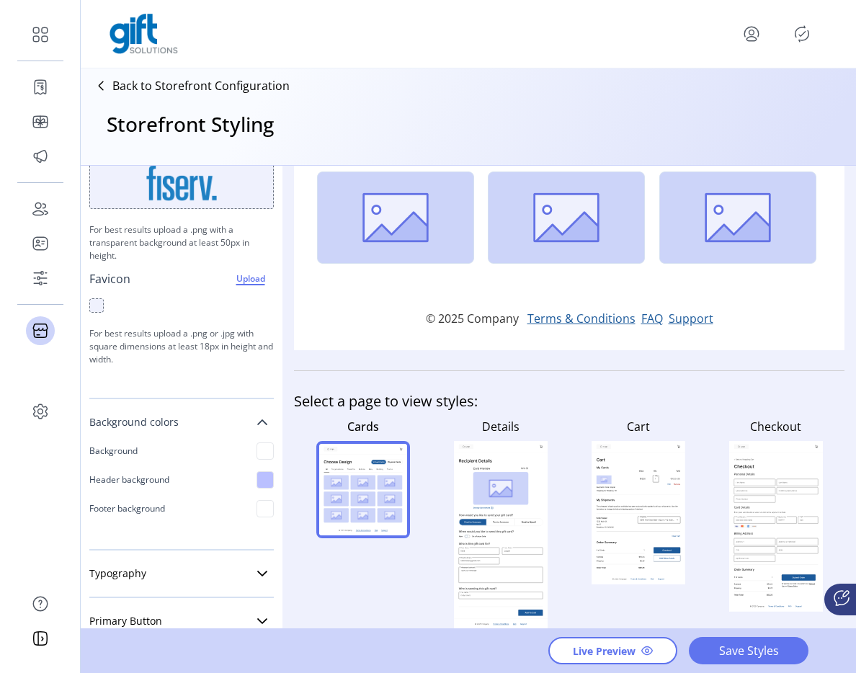
scroll to position [195, 0]
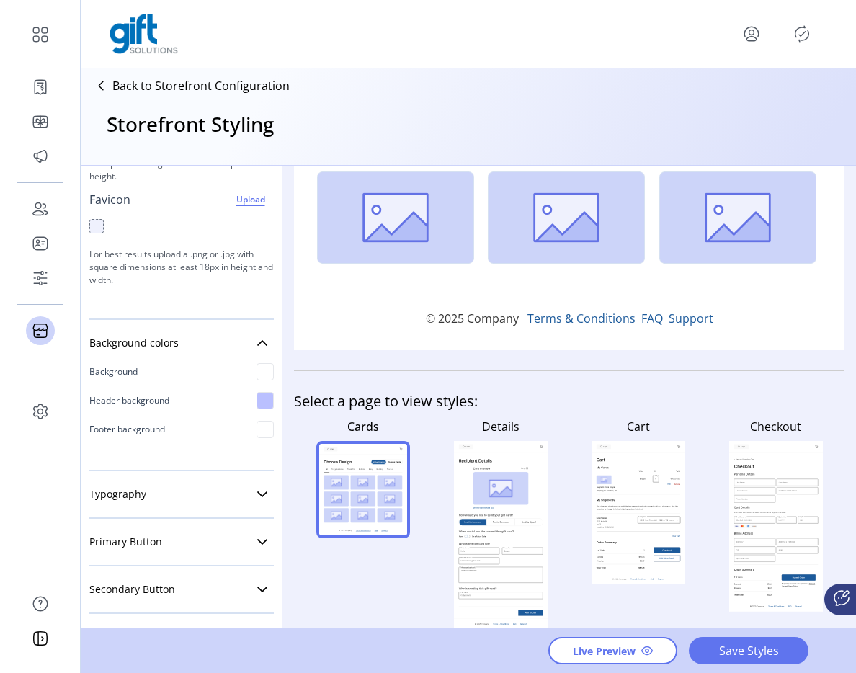
click at [261, 399] on div at bounding box center [265, 400] width 17 height 17
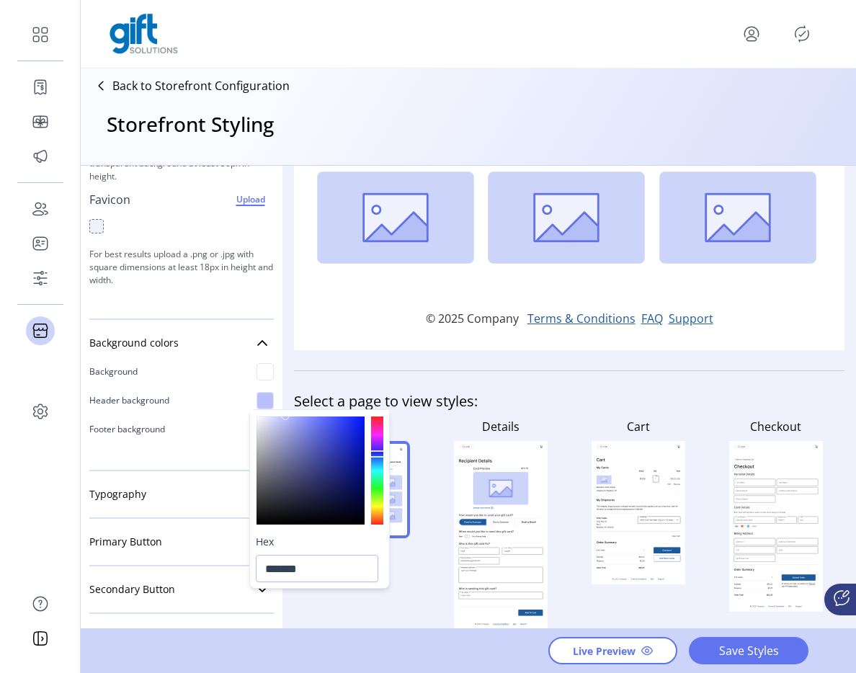
click at [260, 363] on div at bounding box center [265, 371] width 17 height 17
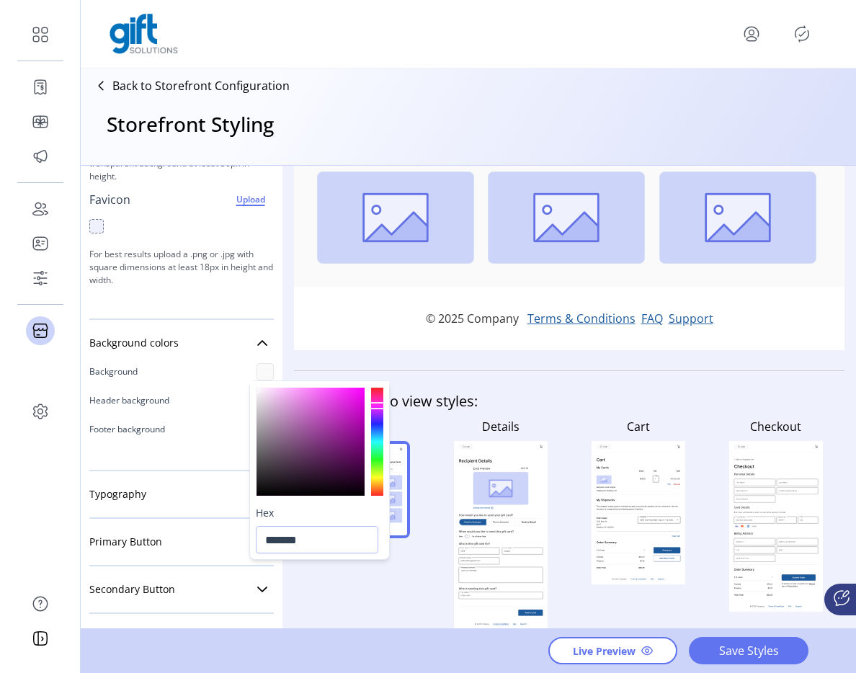
type input "*******"
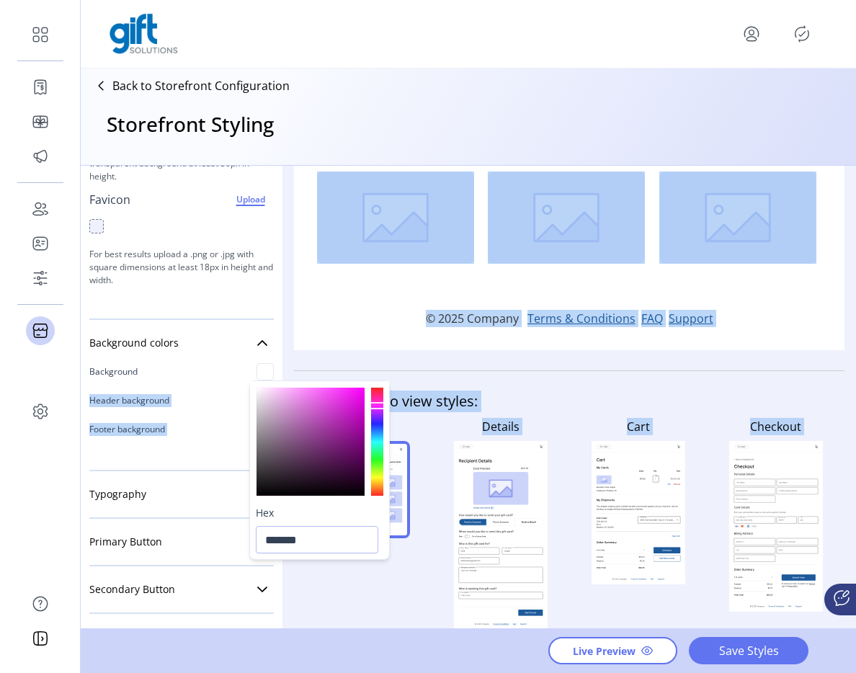
drag, startPoint x: 259, startPoint y: 394, endPoint x: 247, endPoint y: 376, distance: 21.8
click at [247, 376] on body "Dashboard Orders Catalog Promotions Users Accounts Schedules Storefront Configu…" at bounding box center [428, 336] width 856 height 673
click at [224, 439] on div "Footer background" at bounding box center [181, 429] width 185 height 29
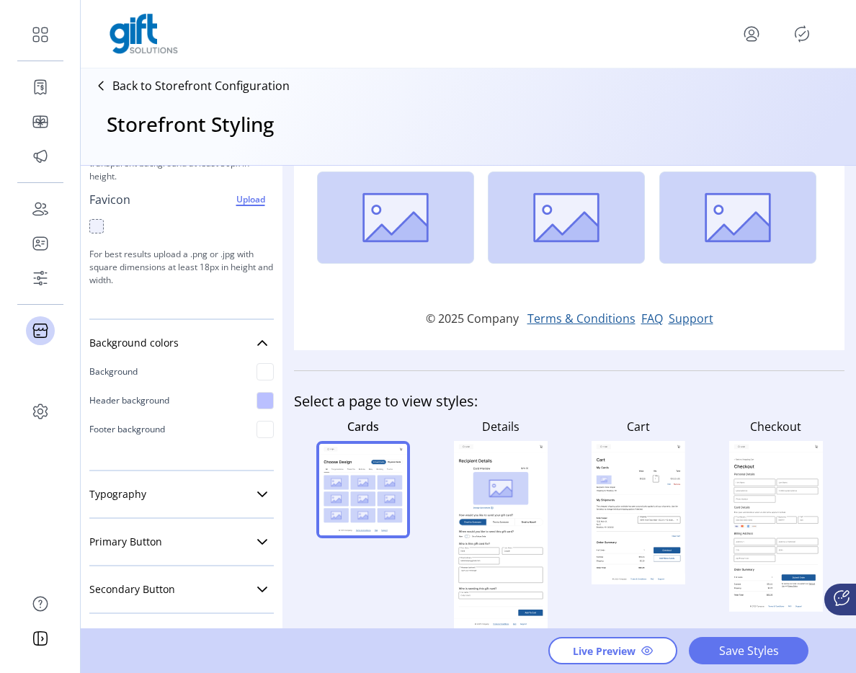
click at [257, 430] on div at bounding box center [265, 429] width 17 height 17
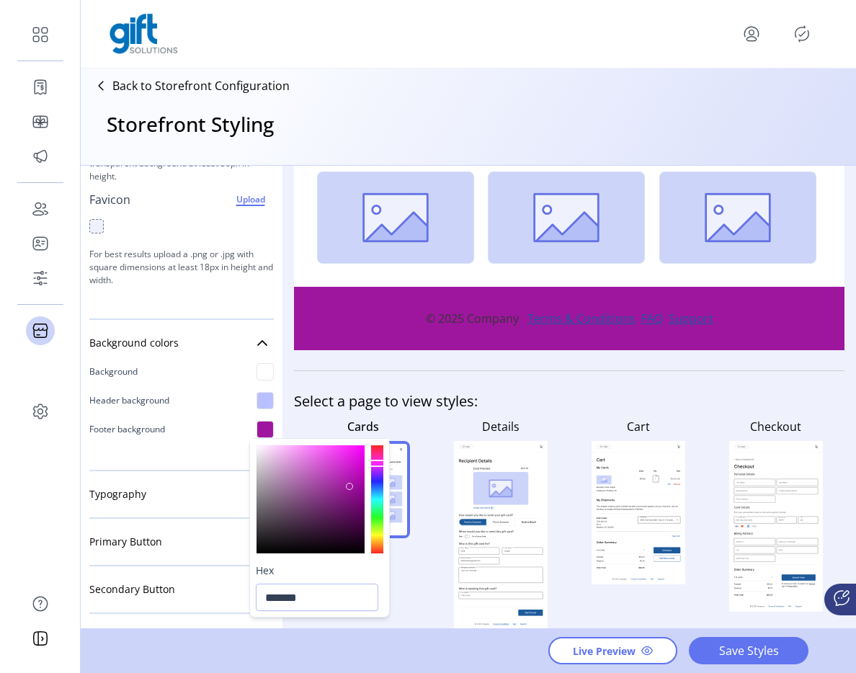
drag, startPoint x: 257, startPoint y: 549, endPoint x: 350, endPoint y: 487, distance: 111.8
click at [350, 487] on div at bounding box center [311, 499] width 108 height 108
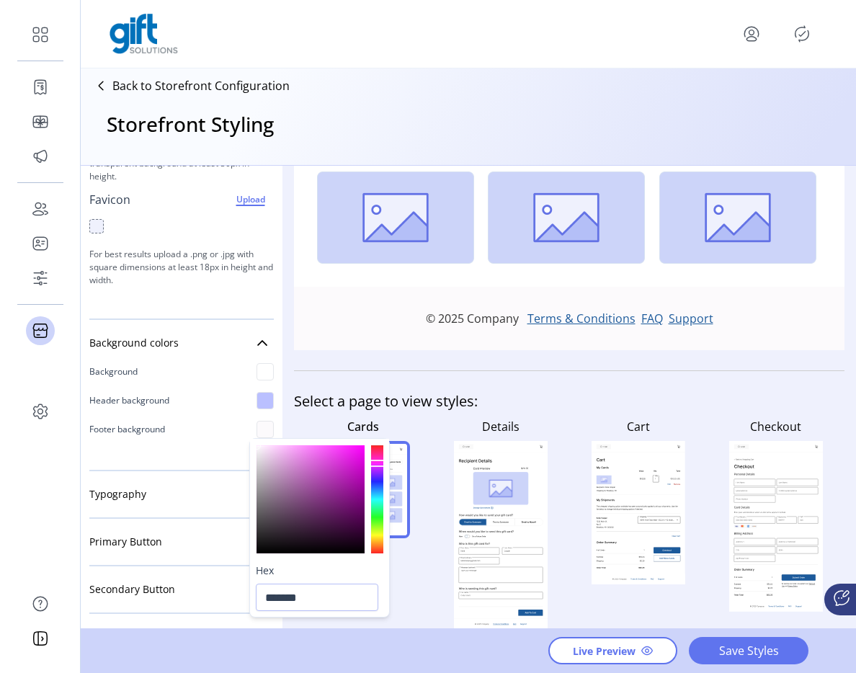
type input "*******"
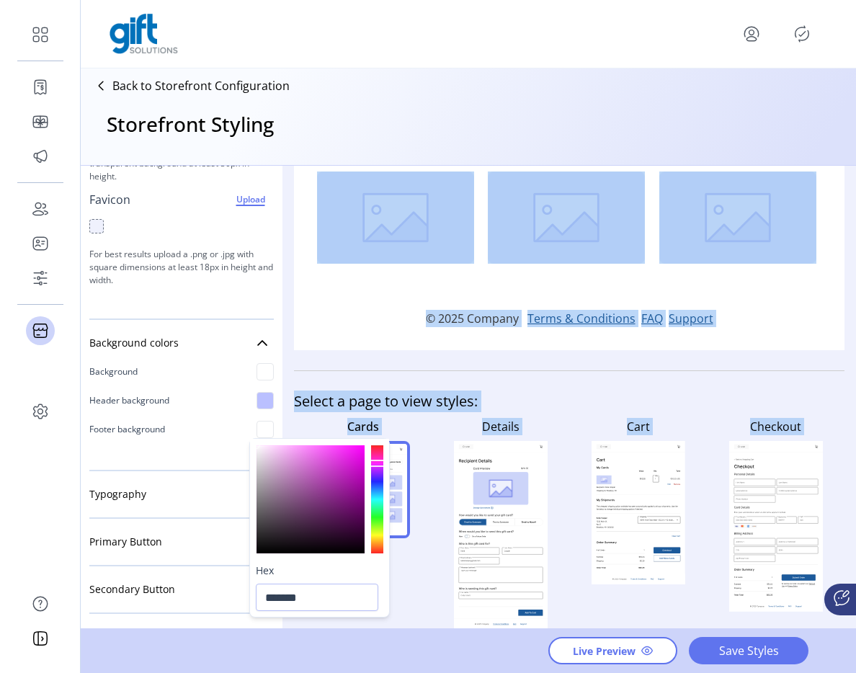
drag, startPoint x: 352, startPoint y: 487, endPoint x: 254, endPoint y: 437, distance: 109.6
click at [254, 437] on body "Dashboard Orders Catalog Promotions Users Accounts Schedules Storefront Configu…" at bounding box center [428, 336] width 856 height 673
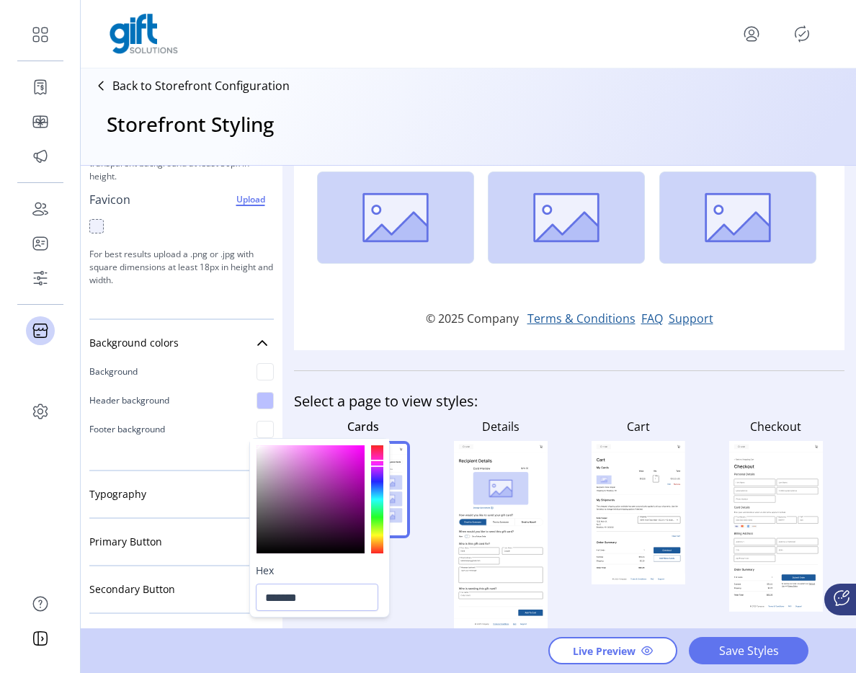
click at [520, 395] on h4 "Select a page to view styles:" at bounding box center [569, 402] width 551 height 22
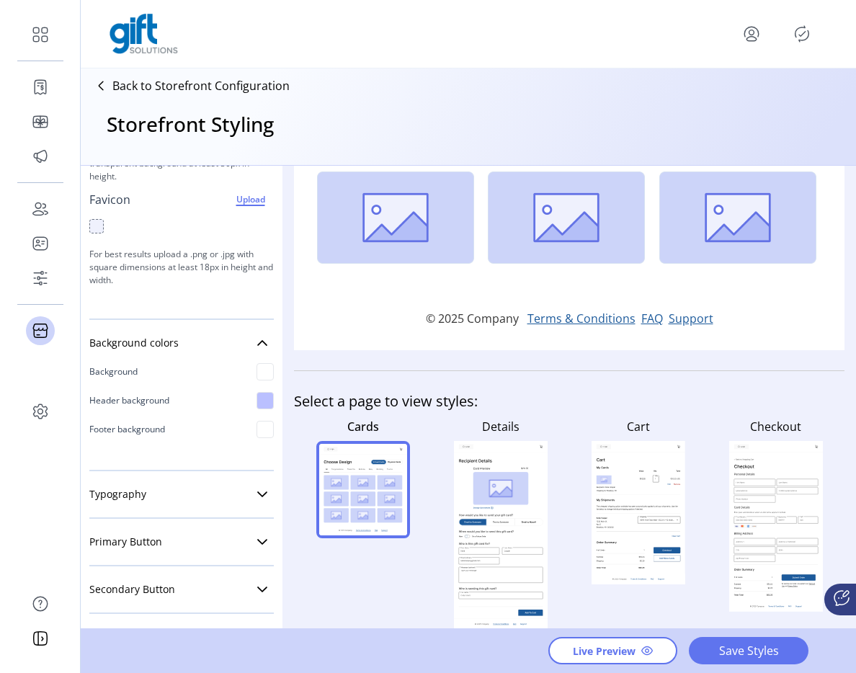
click at [487, 475] on rect at bounding box center [501, 488] width 56 height 33
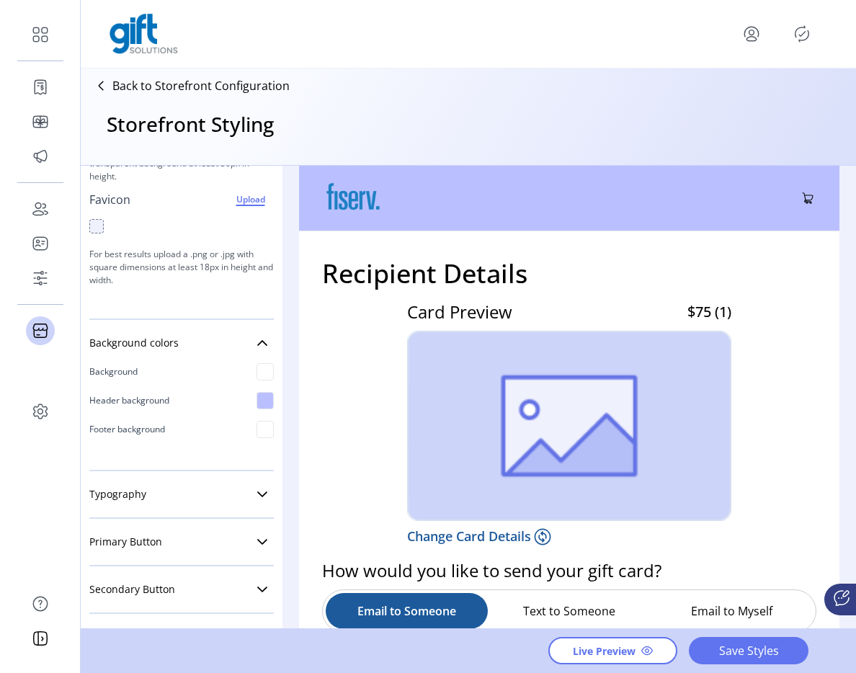
click at [258, 401] on div at bounding box center [265, 400] width 17 height 17
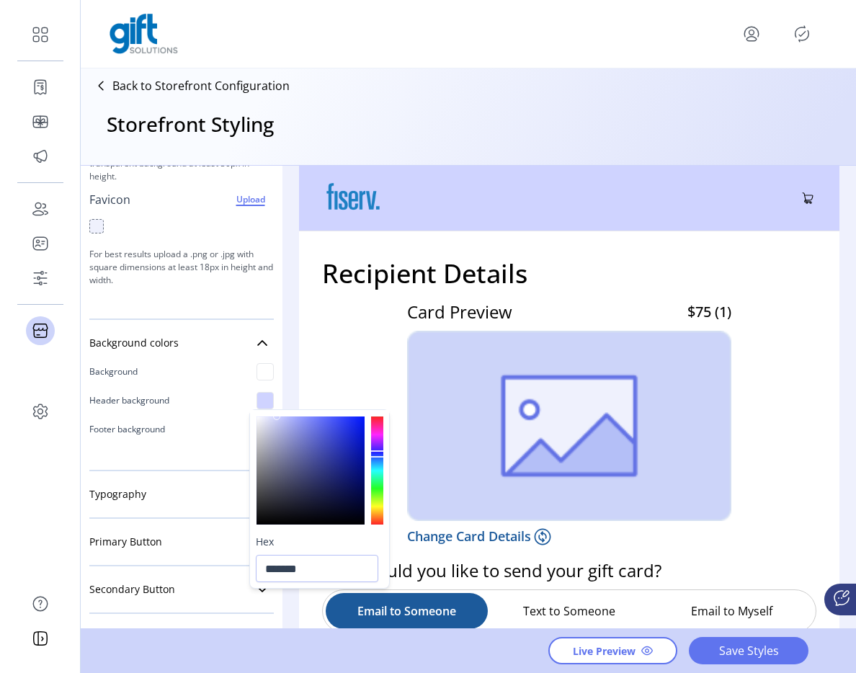
type input "*******"
drag, startPoint x: 288, startPoint y: 416, endPoint x: 276, endPoint y: 411, distance: 13.3
click at [276, 412] on div at bounding box center [319, 470] width 139 height 120
click at [337, 347] on div "Card Preview $75 (1) Change Card Details" at bounding box center [569, 422] width 494 height 259
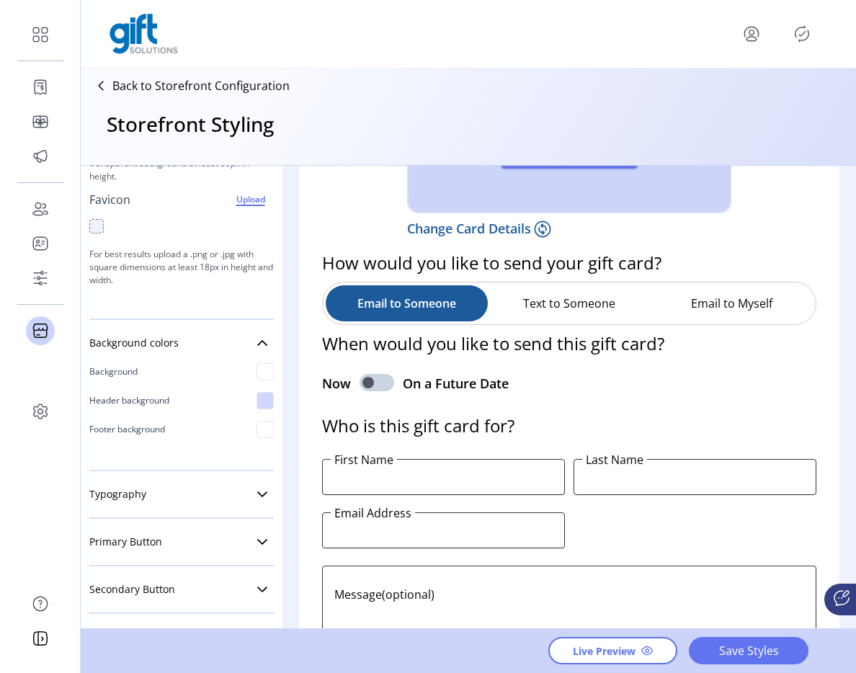
scroll to position [328, 0]
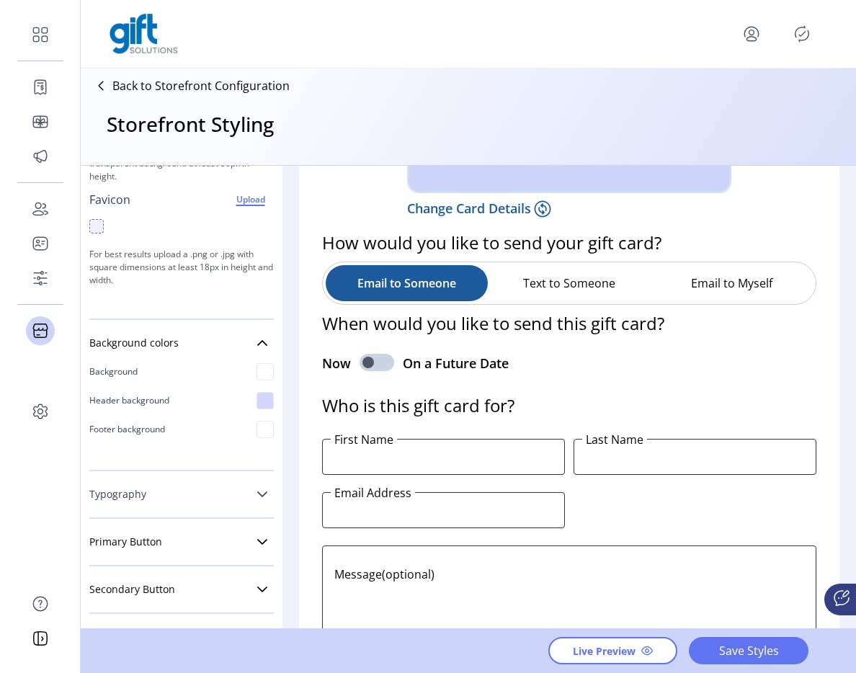
click at [208, 492] on link "Typography" at bounding box center [181, 494] width 185 height 29
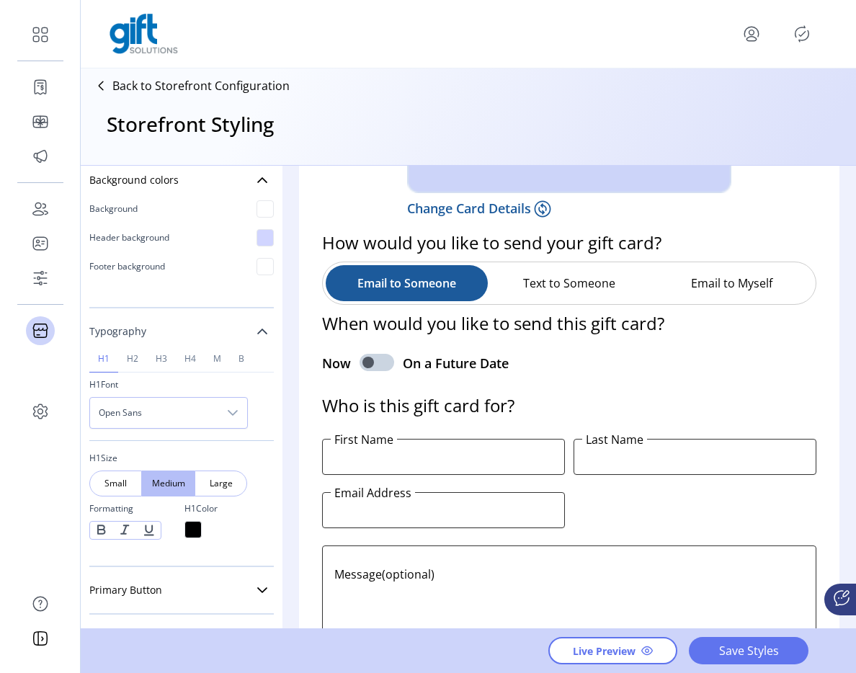
scroll to position [398, 0]
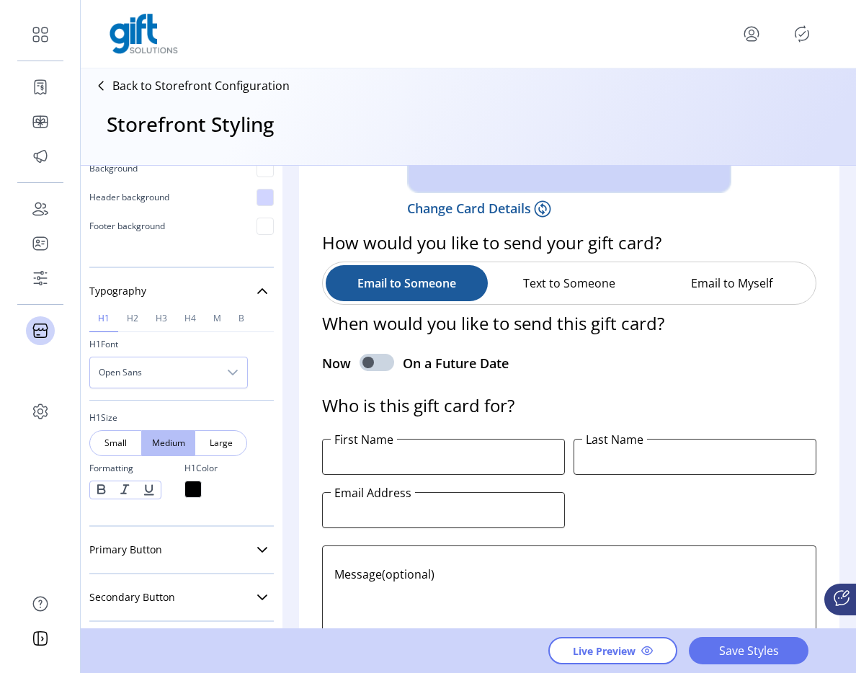
click at [187, 382] on span "Open Sans" at bounding box center [154, 373] width 128 height 30
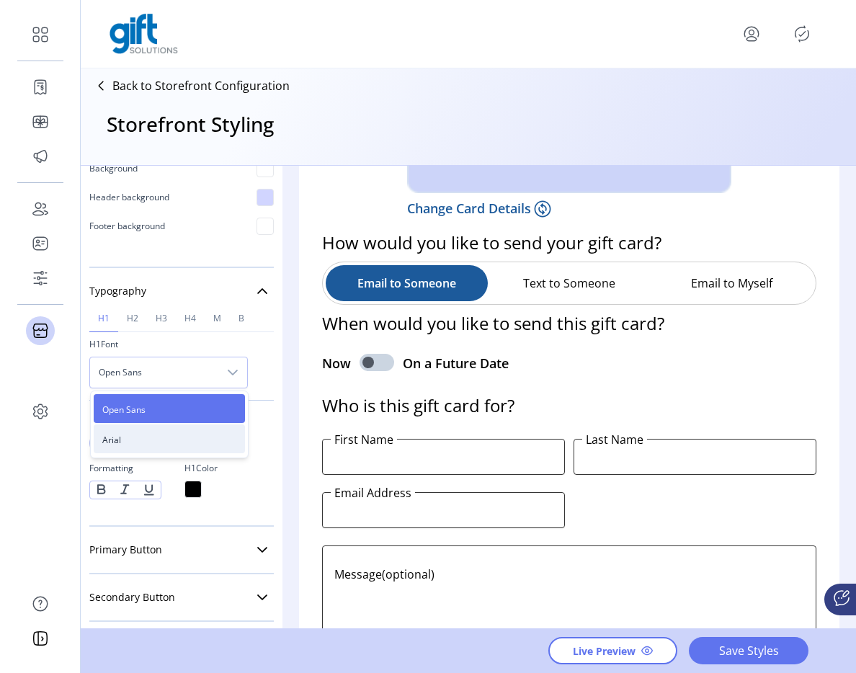
click at [150, 432] on li "Arial" at bounding box center [169, 439] width 151 height 29
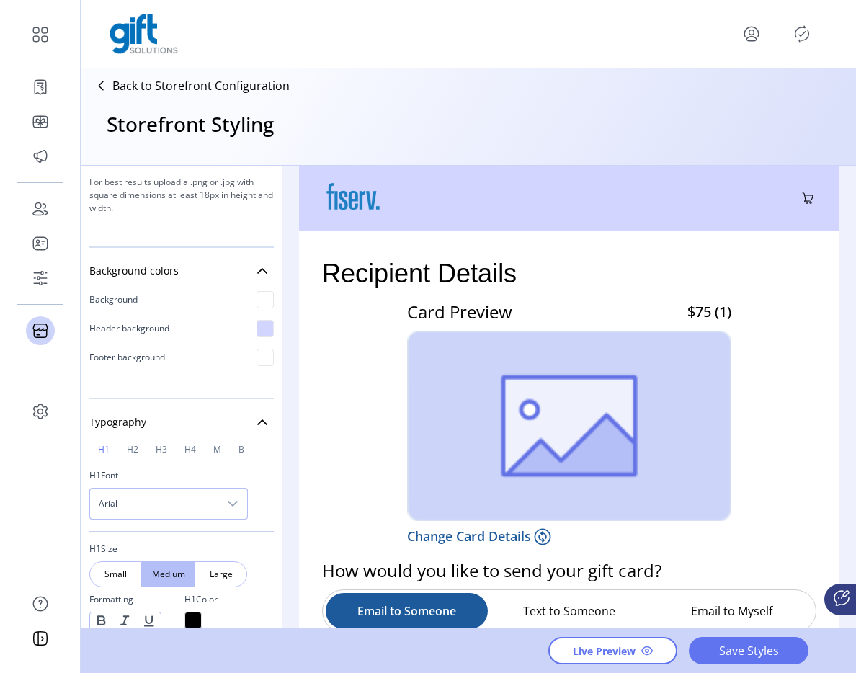
scroll to position [366, 0]
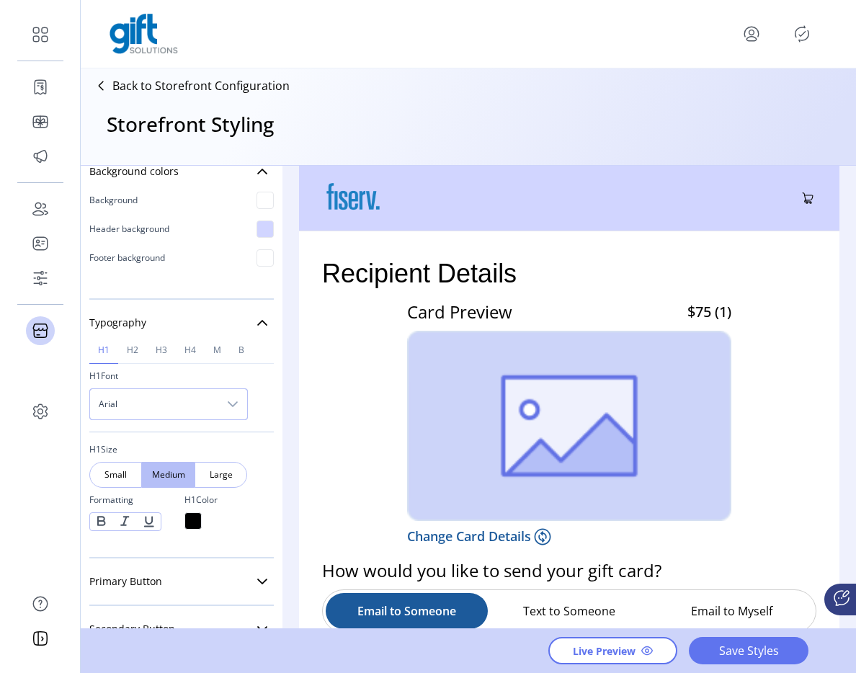
click at [171, 408] on span "Arial" at bounding box center [154, 404] width 128 height 30
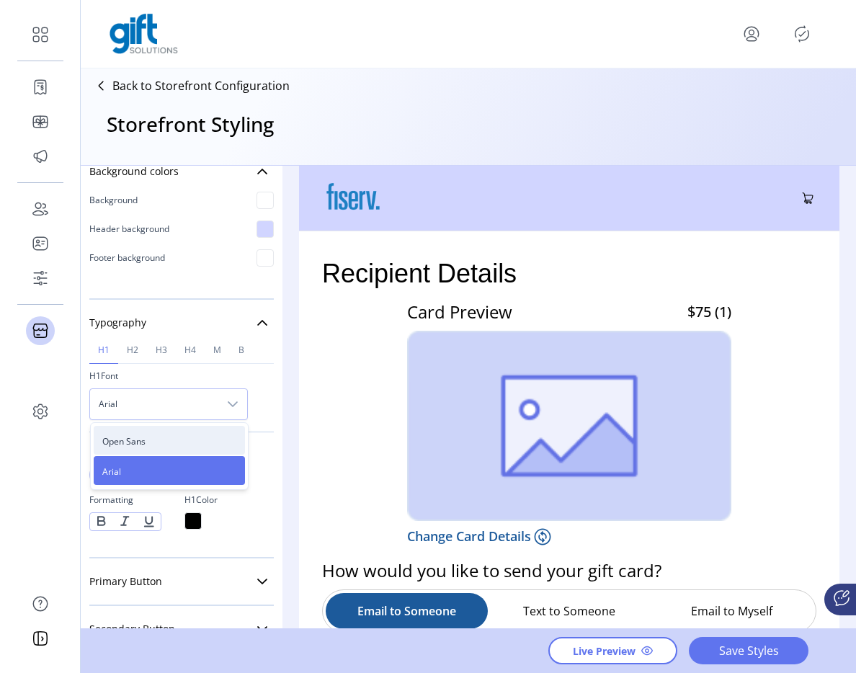
click at [146, 443] on li "Open Sans" at bounding box center [169, 440] width 151 height 29
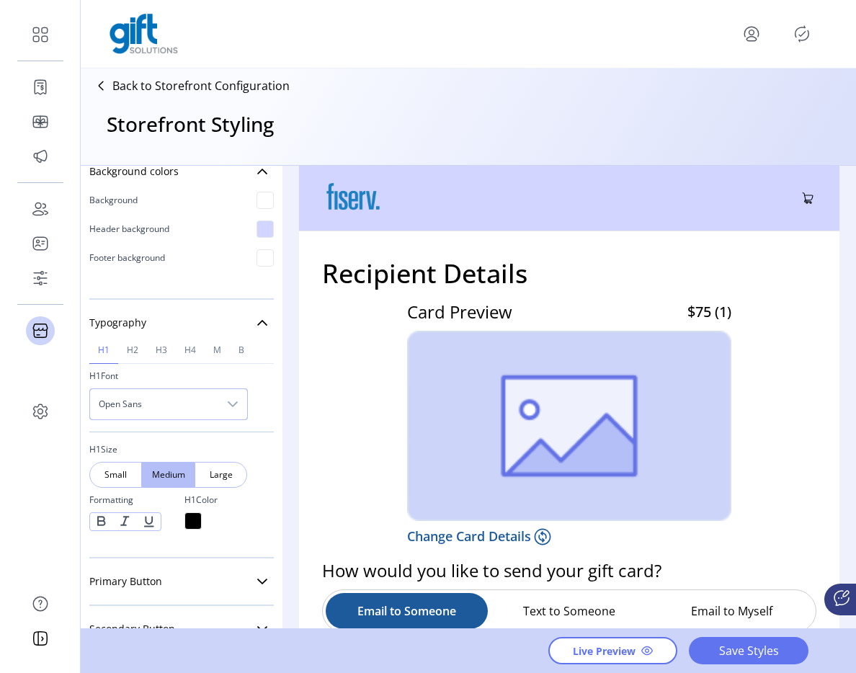
click at [179, 407] on span "Open Sans" at bounding box center [154, 404] width 128 height 30
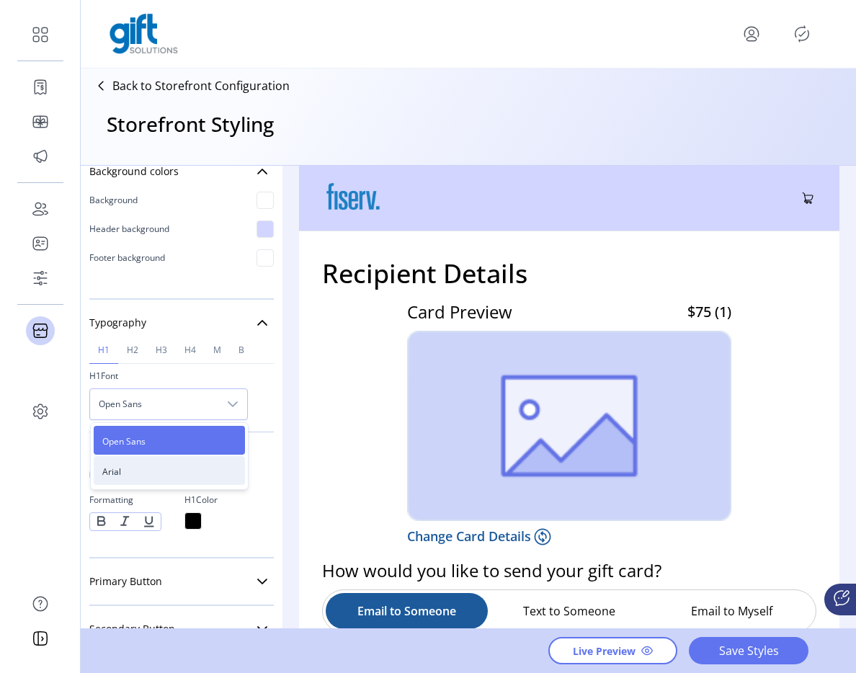
click at [146, 469] on li "Arial" at bounding box center [169, 470] width 151 height 29
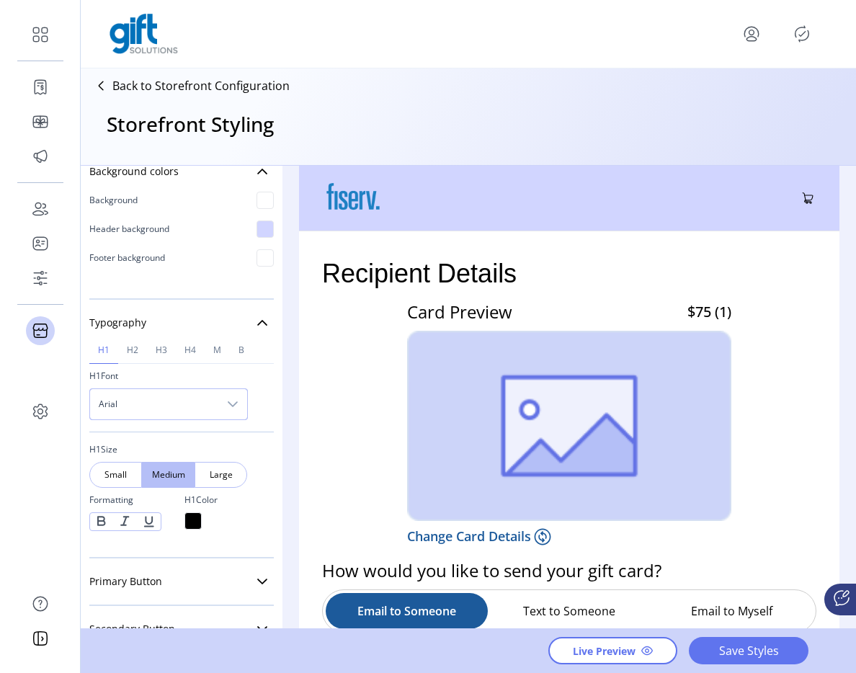
click at [187, 406] on span "Arial" at bounding box center [154, 404] width 128 height 30
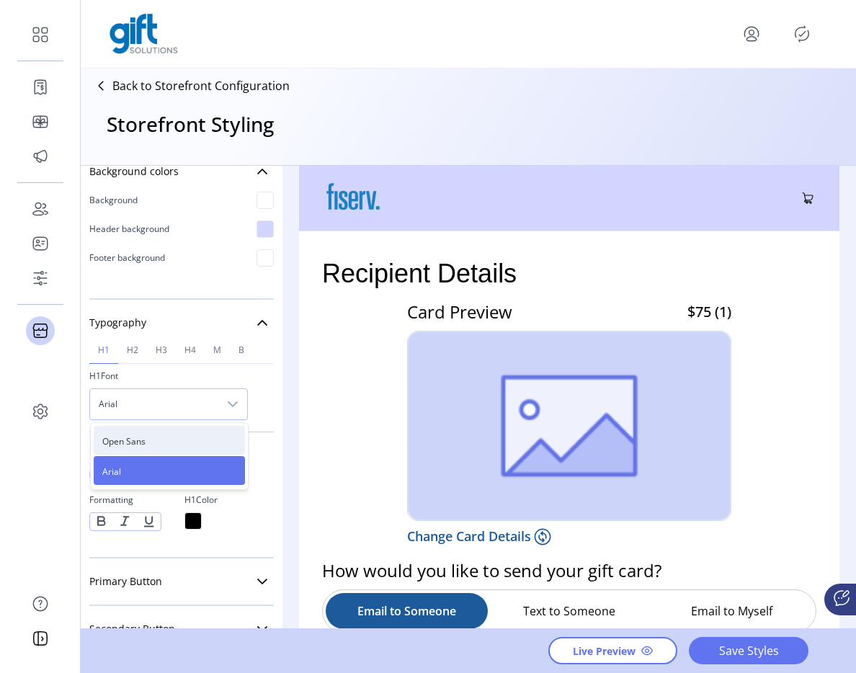
click at [162, 438] on li "Open Sans" at bounding box center [169, 440] width 151 height 29
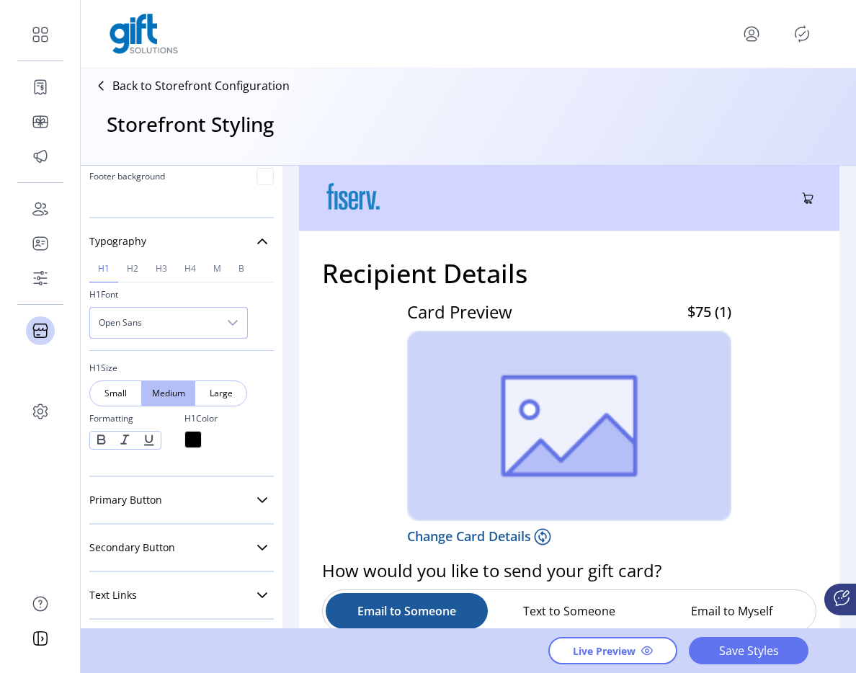
scroll to position [468, 0]
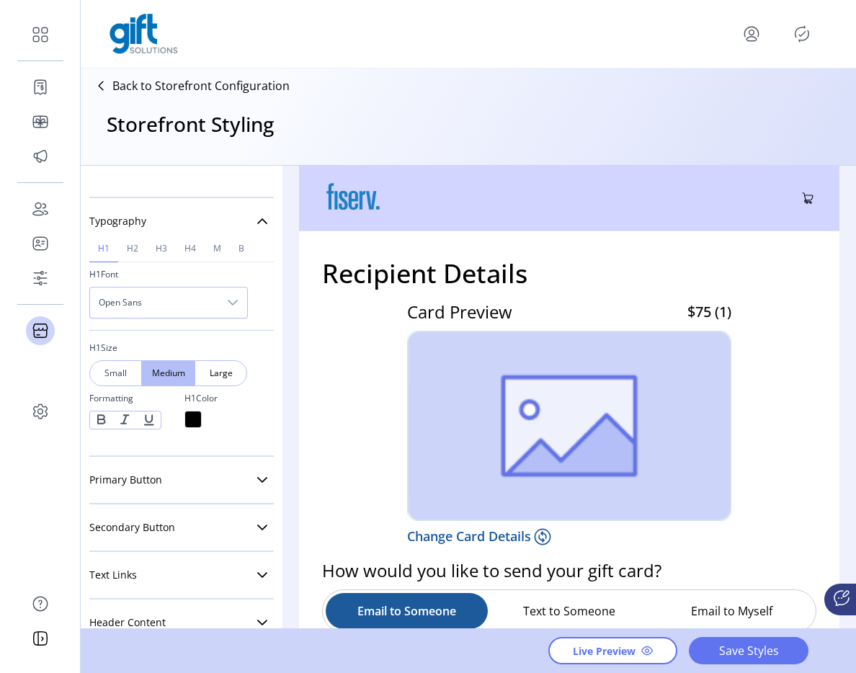
click at [112, 363] on div "Small" at bounding box center [115, 373] width 53 height 26
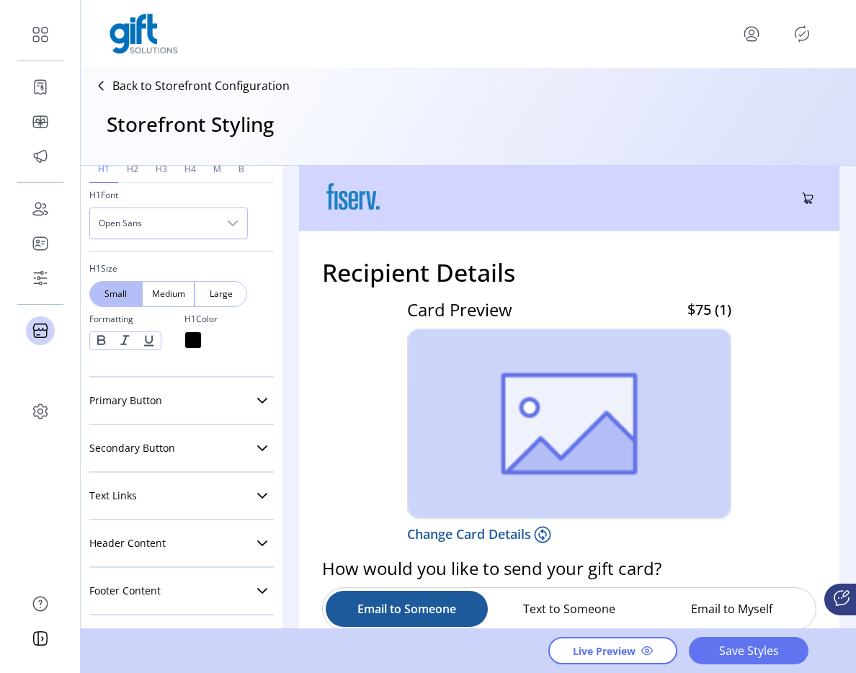
scroll to position [550, 0]
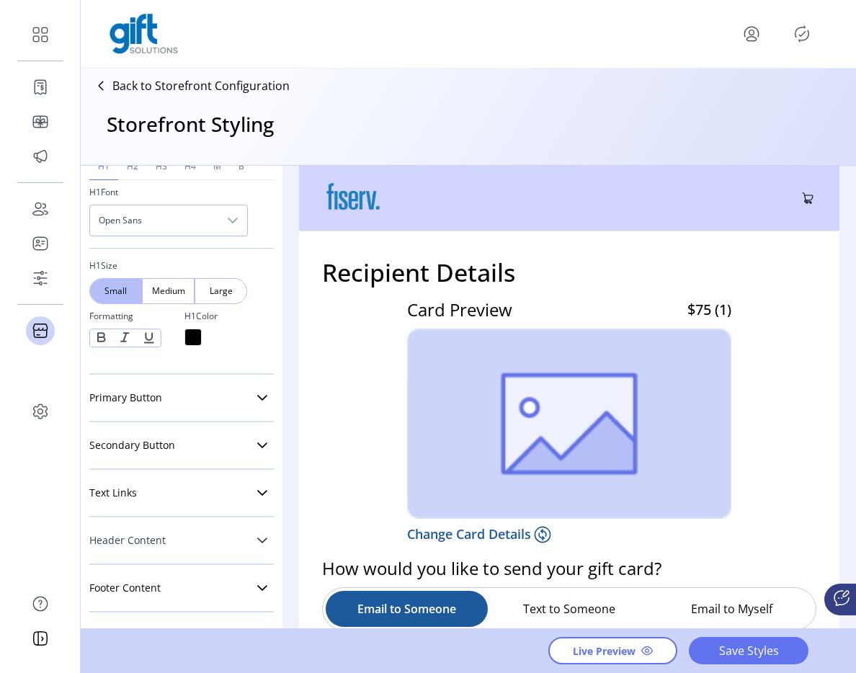
click at [115, 536] on span "Header Content" at bounding box center [127, 541] width 76 height 10
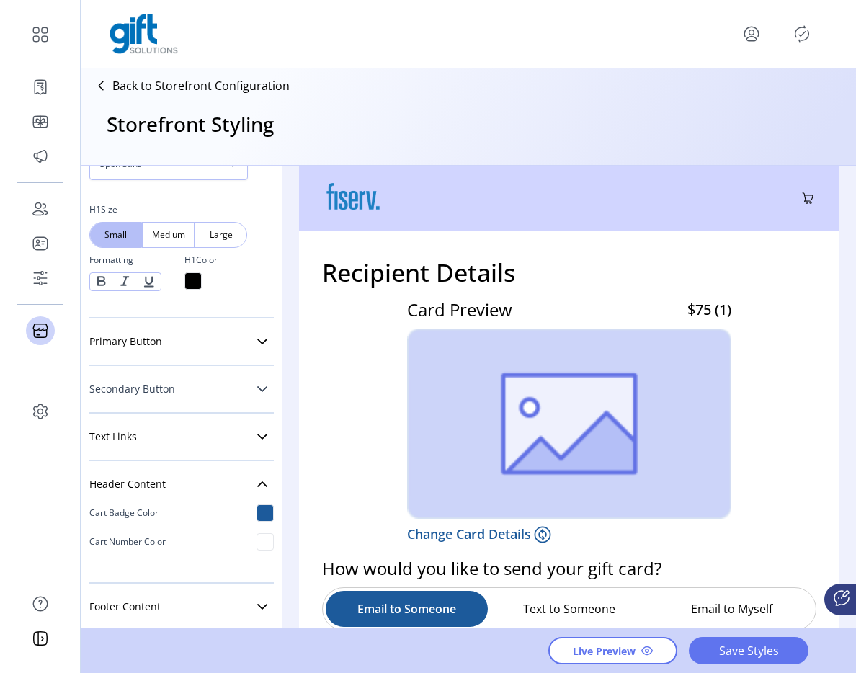
scroll to position [625, 0]
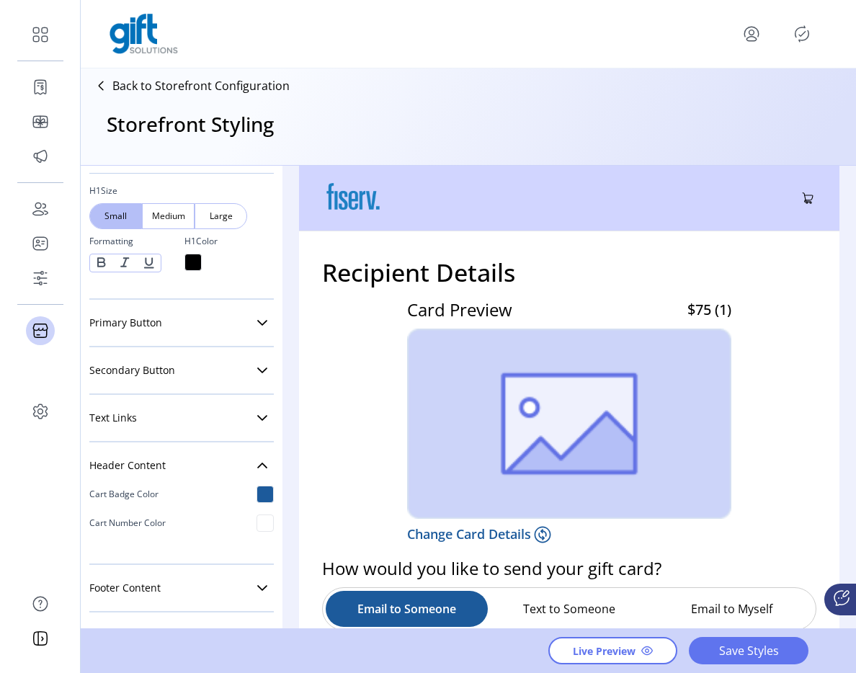
click at [257, 498] on div at bounding box center [265, 494] width 17 height 17
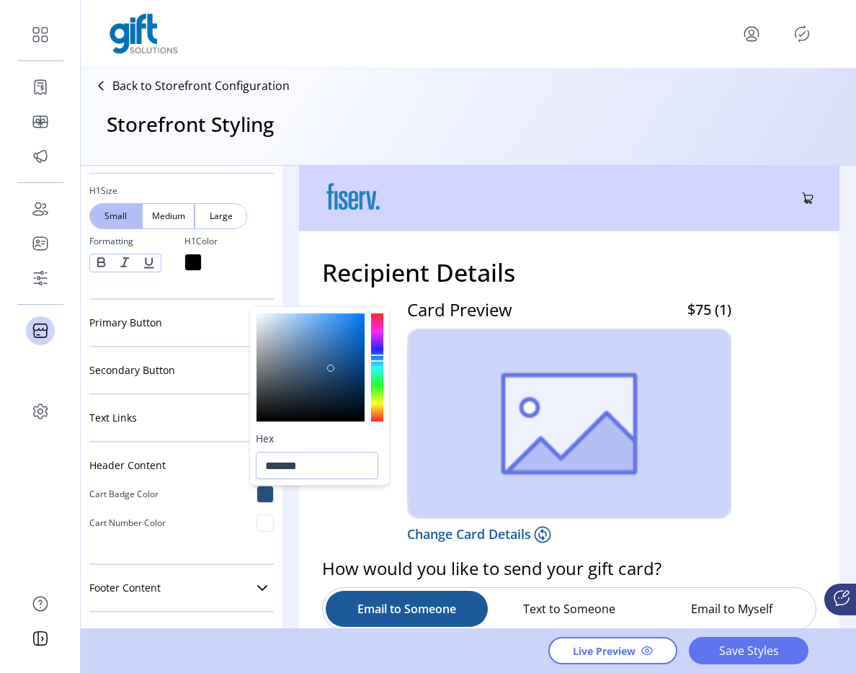
type input "*******"
drag, startPoint x: 345, startPoint y: 358, endPoint x: 334, endPoint y: 367, distance: 14.3
click at [334, 367] on div at bounding box center [334, 367] width 7 height 7
click at [202, 277] on div "h1 h2 h3 h4 M B H1 Font Open Sans H1 Size Small Medium Large Formatting H1 Color" at bounding box center [181, 184] width 185 height 211
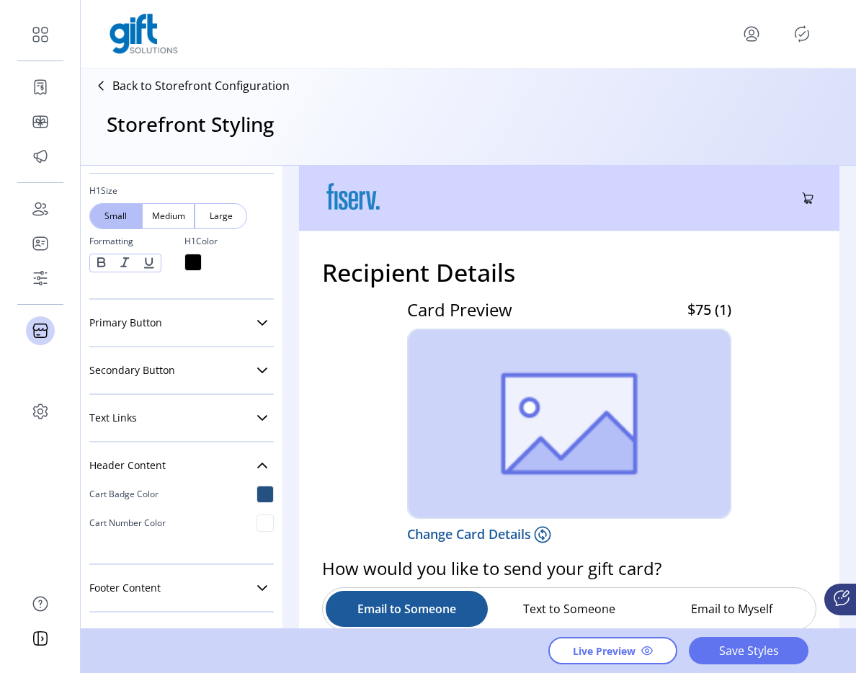
click at [196, 270] on div at bounding box center [193, 262] width 17 height 17
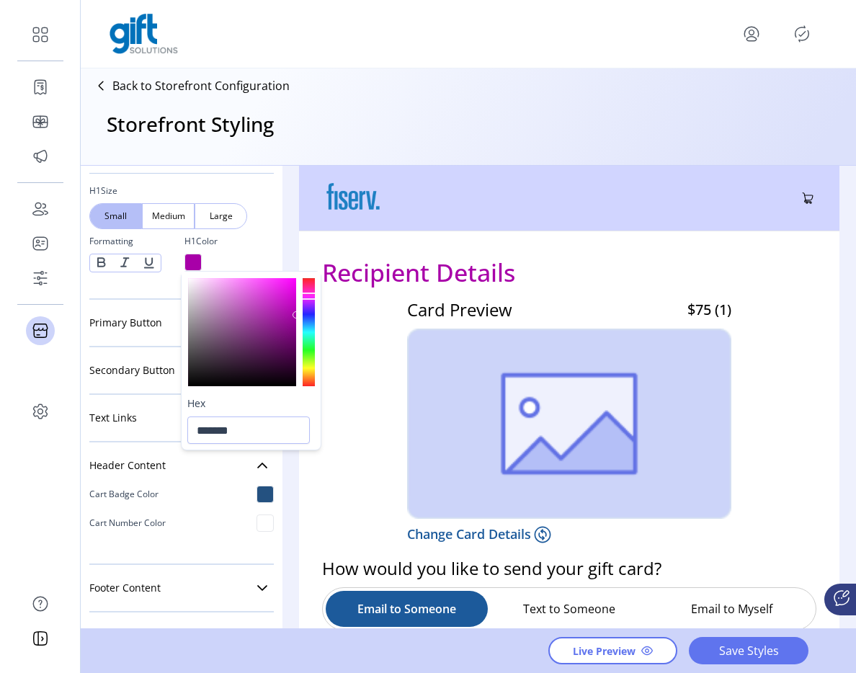
drag, startPoint x: 222, startPoint y: 321, endPoint x: 315, endPoint y: 310, distance: 93.6
click at [316, 310] on div at bounding box center [251, 332] width 139 height 120
click at [315, 310] on div at bounding box center [251, 332] width 139 height 120
drag, startPoint x: 295, startPoint y: 312, endPoint x: 280, endPoint y: 307, distance: 15.3
click at [280, 307] on div at bounding box center [279, 306] width 7 height 7
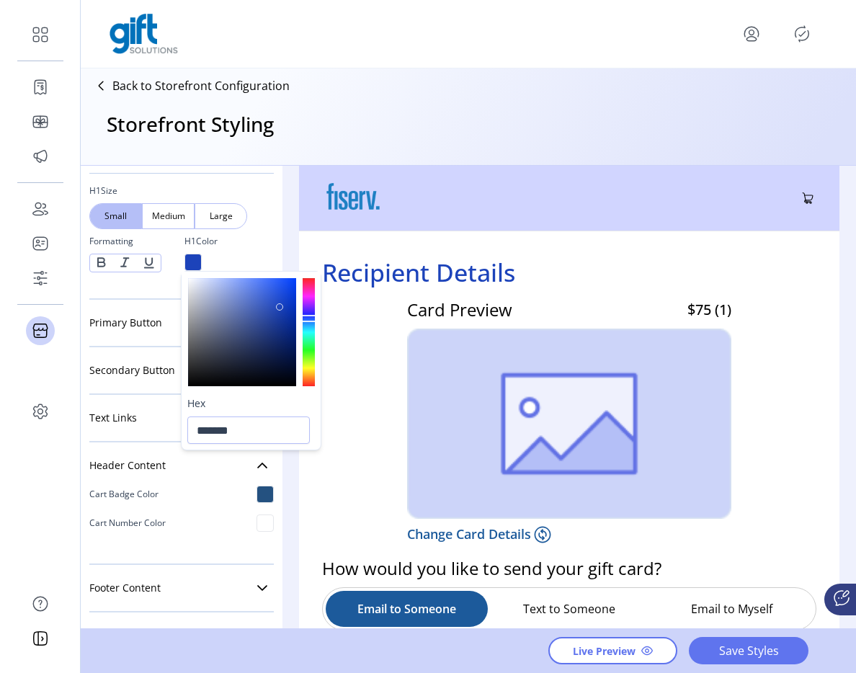
click at [308, 319] on div at bounding box center [309, 332] width 12 height 108
drag, startPoint x: 279, startPoint y: 311, endPoint x: 302, endPoint y: 307, distance: 23.3
click at [302, 272] on div at bounding box center [251, 272] width 138 height 0
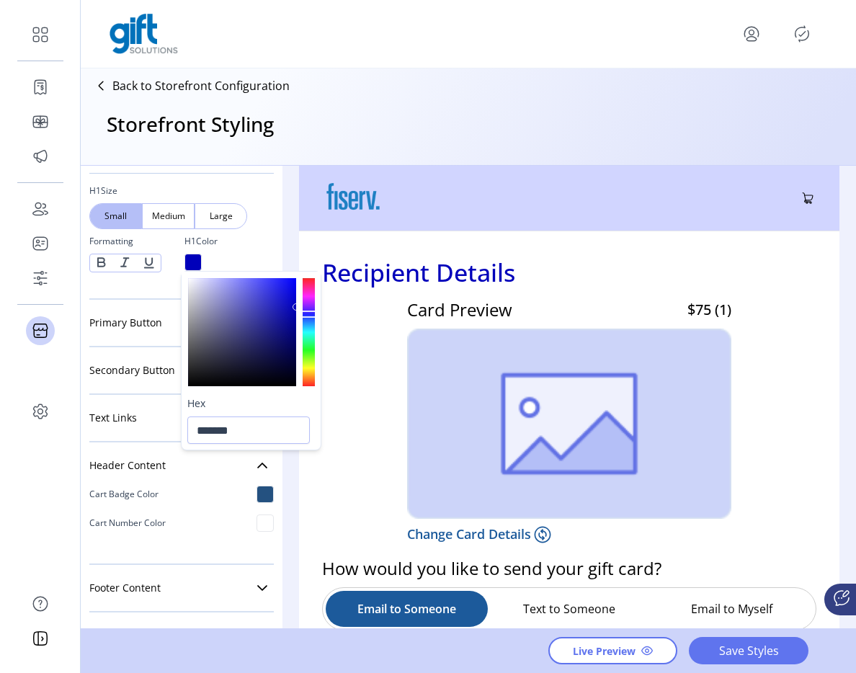
click at [308, 314] on div at bounding box center [308, 314] width 15 height 7
drag, startPoint x: 295, startPoint y: 306, endPoint x: 273, endPoint y: 288, distance: 27.7
click at [273, 288] on div at bounding box center [274, 288] width 7 height 7
drag, startPoint x: 273, startPoint y: 288, endPoint x: 270, endPoint y: 274, distance: 14.9
click at [272, 275] on div at bounding box center [273, 278] width 7 height 7
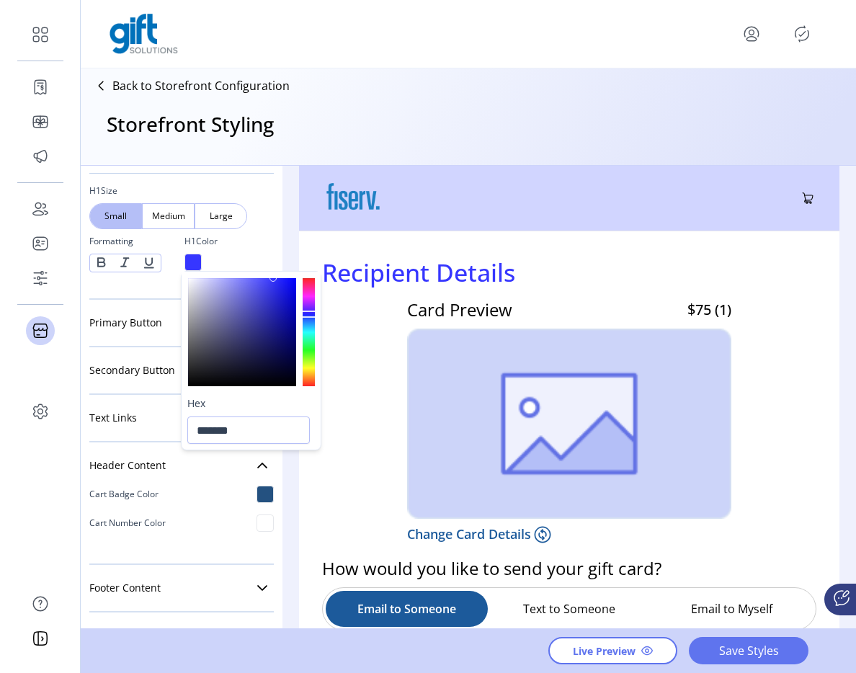
type input "*******"
click at [338, 267] on h1 "Recipient Details" at bounding box center [418, 272] width 193 height 37
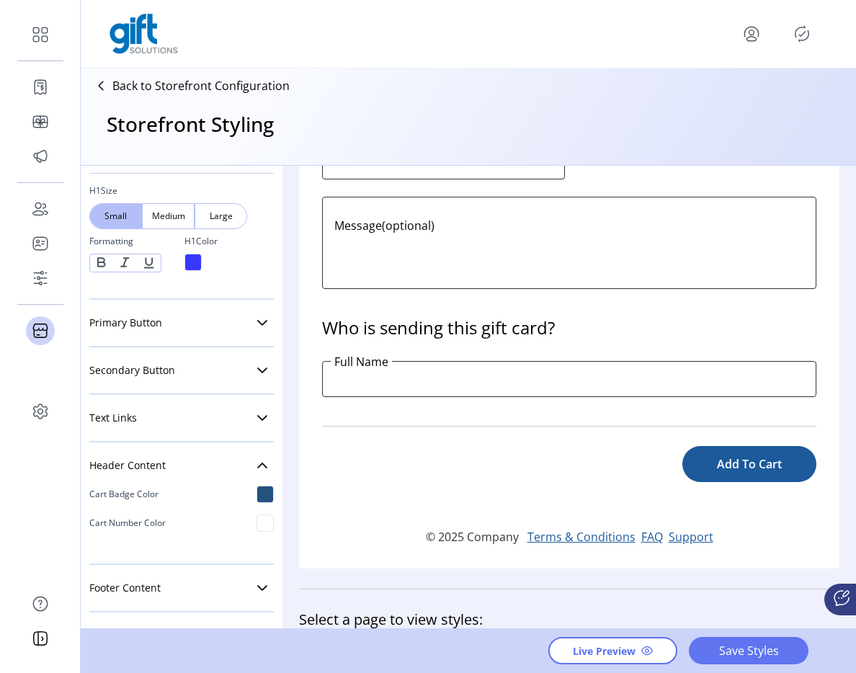
scroll to position [887, 0]
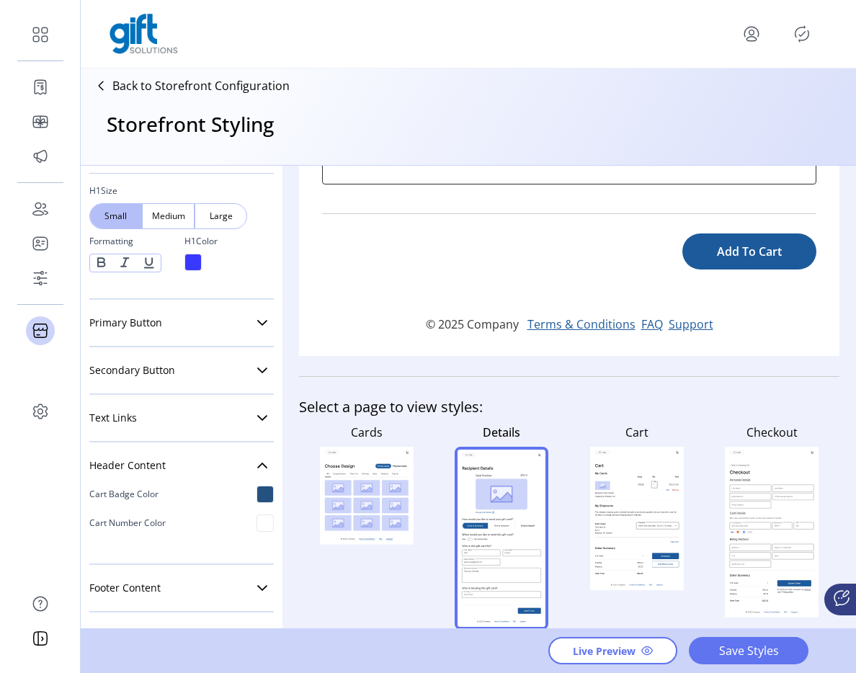
click at [569, 510] on div "Cart" at bounding box center [637, 523] width 136 height 211
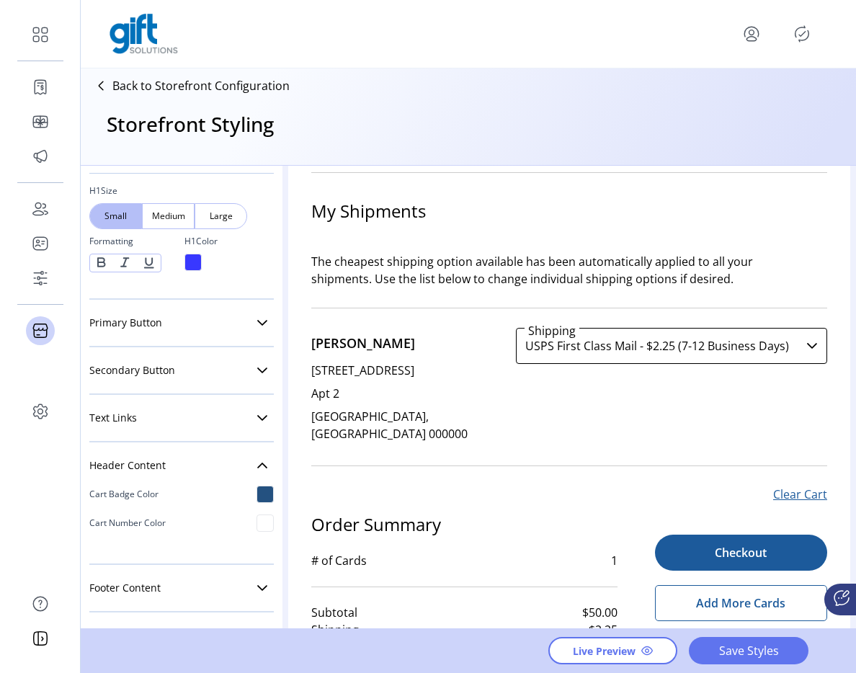
scroll to position [725, 0]
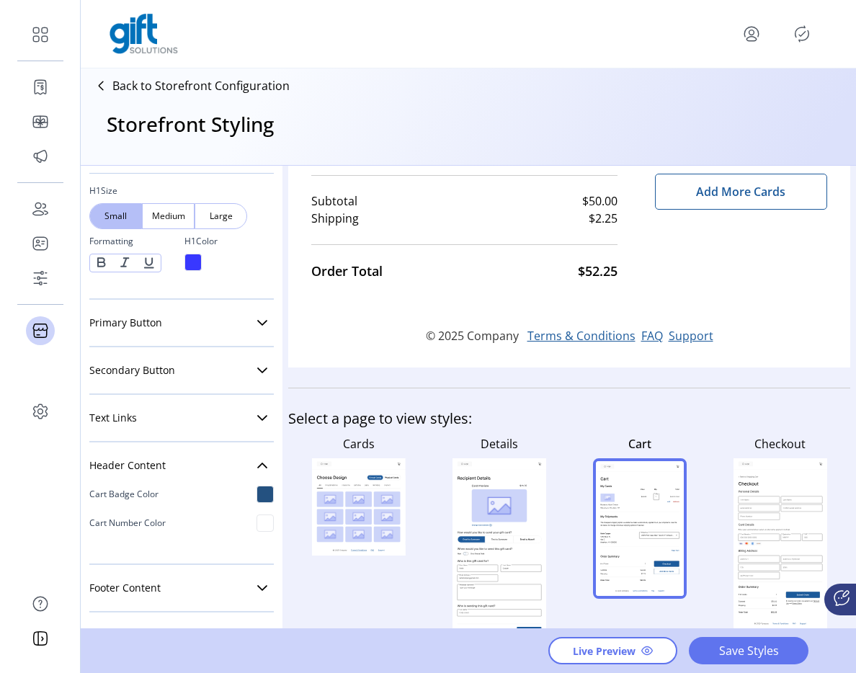
click at [784, 497] on rect at bounding box center [801, 500] width 41 height 6
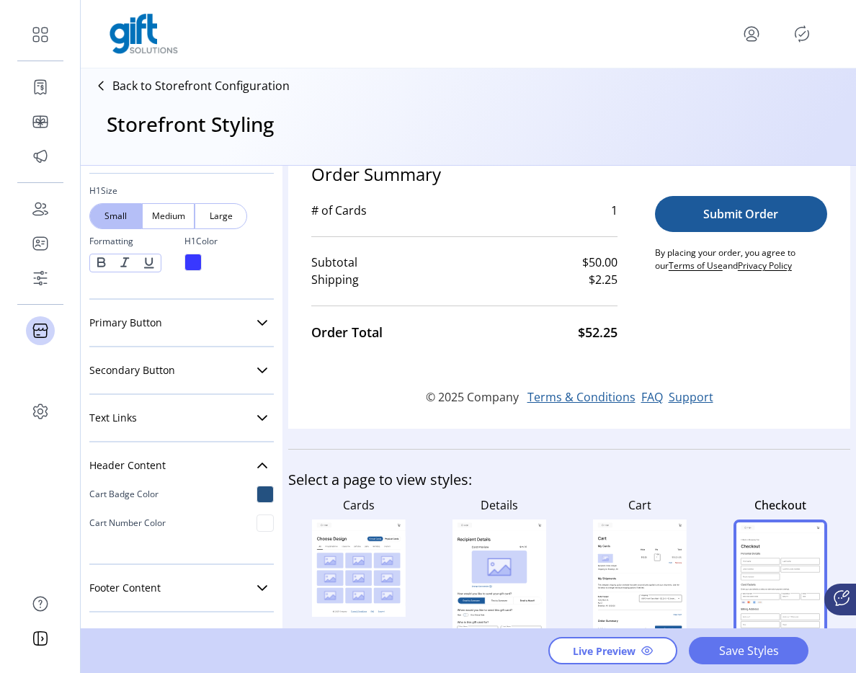
scroll to position [0, 0]
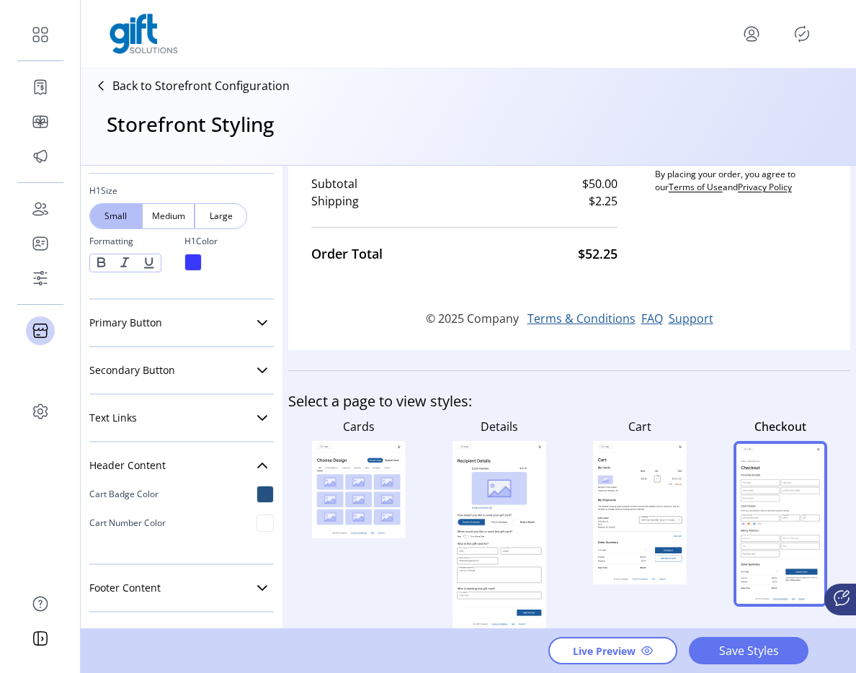
click at [369, 471] on rect at bounding box center [359, 491] width 94 height 68
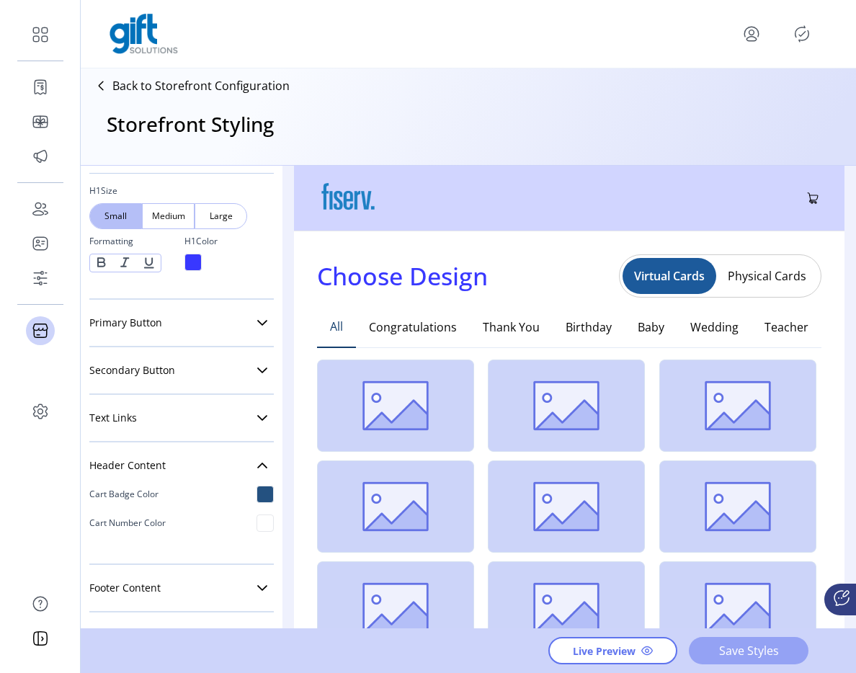
click at [717, 642] on span "Save Styles" at bounding box center [749, 650] width 82 height 17
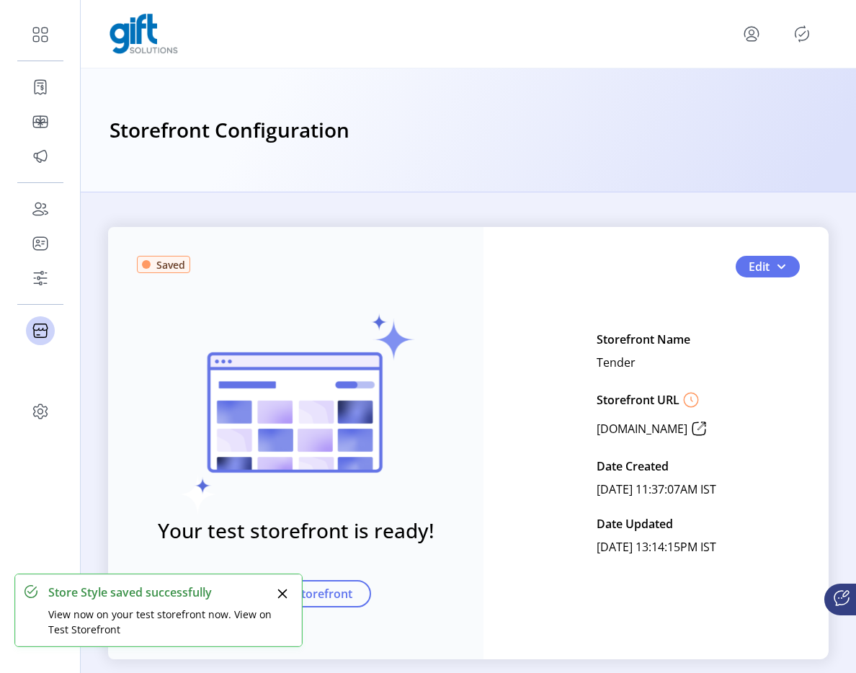
click at [796, 32] on icon "Publisher Panel" at bounding box center [803, 34] width 14 height 16
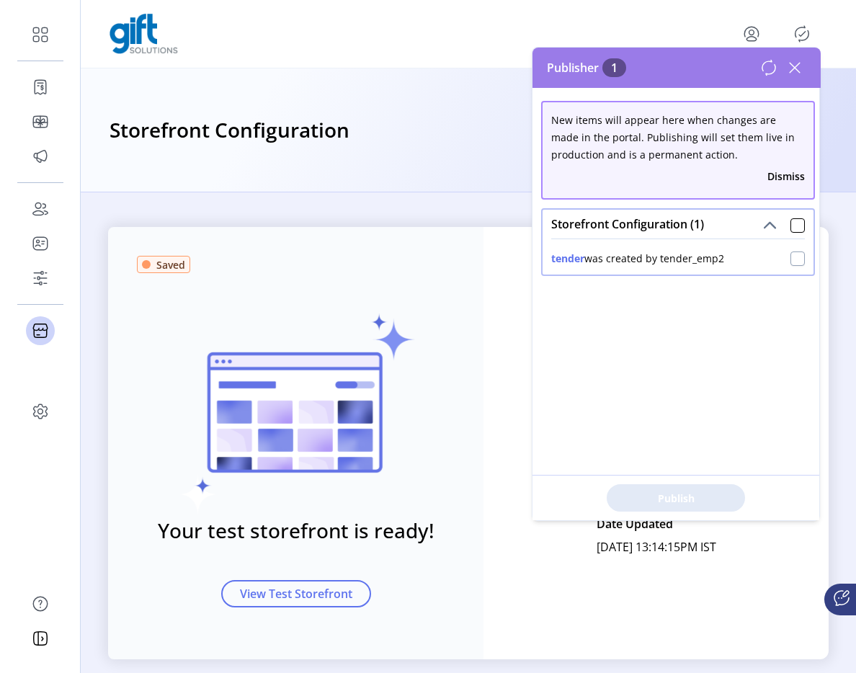
click at [794, 265] on div at bounding box center [798, 259] width 14 height 14
click at [699, 369] on div "New items will appear here when changes are made in the portal. Publishing will…" at bounding box center [677, 304] width 288 height 432
click at [679, 498] on span "Publish 1 Items" at bounding box center [676, 498] width 101 height 15
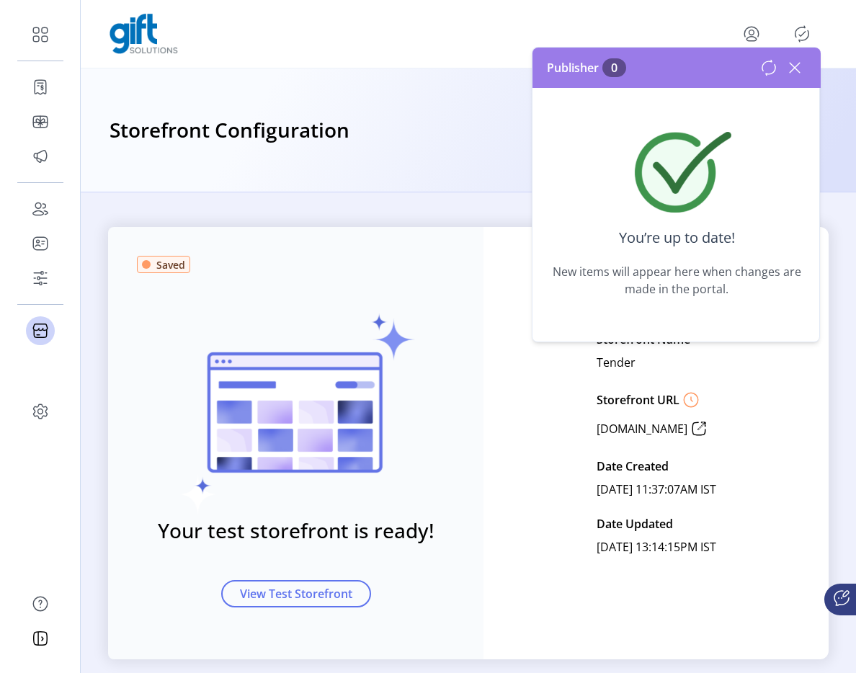
click at [789, 66] on icon at bounding box center [795, 67] width 23 height 23
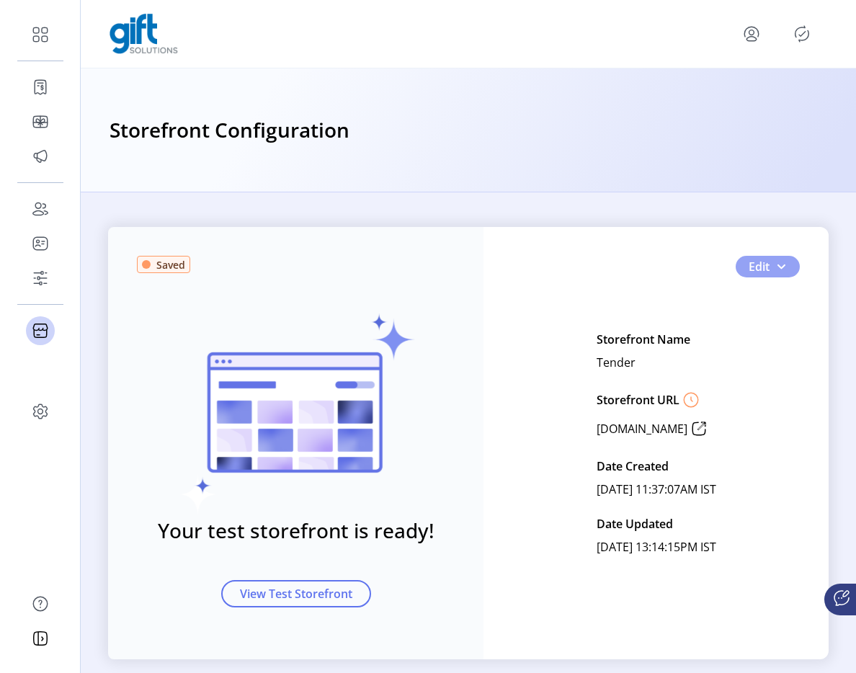
click at [777, 266] on span "button" at bounding box center [782, 267] width 12 height 12
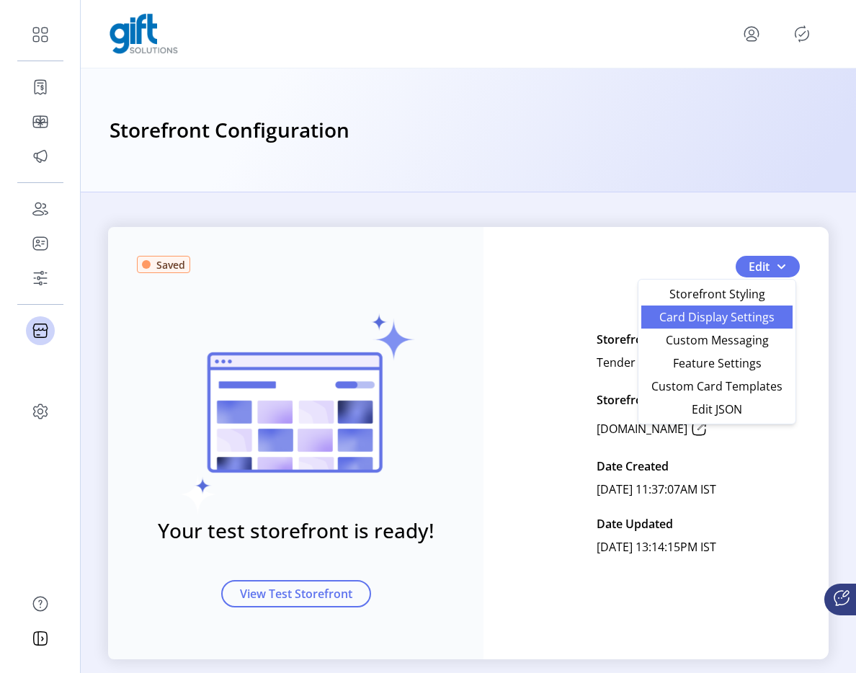
click at [729, 318] on span "Card Display Settings" at bounding box center [717, 317] width 134 height 12
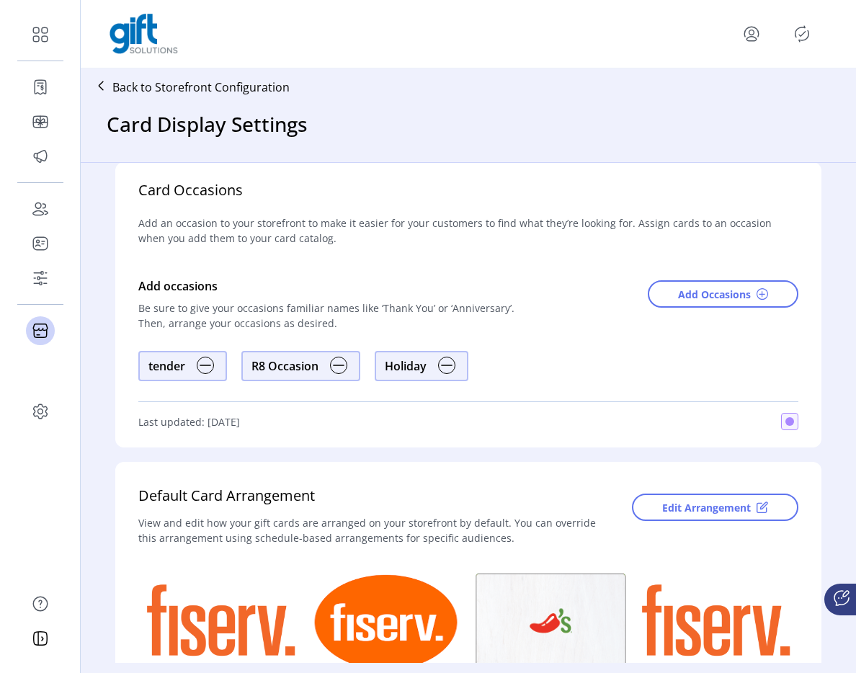
scroll to position [26, 0]
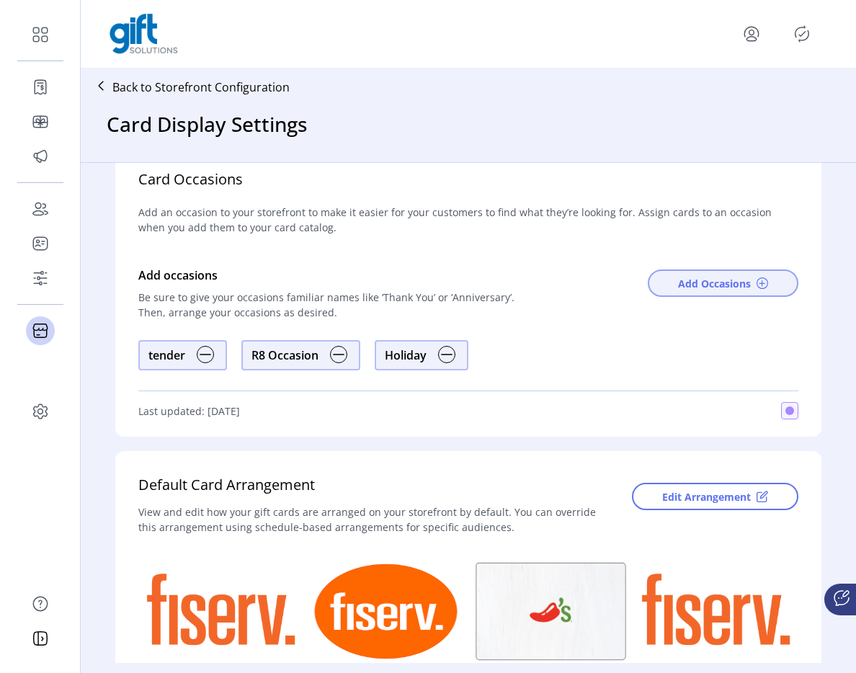
click at [704, 287] on span "Add Occasions" at bounding box center [714, 283] width 73 height 15
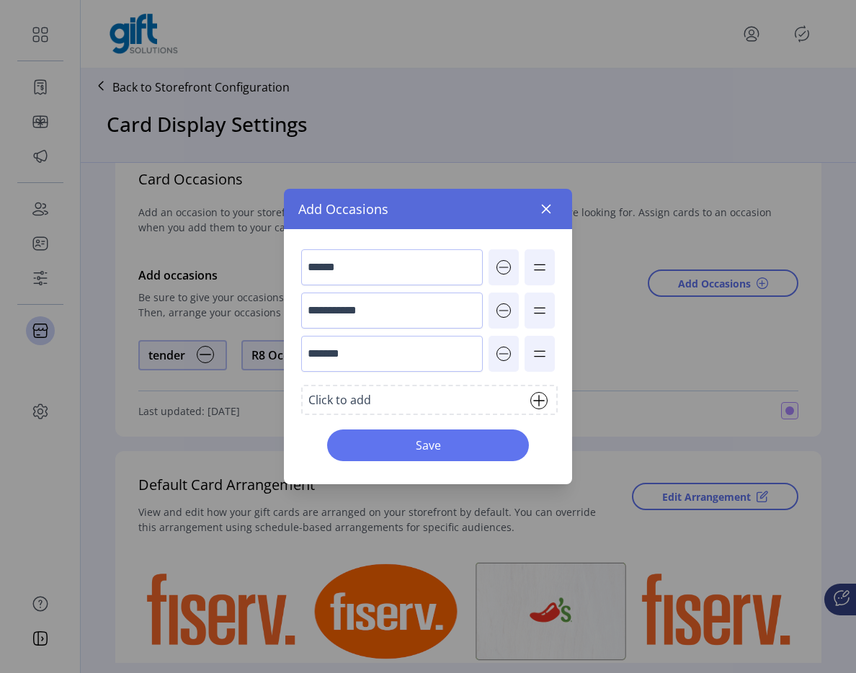
click at [410, 406] on div "Click to add" at bounding box center [429, 400] width 257 height 30
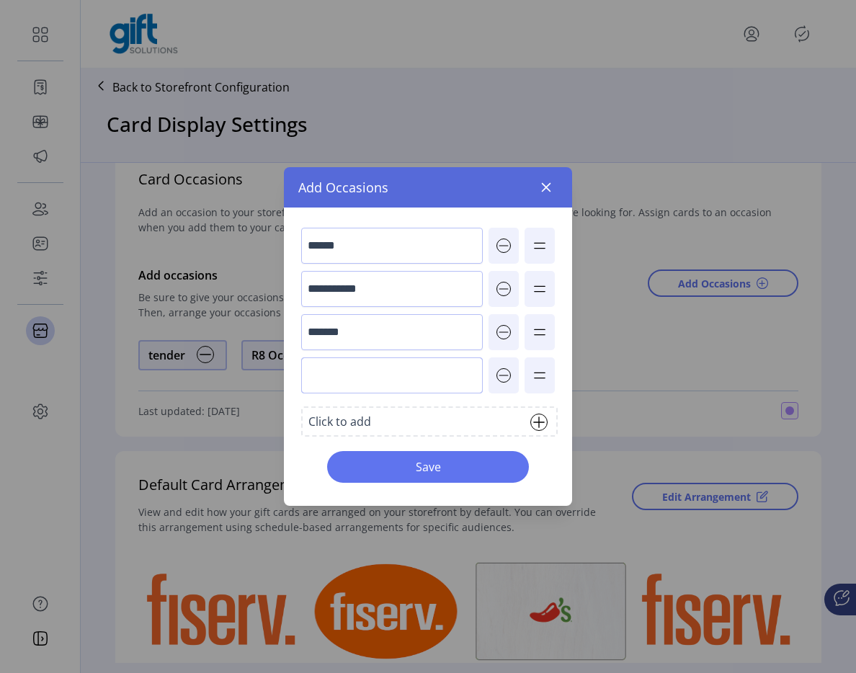
click at [378, 389] on input "text" at bounding box center [392, 376] width 182 height 36
click at [376, 378] on input "***" at bounding box center [392, 376] width 182 height 36
type input "**********"
click at [392, 476] on button "Save" at bounding box center [428, 467] width 202 height 32
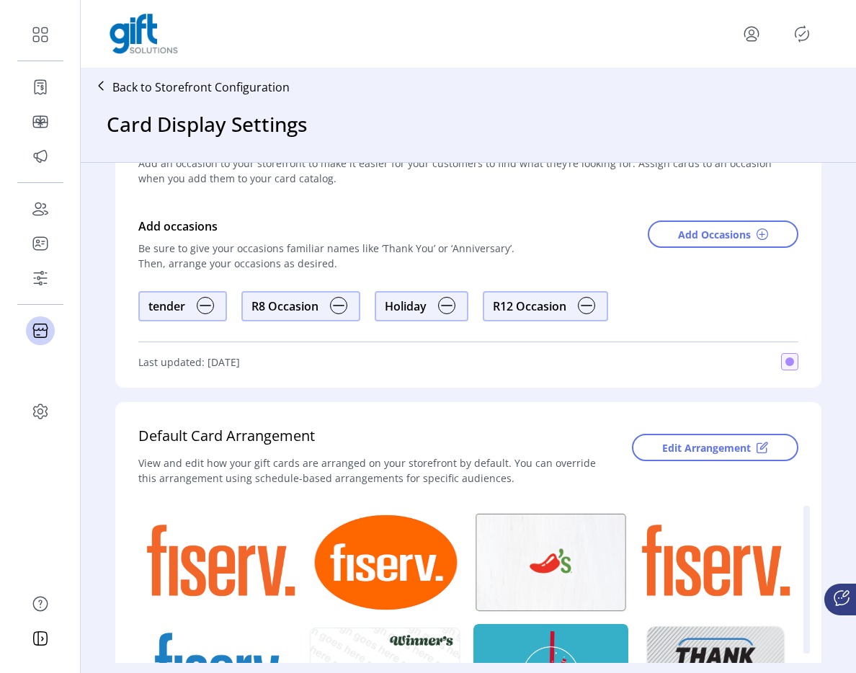
scroll to position [0, 0]
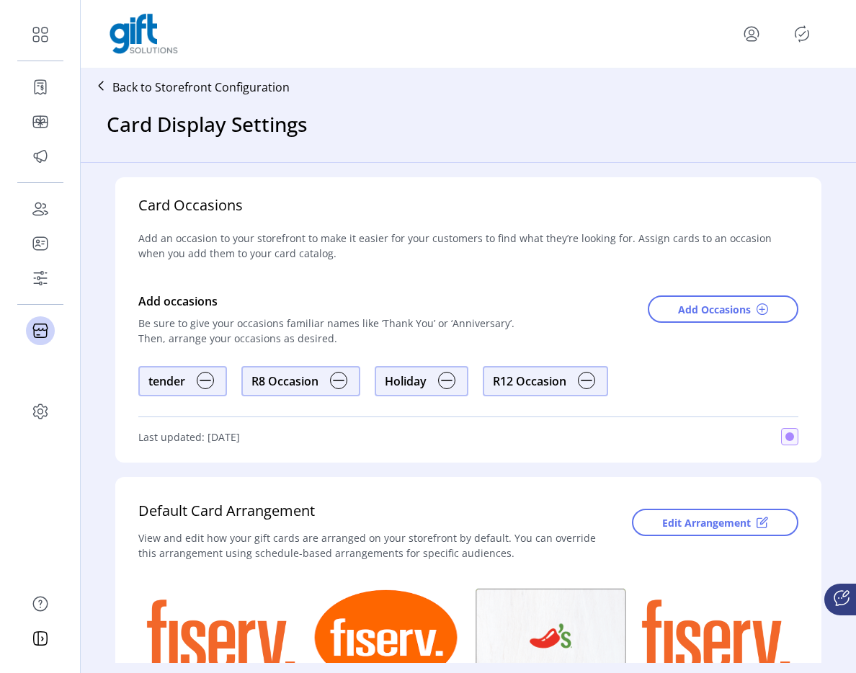
click at [795, 24] on icon "Publisher Panel" at bounding box center [802, 33] width 23 height 23
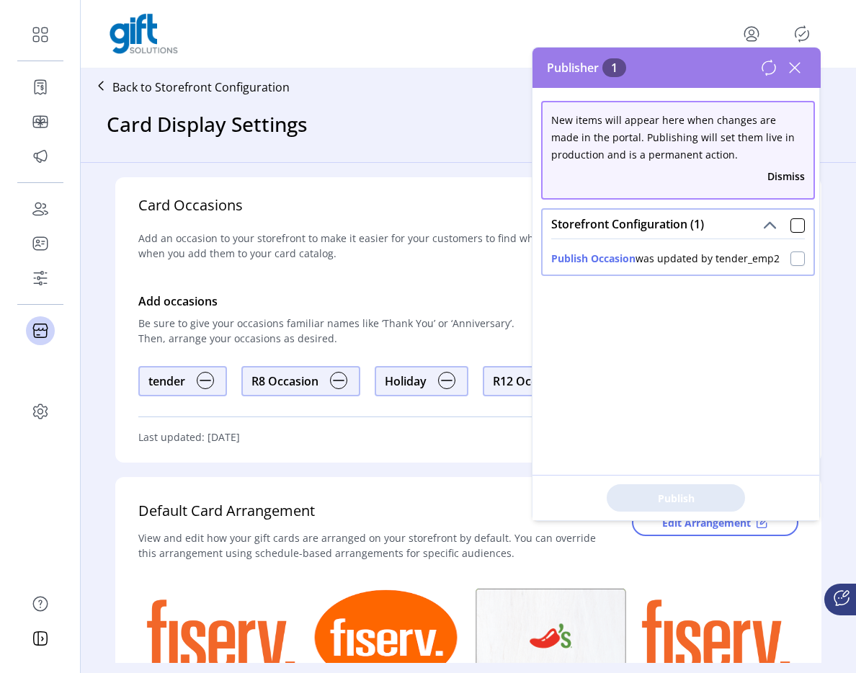
click at [791, 261] on div at bounding box center [798, 259] width 14 height 14
click at [790, 68] on icon at bounding box center [795, 67] width 23 height 23
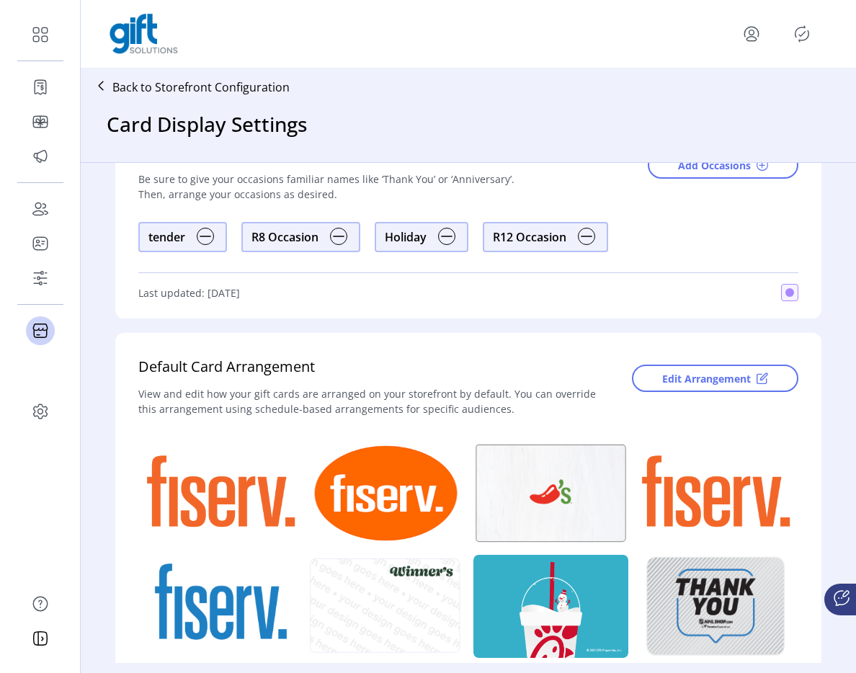
scroll to position [227, 0]
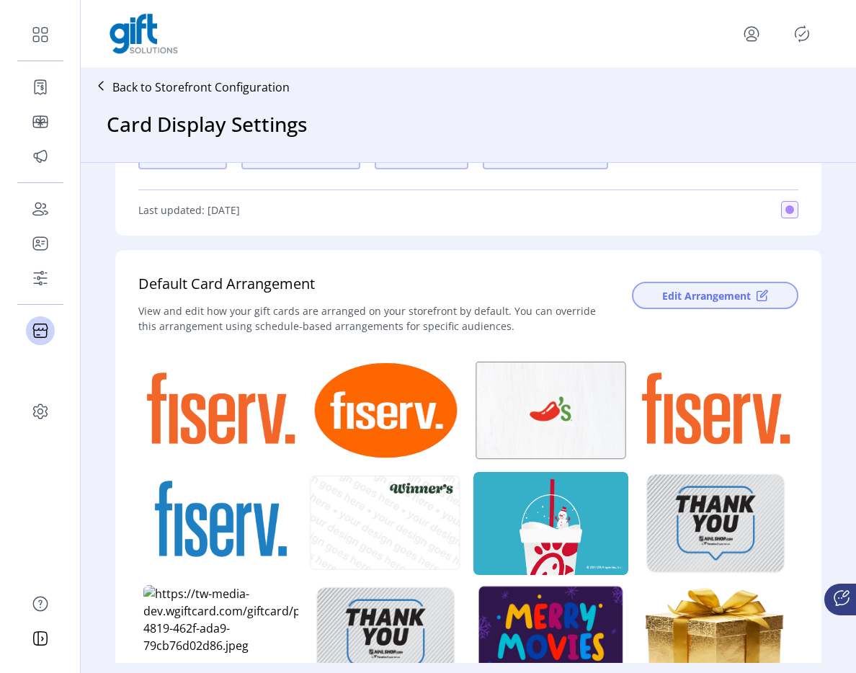
click at [671, 301] on span "Edit Arrangement" at bounding box center [706, 295] width 89 height 15
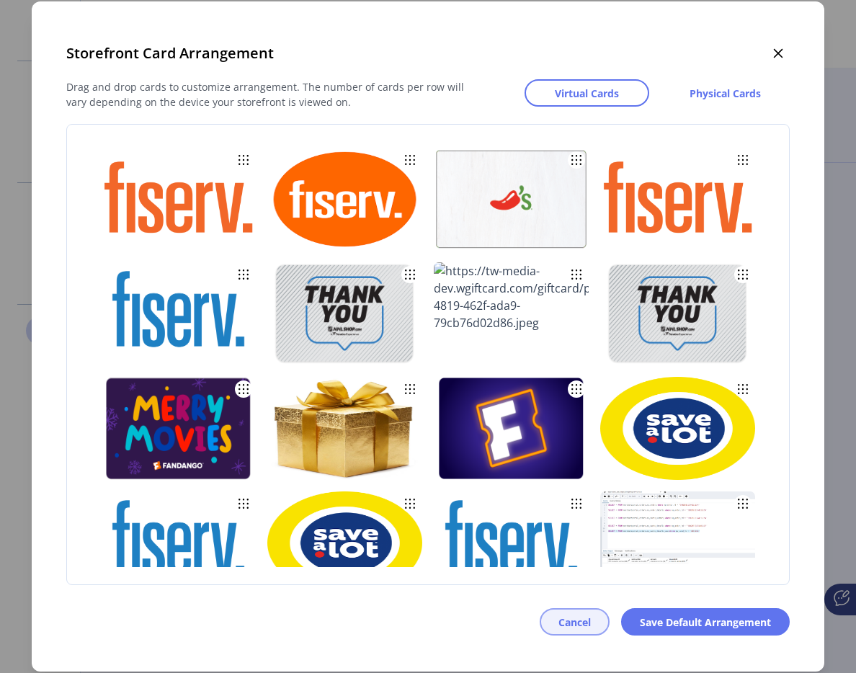
click at [579, 625] on span "Cancel" at bounding box center [575, 622] width 32 height 15
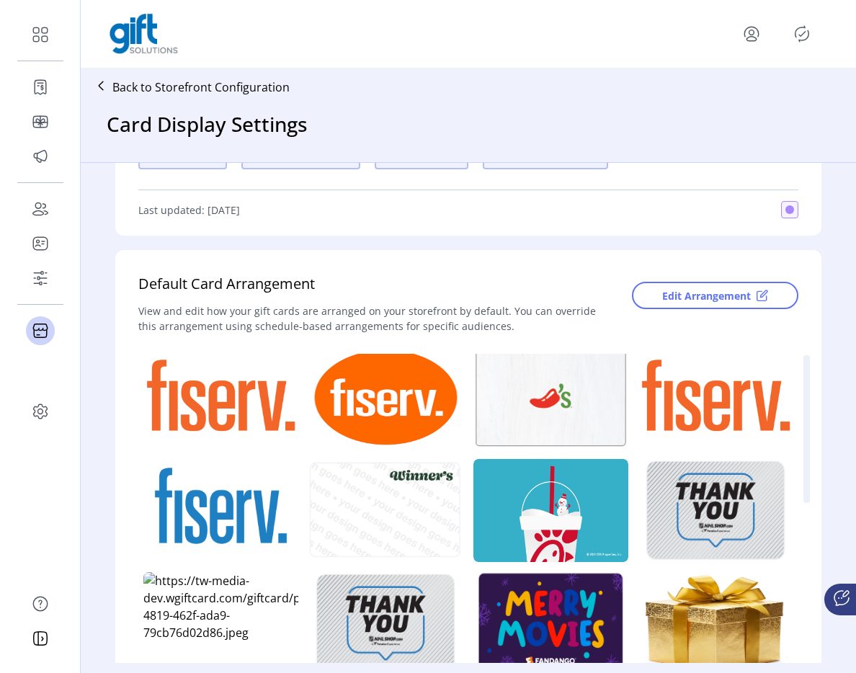
scroll to position [1, 0]
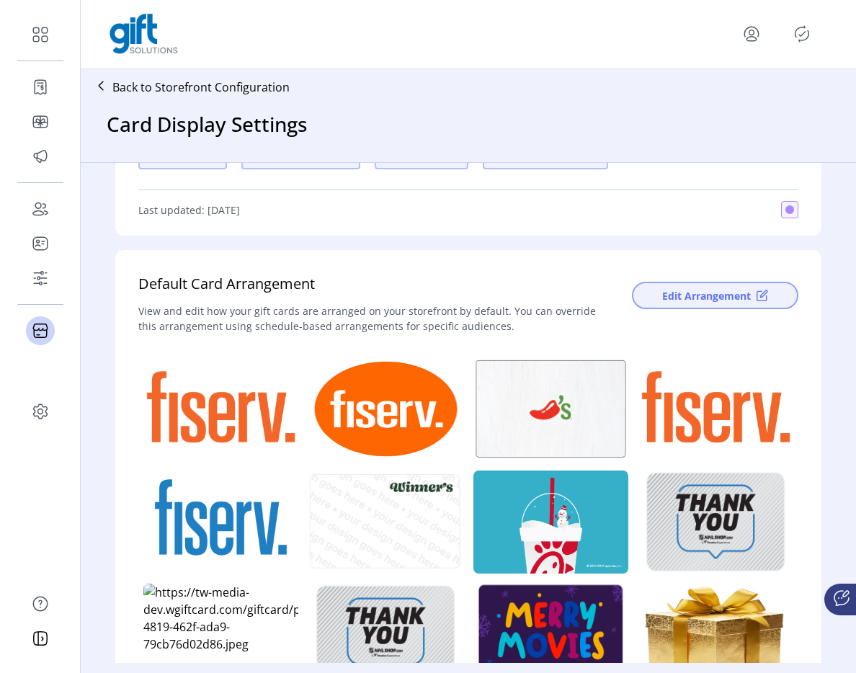
click at [694, 301] on span "Edit Arrangement" at bounding box center [706, 295] width 89 height 15
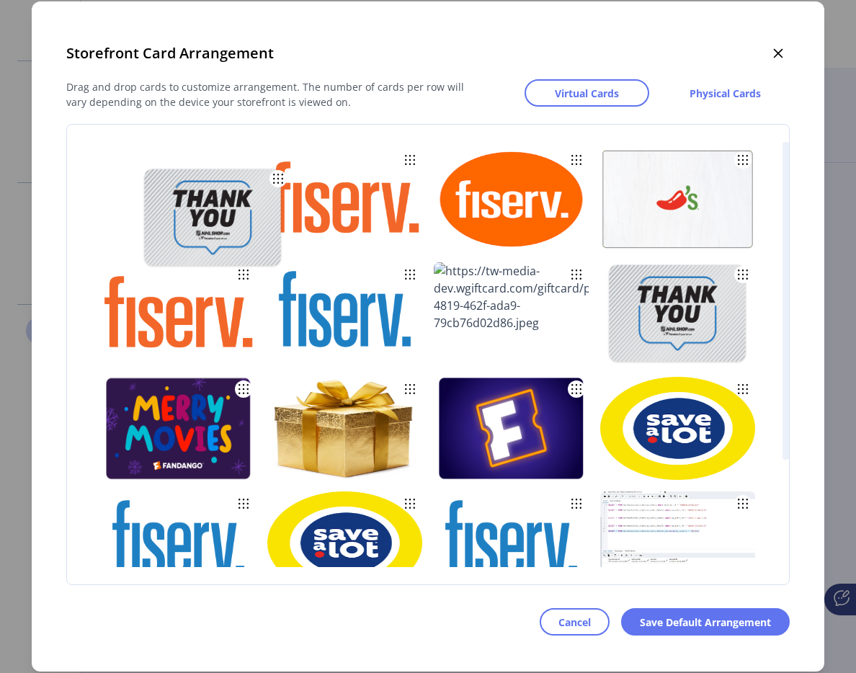
drag, startPoint x: 373, startPoint y: 302, endPoint x: 236, endPoint y: 201, distance: 170.1
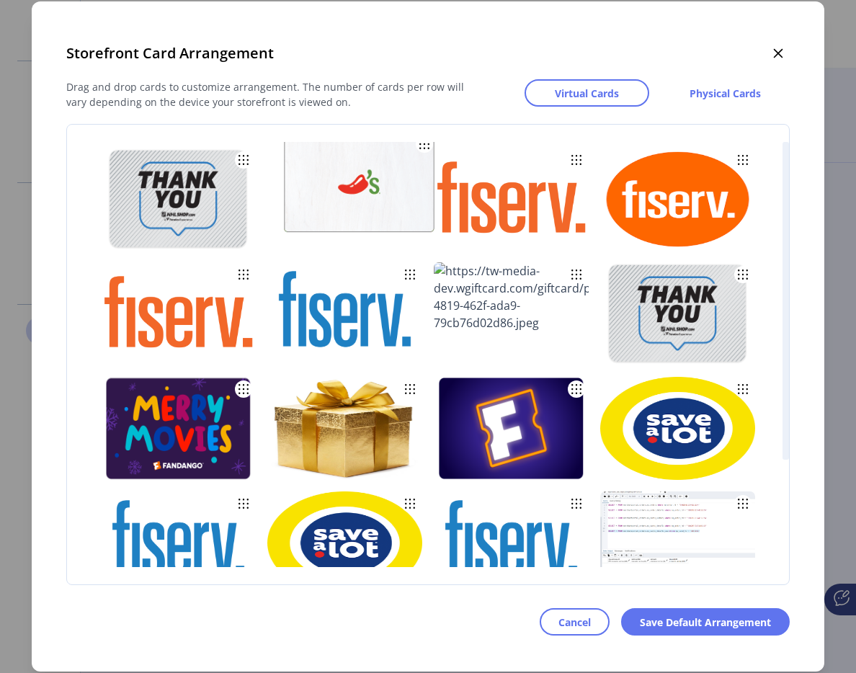
drag, startPoint x: 691, startPoint y: 203, endPoint x: 363, endPoint y: 188, distance: 327.6
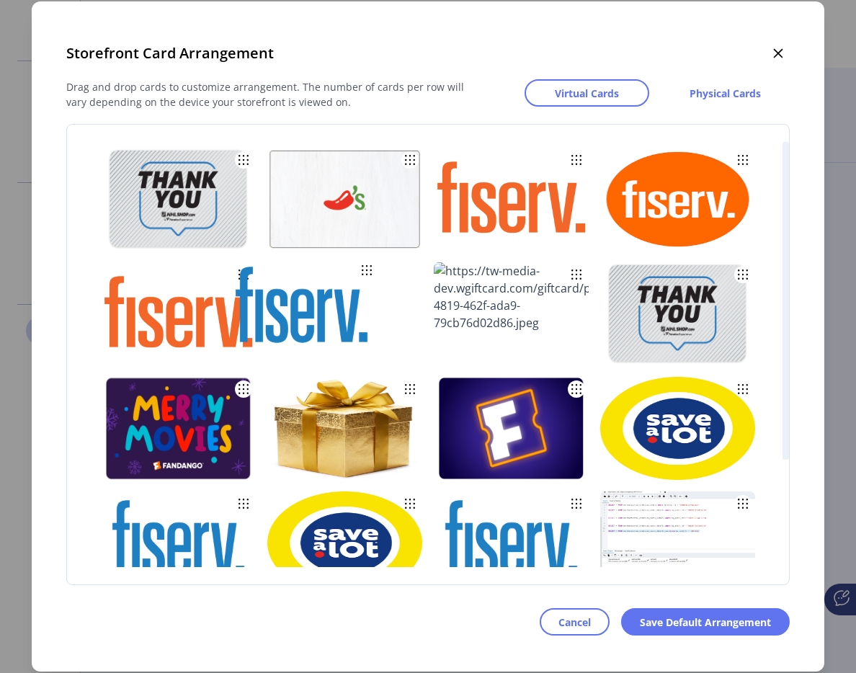
drag, startPoint x: 314, startPoint y: 312, endPoint x: 278, endPoint y: 312, distance: 36.0
click at [278, 312] on img at bounding box center [301, 309] width 155 height 103
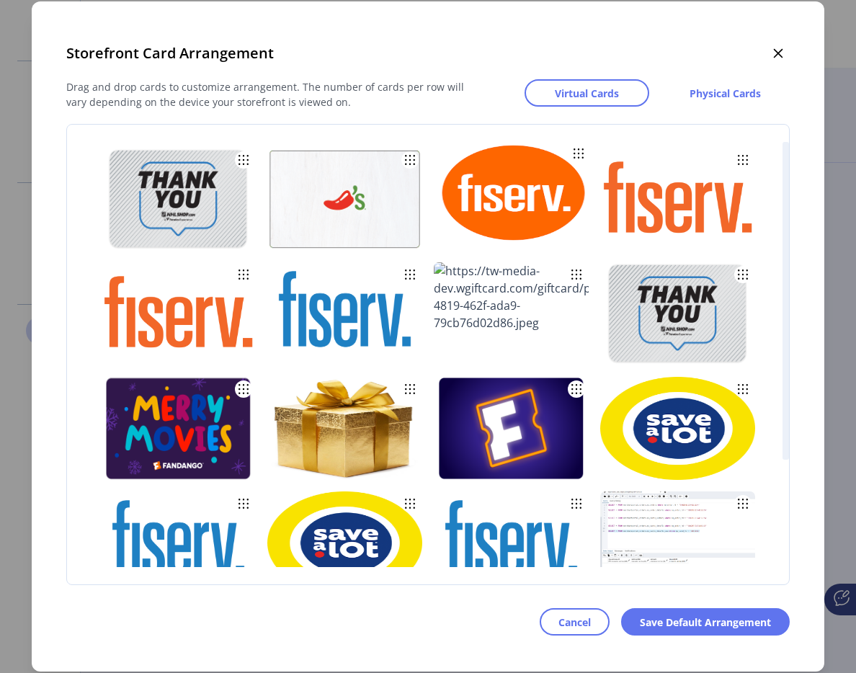
drag, startPoint x: 655, startPoint y: 211, endPoint x: 491, endPoint y: 205, distance: 164.5
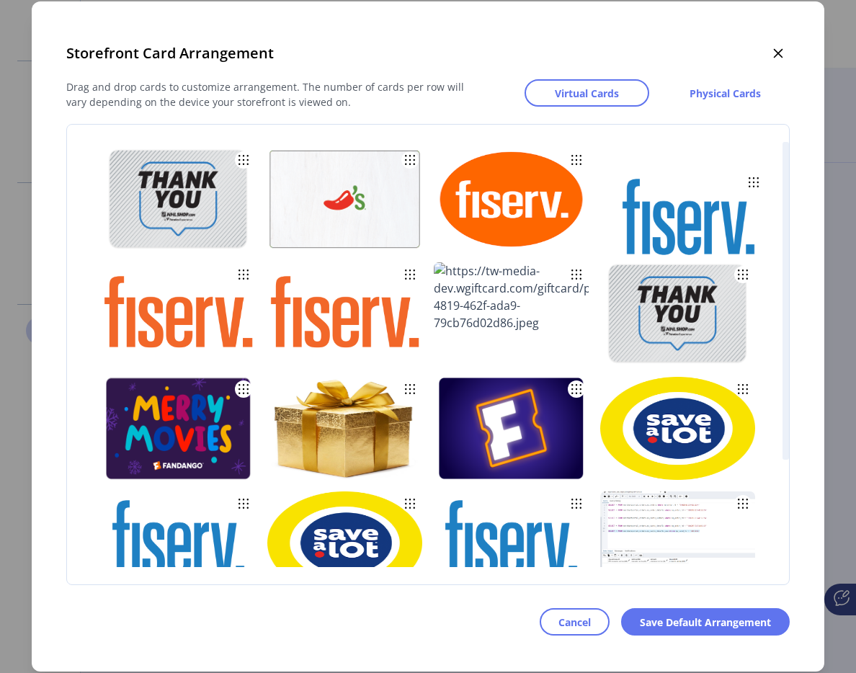
drag, startPoint x: 320, startPoint y: 331, endPoint x: 624, endPoint y: 230, distance: 319.8
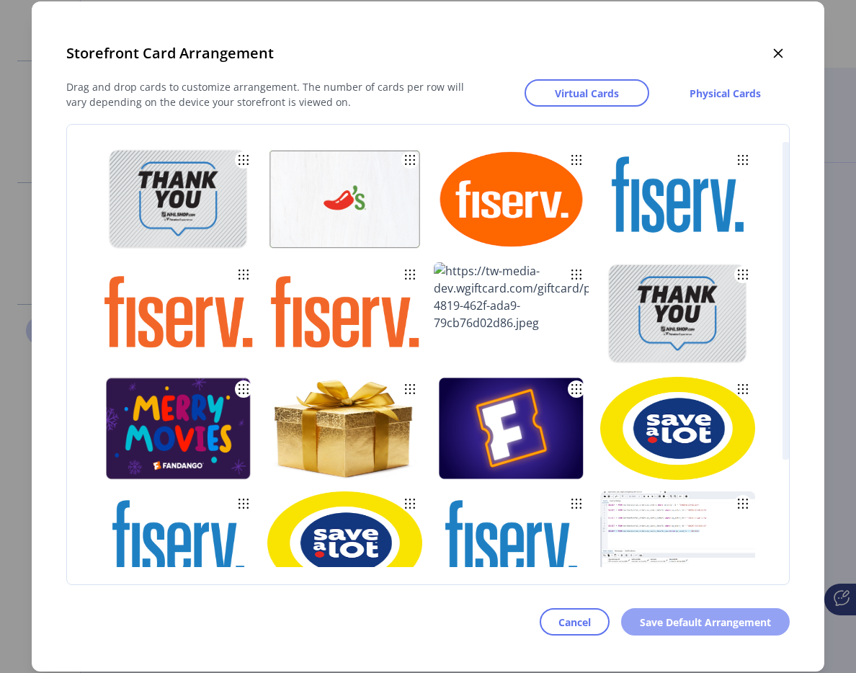
click at [657, 620] on span "Save Default Arrangement" at bounding box center [705, 622] width 131 height 15
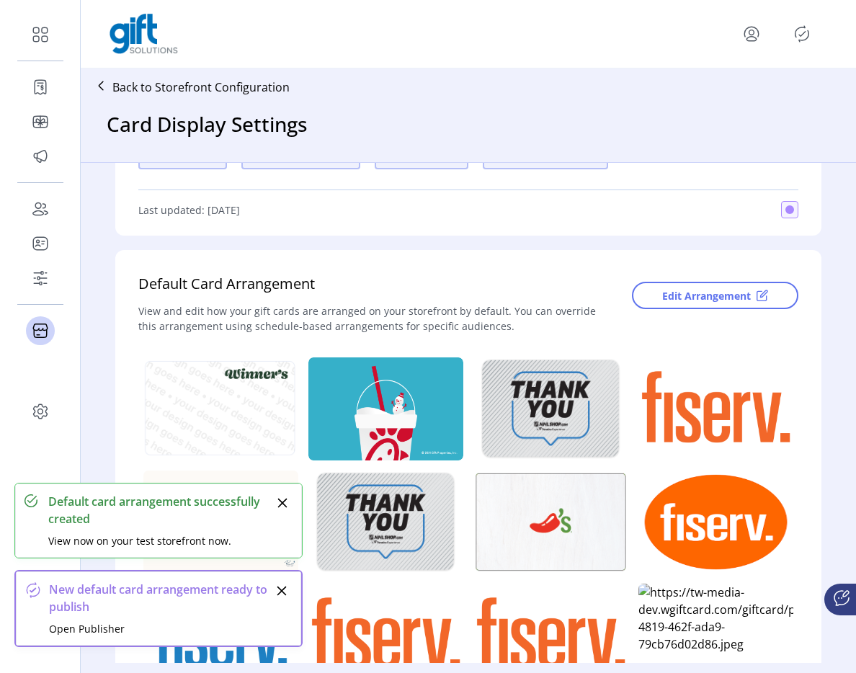
click at [688, 319] on div "Edit Arrangement" at bounding box center [704, 307] width 189 height 69
click at [700, 299] on span "Edit Arrangement" at bounding box center [706, 295] width 89 height 15
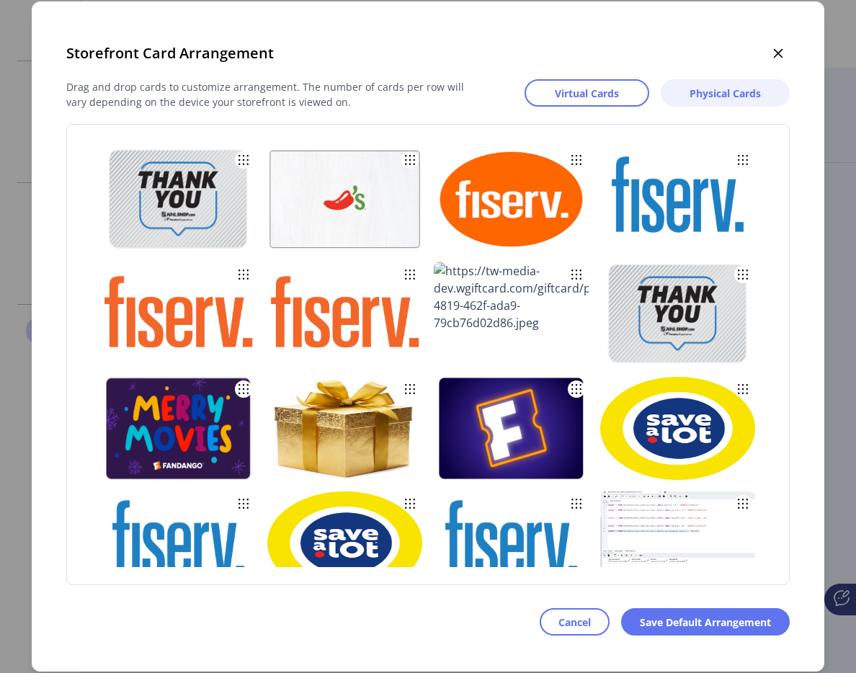
click at [726, 98] on span "Physical Cards" at bounding box center [725, 93] width 71 height 15
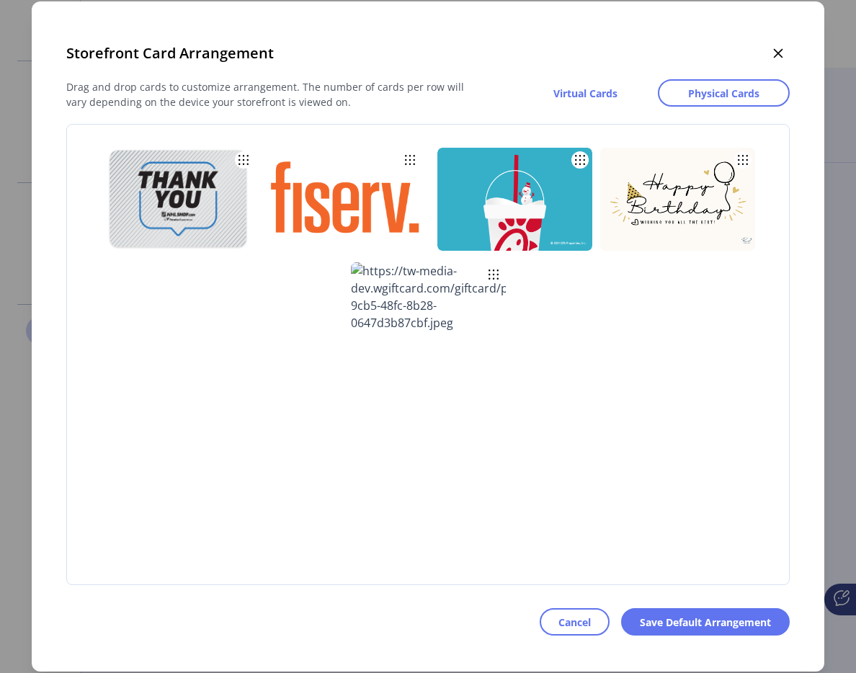
drag, startPoint x: 200, startPoint y: 200, endPoint x: 528, endPoint y: 199, distance: 328.7
click at [672, 643] on div "Storefront Card Arrangement Drag and drop cards to customize arrangement. The n…" at bounding box center [428, 336] width 793 height 670
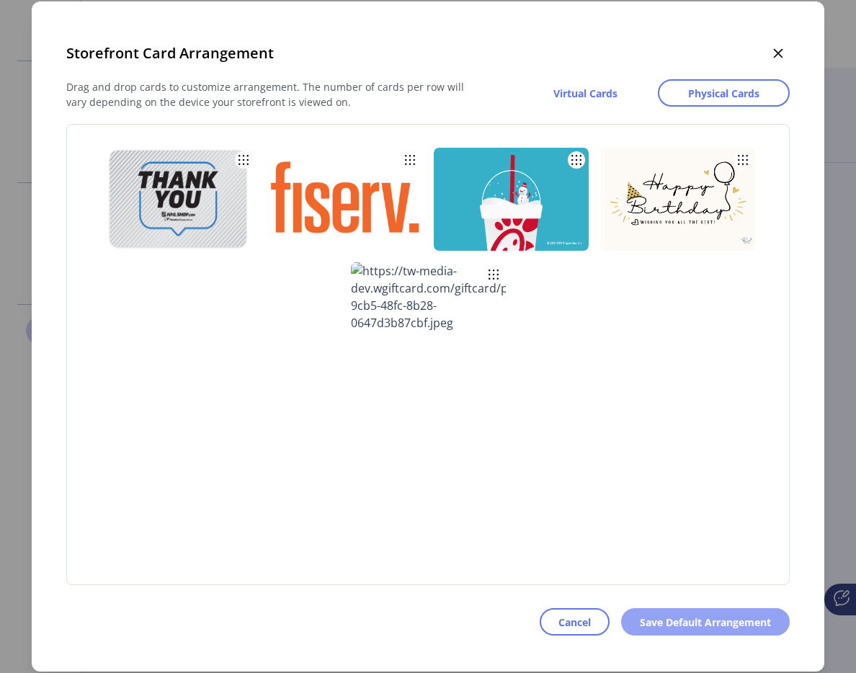
click at [668, 622] on span "Save Default Arrangement" at bounding box center [705, 622] width 131 height 15
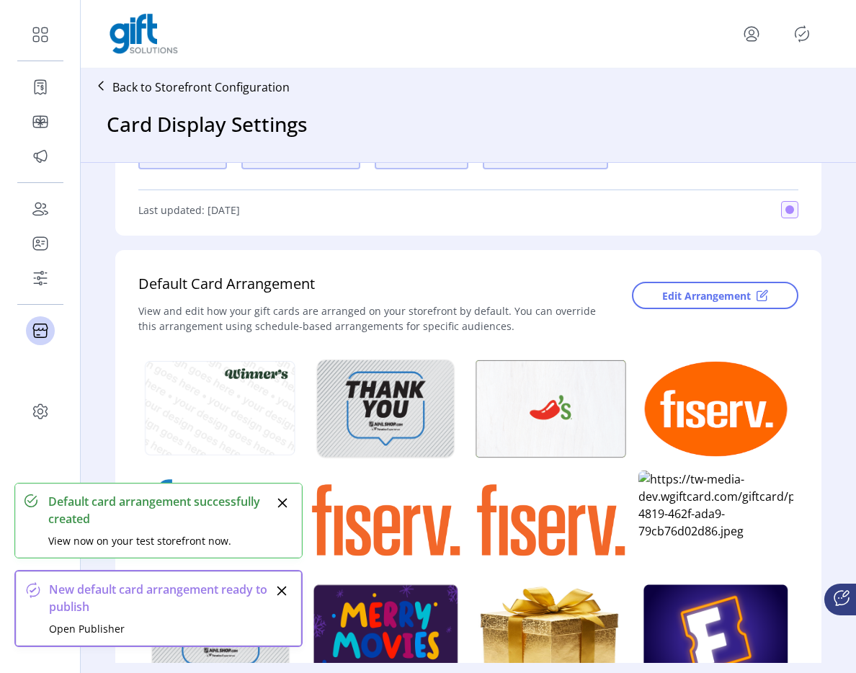
click at [803, 29] on icon "Publisher Panel" at bounding box center [802, 33] width 23 height 23
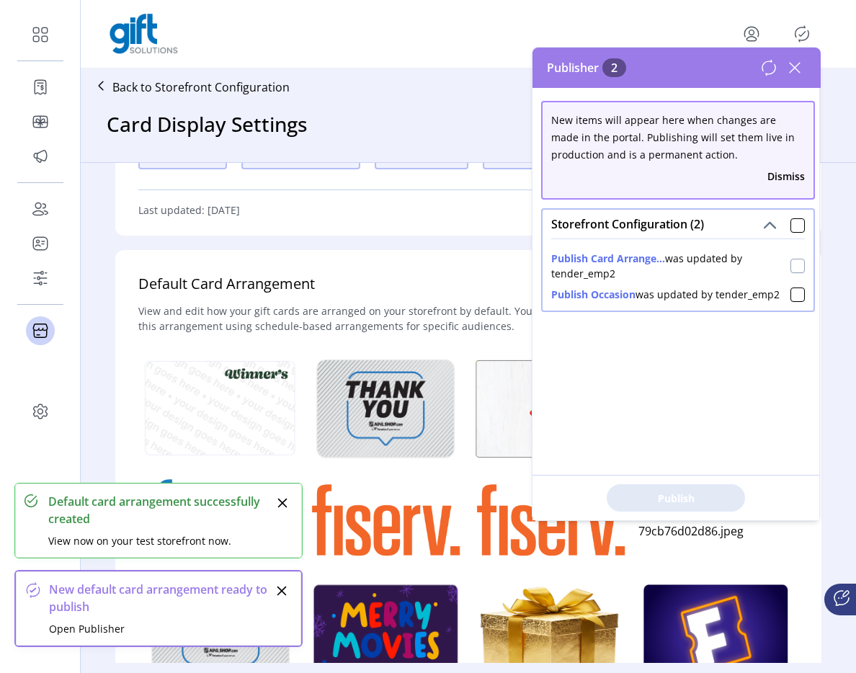
click at [792, 264] on div at bounding box center [798, 266] width 14 height 14
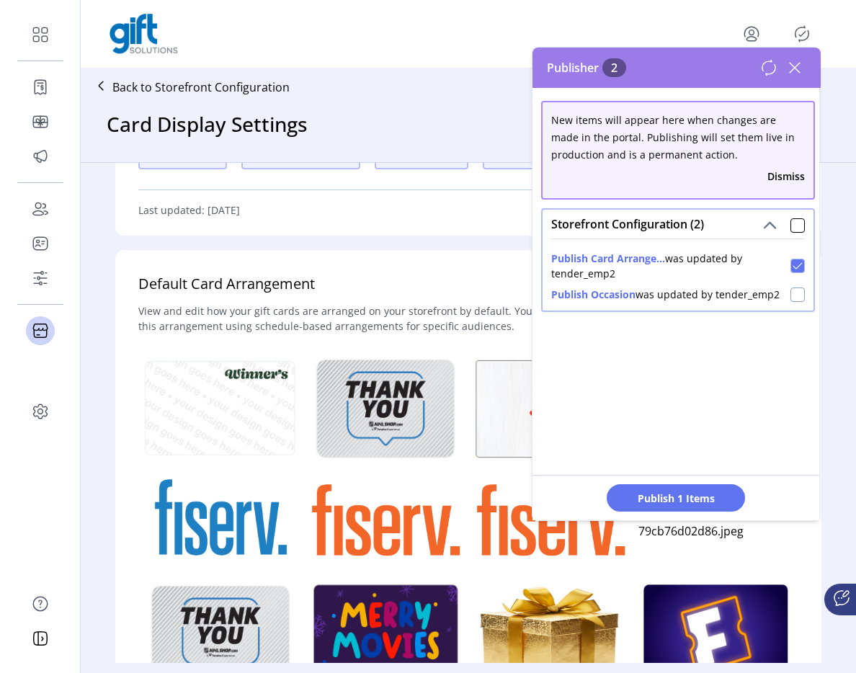
click at [791, 290] on div at bounding box center [798, 295] width 14 height 14
click at [635, 494] on span "Publish 2 Items" at bounding box center [676, 498] width 101 height 15
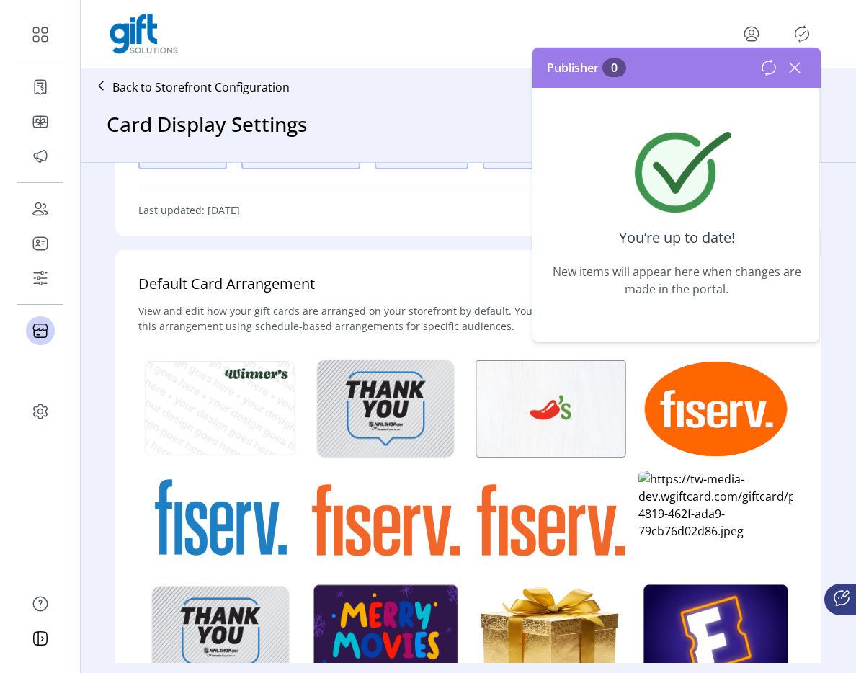
click at [760, 74] on icon at bounding box center [768, 67] width 17 height 17
click at [797, 70] on icon at bounding box center [795, 68] width 10 height 10
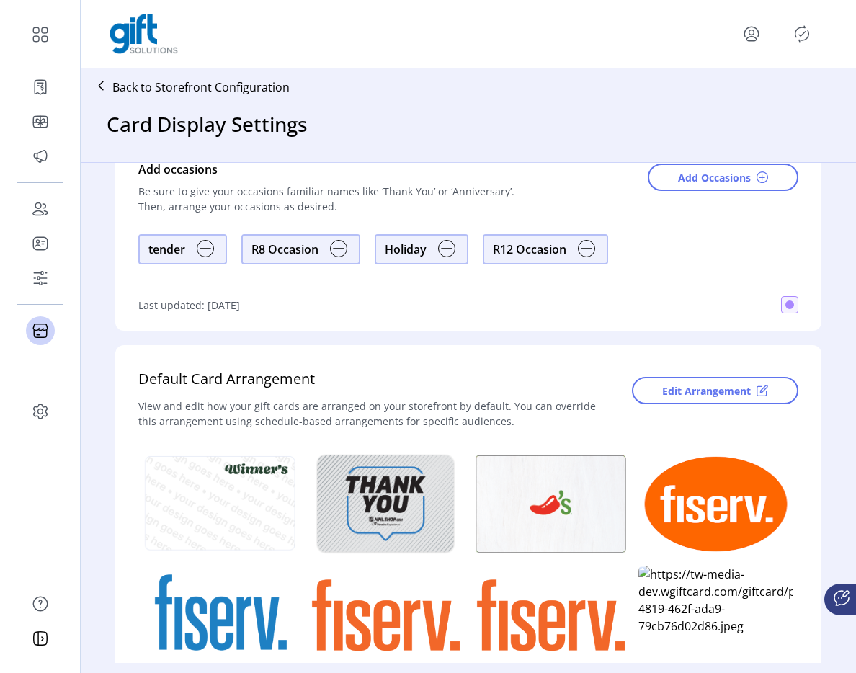
scroll to position [0, 0]
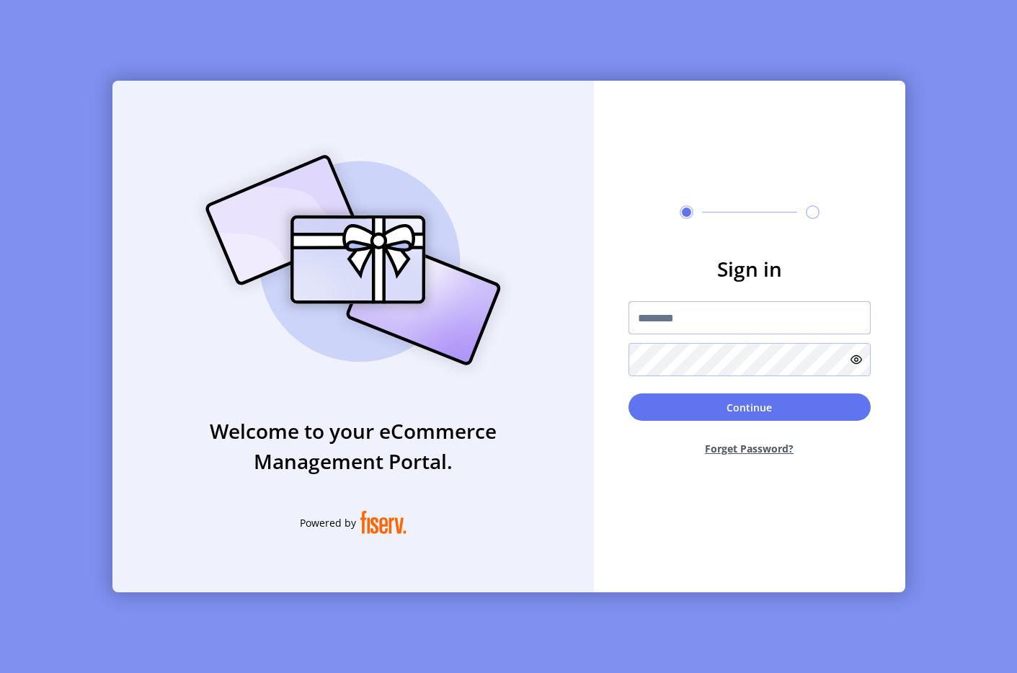
click at [666, 311] on input "text" at bounding box center [750, 317] width 242 height 33
type input "**********"
click at [714, 417] on button "Continue" at bounding box center [750, 407] width 242 height 27
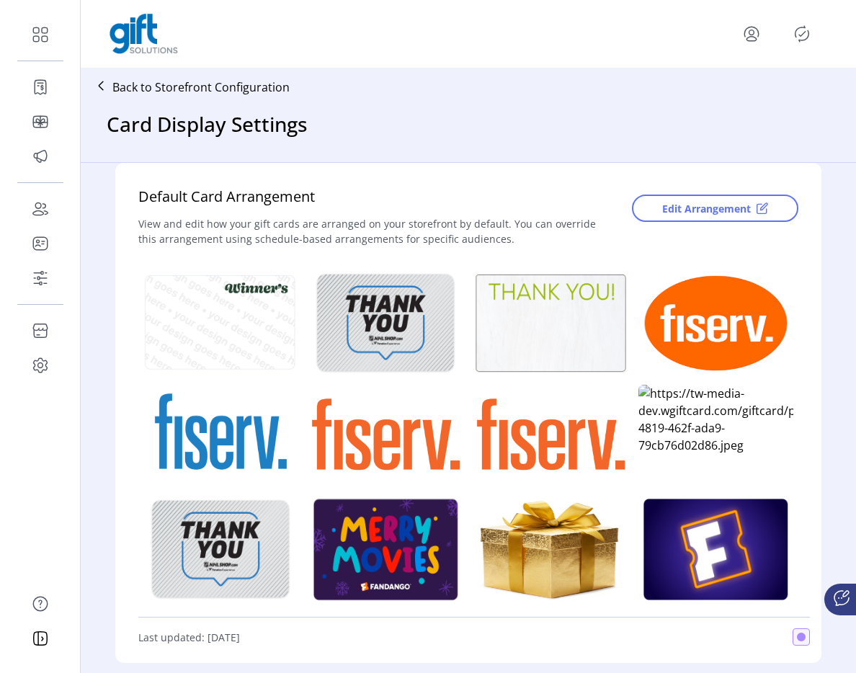
scroll to position [453, 0]
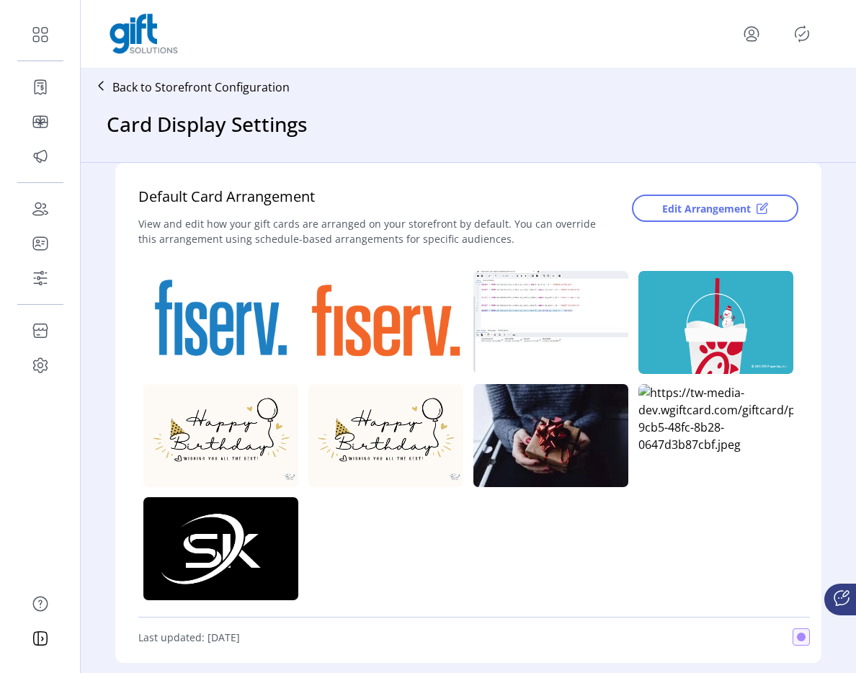
click at [159, 75] on div "Back to Storefront Configuration" at bounding box center [187, 87] width 203 height 26
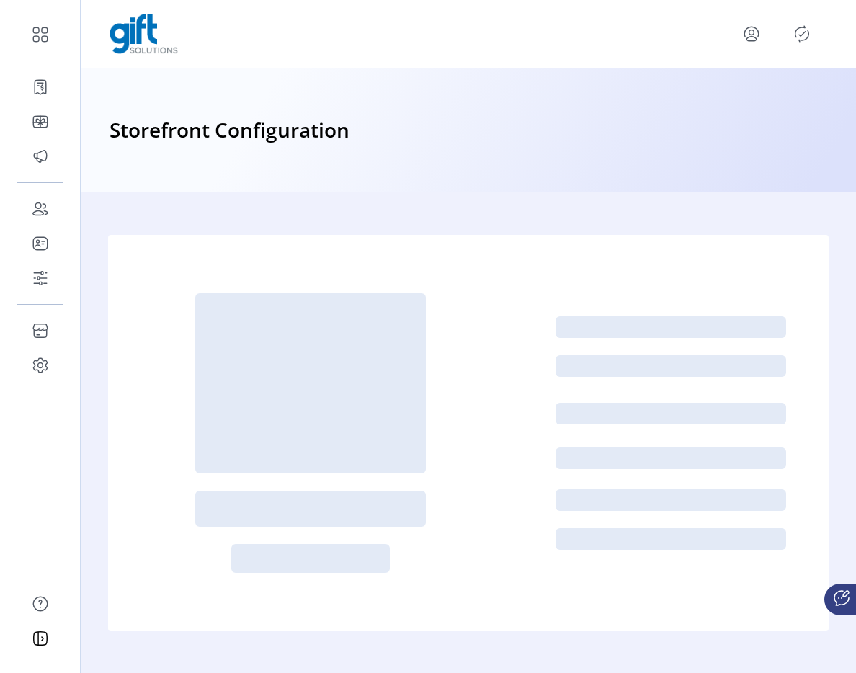
click at [151, 86] on div "Storefront Configuration" at bounding box center [469, 130] width 776 height 124
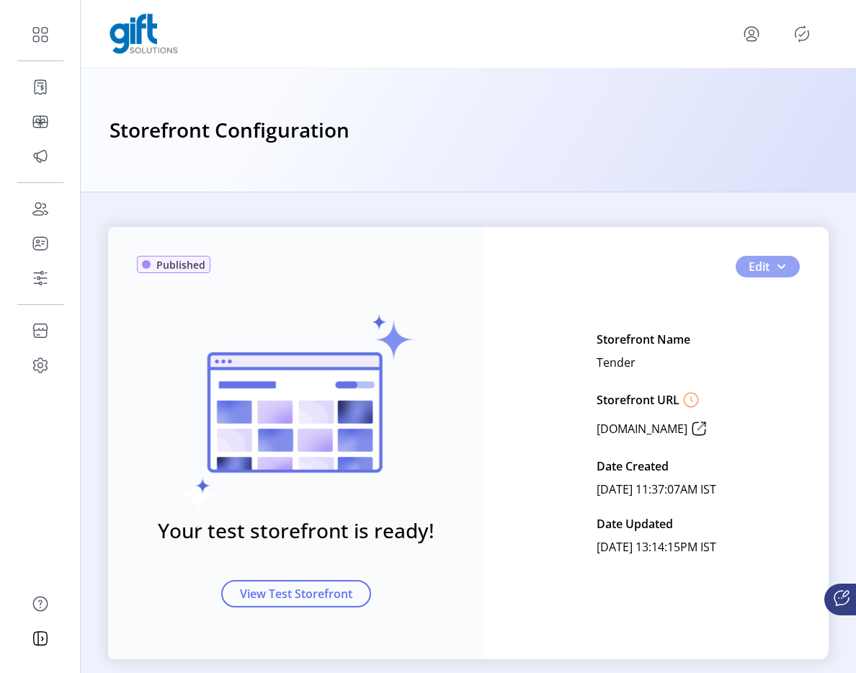
click at [794, 269] on button "Edit" at bounding box center [768, 267] width 64 height 22
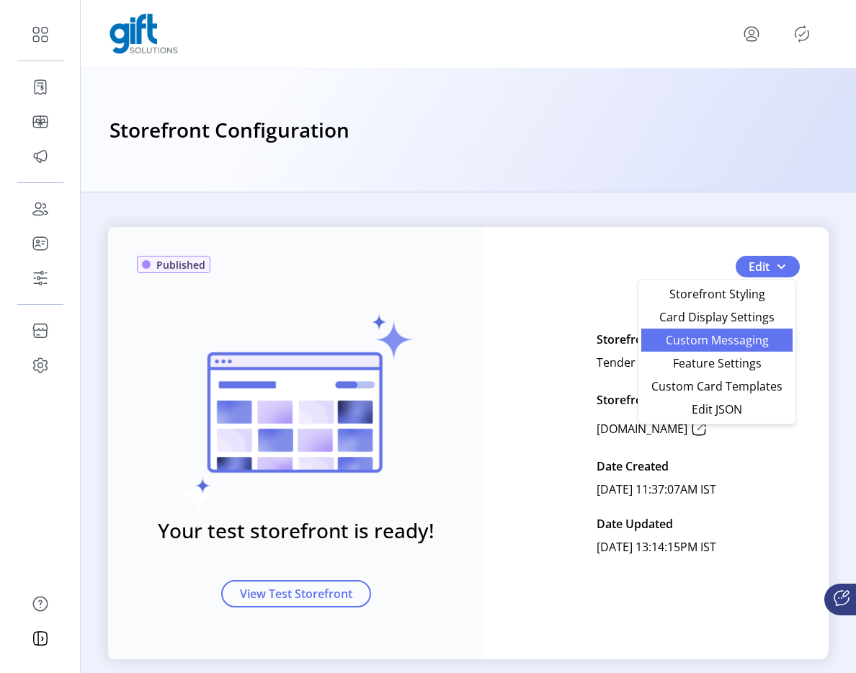
click at [707, 346] on span "Custom Messaging" at bounding box center [717, 340] width 134 height 12
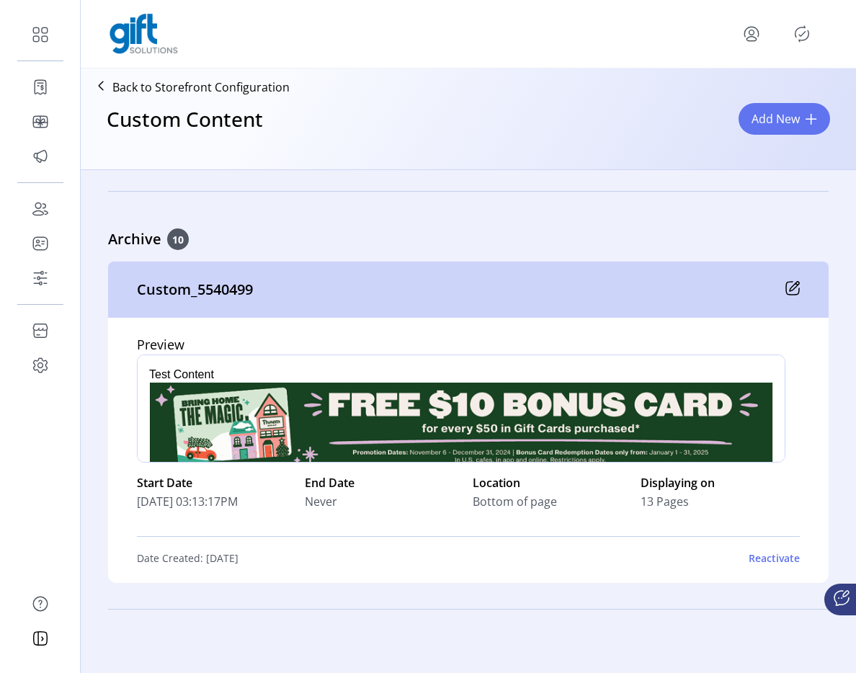
scroll to position [1155, 0]
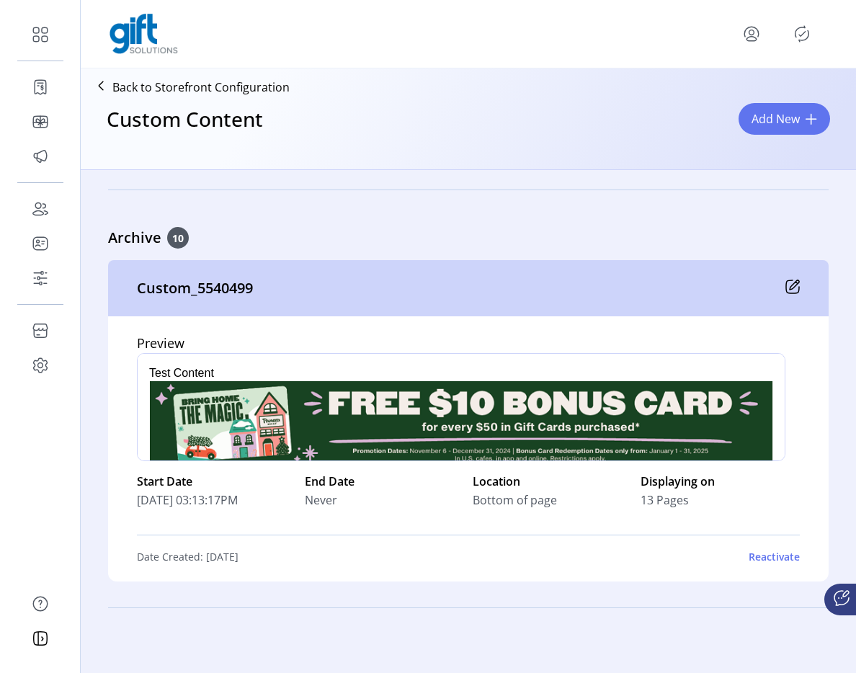
click at [794, 284] on icon at bounding box center [793, 287] width 14 height 14
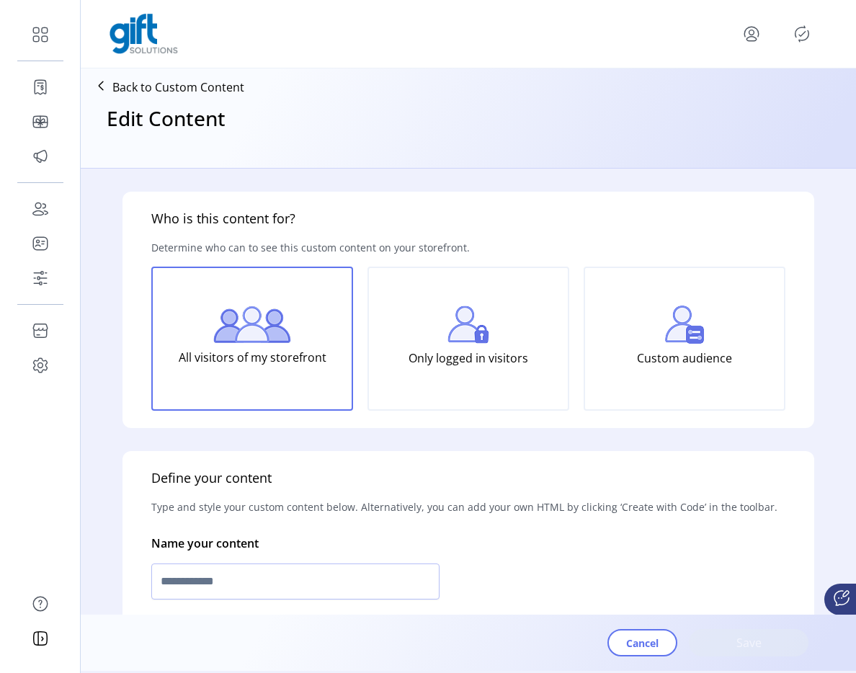
type input "**********"
click at [626, 636] on span "Cancel" at bounding box center [642, 643] width 32 height 15
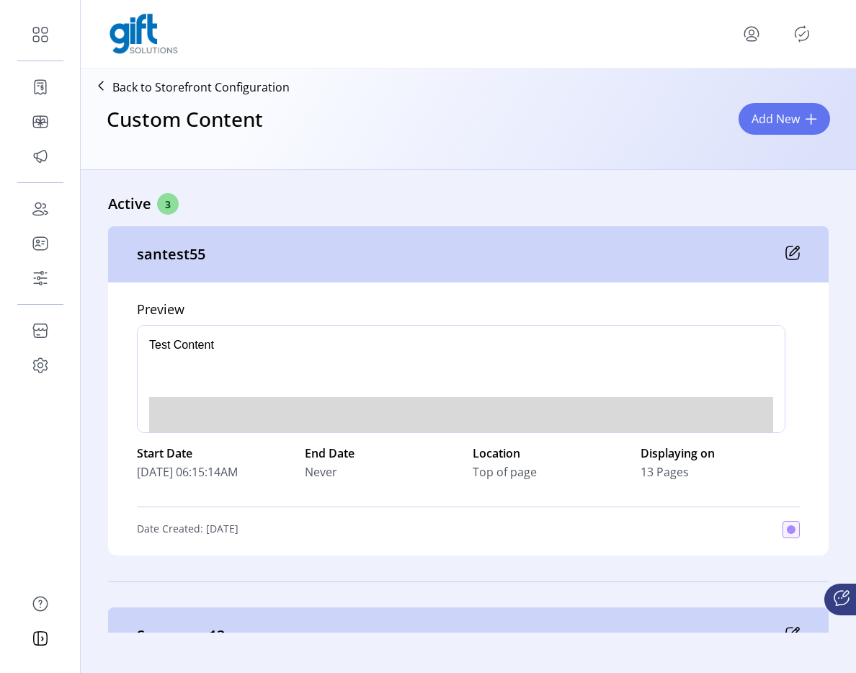
click at [792, 253] on icon at bounding box center [793, 253] width 14 height 14
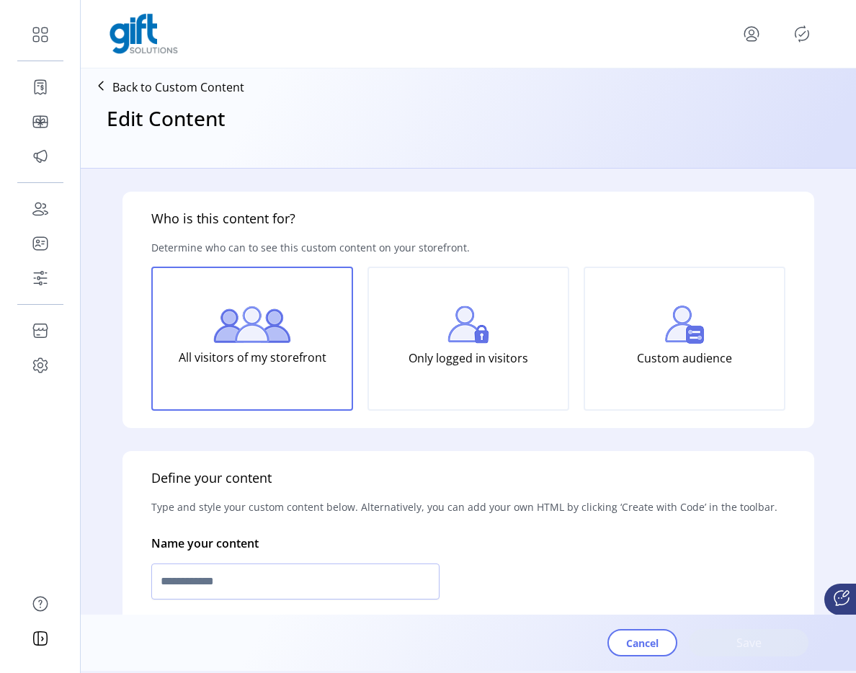
type input "*********"
click at [646, 648] on span "Cancel" at bounding box center [642, 643] width 32 height 15
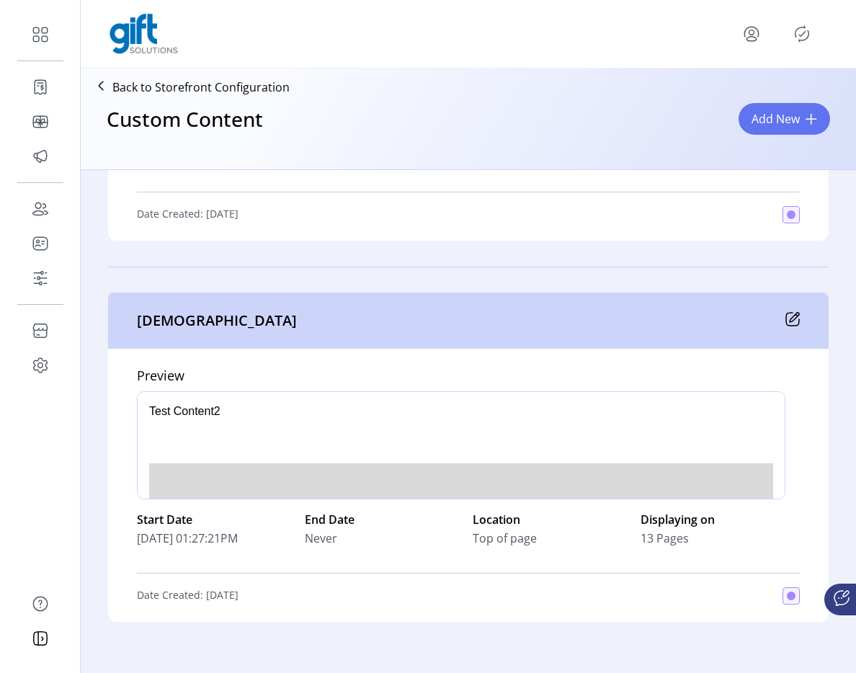
click at [778, 319] on div "[DEMOGRAPHIC_DATA]" at bounding box center [468, 321] width 721 height 56
click at [787, 319] on icon at bounding box center [793, 319] width 14 height 14
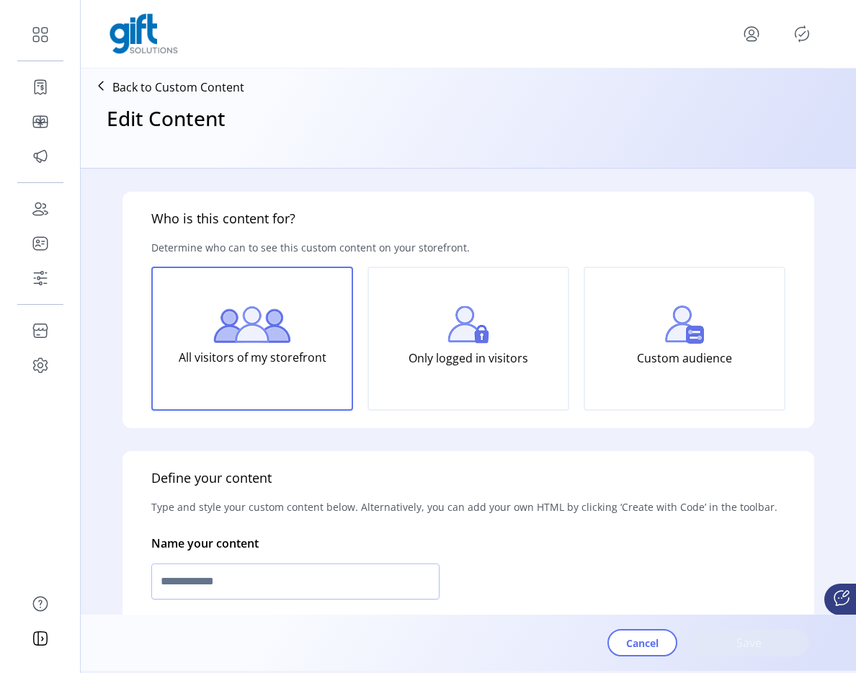
type input "**********"
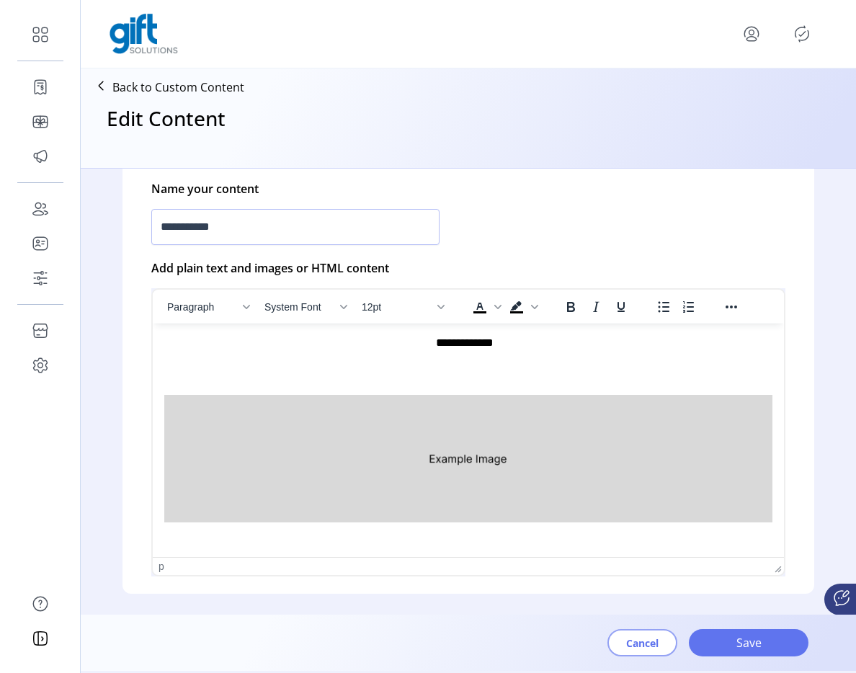
click at [627, 641] on span "Cancel" at bounding box center [642, 643] width 32 height 15
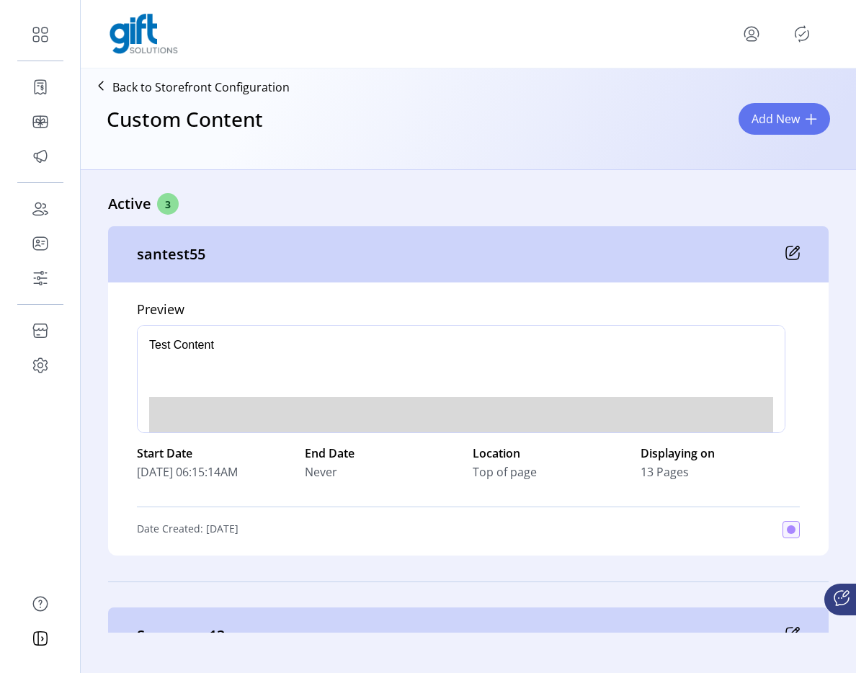
click at [794, 244] on div "santest55" at bounding box center [468, 254] width 721 height 56
click at [794, 247] on icon at bounding box center [794, 251] width 9 height 9
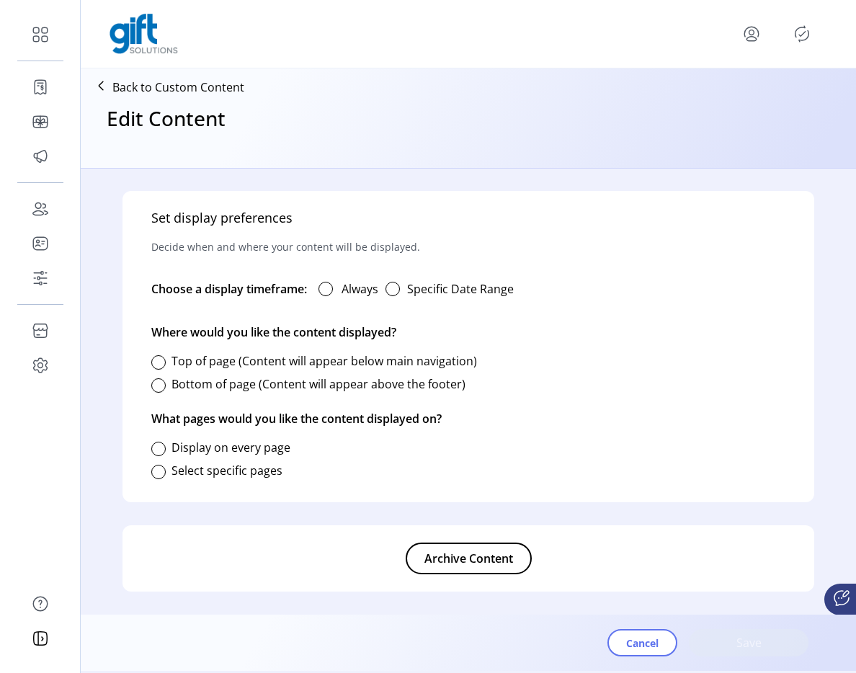
type input "*********"
click at [156, 478] on div at bounding box center [158, 472] width 14 height 14
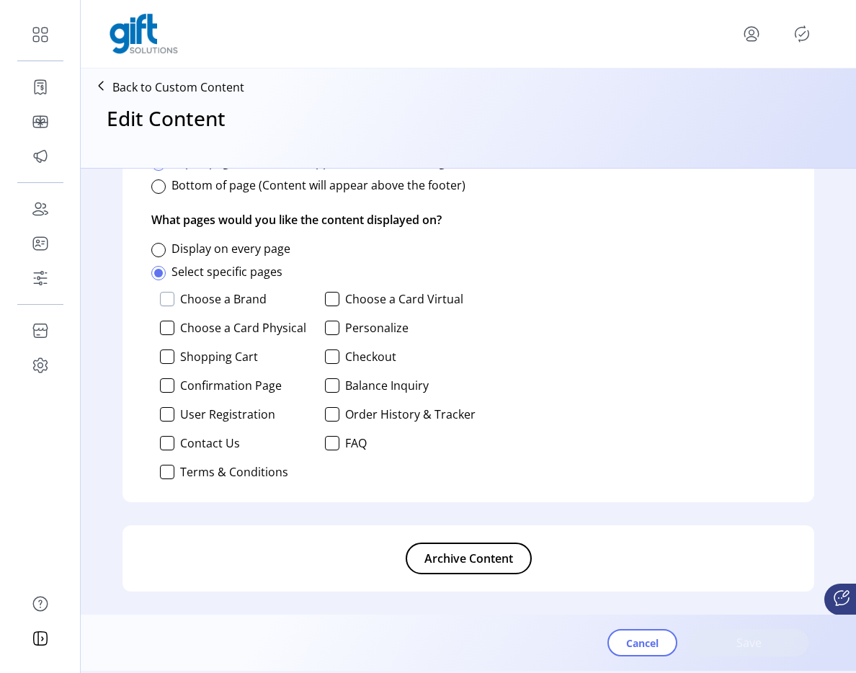
click at [168, 306] on div at bounding box center [167, 299] width 14 height 14
click at [330, 298] on div at bounding box center [332, 299] width 14 height 14
click at [321, 331] on div "Choose a Brand Choose a Card Virtual Choose a Card Physical Personalize Shoppin…" at bounding box center [313, 385] width 324 height 199
click at [325, 331] on div at bounding box center [332, 328] width 14 height 14
click at [162, 326] on div at bounding box center [167, 328] width 14 height 14
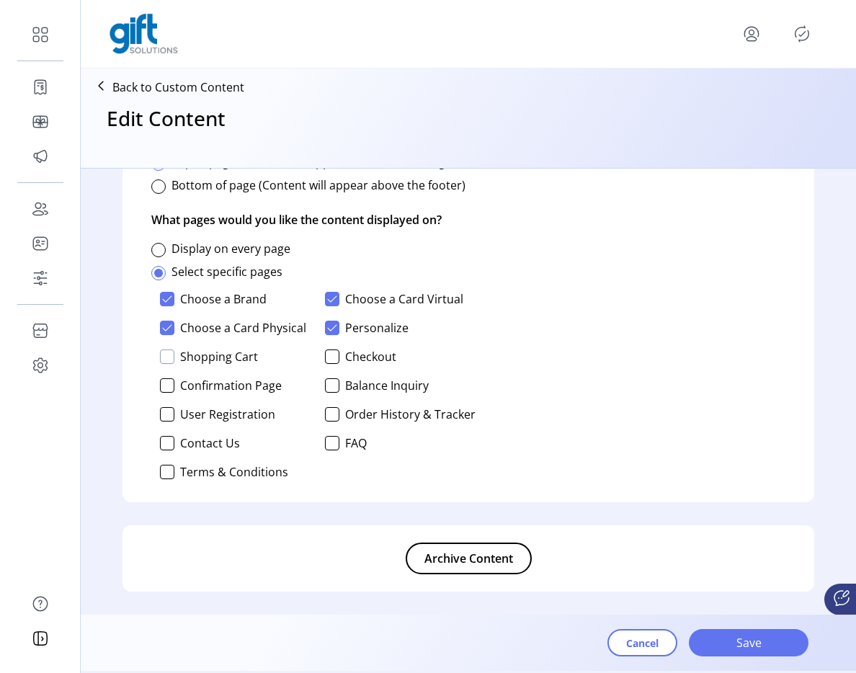
click at [167, 350] on div at bounding box center [167, 357] width 14 height 14
click at [334, 354] on div at bounding box center [332, 357] width 14 height 14
click at [331, 382] on div at bounding box center [332, 385] width 14 height 14
click at [160, 380] on div at bounding box center [167, 385] width 14 height 14
click at [160, 403] on div "Choose a Brand Choose a Card Virtual Choose a Card Physical Personalize Shoppin…" at bounding box center [313, 385] width 324 height 199
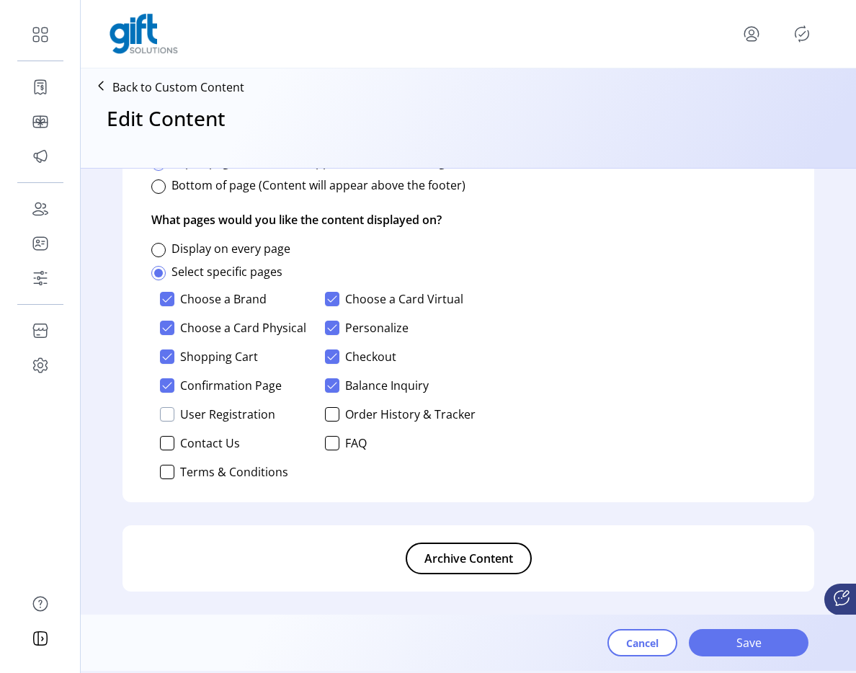
click at [161, 413] on div at bounding box center [167, 414] width 14 height 14
click at [329, 412] on div at bounding box center [332, 414] width 14 height 14
drag, startPoint x: 327, startPoint y: 440, endPoint x: 235, endPoint y: 427, distance: 92.5
click at [326, 440] on div at bounding box center [332, 443] width 14 height 14
click at [169, 440] on div at bounding box center [167, 443] width 14 height 14
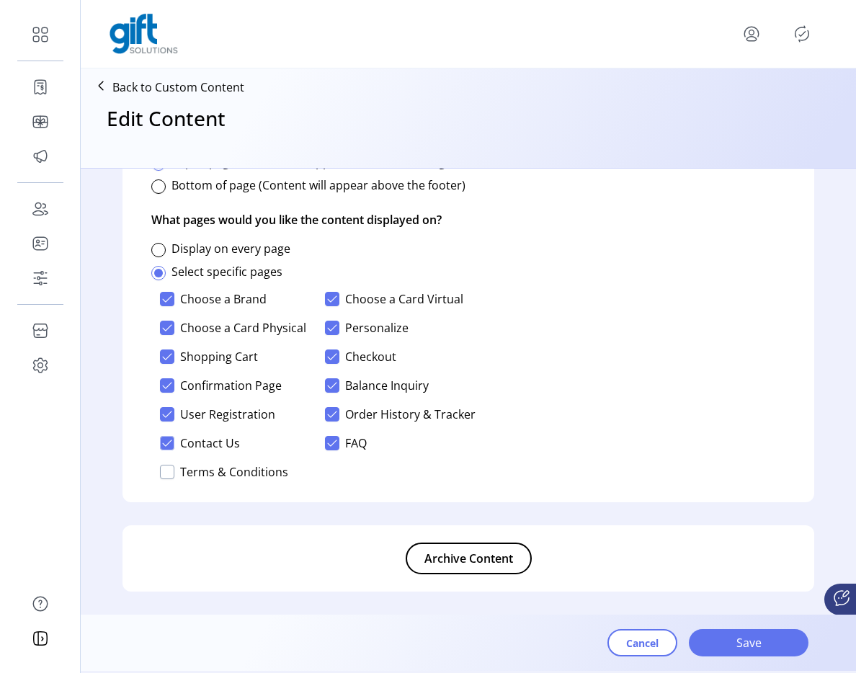
click at [172, 466] on div at bounding box center [167, 472] width 14 height 14
click at [724, 626] on div "Cancel Save" at bounding box center [708, 643] width 201 height 50
click at [723, 644] on span "Save" at bounding box center [749, 642] width 82 height 17
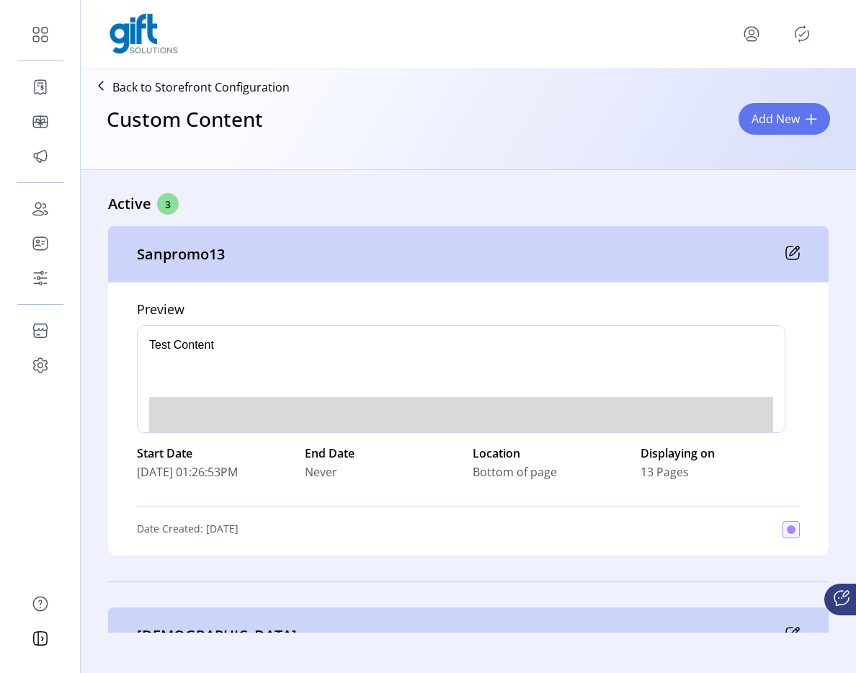
click at [802, 27] on icon "Publisher Panel" at bounding box center [803, 34] width 14 height 16
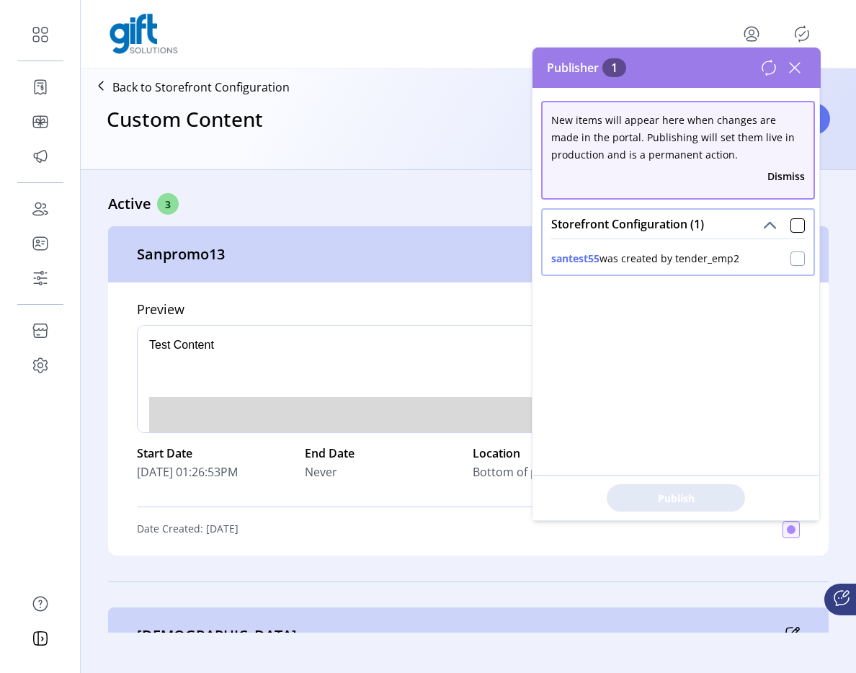
click at [791, 259] on div at bounding box center [798, 259] width 14 height 14
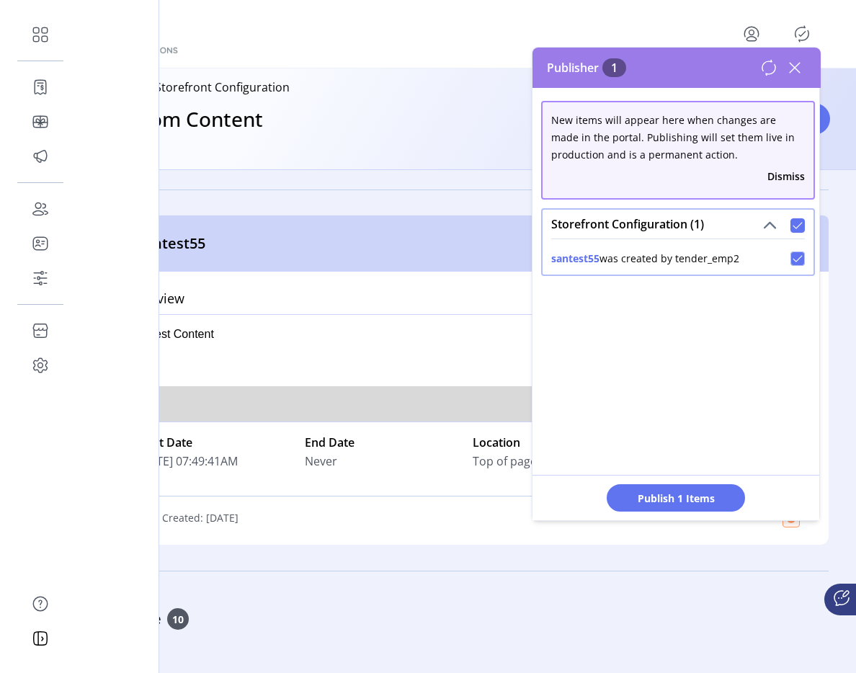
scroll to position [784, 0]
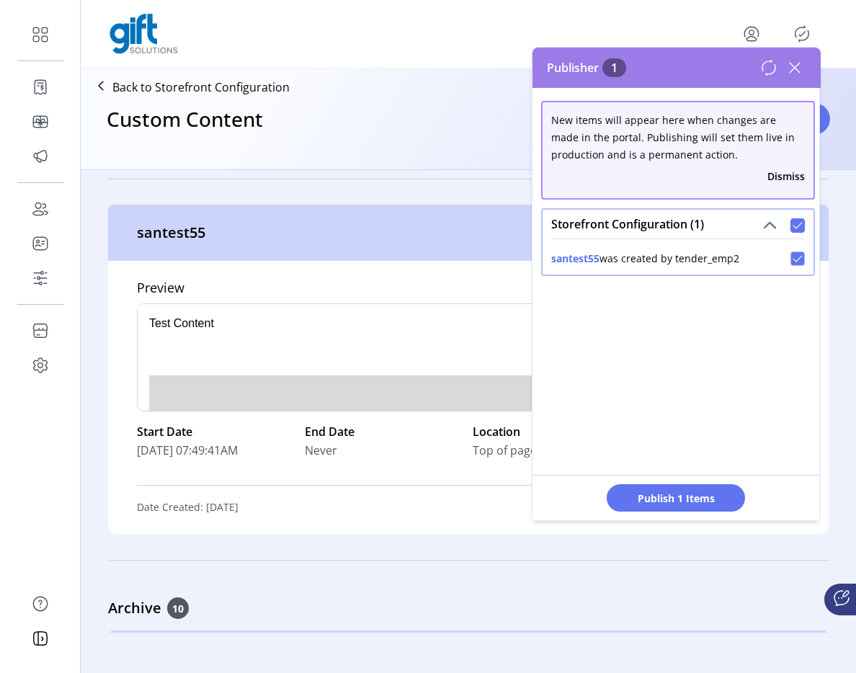
click at [794, 72] on icon at bounding box center [795, 67] width 23 height 23
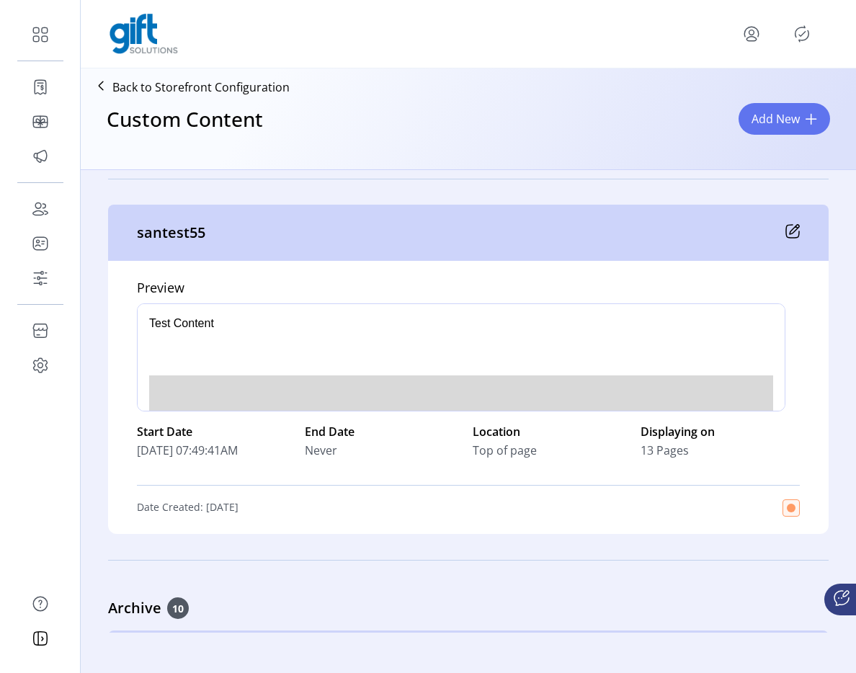
click at [789, 236] on icon at bounding box center [793, 231] width 14 height 14
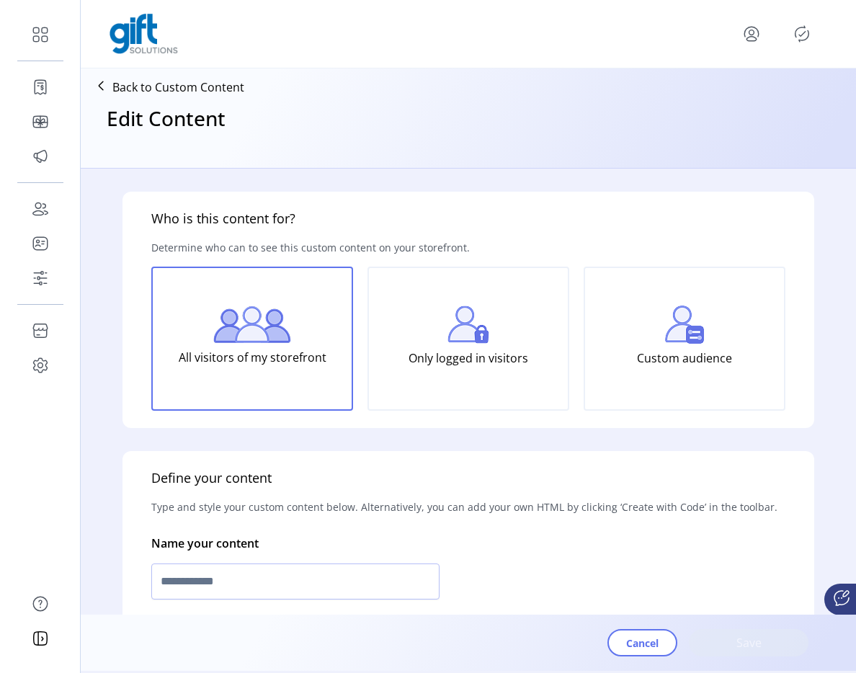
type input "*********"
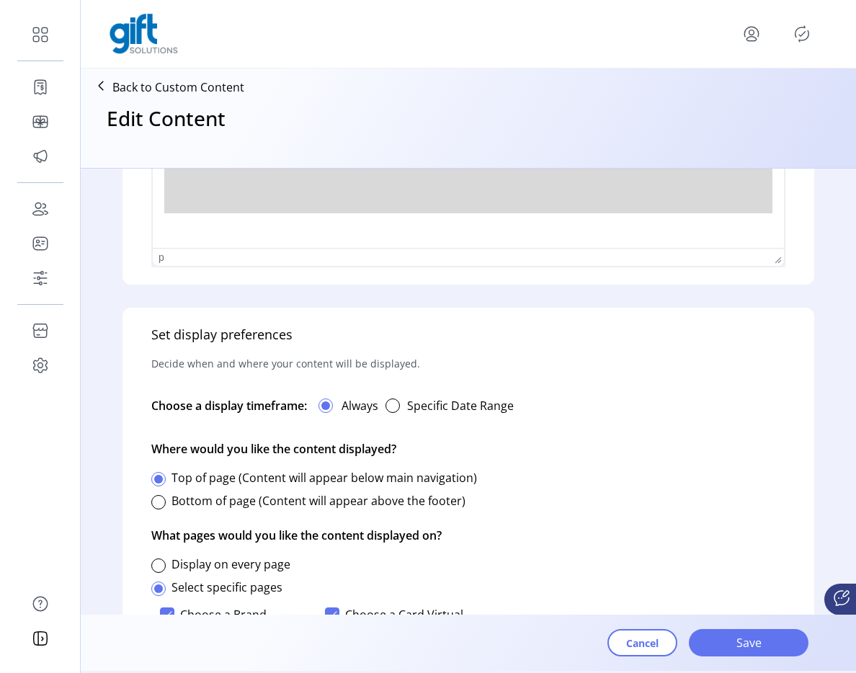
scroll to position [980, 0]
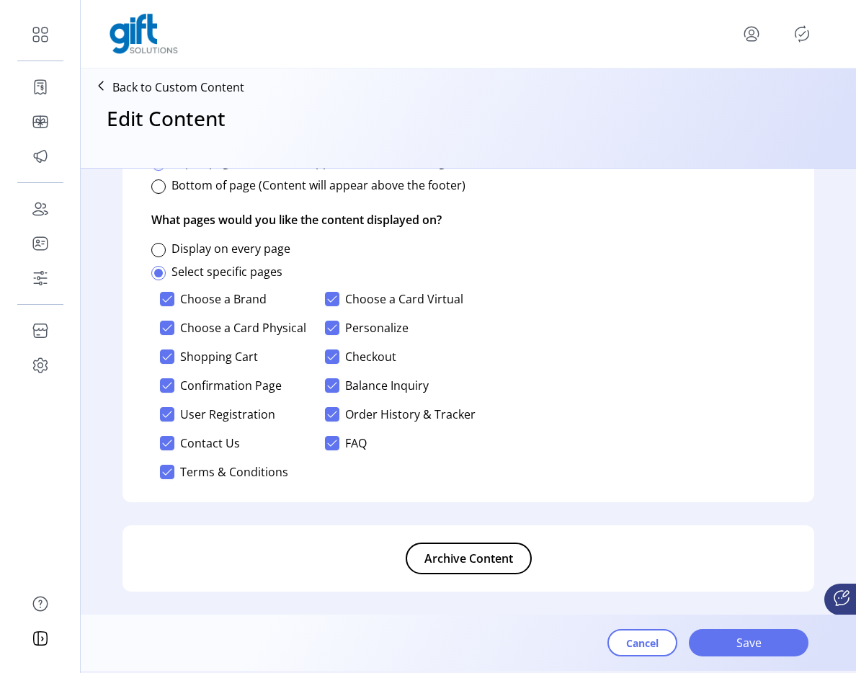
click at [801, 41] on icon "Publisher Panel" at bounding box center [802, 33] width 23 height 23
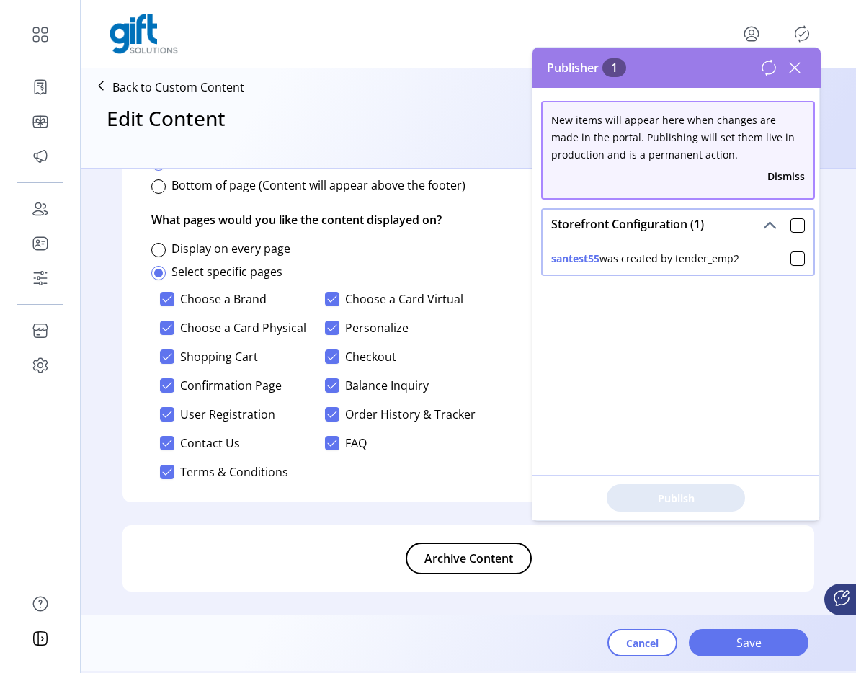
click at [678, 500] on div "Publish" at bounding box center [676, 497] width 287 height 45
click at [794, 264] on div at bounding box center [798, 259] width 14 height 14
click at [698, 494] on span "Publish 1 Items" at bounding box center [676, 498] width 101 height 15
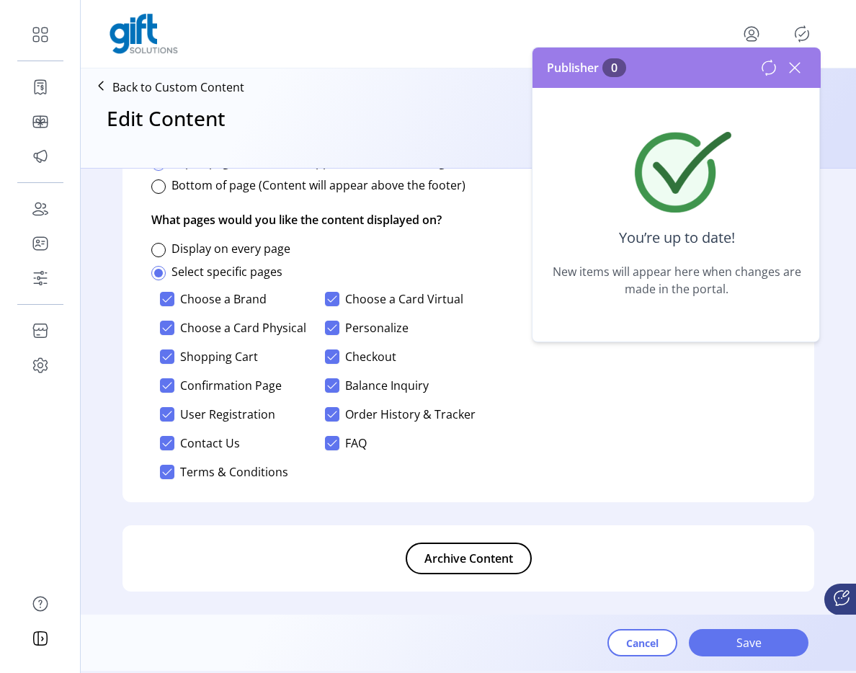
click at [791, 70] on icon at bounding box center [795, 68] width 10 height 10
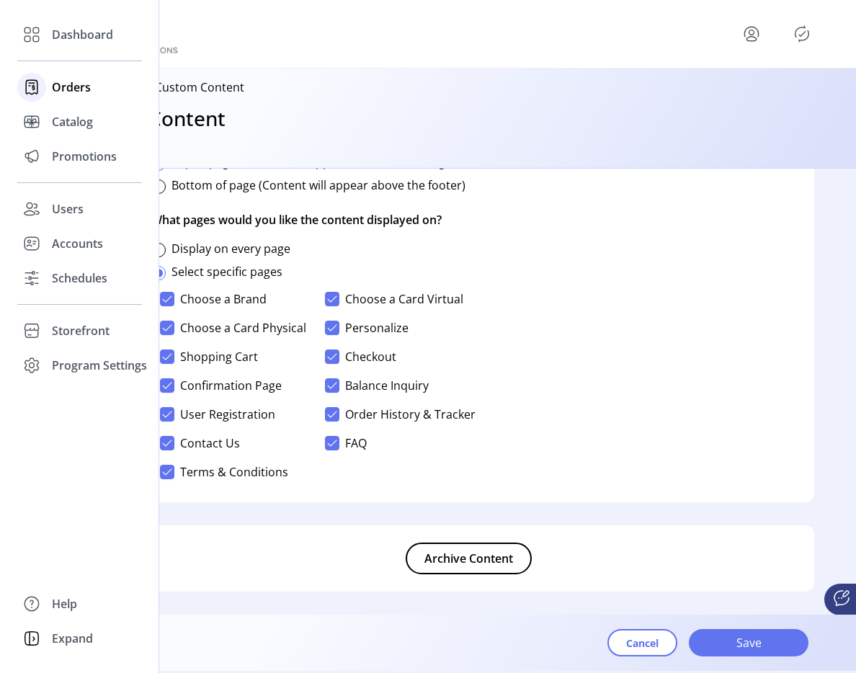
click at [36, 91] on icon at bounding box center [31, 87] width 23 height 23
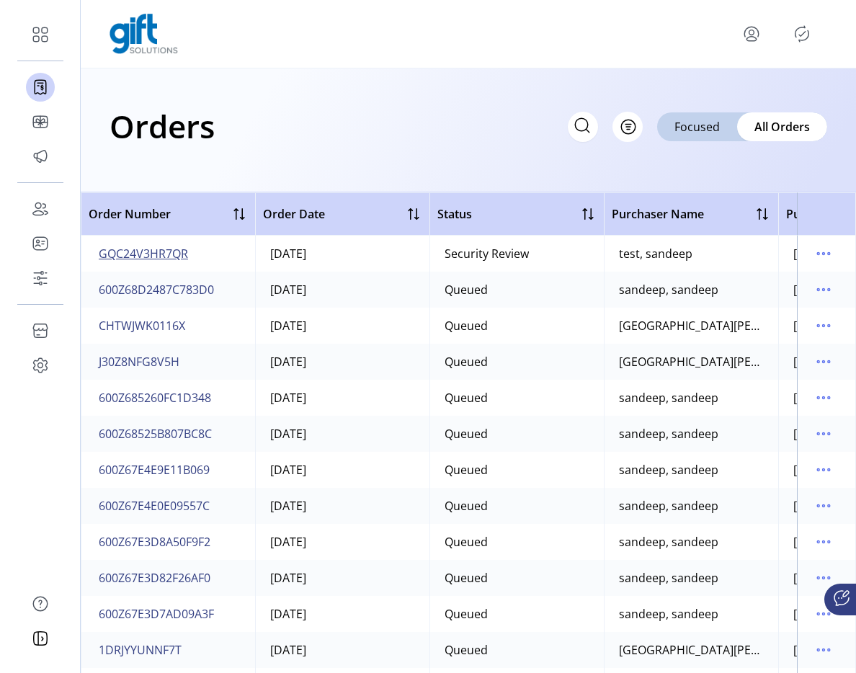
click at [166, 253] on span "GQC24V3HR7QR" at bounding box center [143, 253] width 89 height 17
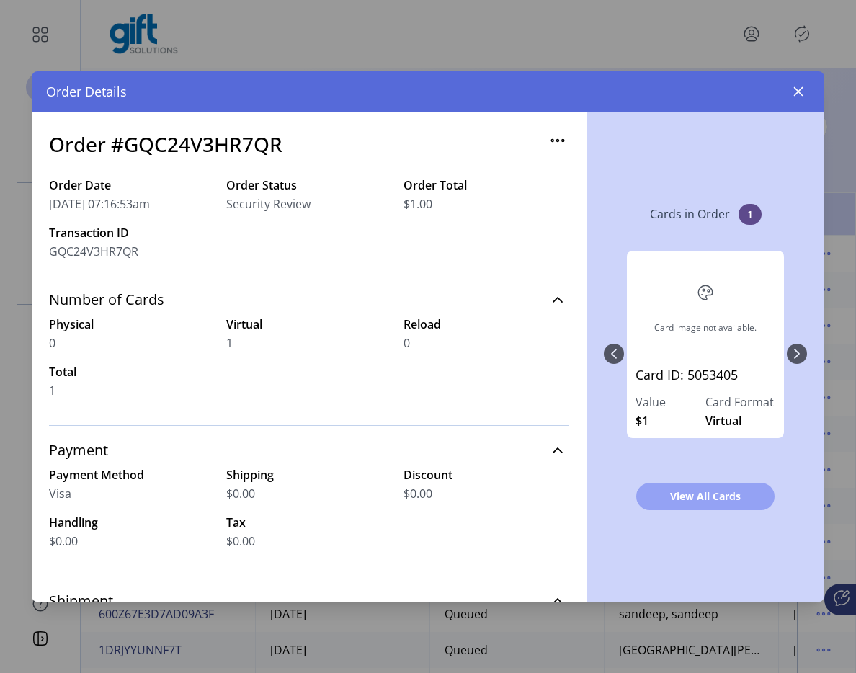
click at [693, 489] on span "View All Cards" at bounding box center [705, 496] width 101 height 15
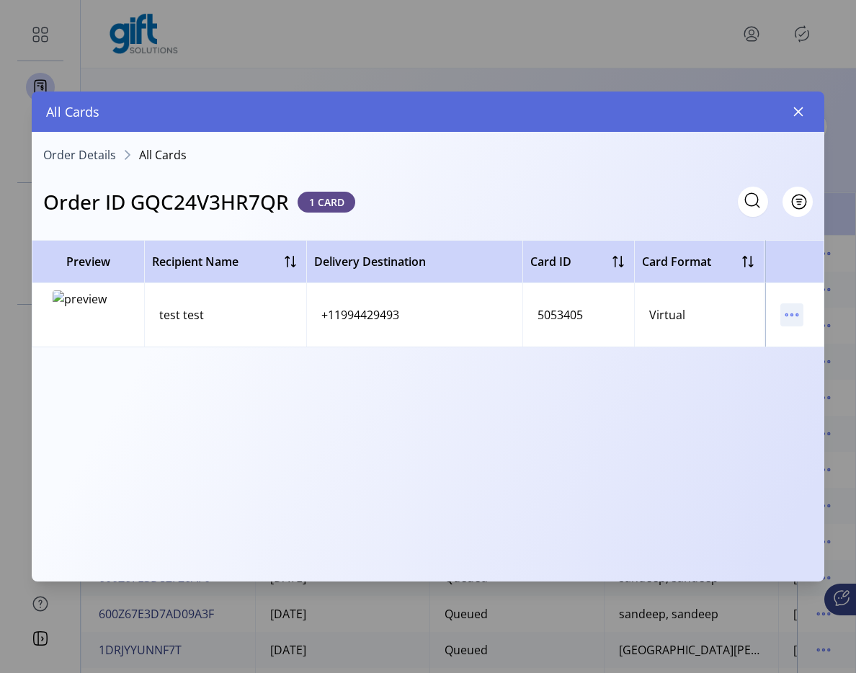
click at [802, 324] on p-button at bounding box center [792, 318] width 23 height 16
click at [801, 321] on icon "menu" at bounding box center [792, 314] width 23 height 23
click at [742, 360] on span "Resend Card" at bounding box center [732, 366] width 120 height 12
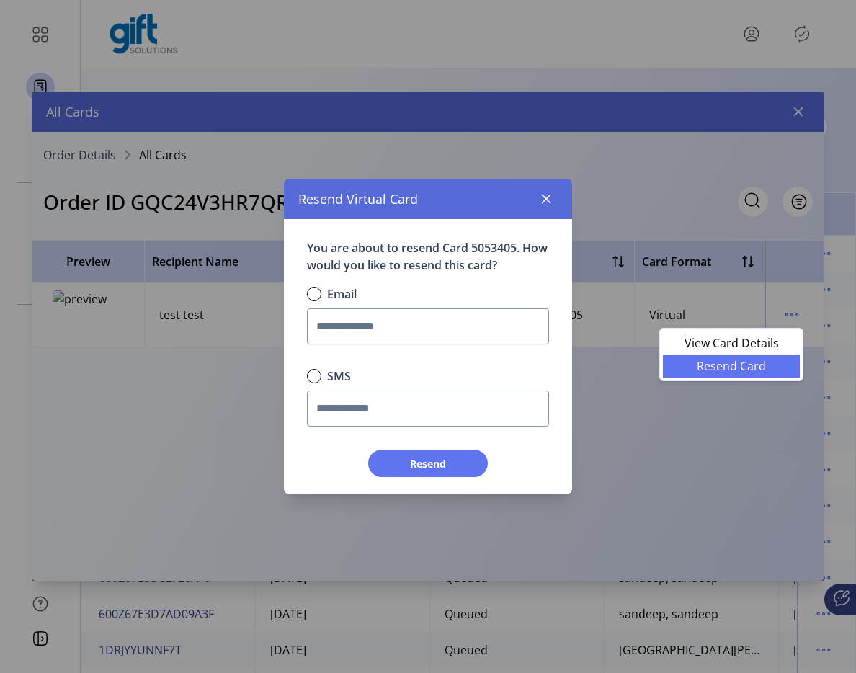
scroll to position [8, 4]
